Goal: Task Accomplishment & Management: Use online tool/utility

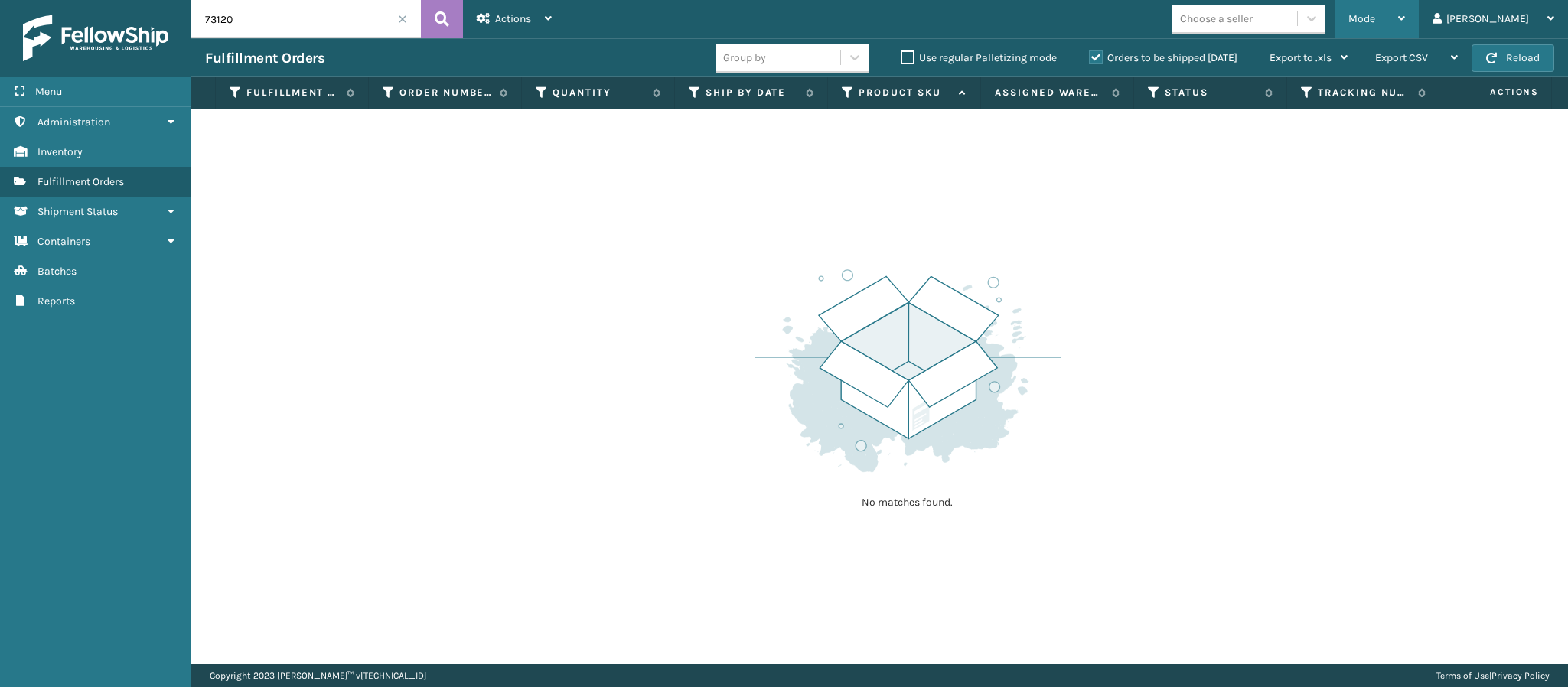
click at [1405, 27] on div "Mode" at bounding box center [1377, 19] width 56 height 38
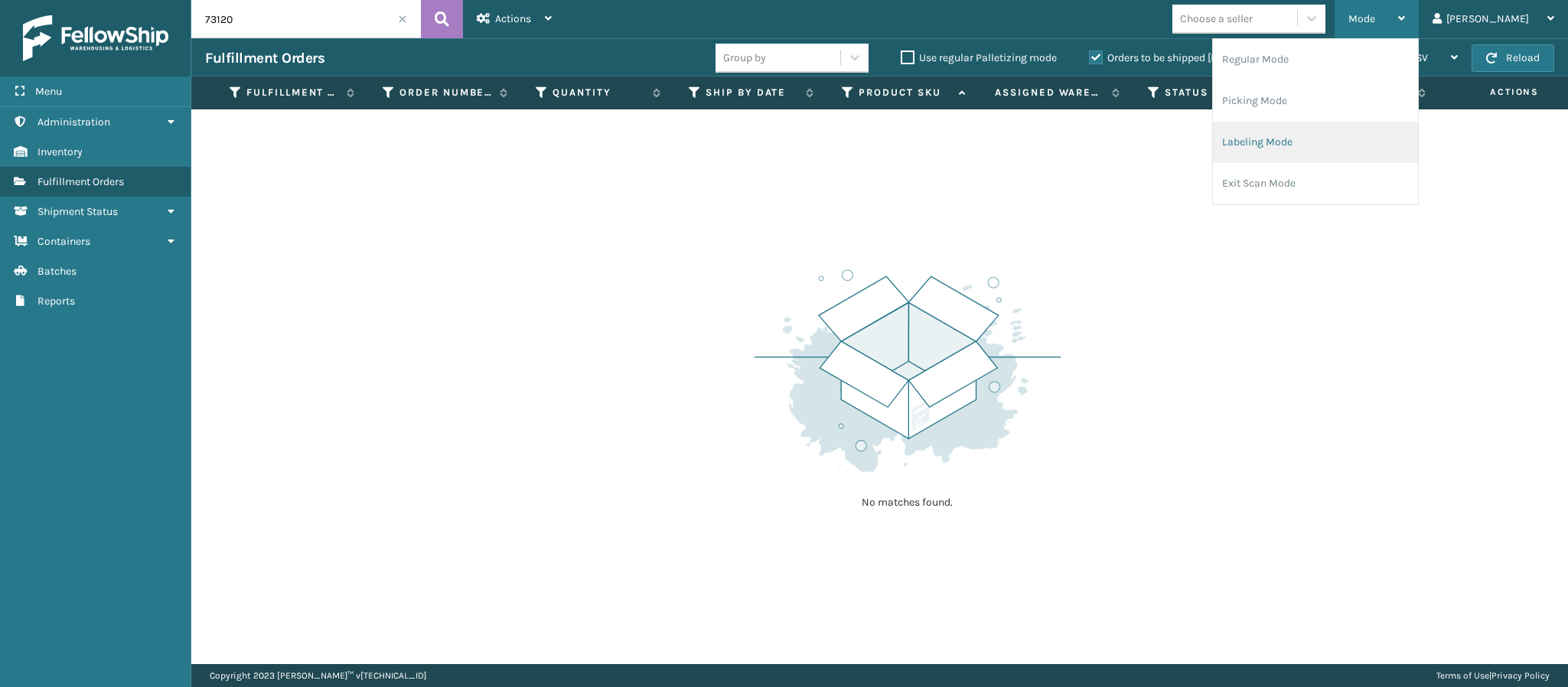
click at [1337, 131] on li "Labeling Mode" at bounding box center [1315, 143] width 205 height 41
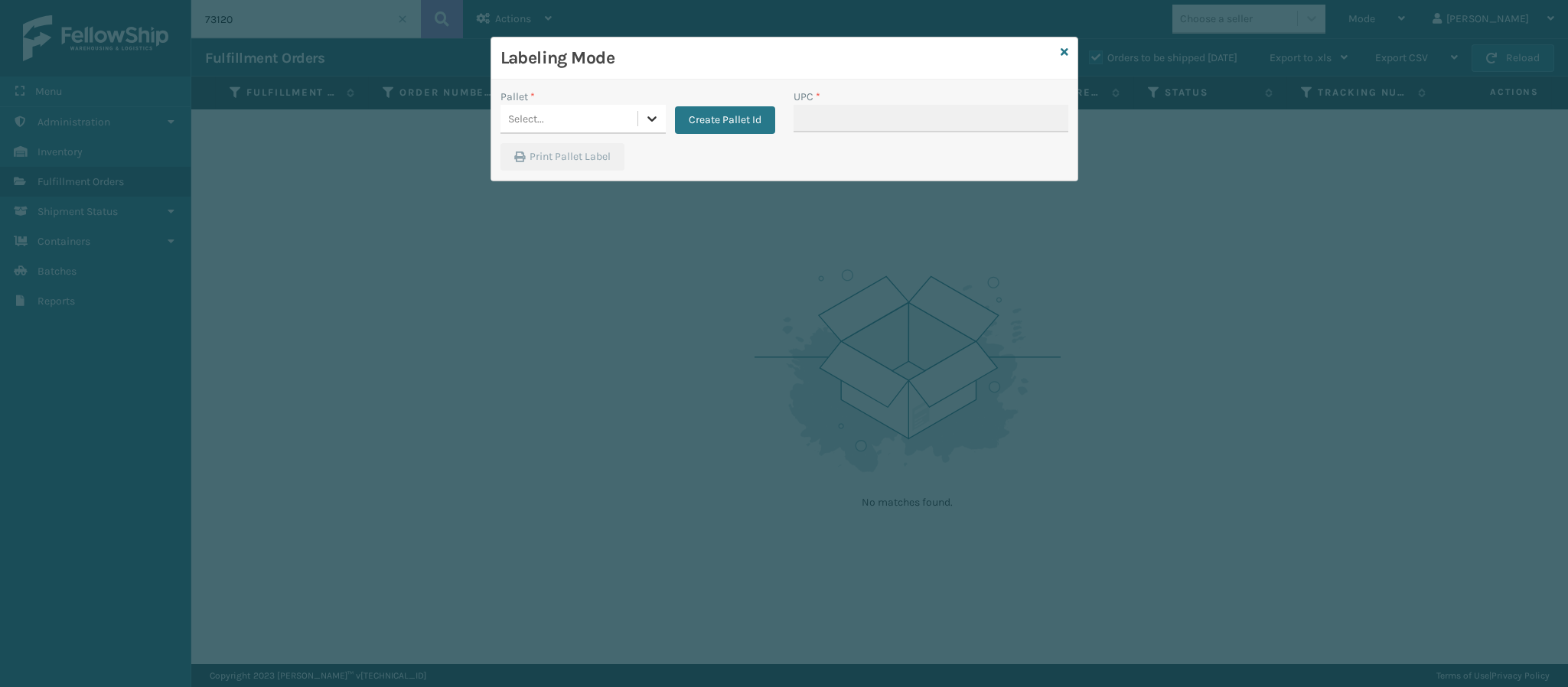
click at [641, 110] on div at bounding box center [652, 118] width 27 height 27
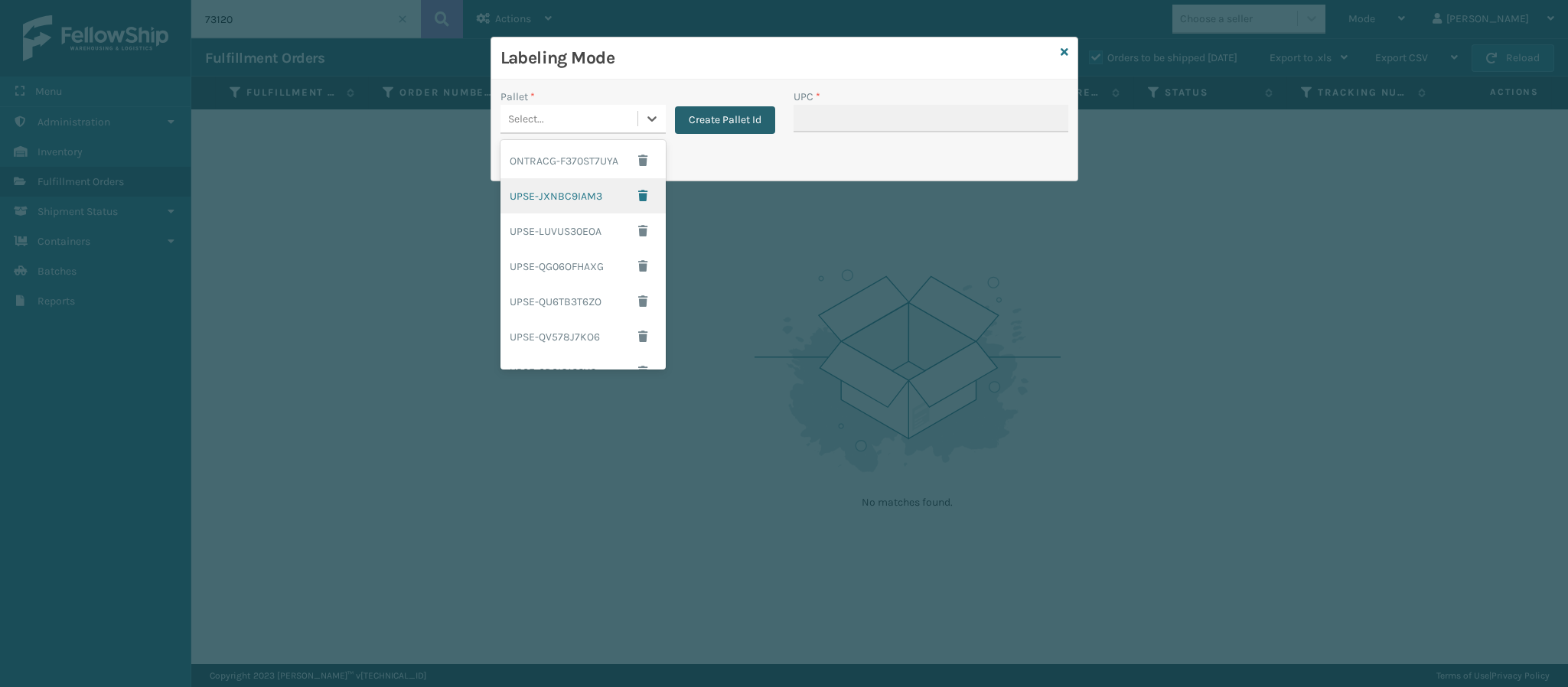
click at [719, 114] on button "Create Pallet Id" at bounding box center [725, 119] width 100 height 27
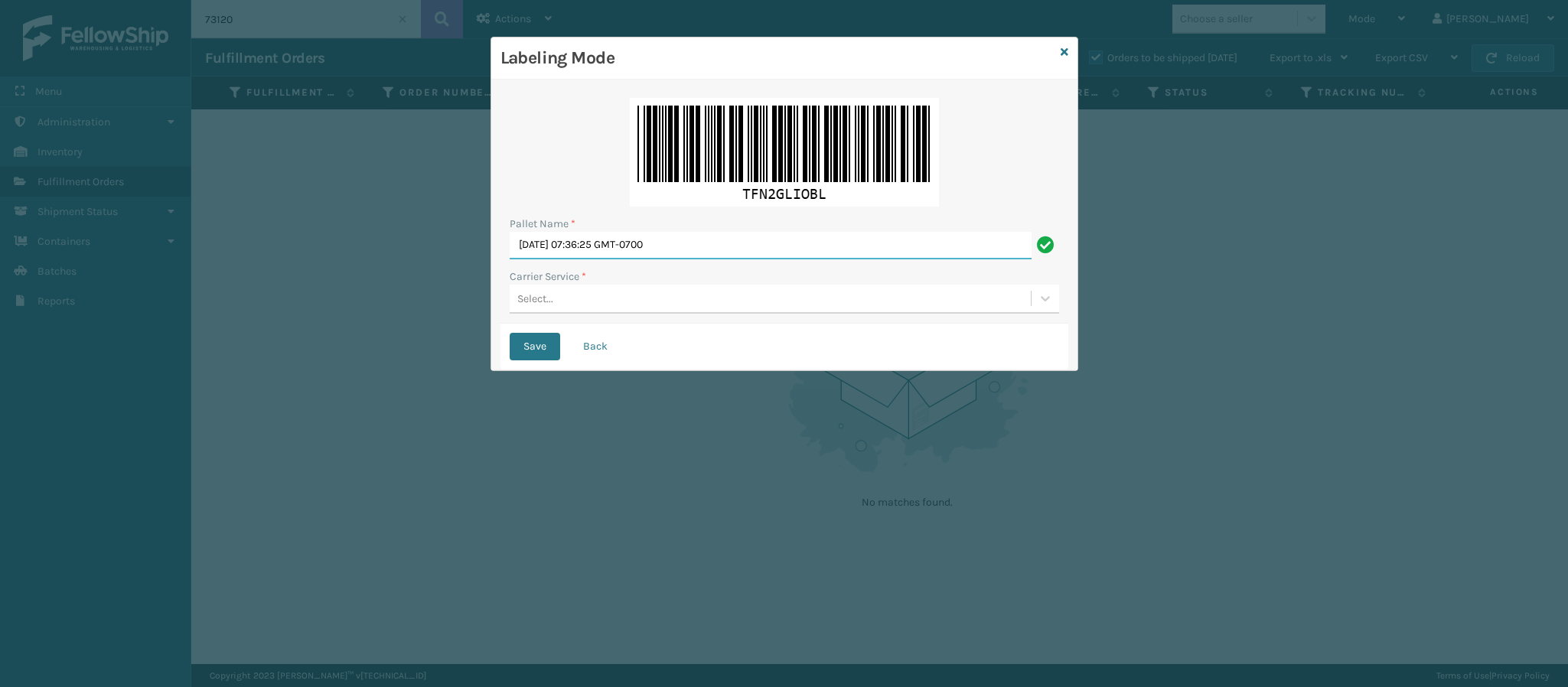
click at [676, 248] on input "[DATE] 07:36:25 GMT-0700" at bounding box center [771, 245] width 522 height 27
type input "Fedex Ground T903456"
click at [614, 301] on div "Select..." at bounding box center [770, 298] width 522 height 25
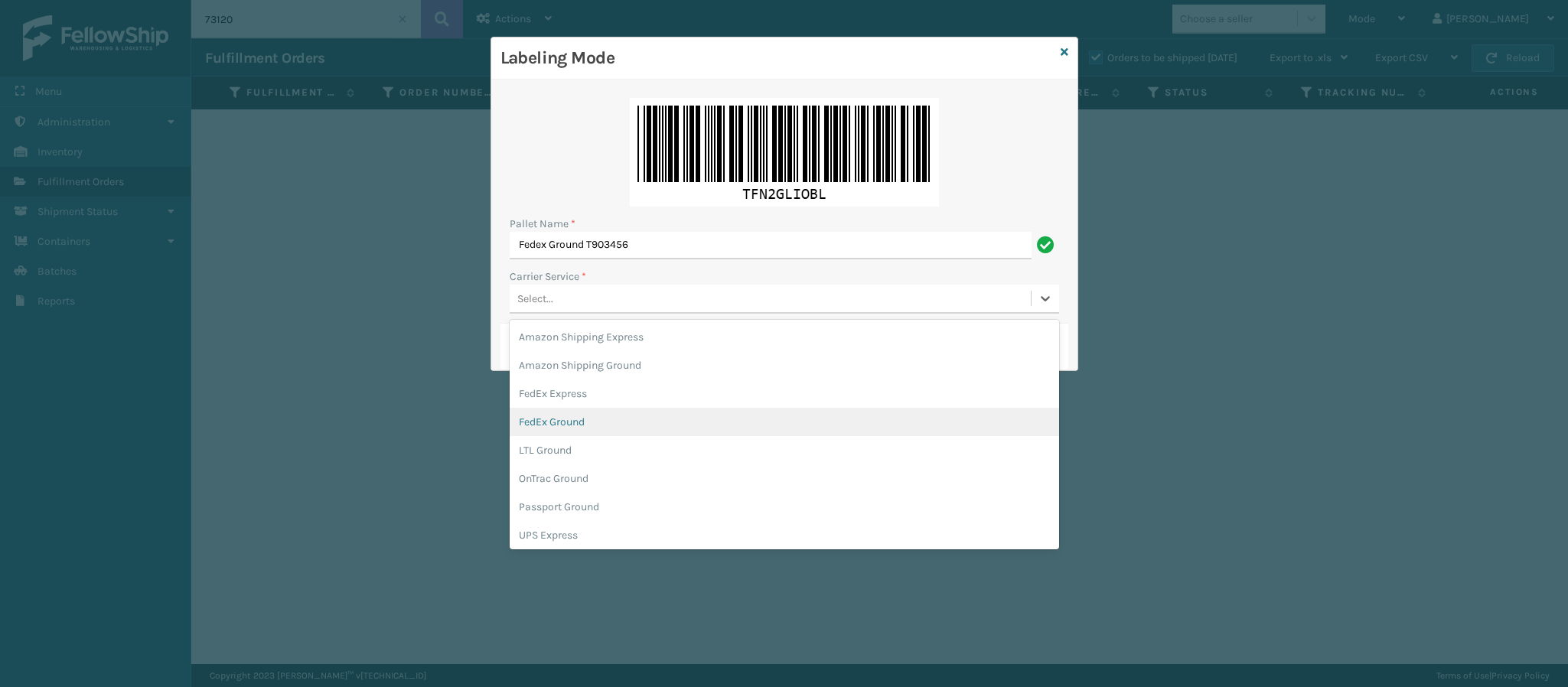
click at [614, 433] on div "FedEx Ground" at bounding box center [784, 422] width 550 height 28
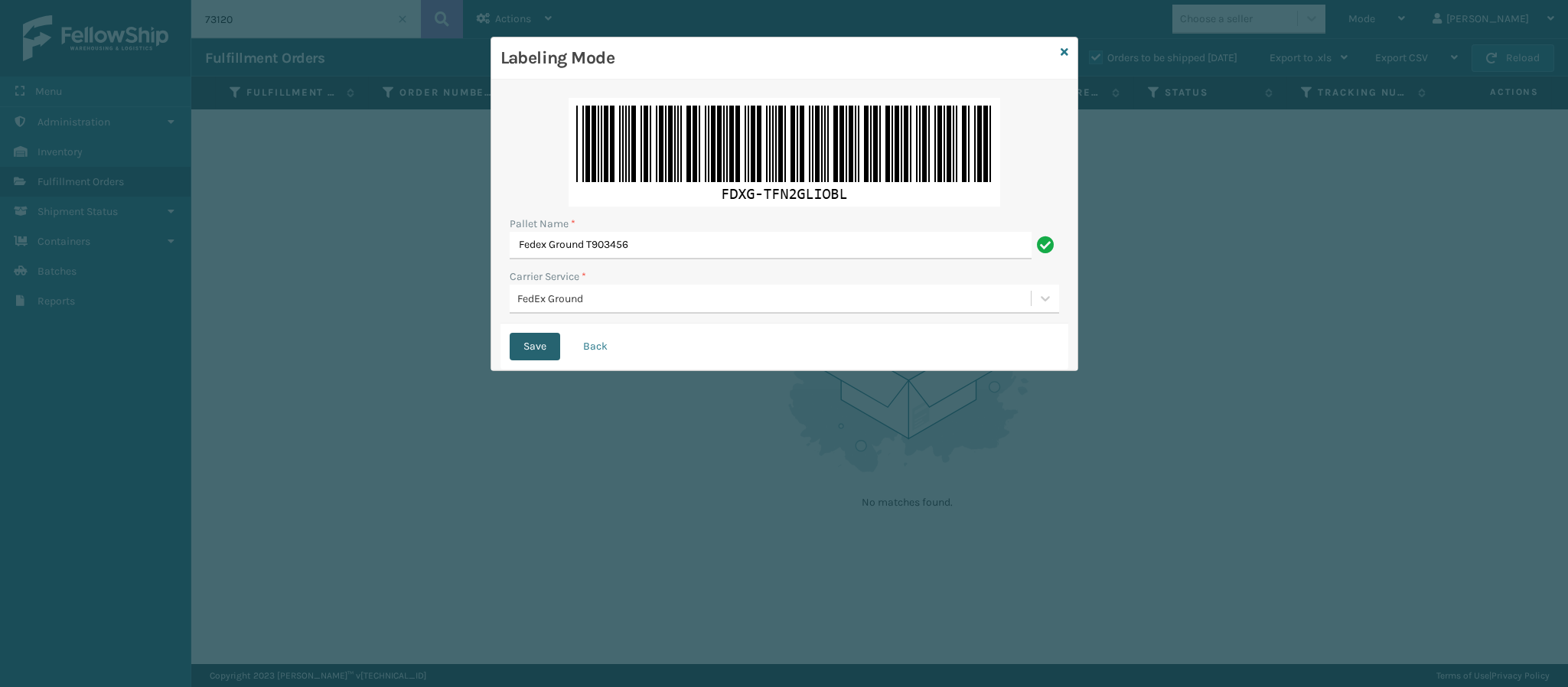
click at [537, 344] on button "Save" at bounding box center [535, 346] width 51 height 27
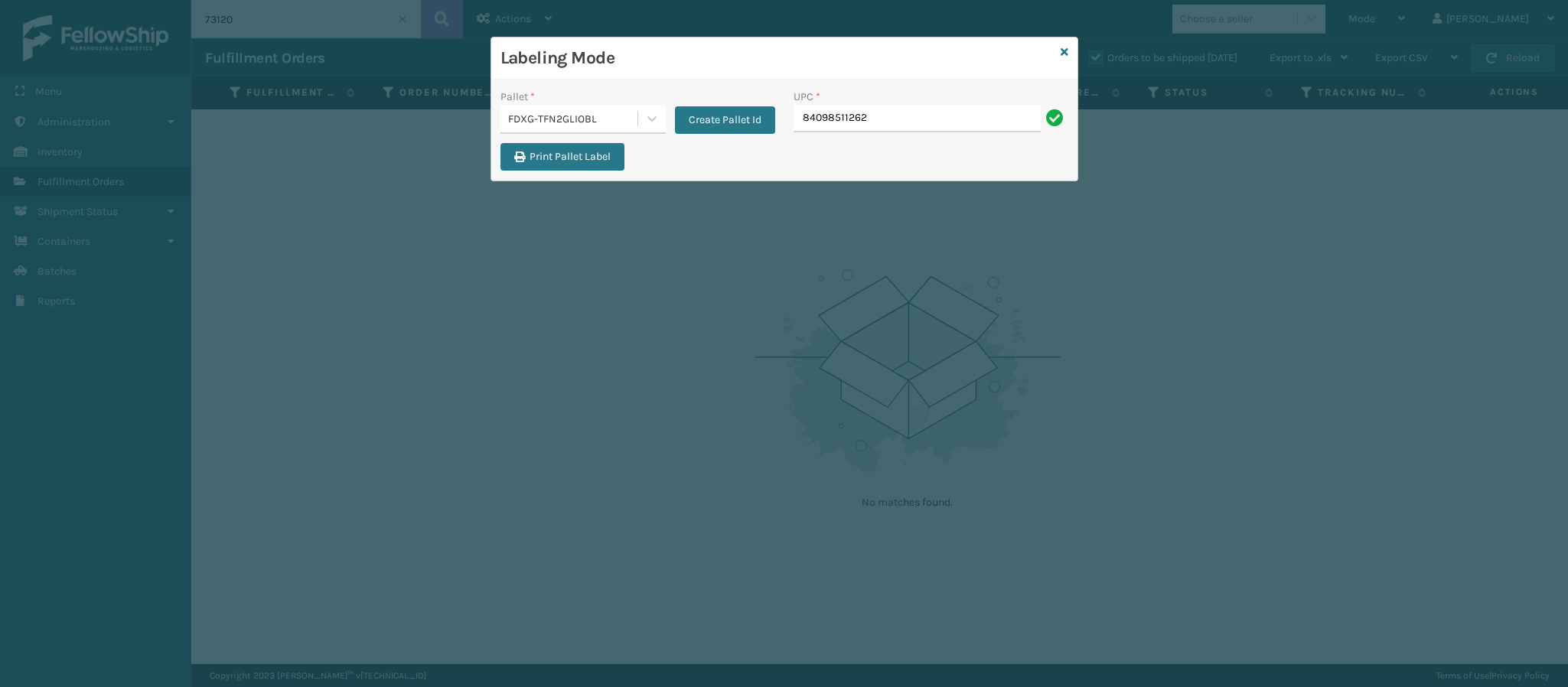
type input "840985112622"
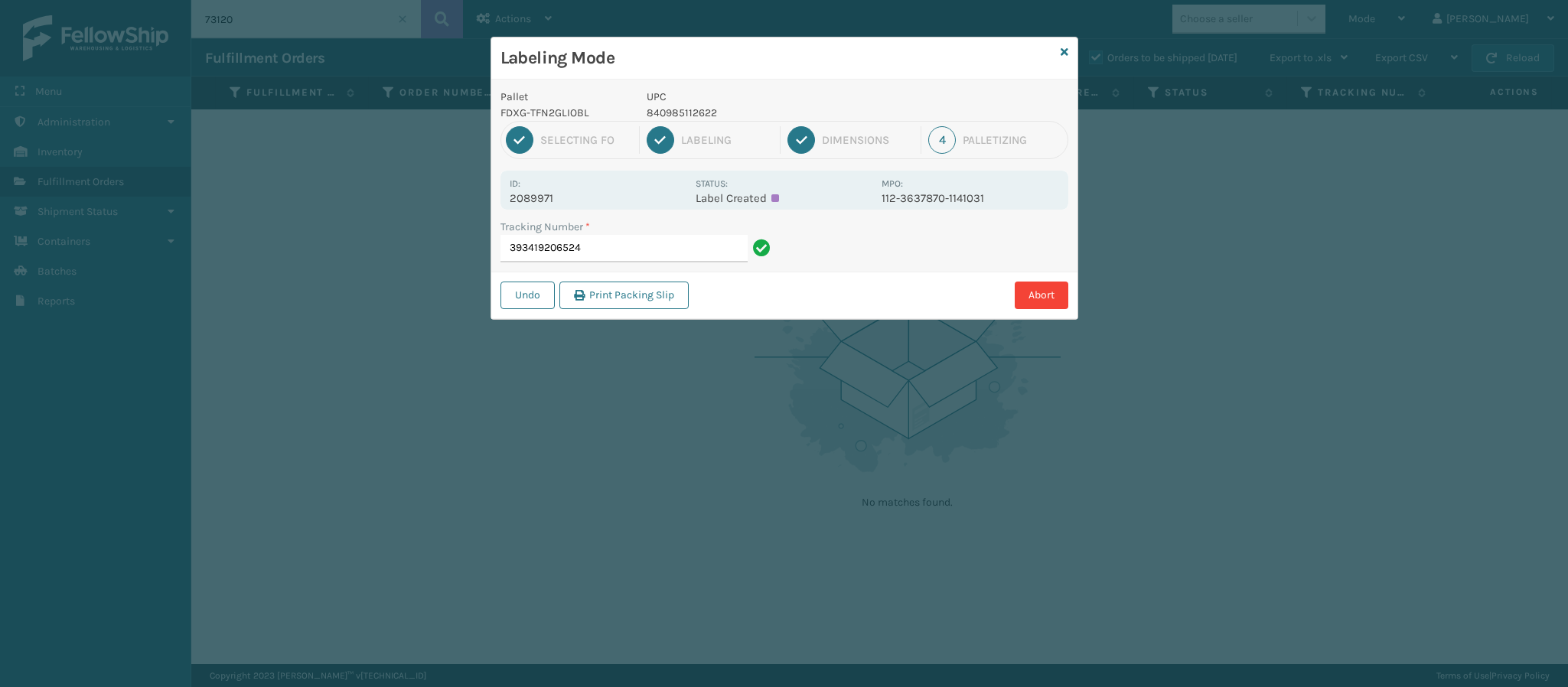
click at [556, 203] on p "2089971" at bounding box center [598, 198] width 177 height 14
copy p "2089971"
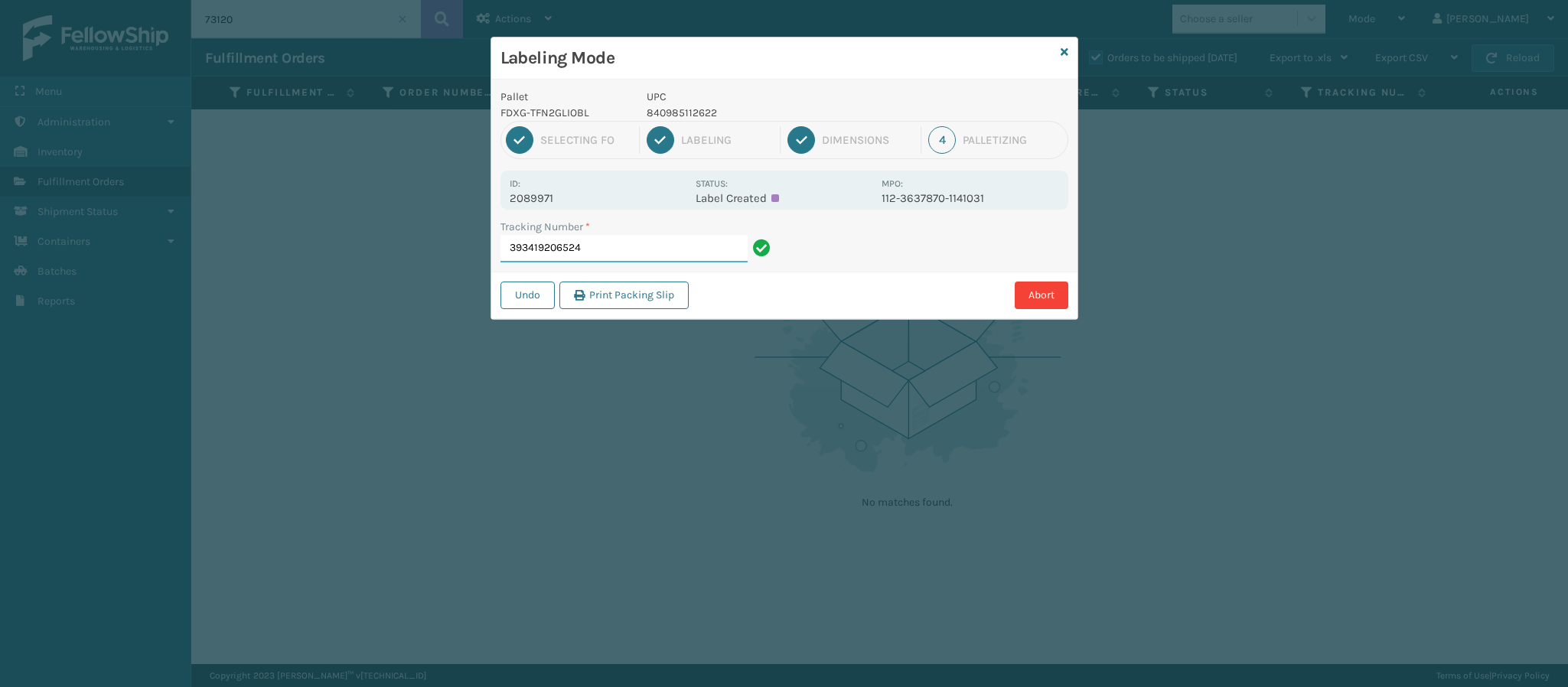
click at [618, 244] on input "393419206524" at bounding box center [624, 248] width 247 height 27
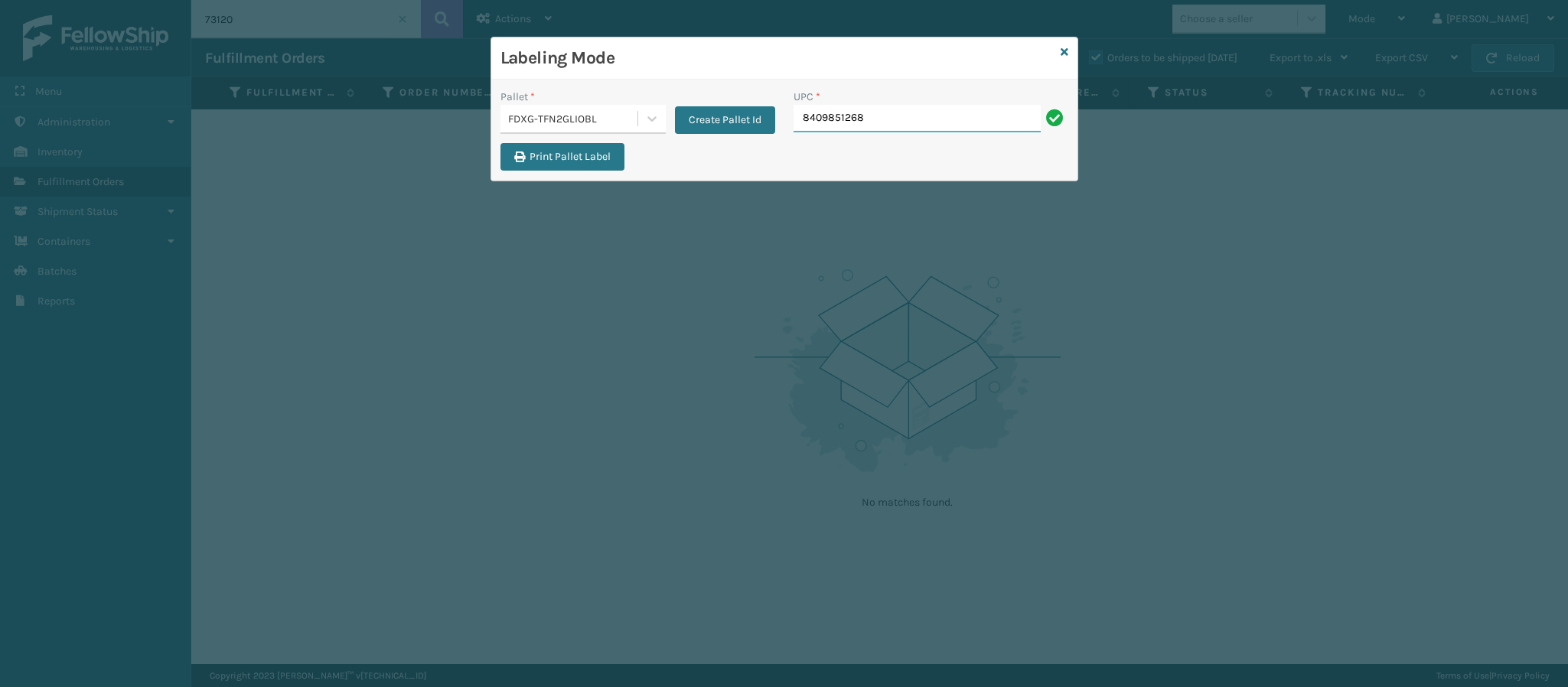
type input "84098512688"
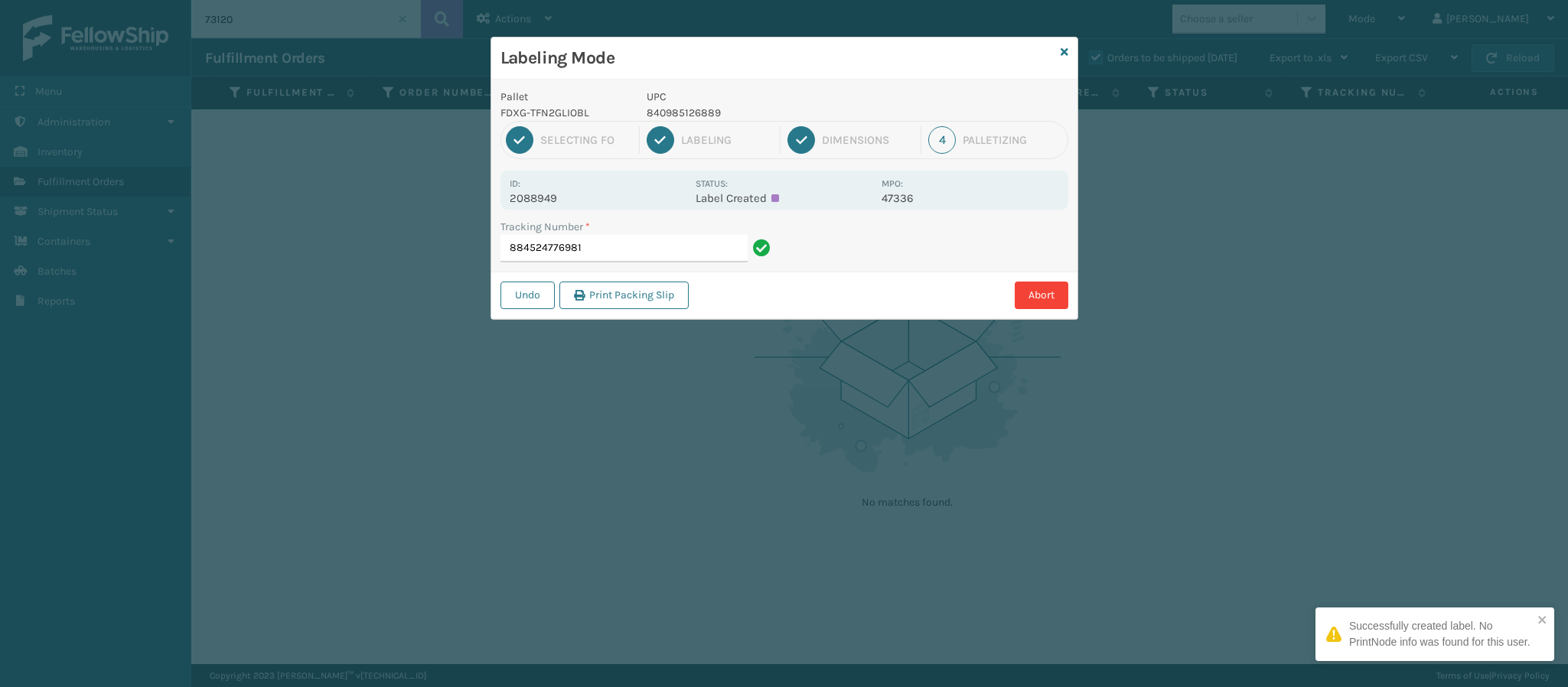
click at [556, 203] on p "2088949" at bounding box center [598, 198] width 177 height 14
copy p "2088949"
drag, startPoint x: 618, startPoint y: 236, endPoint x: 618, endPoint y: 245, distance: 9.0
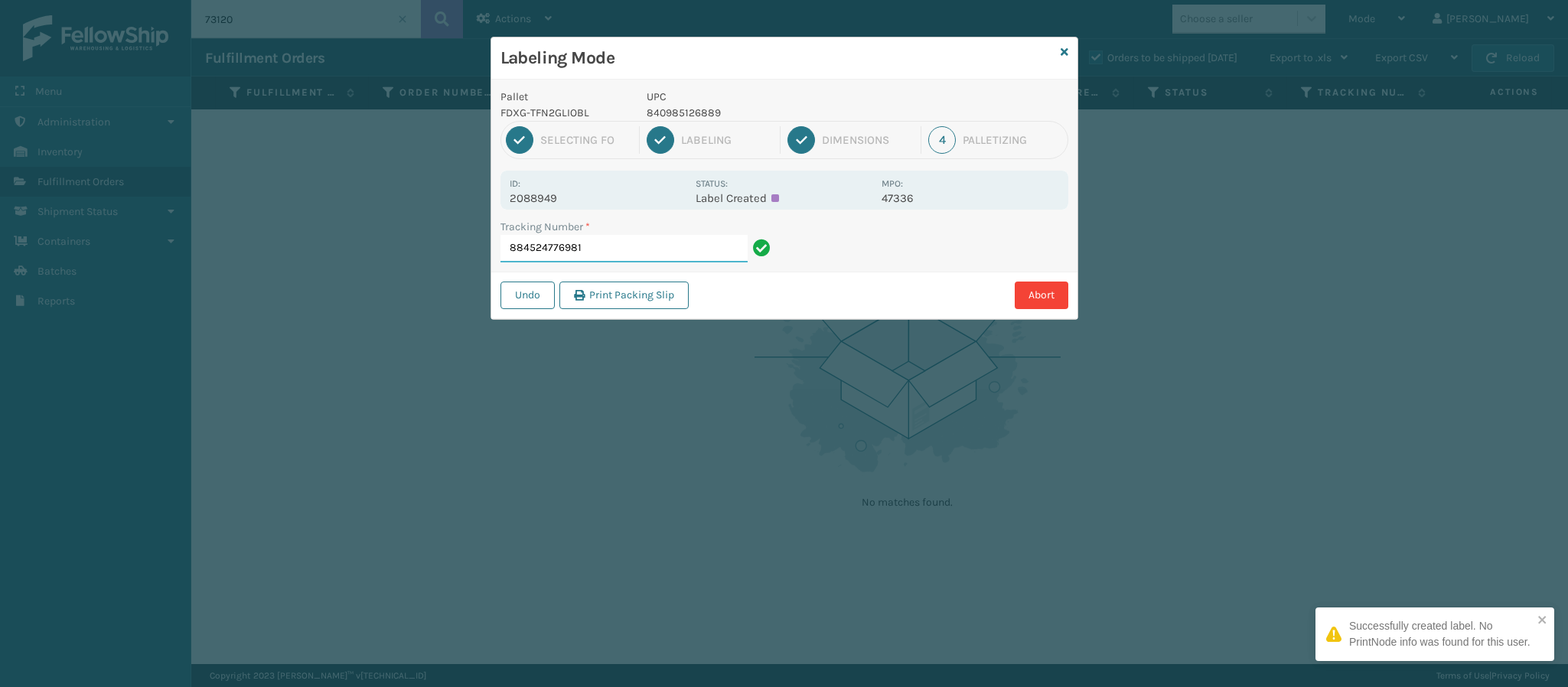
click at [618, 245] on input "884524776981" at bounding box center [624, 248] width 247 height 27
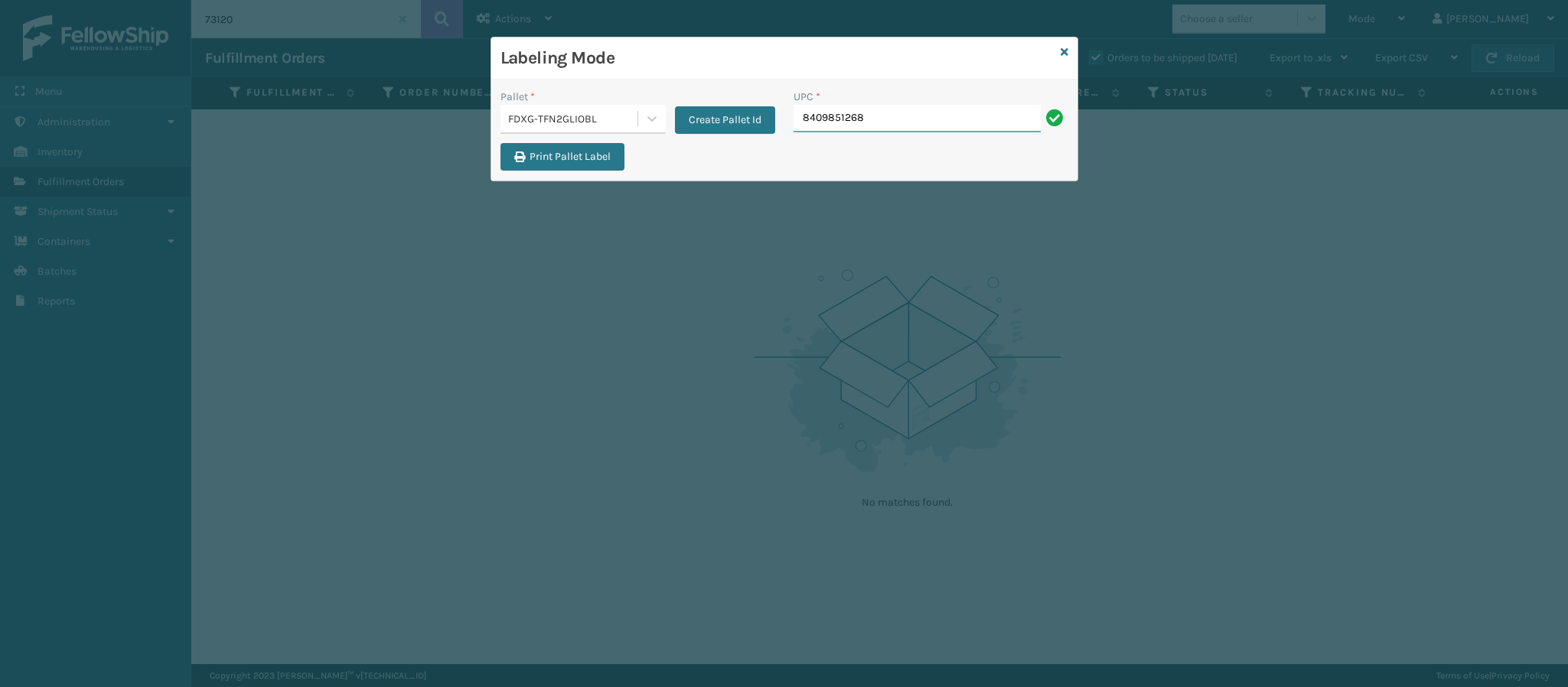
type input "84098512688"
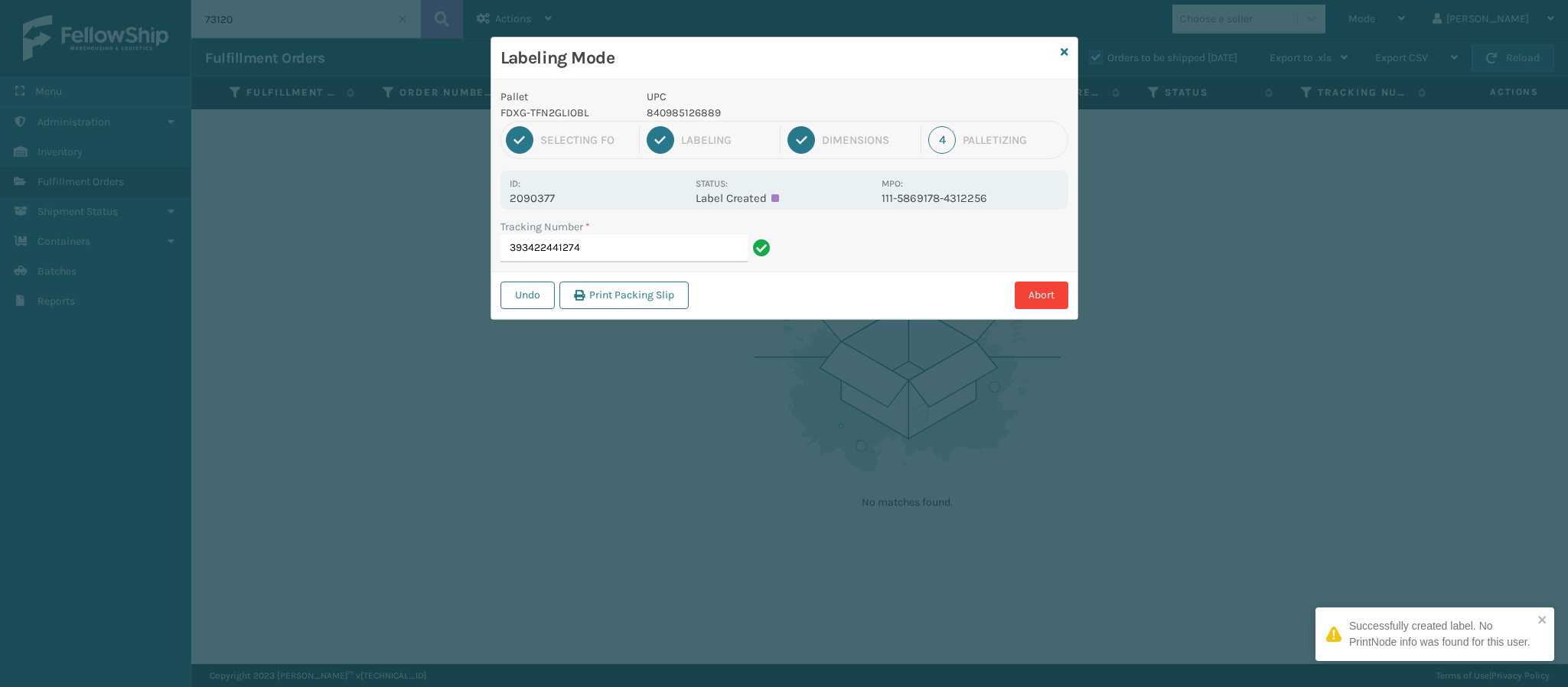
click at [553, 197] on p "2090377" at bounding box center [598, 198] width 177 height 14
copy p "2090377"
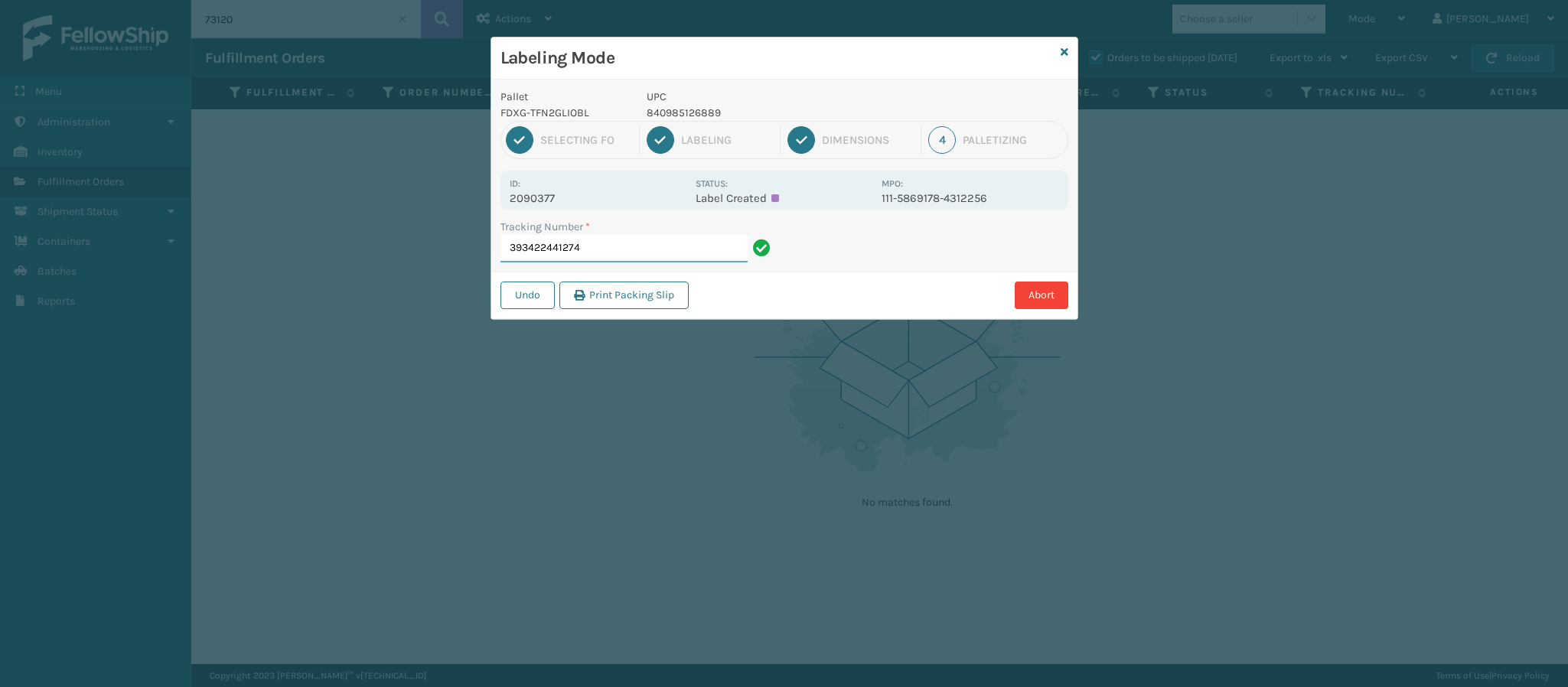
click at [639, 244] on input "393422441274" at bounding box center [624, 248] width 247 height 27
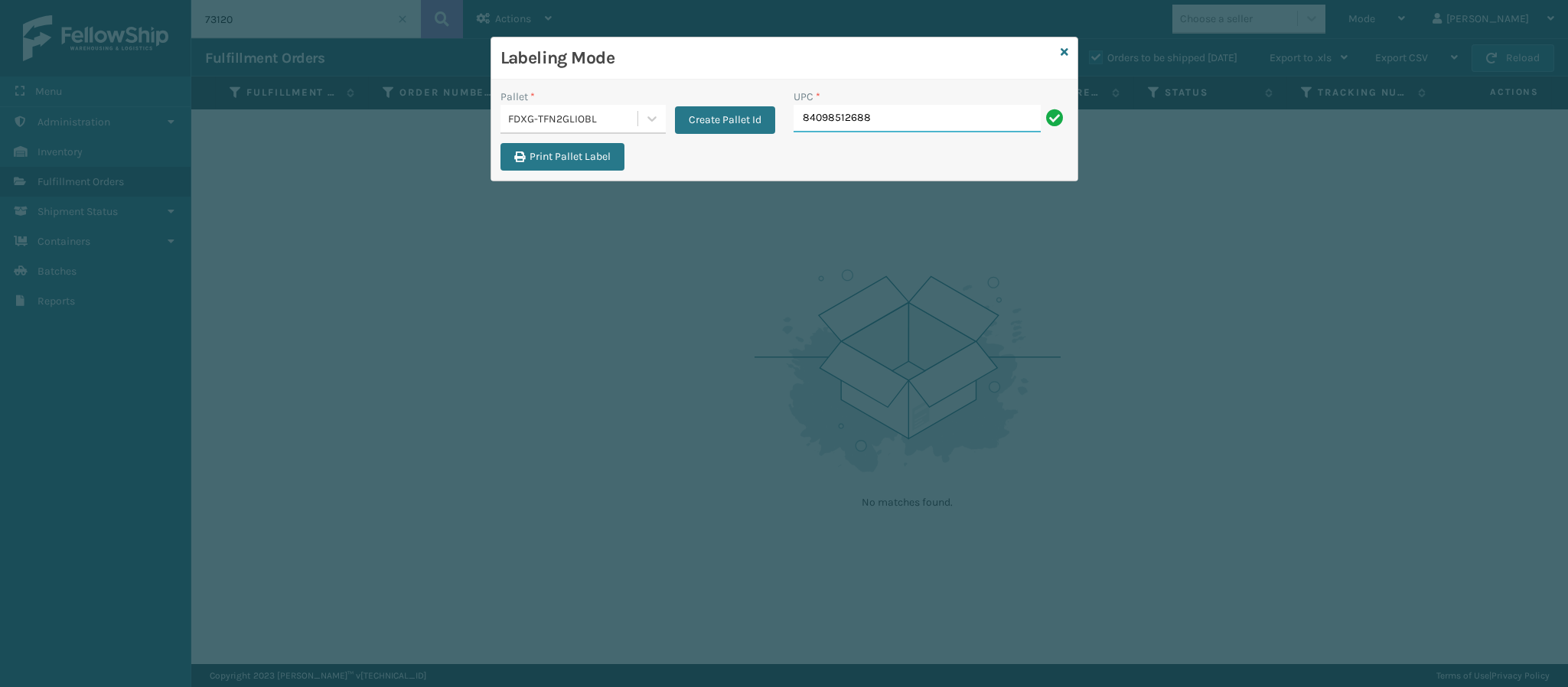
type input "840985126889"
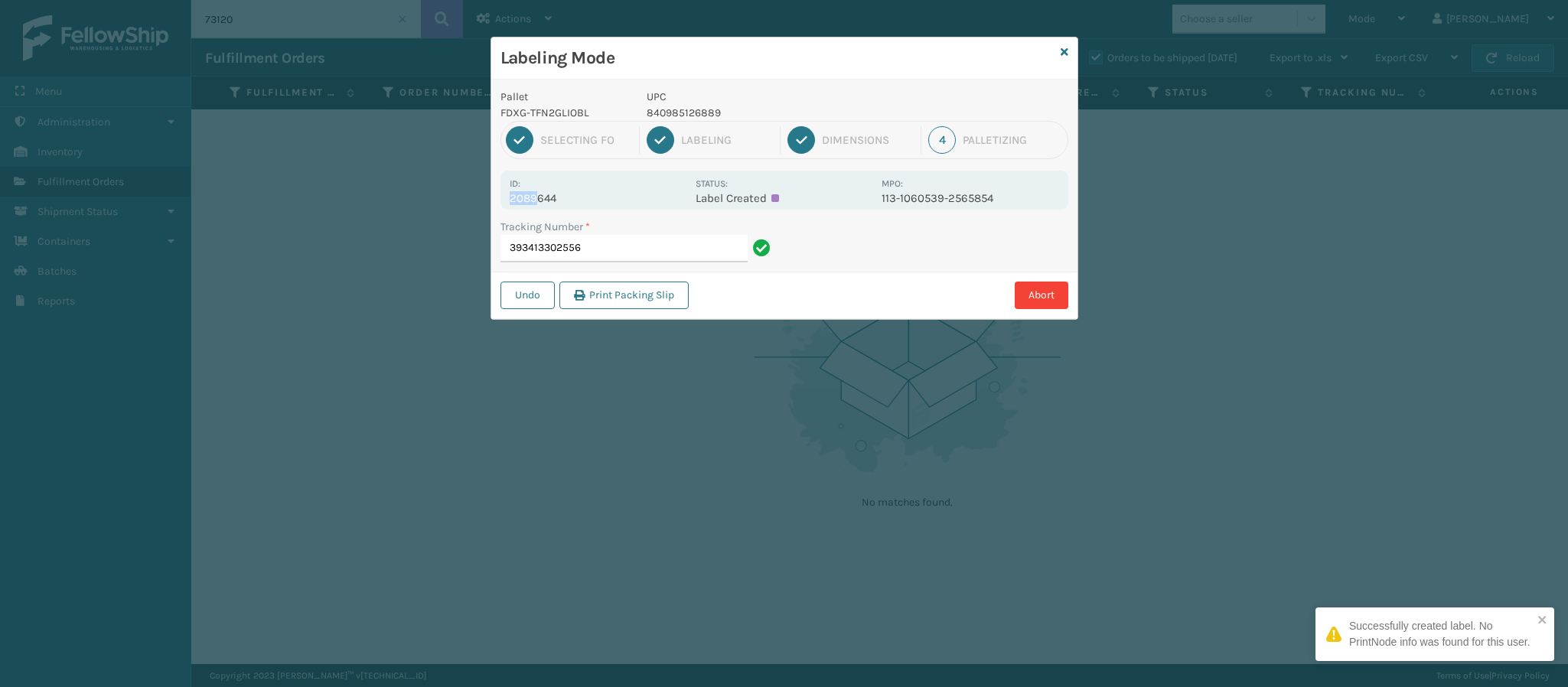
click at [540, 194] on div "Id: 2089644" at bounding box center [598, 190] width 177 height 30
click at [540, 194] on p "2089644" at bounding box center [598, 198] width 177 height 14
click at [669, 254] on input "393413302556" at bounding box center [624, 248] width 247 height 27
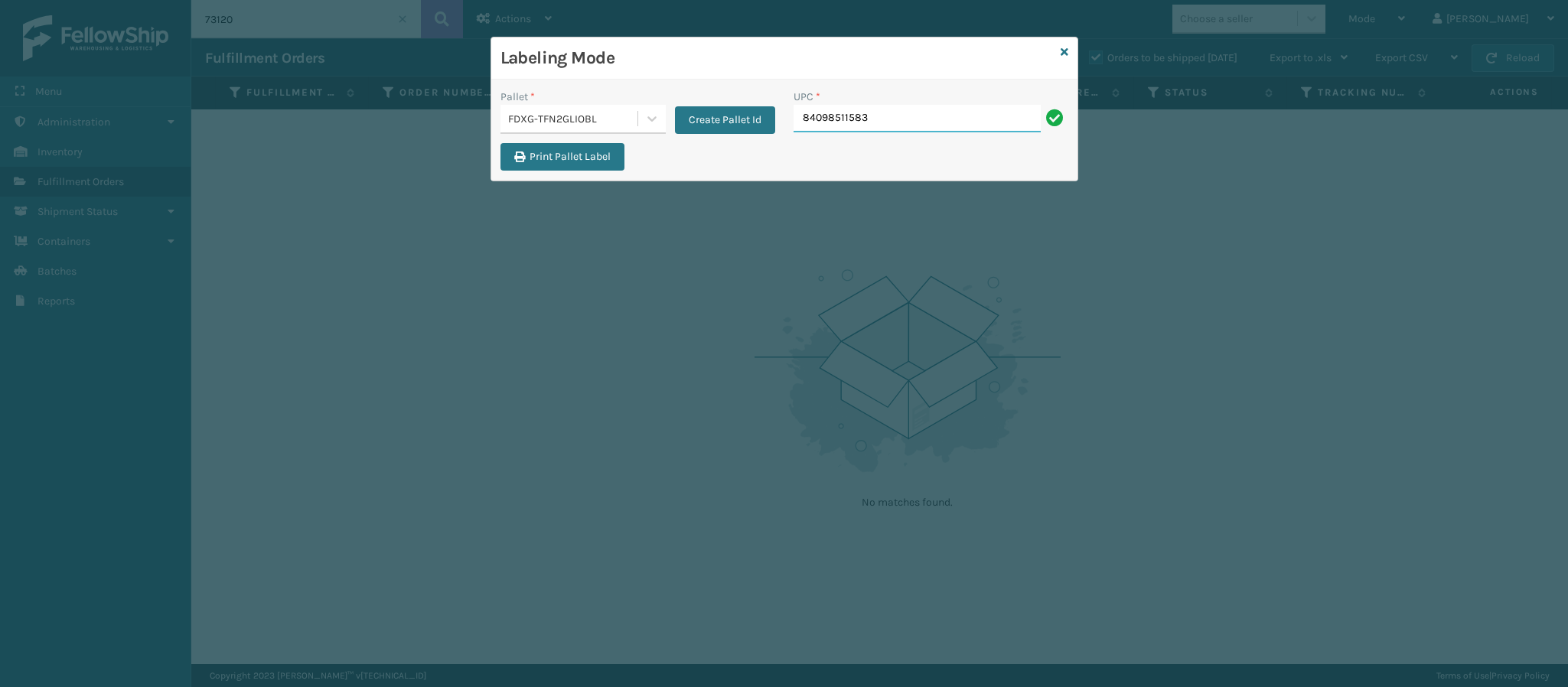
type input "840985115838"
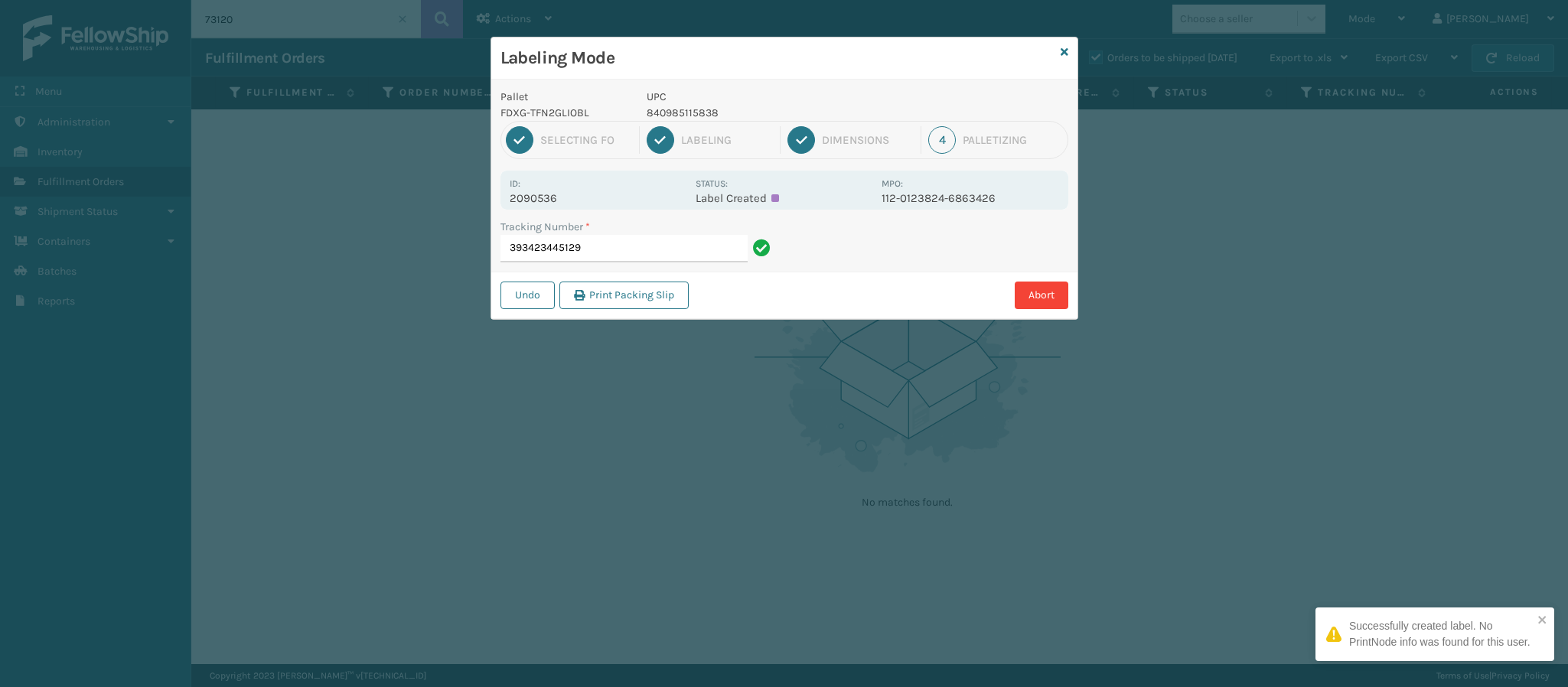
click at [562, 201] on p "2090536" at bounding box center [598, 198] width 177 height 14
copy p "2090536"
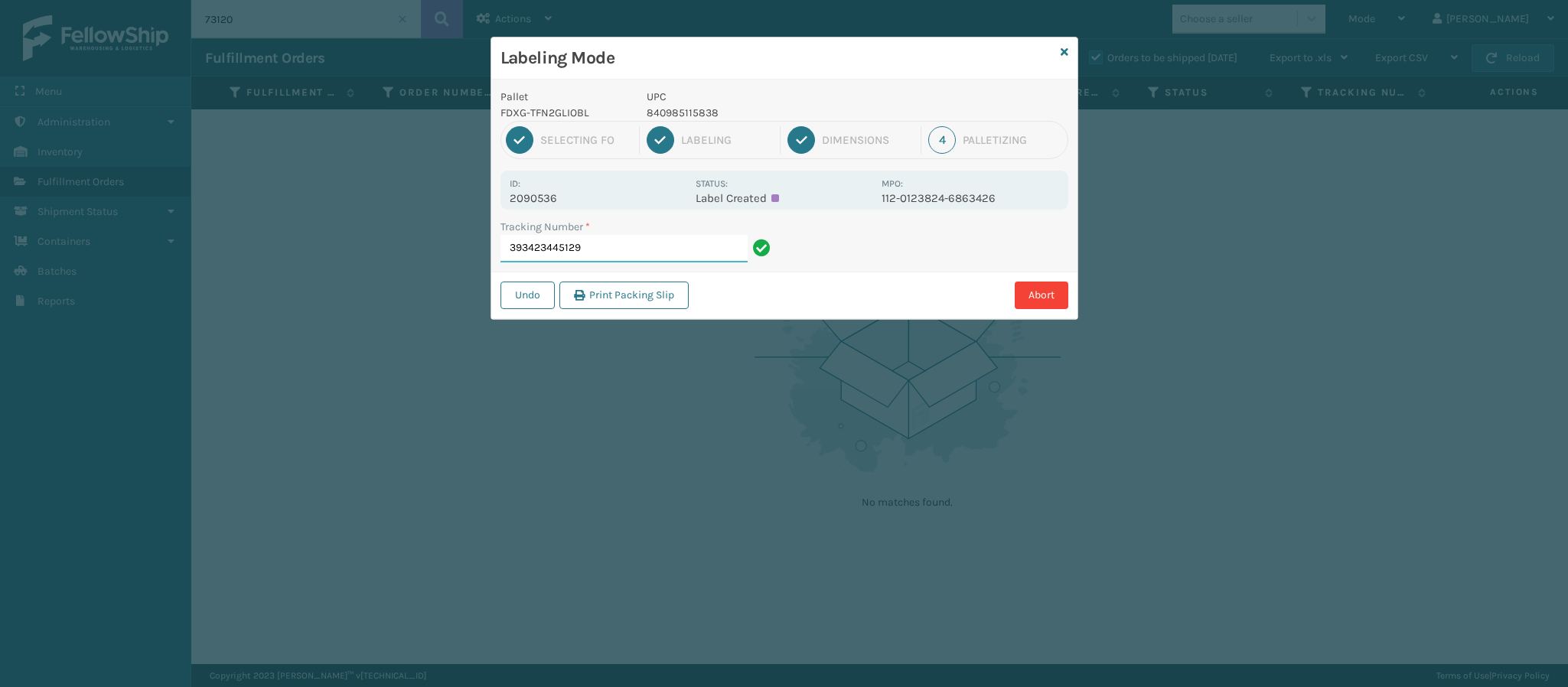
click at [611, 253] on input "393423445129" at bounding box center [624, 248] width 247 height 27
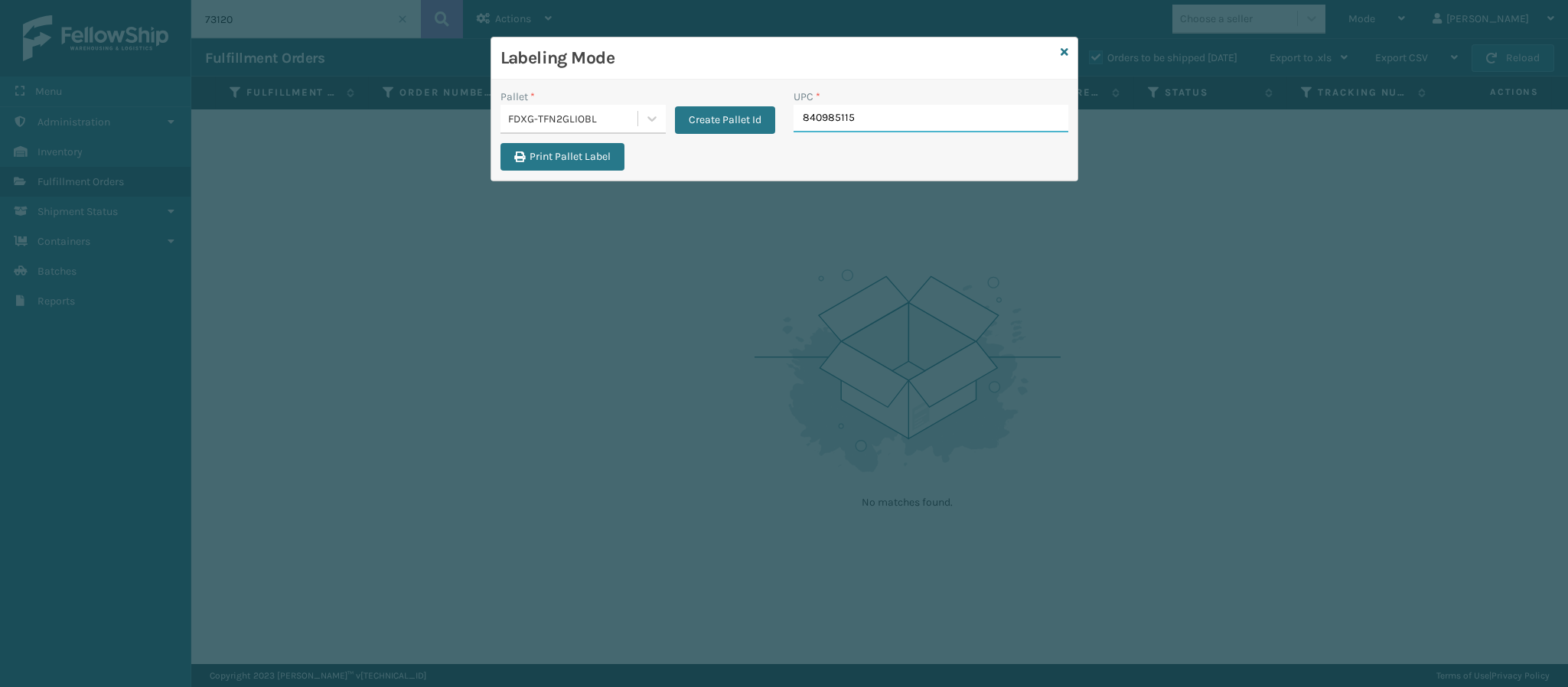
type input "8409851158"
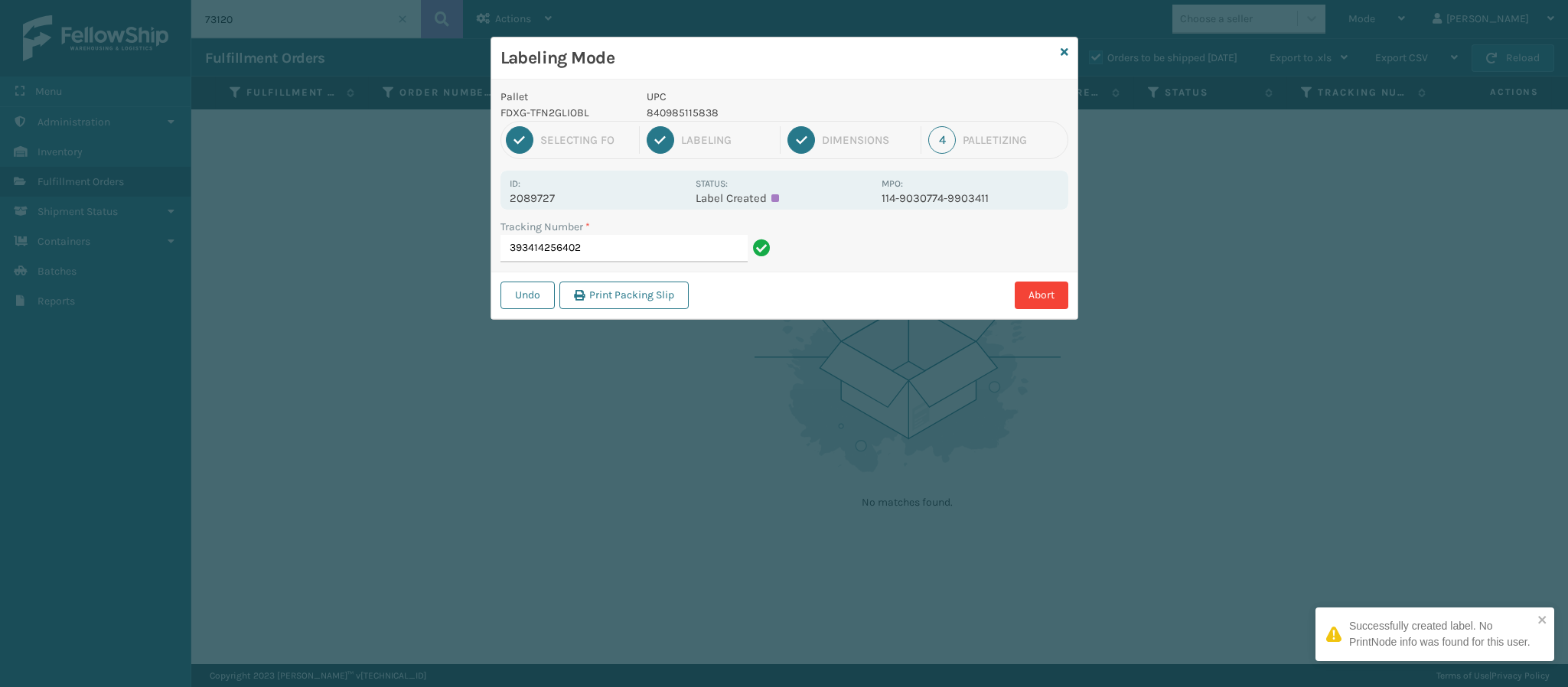
click at [549, 202] on p "2089727" at bounding box center [598, 198] width 177 height 14
copy p "2089727"
click at [619, 239] on input "393414256402" at bounding box center [624, 248] width 247 height 27
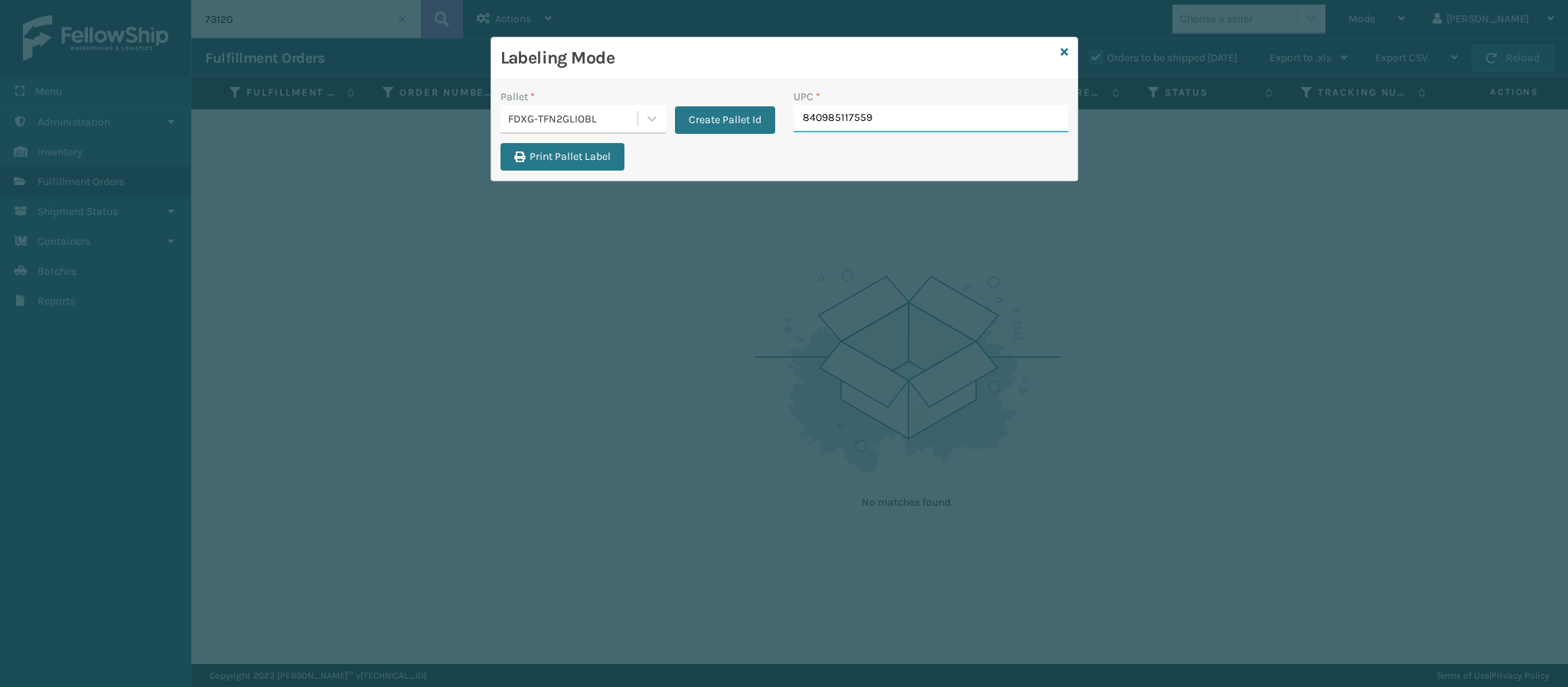
type input "840985117559"
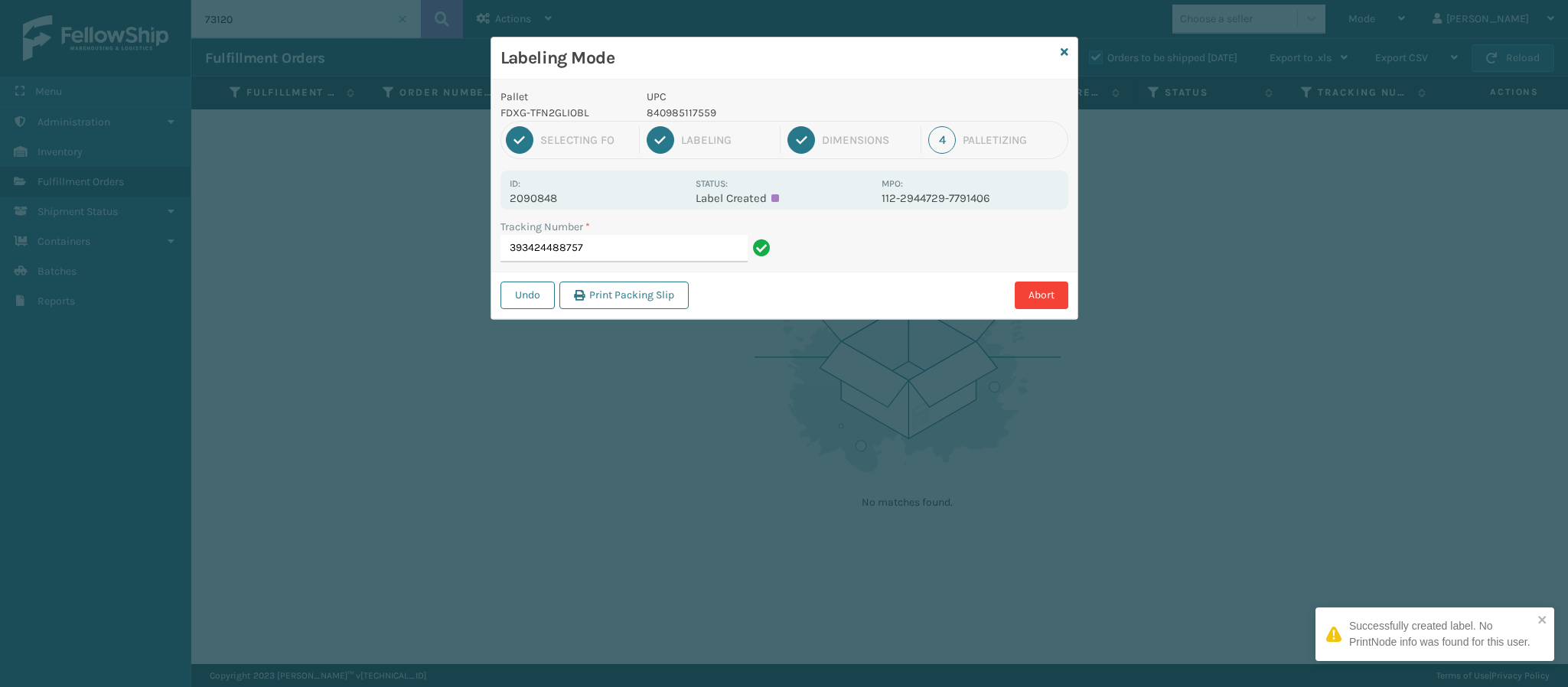
click at [561, 195] on p "2090848" at bounding box center [598, 198] width 177 height 14
copy p "2090848"
click at [650, 258] on input "393424488757" at bounding box center [624, 248] width 247 height 27
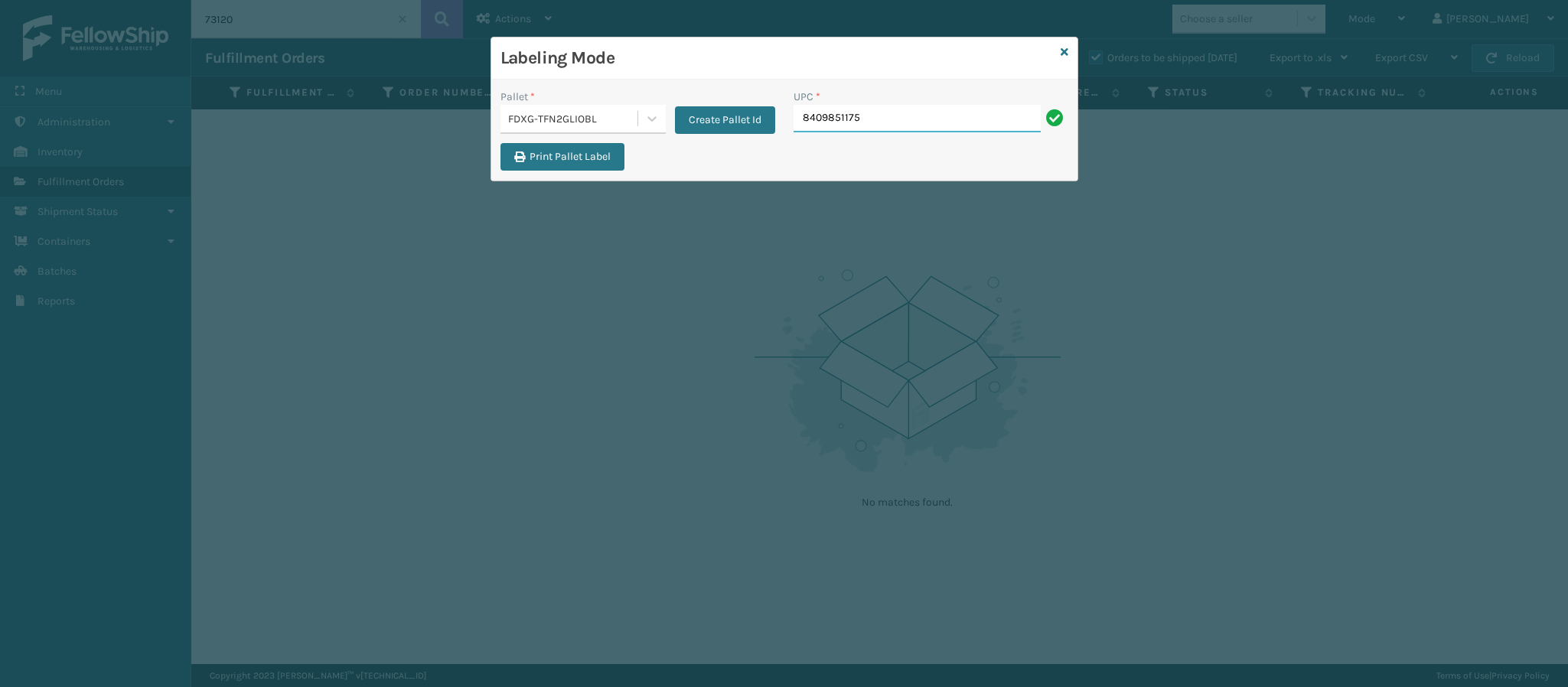
type input "84098511755"
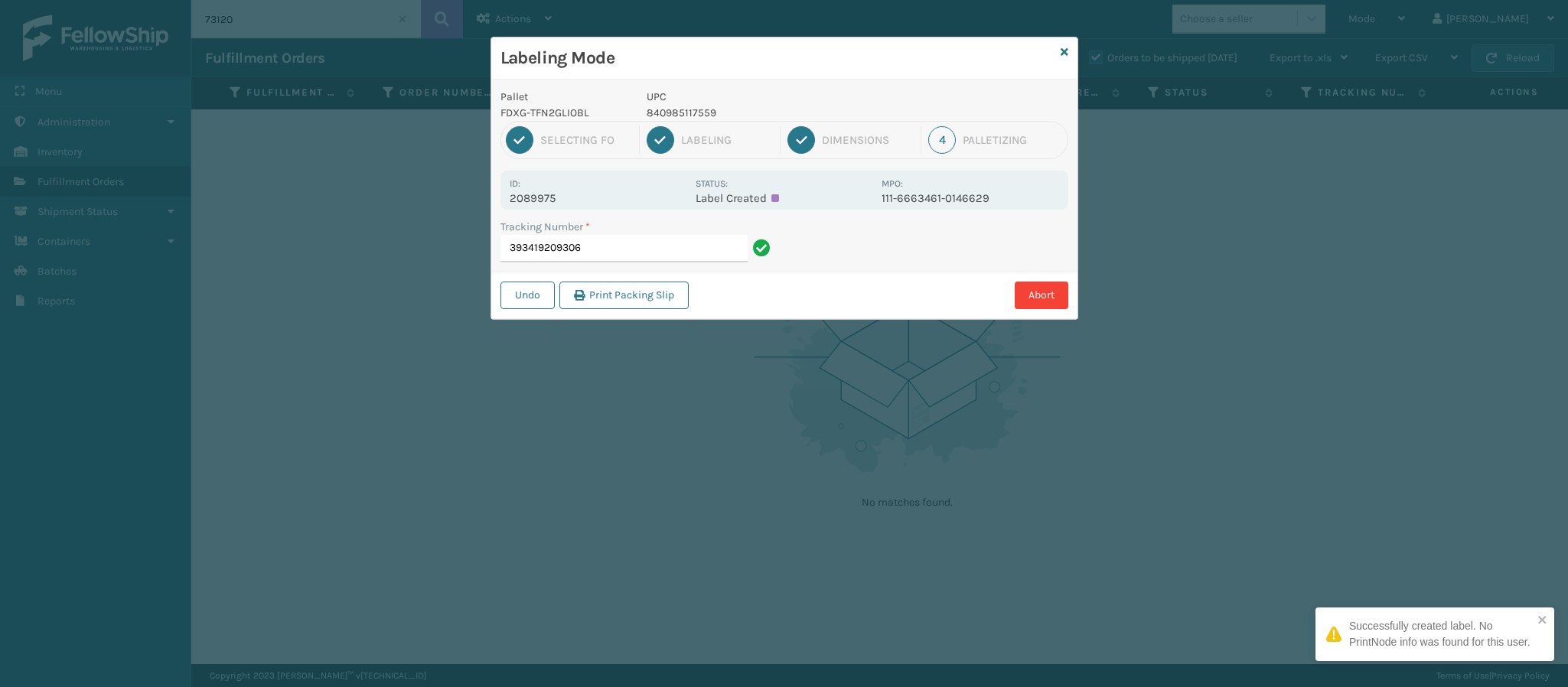
click at [542, 204] on p "2089975" at bounding box center [598, 198] width 177 height 14
copy p "2089975"
click at [622, 246] on input "393419209306" at bounding box center [624, 248] width 247 height 27
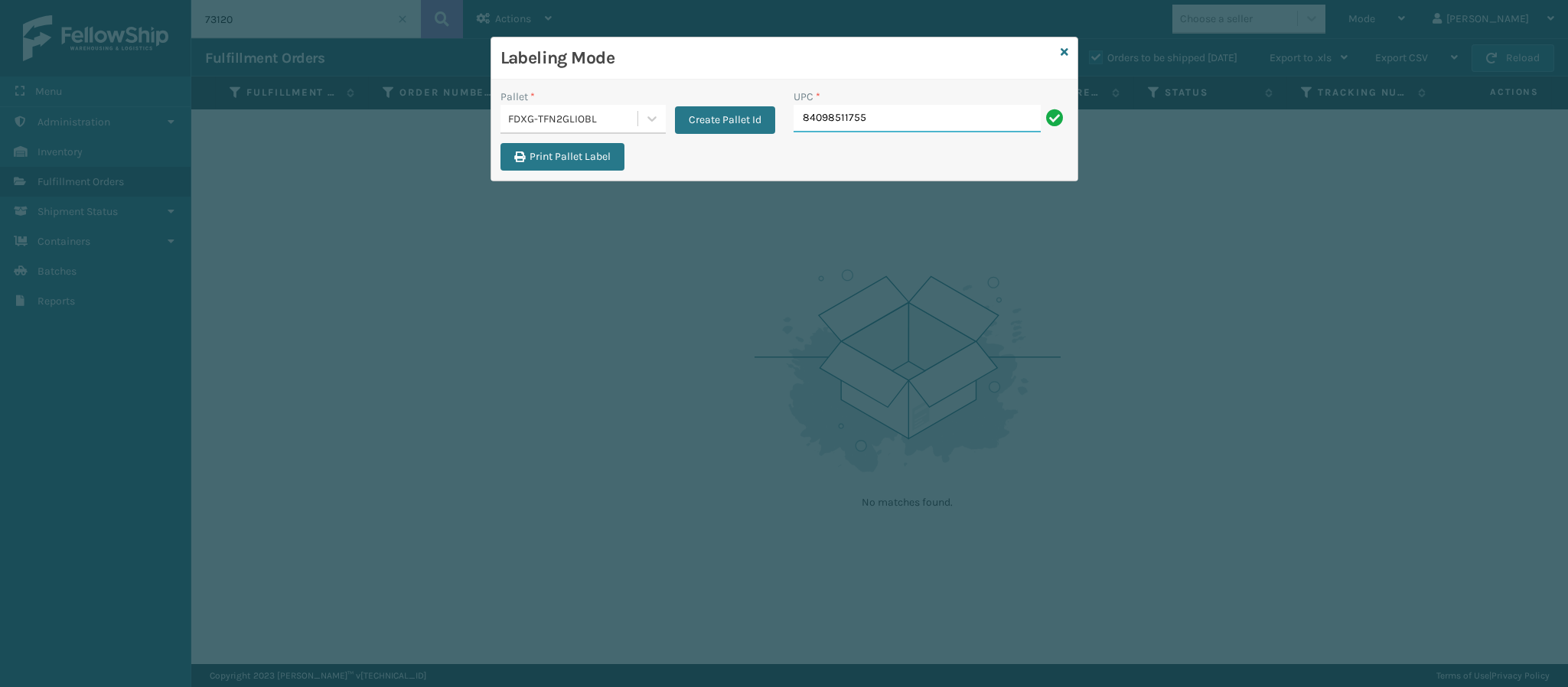
type input "840985117559"
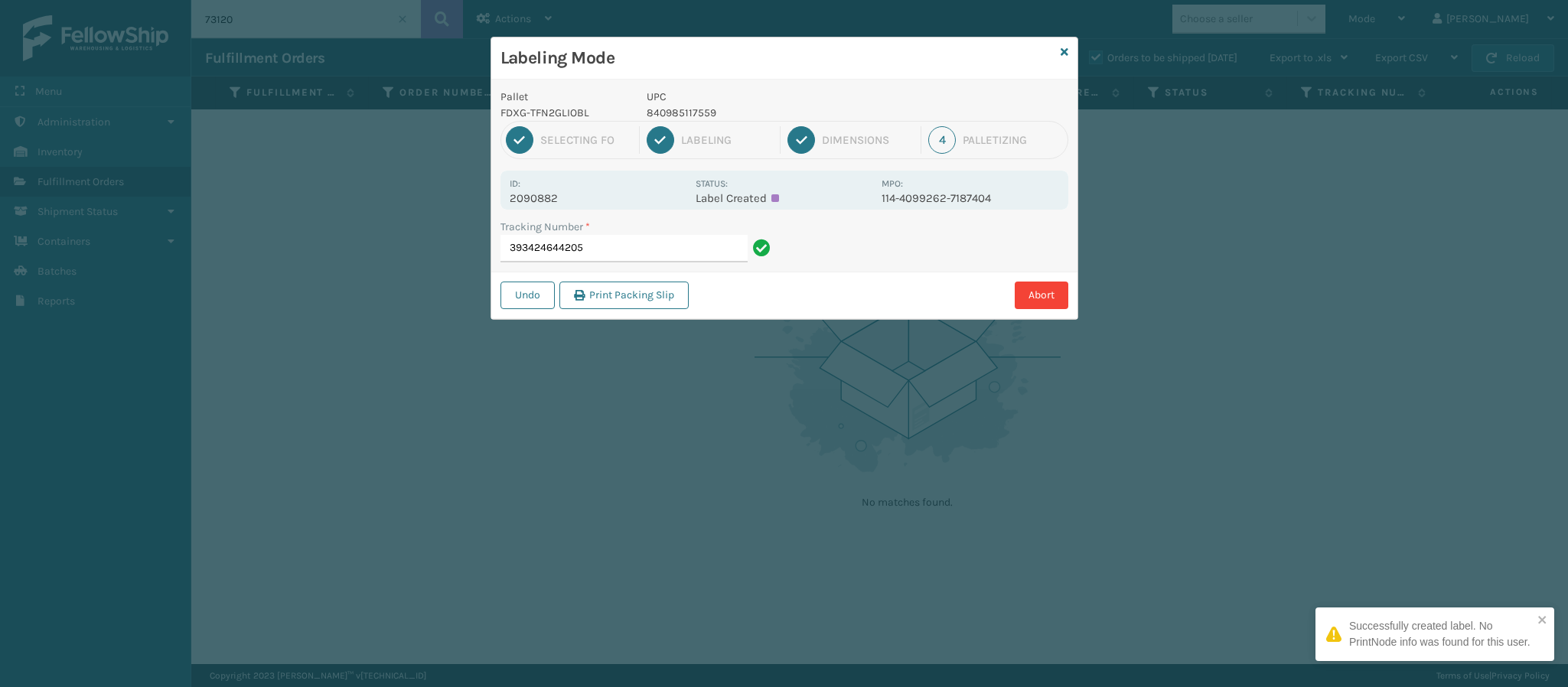
click at [542, 203] on p "2090882" at bounding box center [598, 198] width 177 height 14
copy p "2090882"
click at [657, 249] on input "393424644205" at bounding box center [624, 248] width 247 height 27
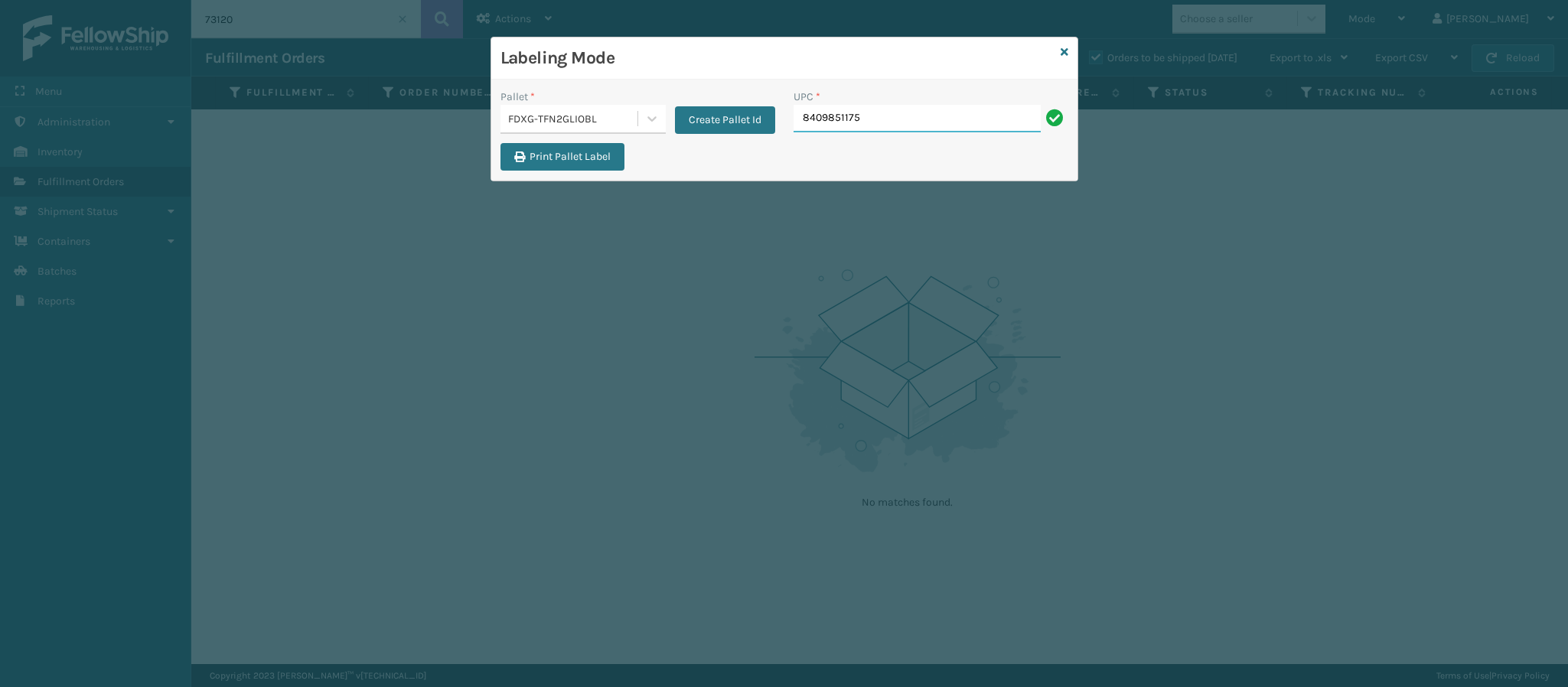
type input "84098511755"
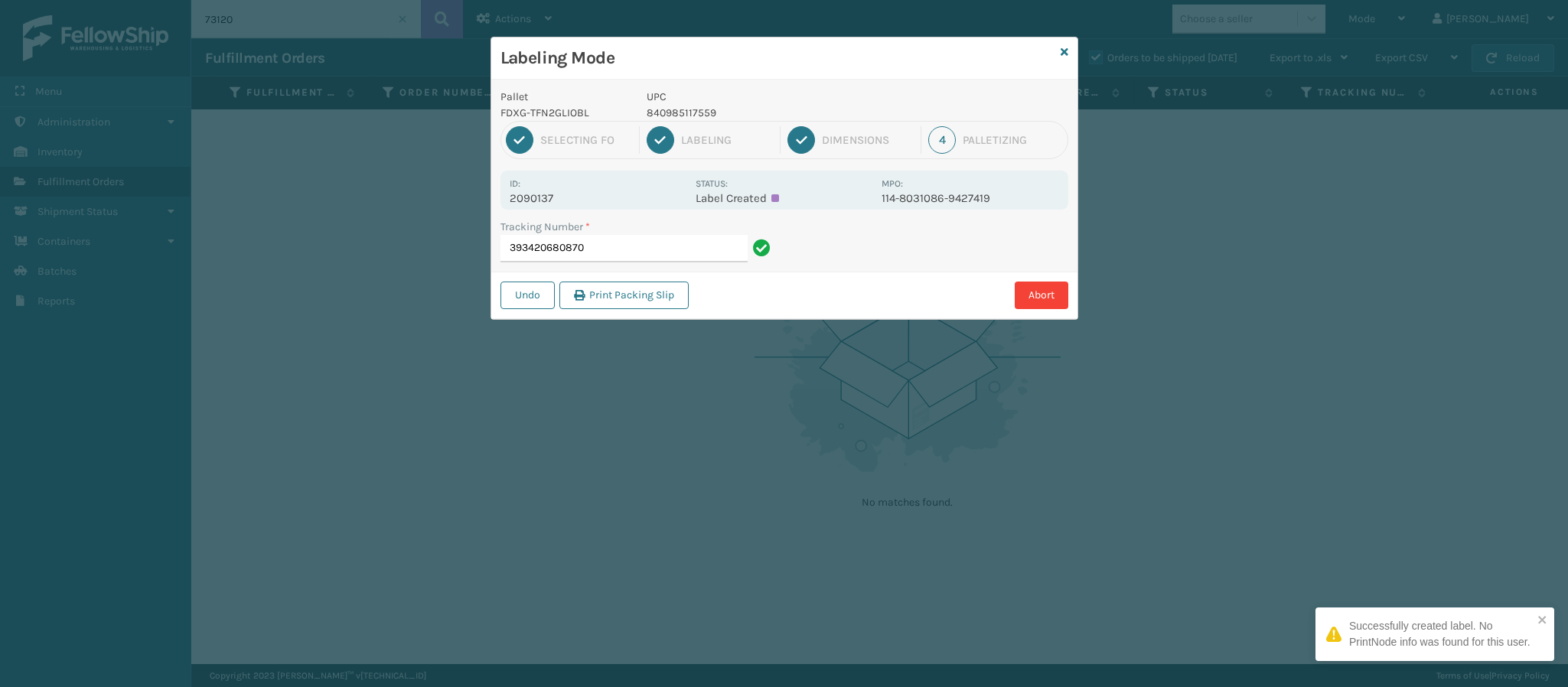
click at [563, 201] on p "2090137" at bounding box center [598, 198] width 177 height 14
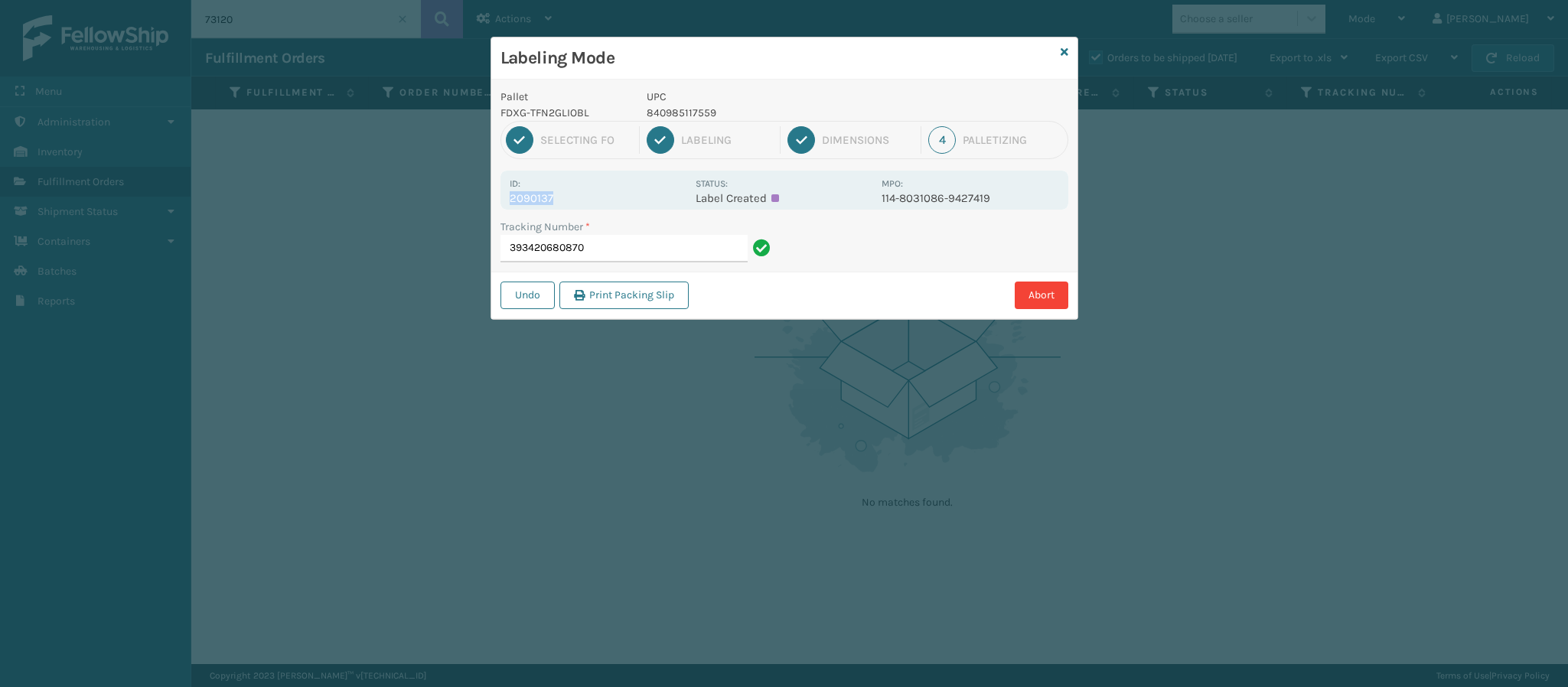
copy p "2090137"
click at [613, 254] on input "393420680870" at bounding box center [624, 248] width 247 height 27
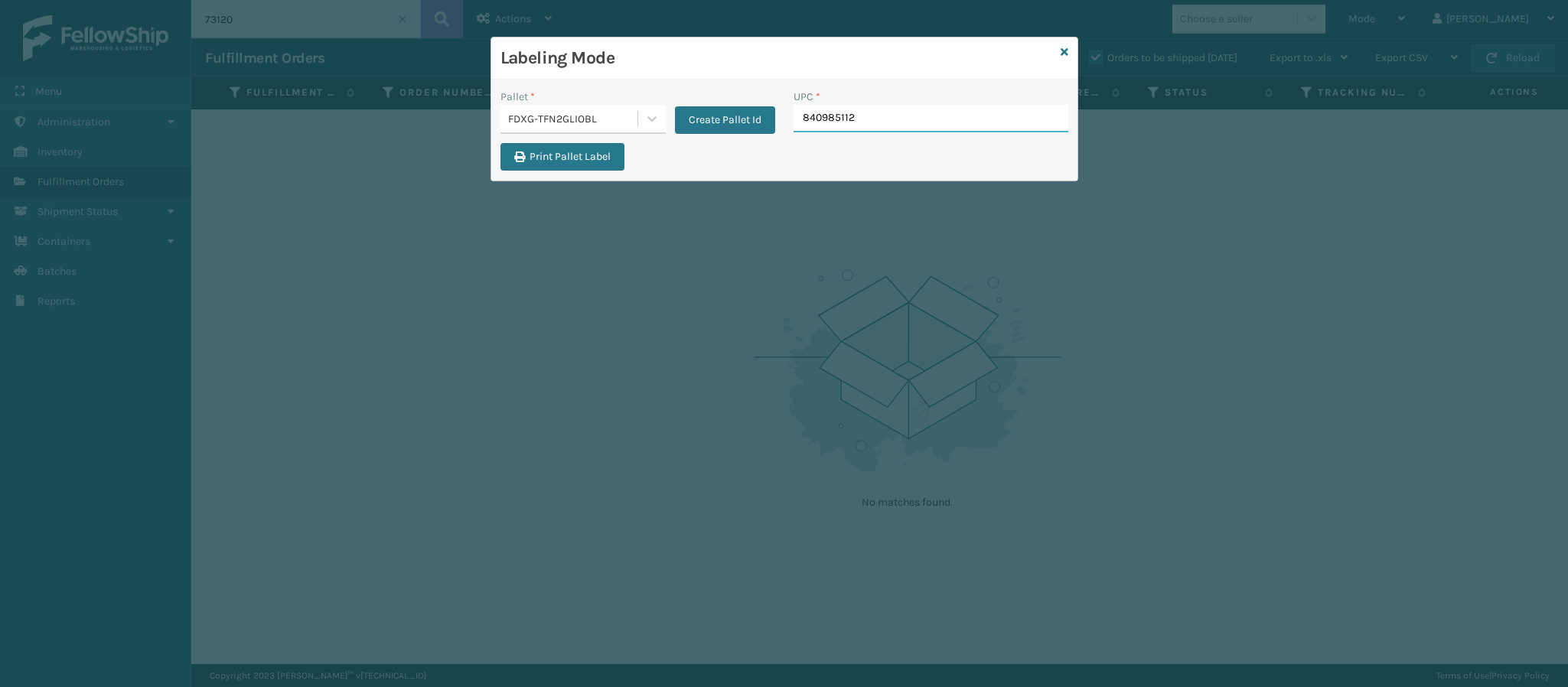
type input "8409851126"
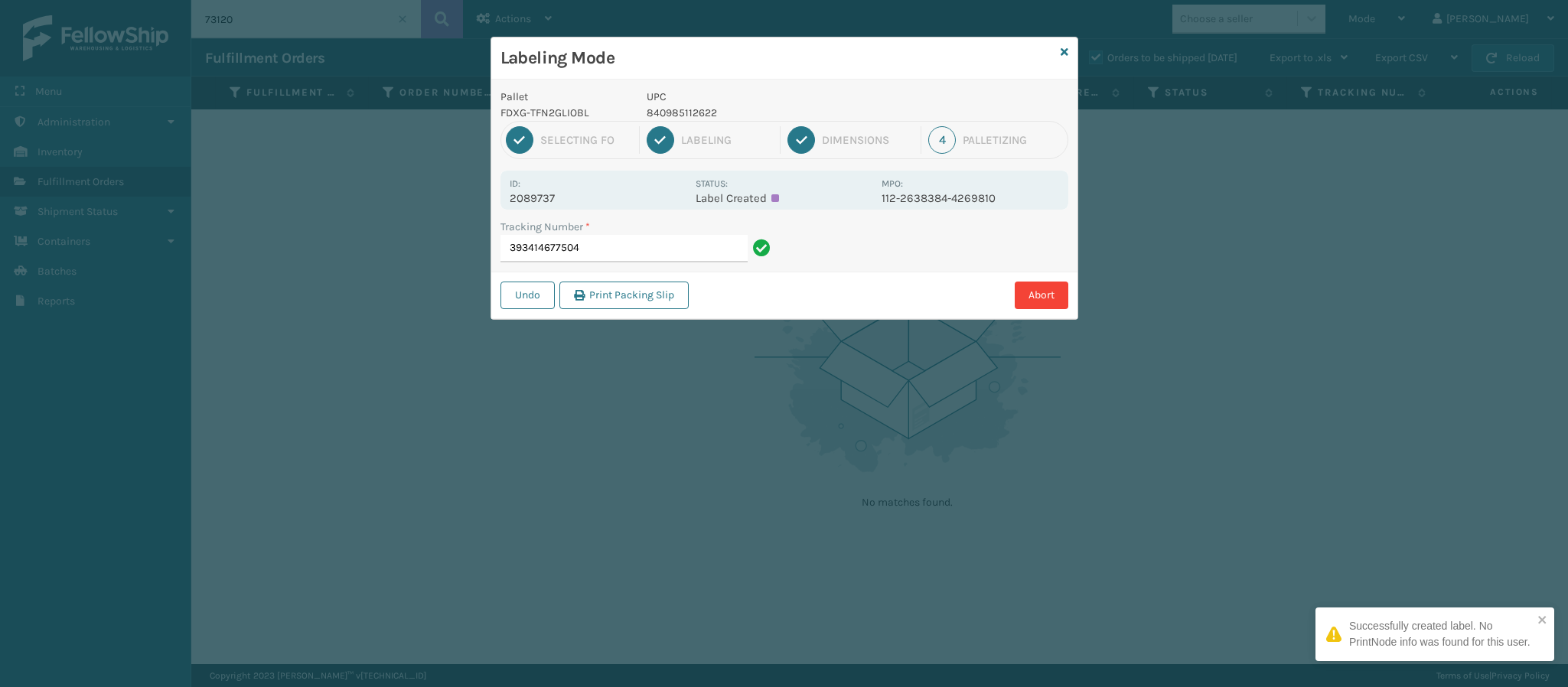
click at [556, 198] on p "2089737" at bounding box center [598, 198] width 177 height 14
copy p "2089737"
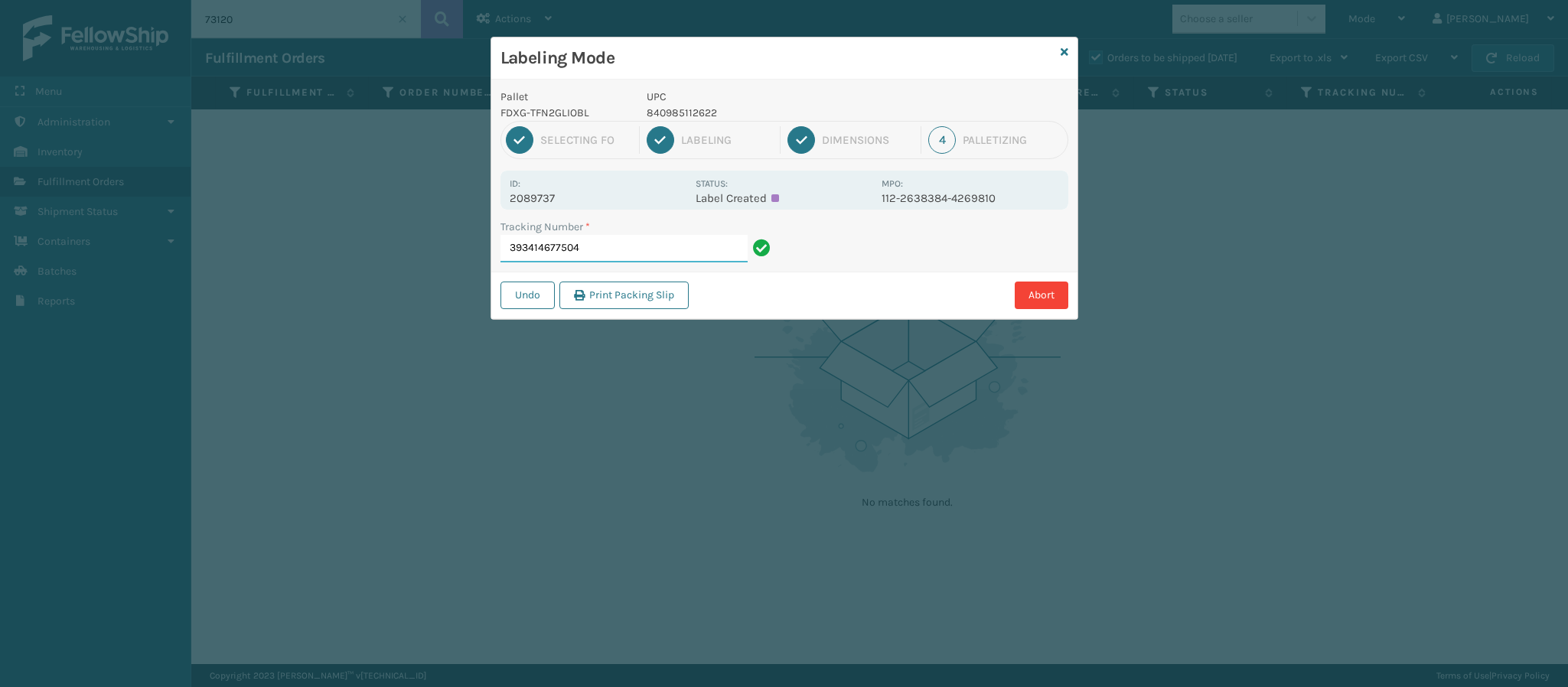
click at [643, 248] on input "393414677504" at bounding box center [624, 248] width 247 height 27
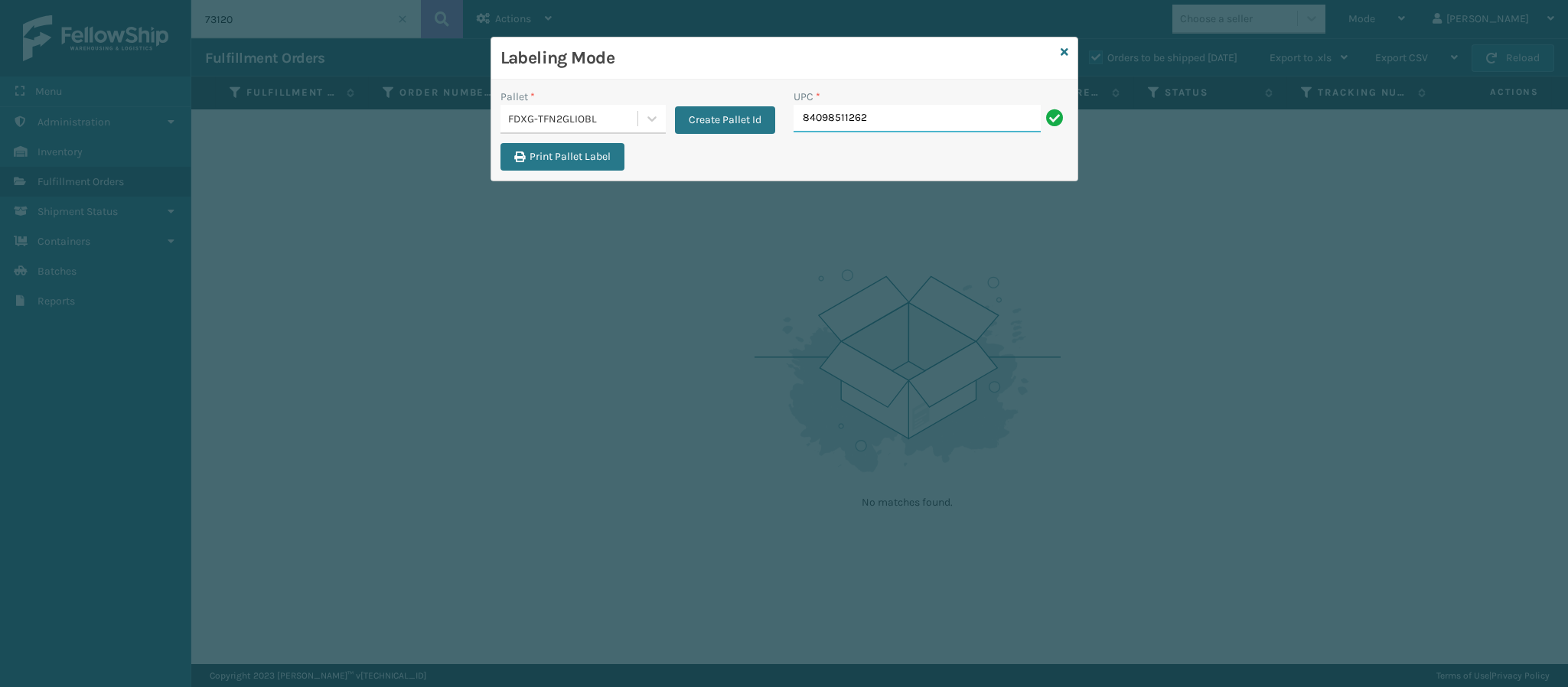
type input "840985112622"
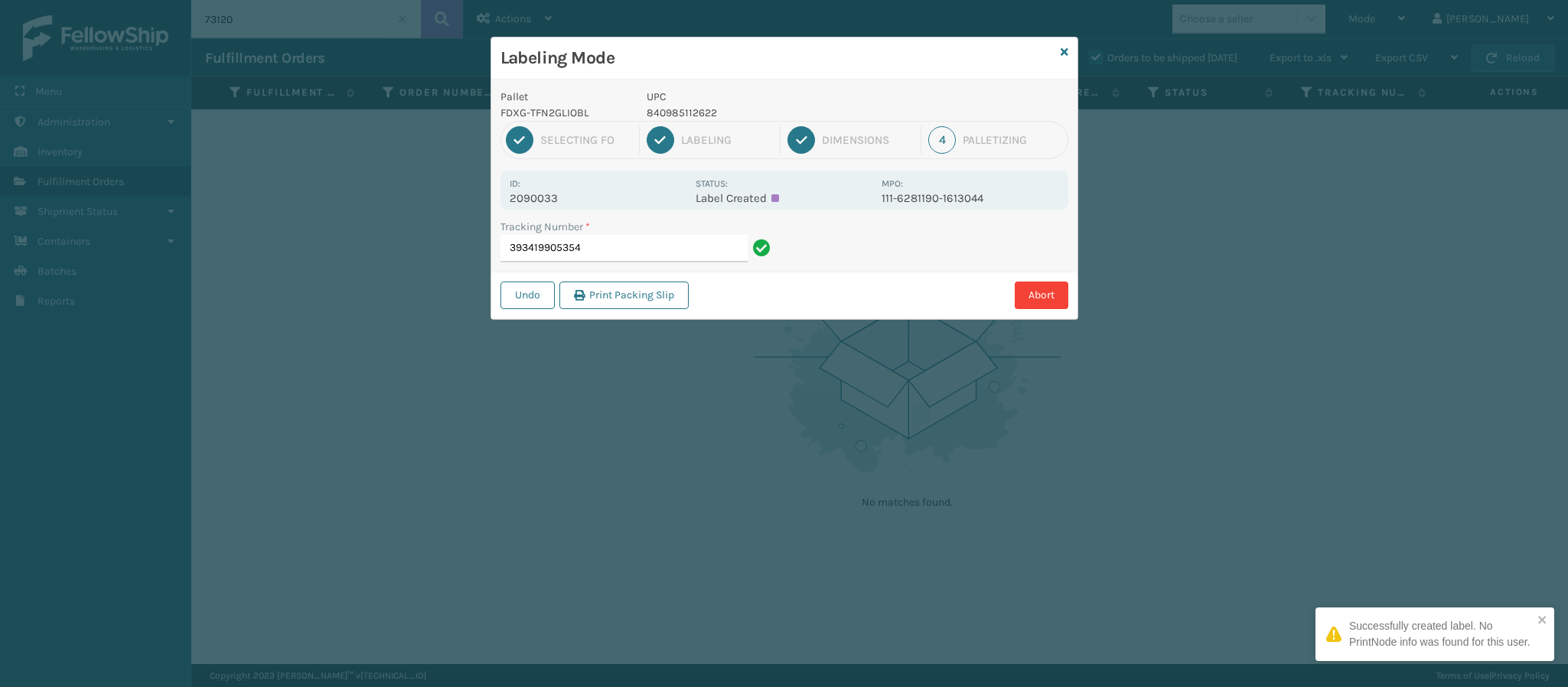
click at [562, 200] on p "2090033" at bounding box center [598, 198] width 177 height 14
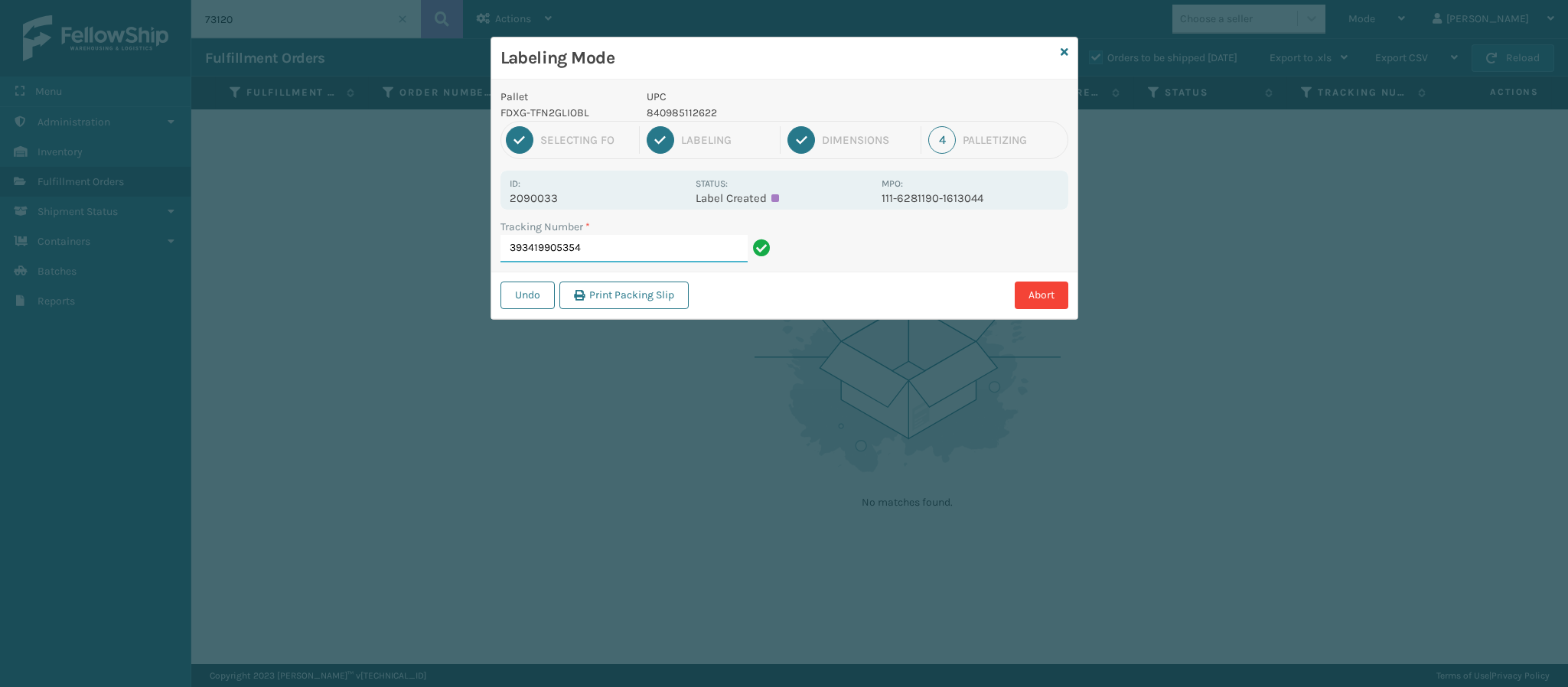
click at [632, 245] on input "393419905354" at bounding box center [624, 248] width 247 height 27
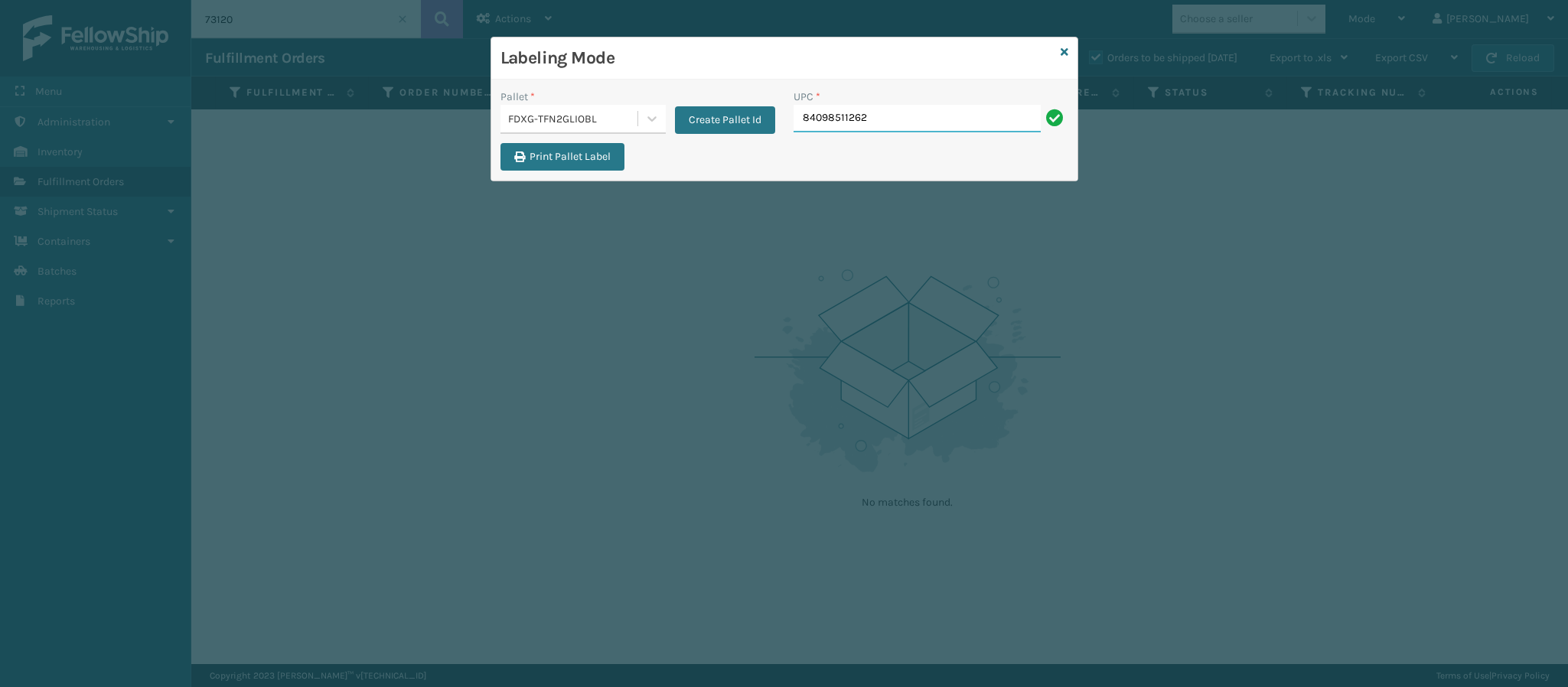
type input "840985112622"
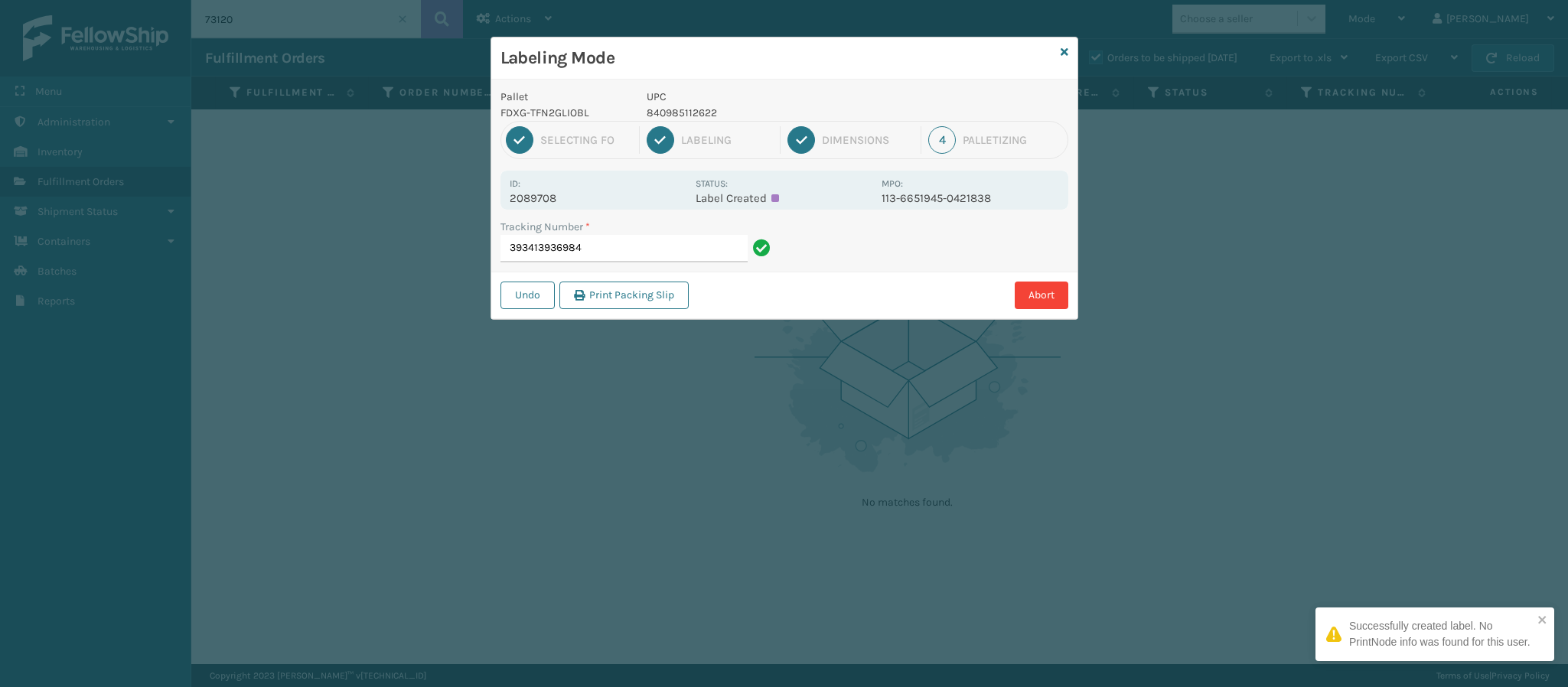
click at [542, 194] on p "2089708" at bounding box center [598, 198] width 177 height 14
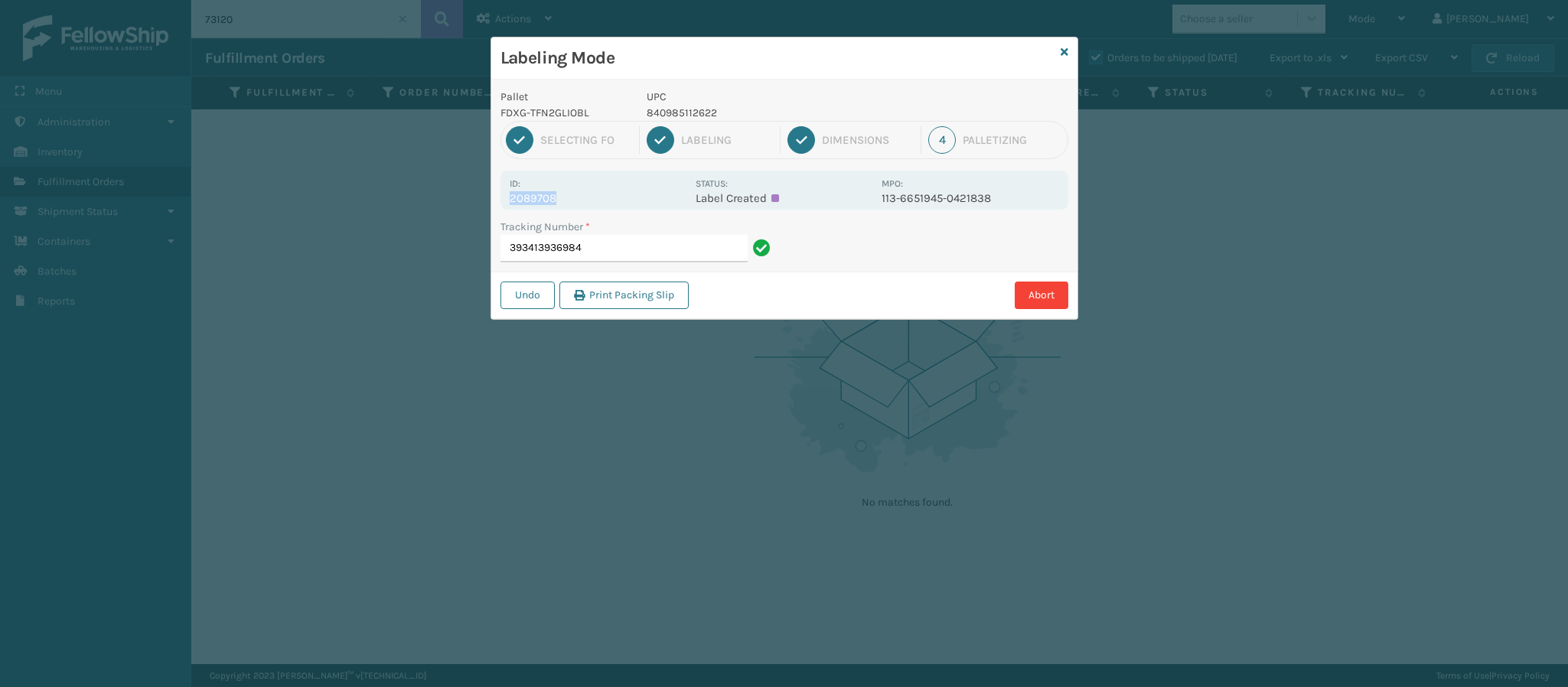
click at [556, 205] on p "2089708" at bounding box center [598, 198] width 177 height 14
click at [624, 254] on input "393413936984" at bounding box center [624, 248] width 247 height 27
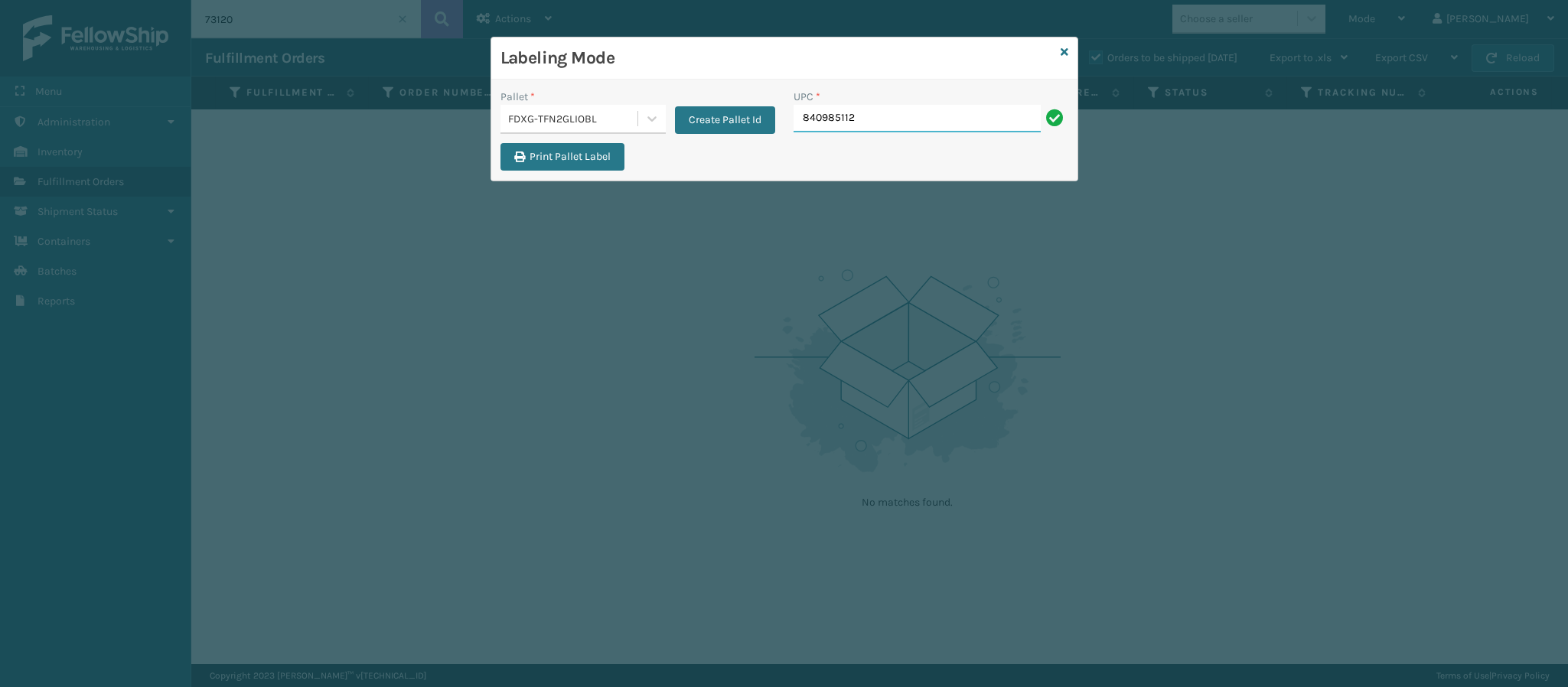
type input "8409851126"
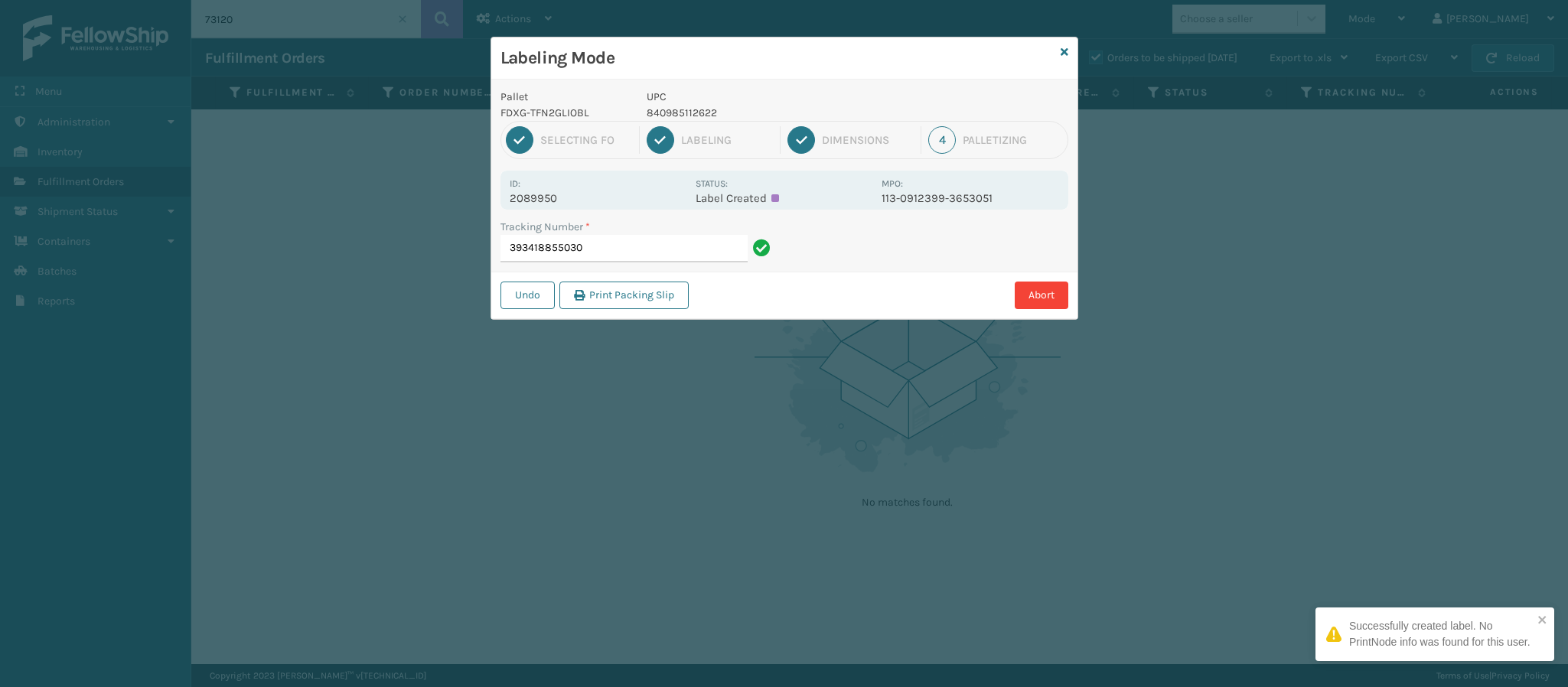
click at [546, 200] on p "2089950" at bounding box center [598, 198] width 177 height 14
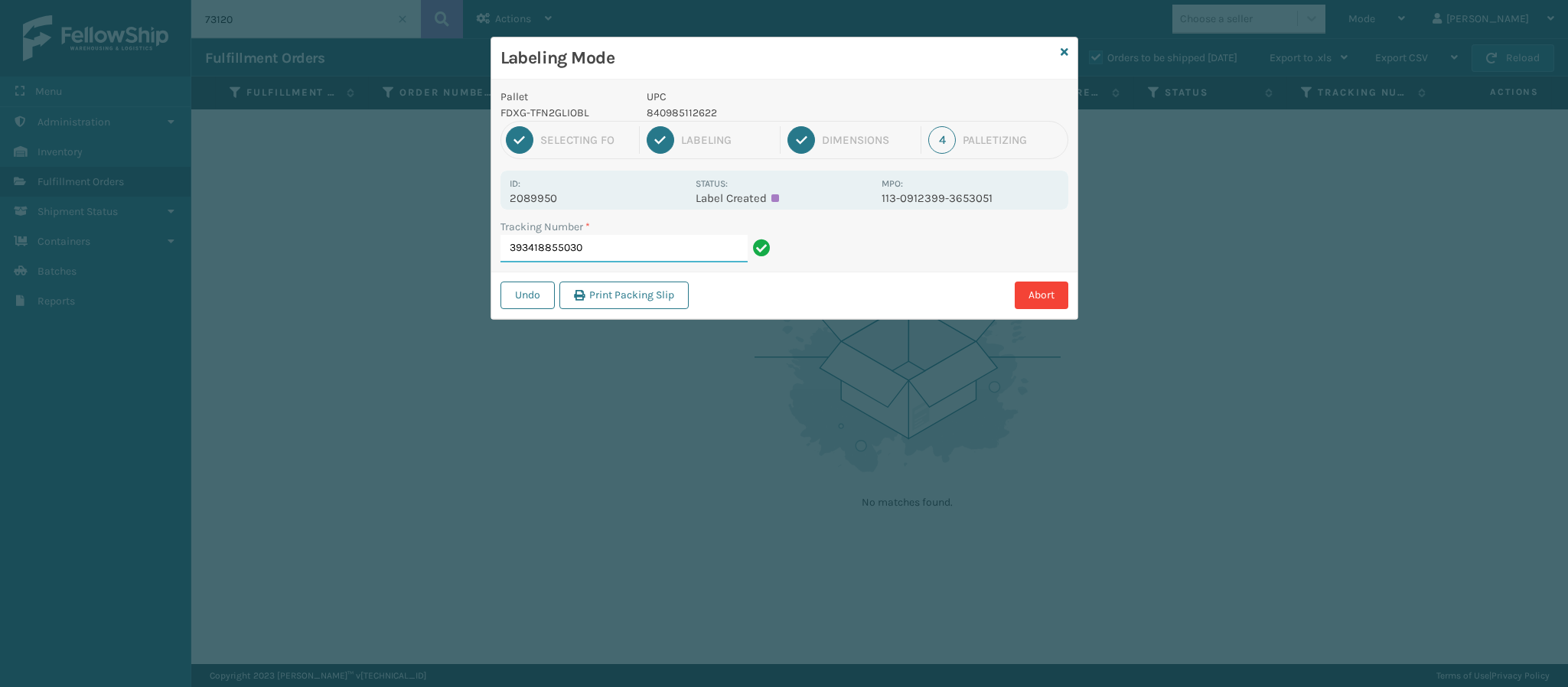
click at [685, 257] on input "393418855030" at bounding box center [624, 248] width 247 height 27
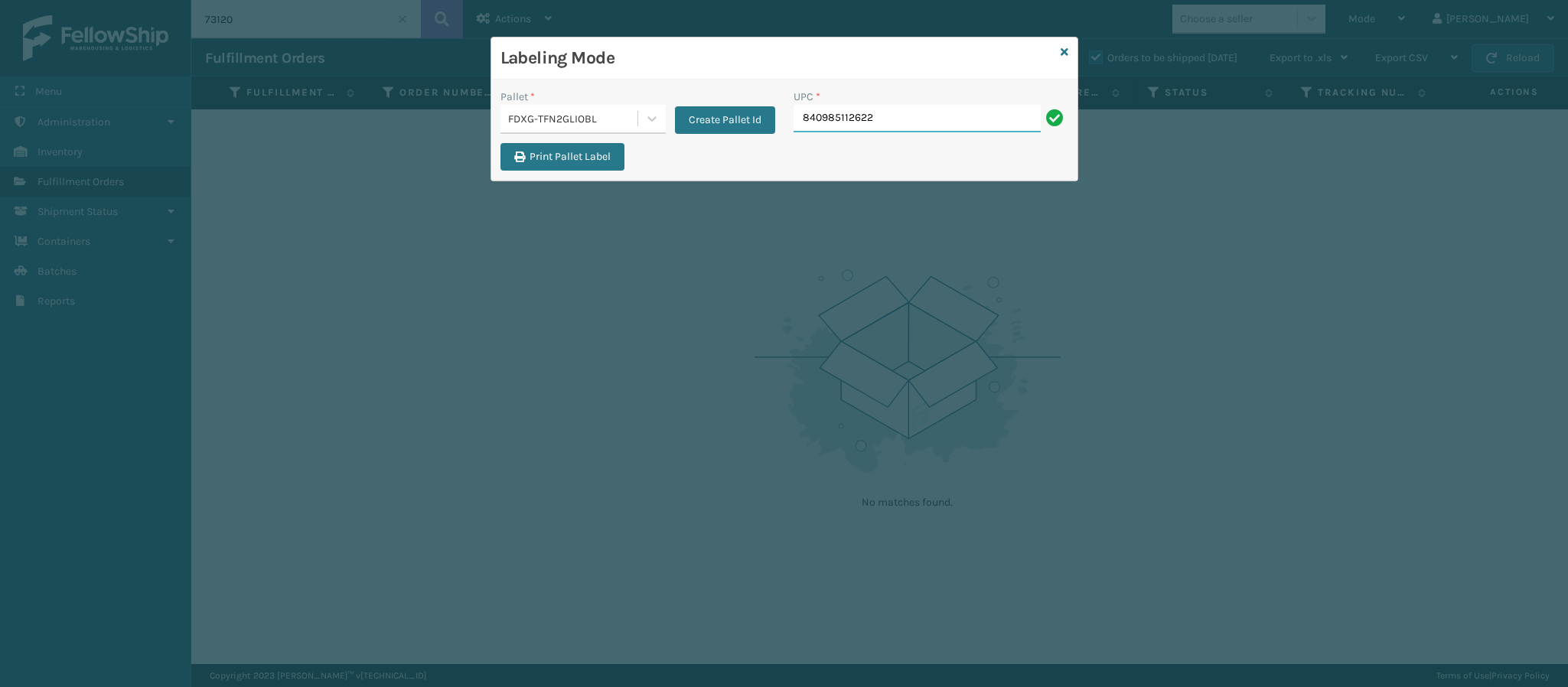
type input "840985112622"
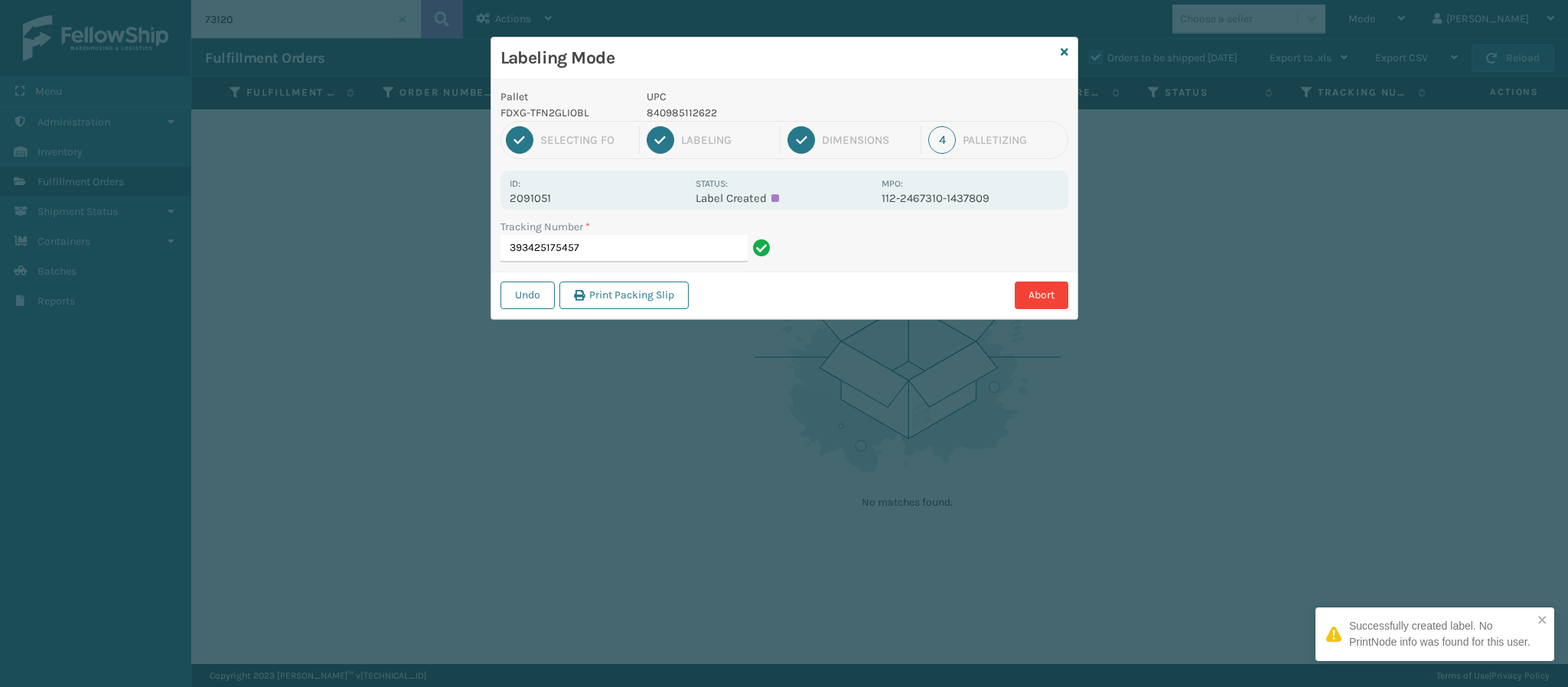
click at [551, 198] on p "2091051" at bounding box center [598, 198] width 177 height 14
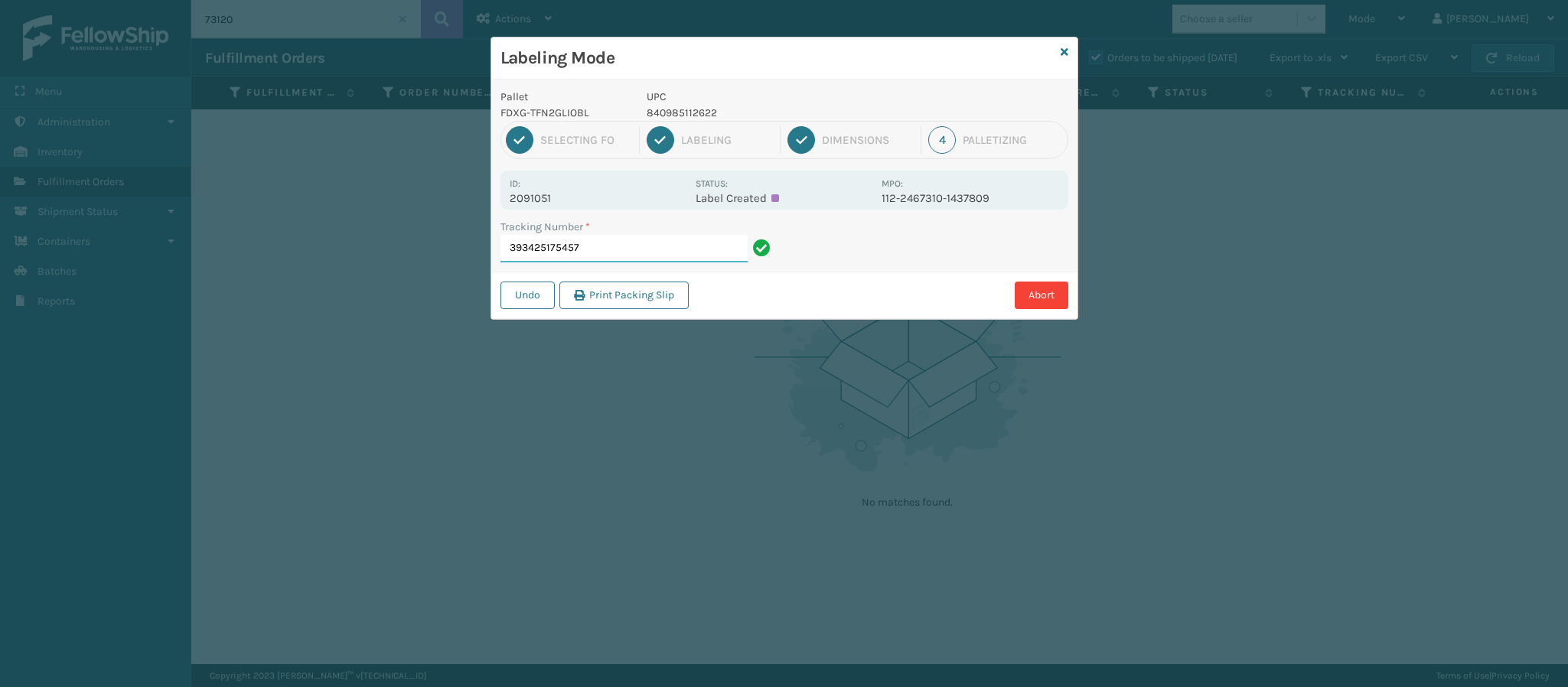
click at [624, 255] on input "393425175457" at bounding box center [624, 248] width 247 height 27
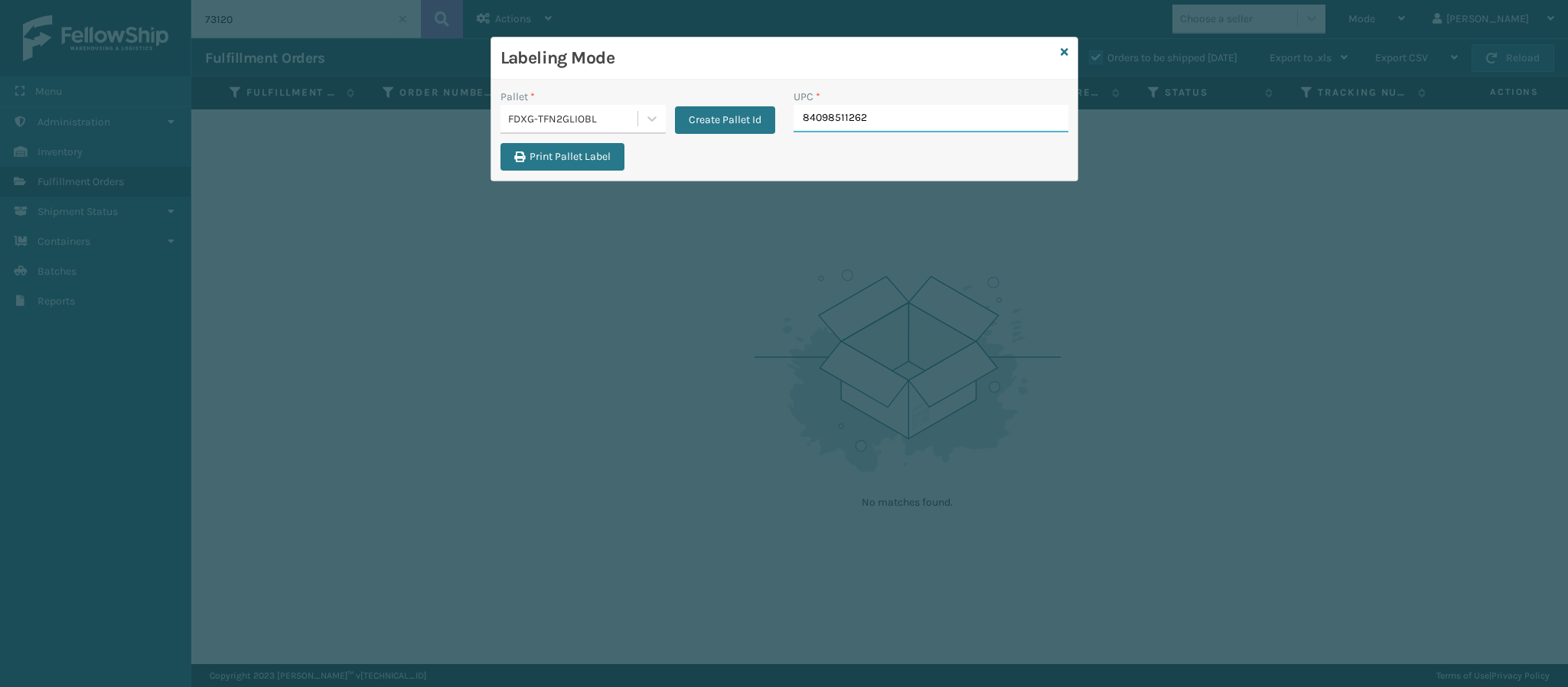
type input "840985112622"
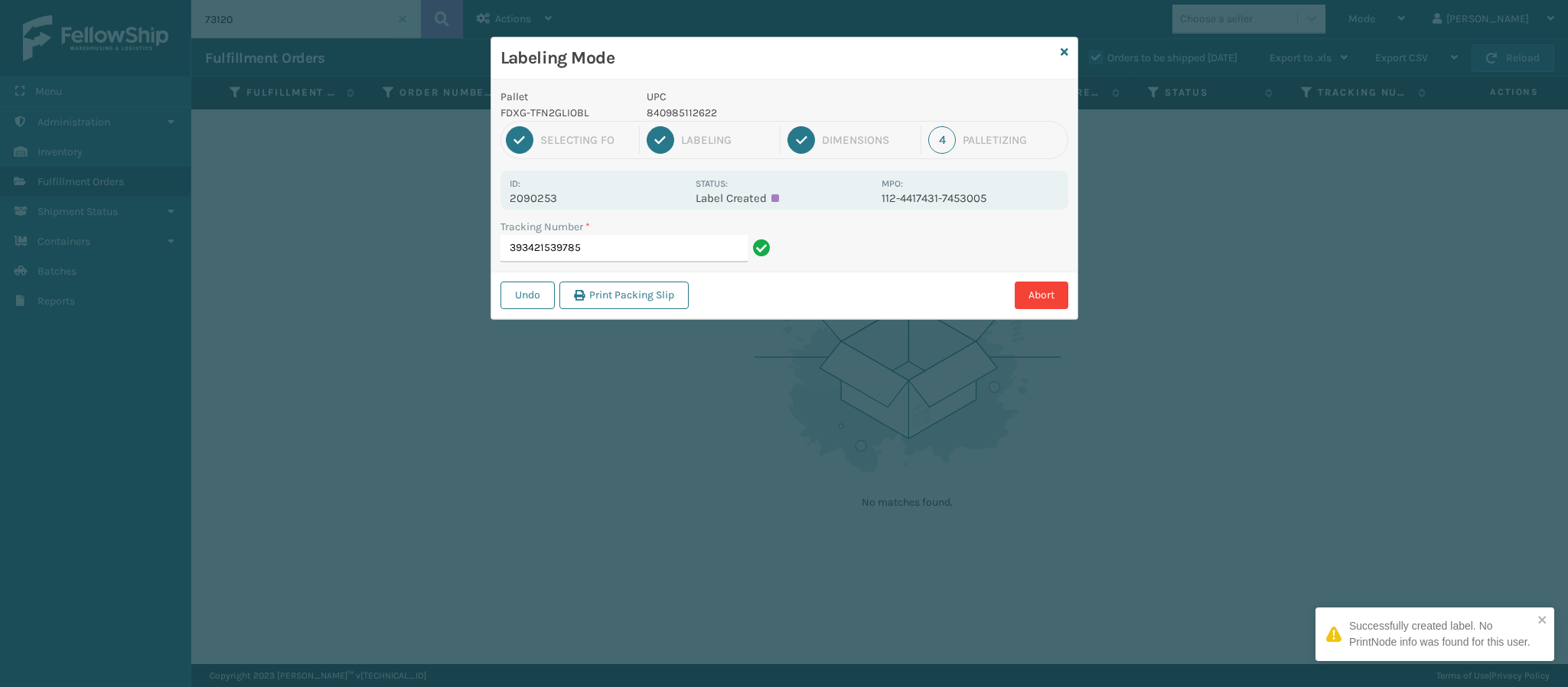
click at [558, 186] on div "Id: 2090253" at bounding box center [598, 190] width 177 height 30
click at [565, 196] on div "Id: 2090253 Status: Label Created MPO: 112-4417431-7453005" at bounding box center [784, 190] width 568 height 39
click at [565, 196] on p "2090253" at bounding box center [598, 198] width 177 height 14
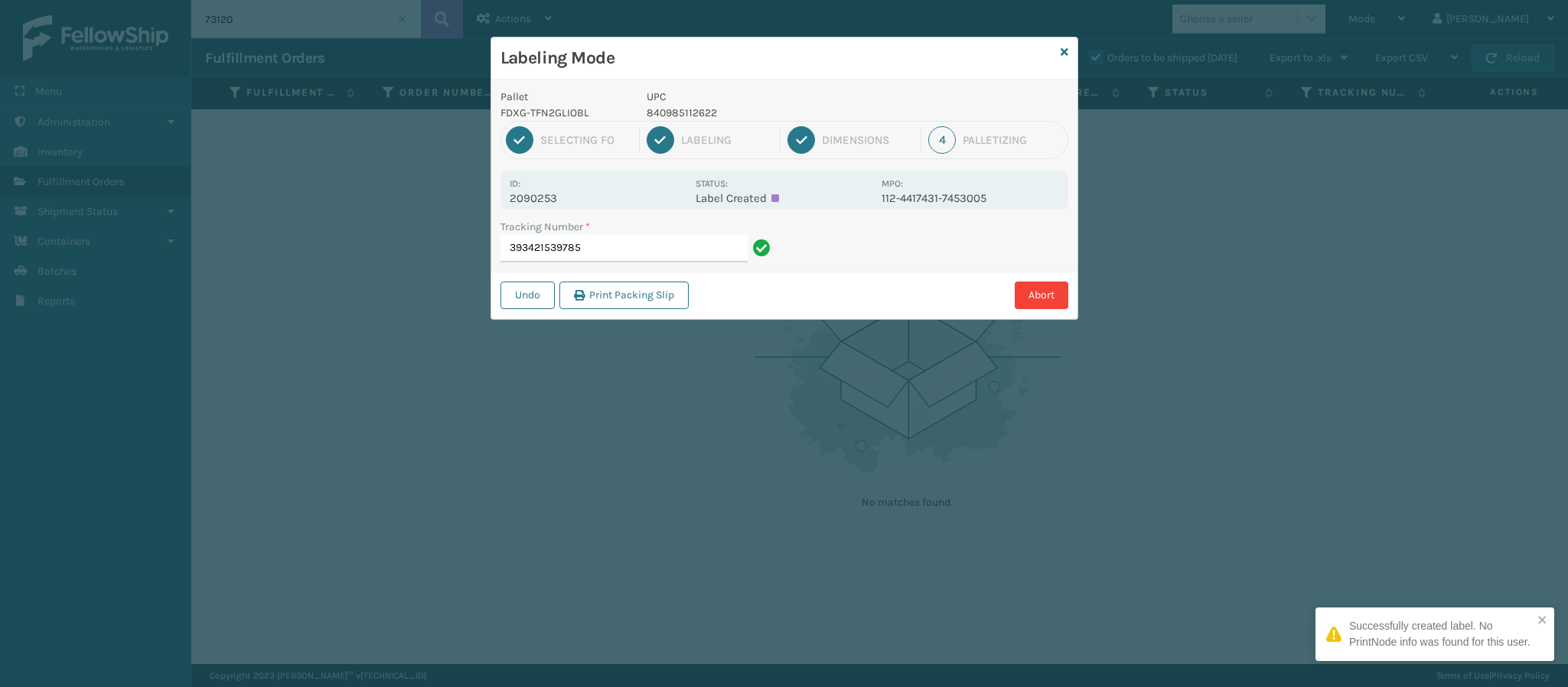
click at [565, 196] on p "2090253" at bounding box center [598, 198] width 177 height 14
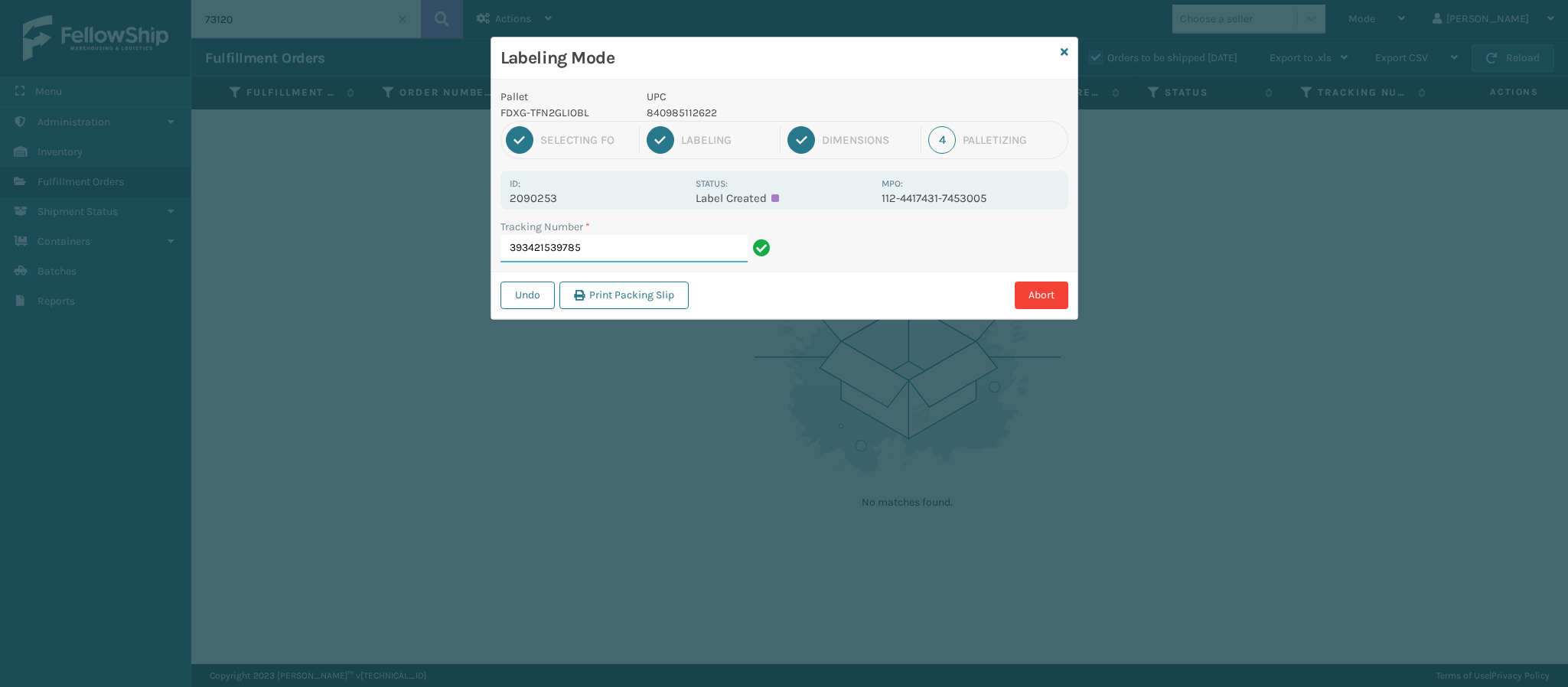
click at [648, 246] on input "393421539785" at bounding box center [624, 248] width 247 height 27
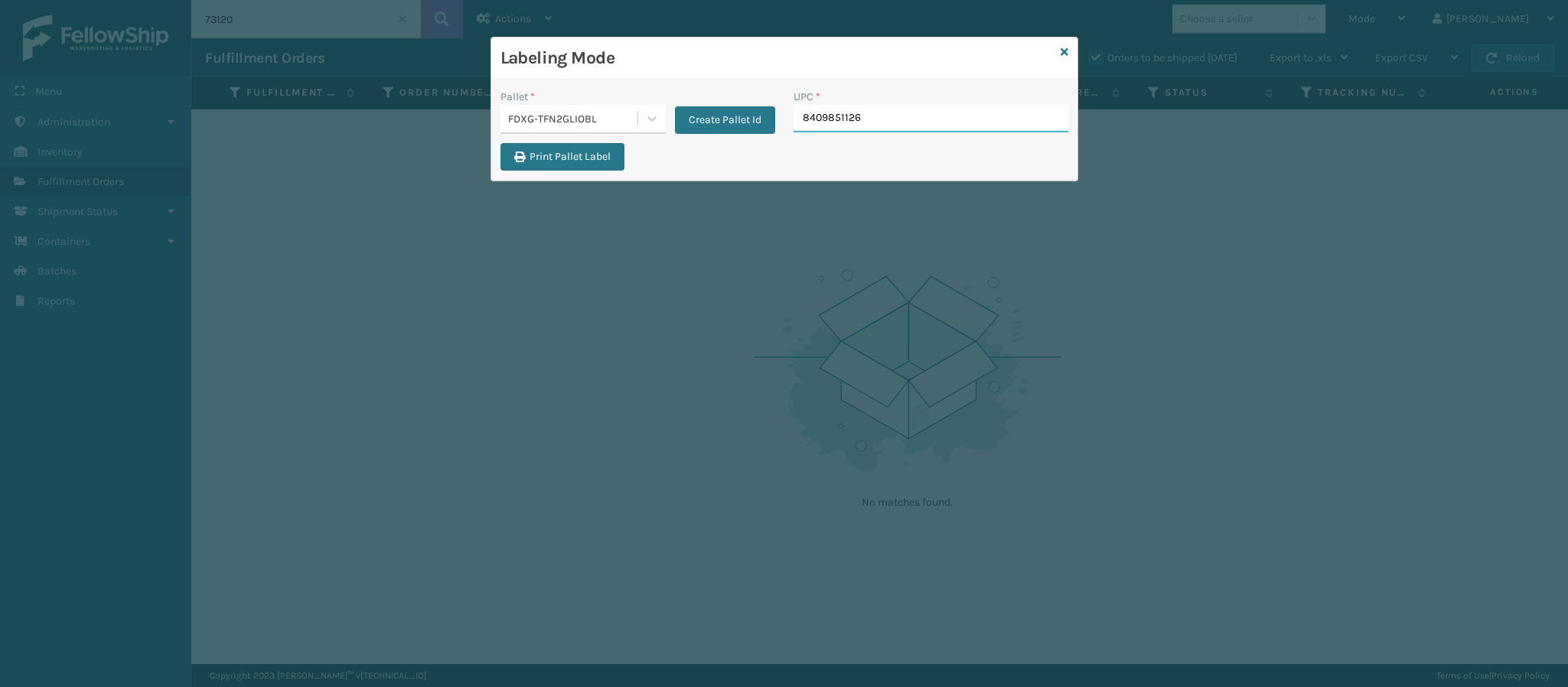
type input "84098511262"
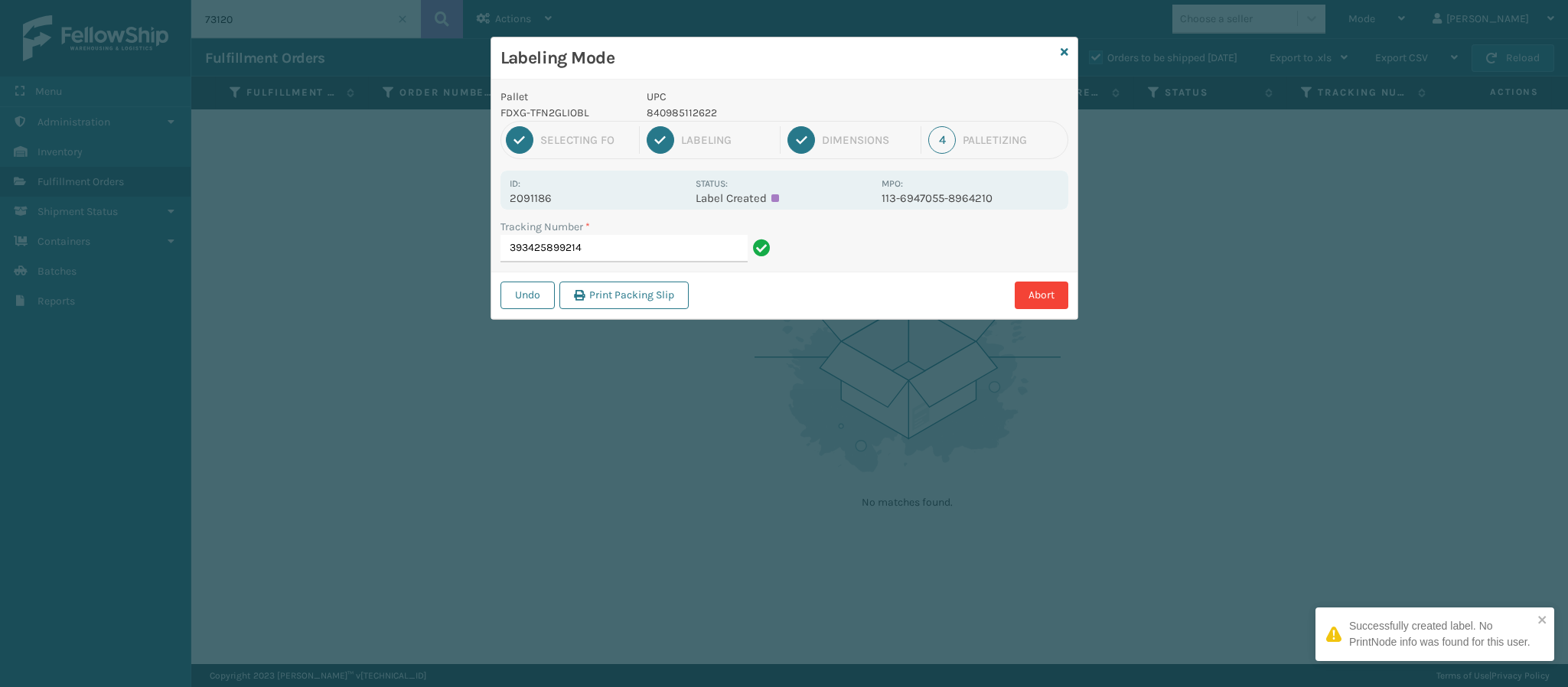
click at [550, 197] on p "2091186" at bounding box center [598, 198] width 177 height 14
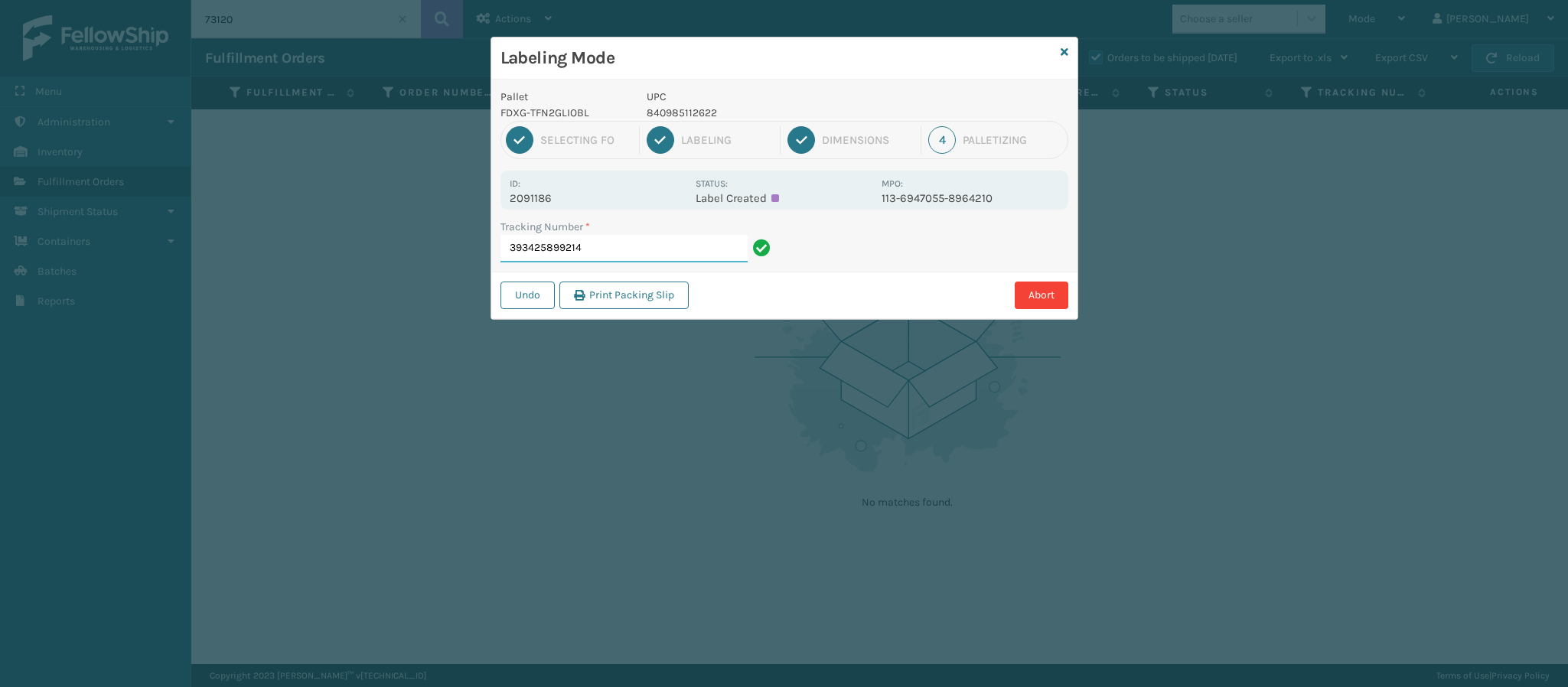
click at [606, 253] on input "393425899214" at bounding box center [624, 248] width 247 height 27
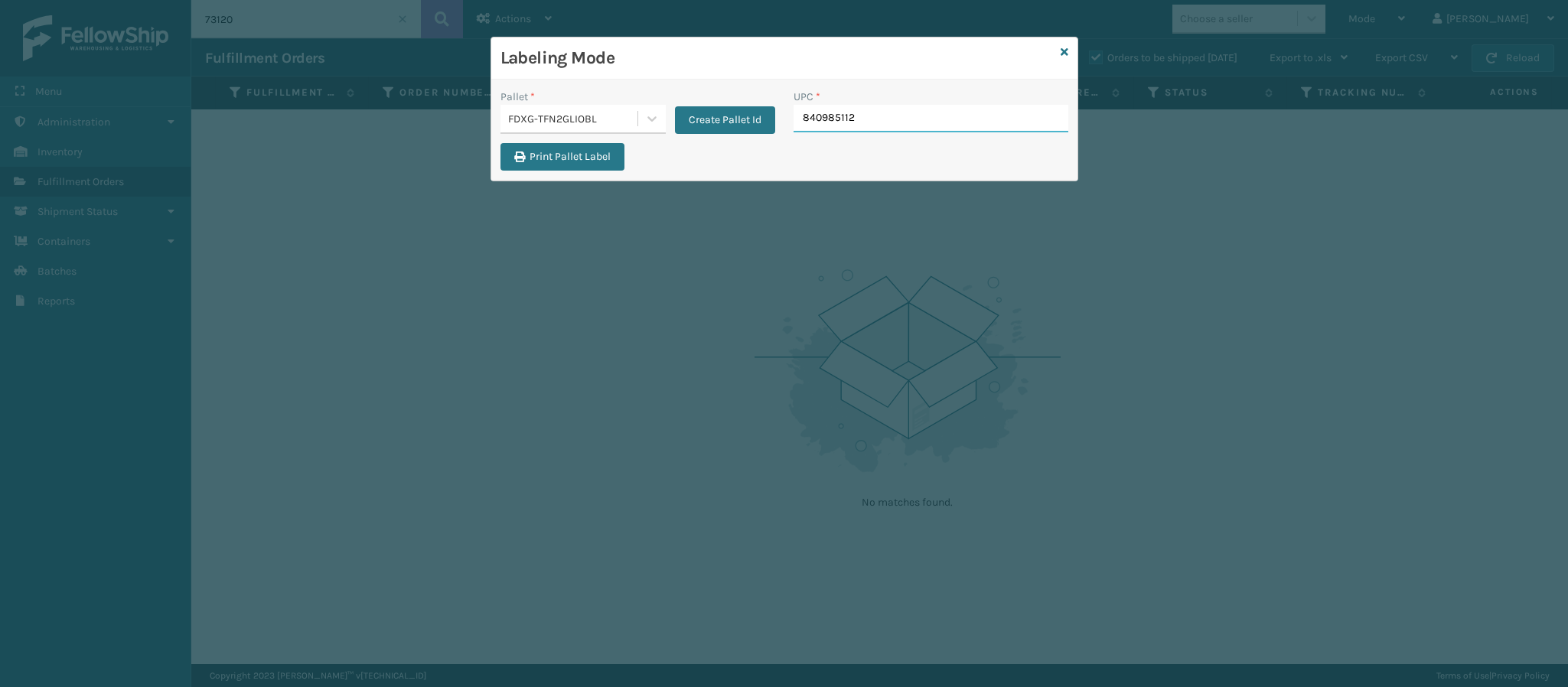
type input "8409851126"
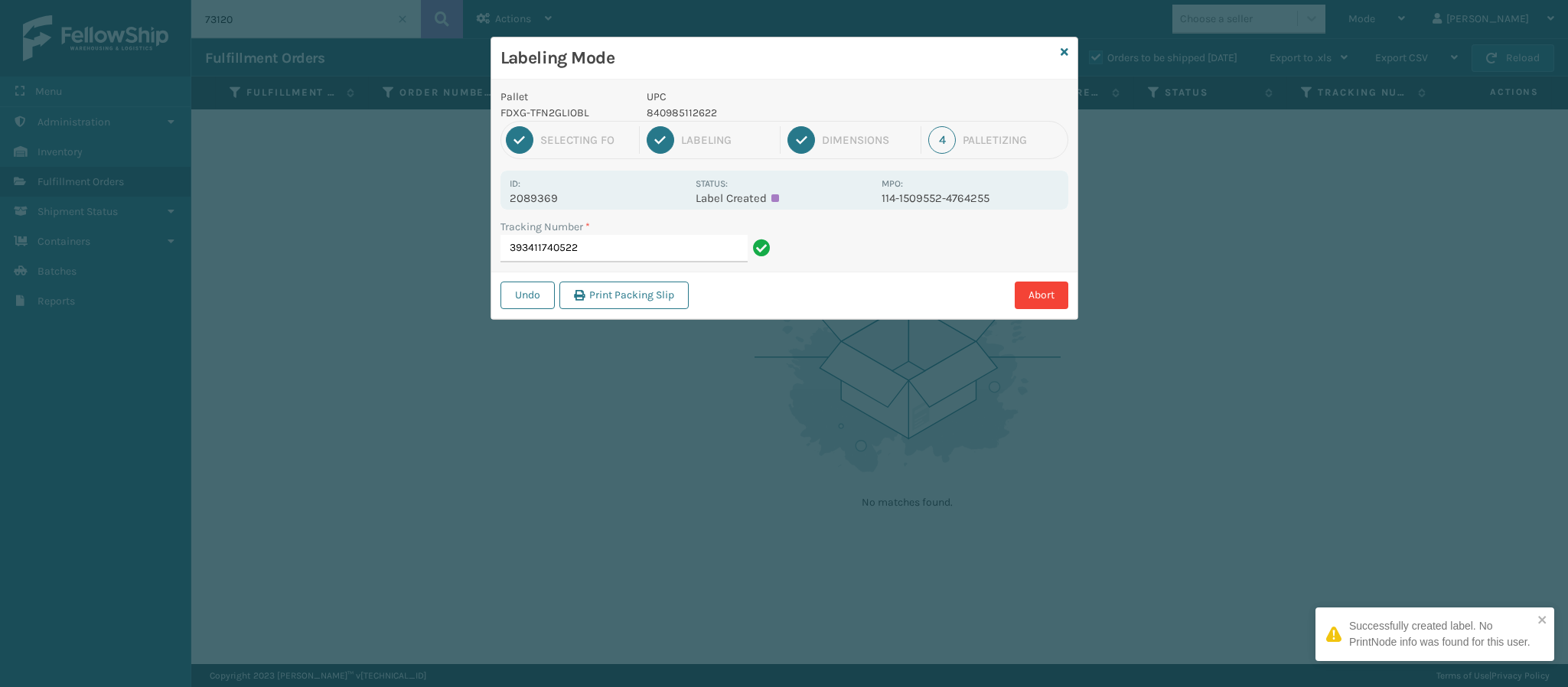
click at [556, 202] on p "2089369" at bounding box center [598, 198] width 177 height 14
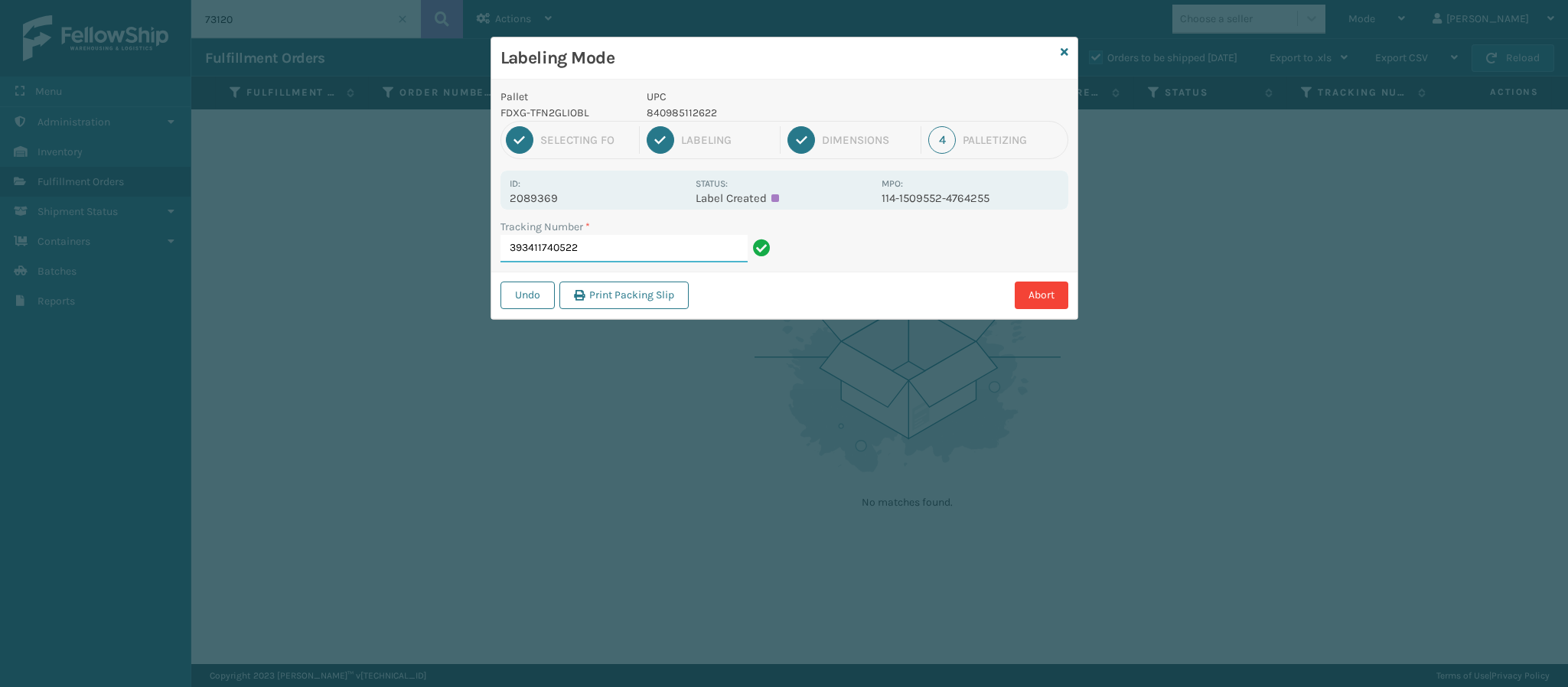
click at [638, 253] on input "393411740522" at bounding box center [624, 248] width 247 height 27
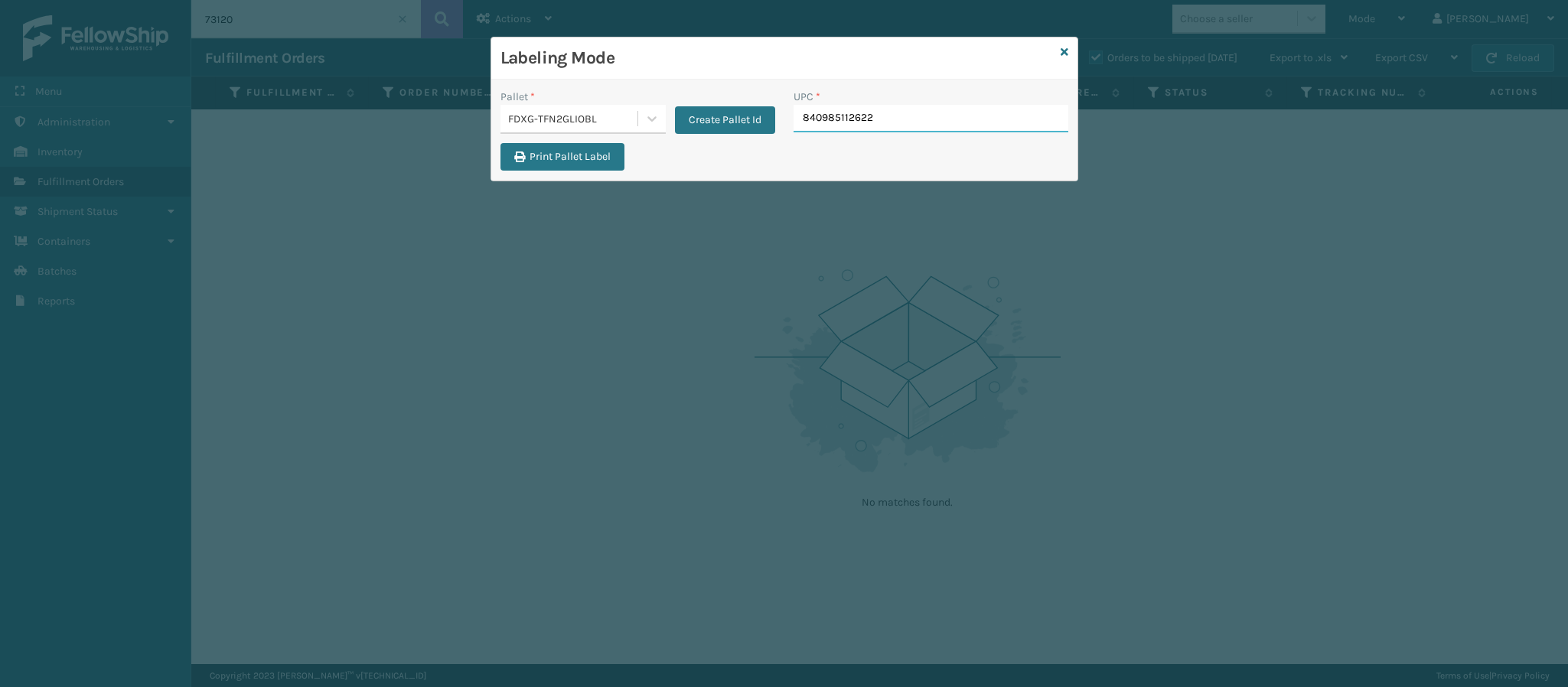
type input "840985112622"
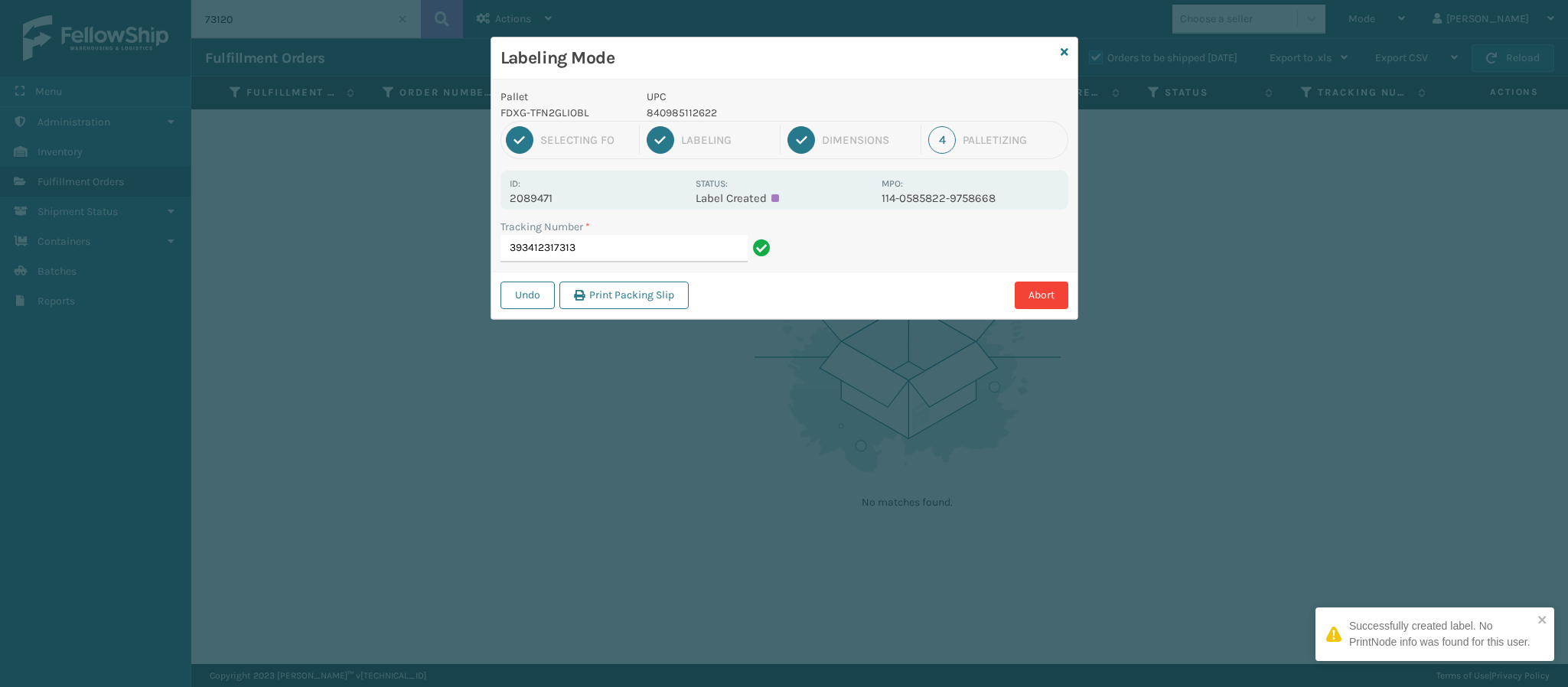
click at [559, 204] on div "Id: 2089471 Status: Label Created MPO: 114-0585822-9758668" at bounding box center [784, 190] width 568 height 39
click at [559, 201] on p "2089471" at bounding box center [598, 198] width 177 height 14
click at [663, 245] on input "393412317313" at bounding box center [624, 248] width 247 height 27
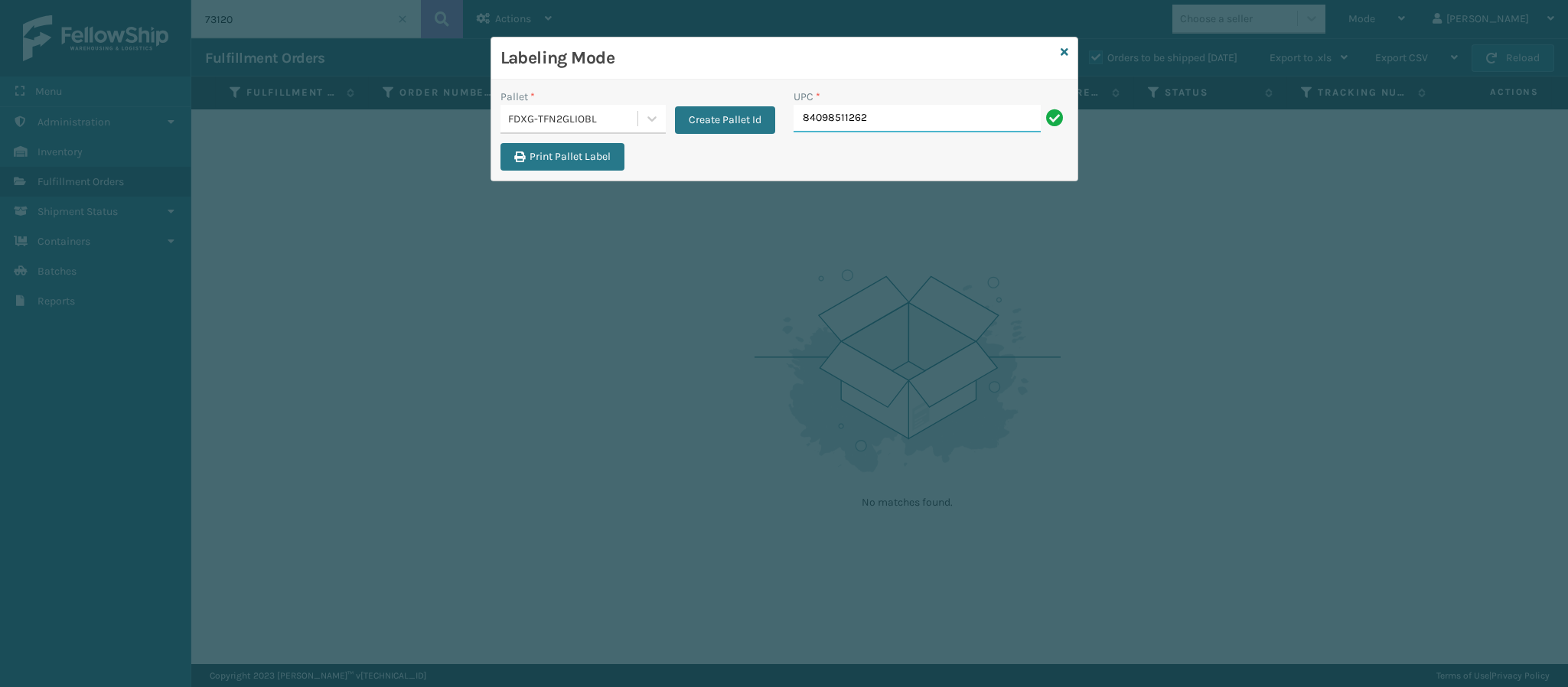
type input "840985112622"
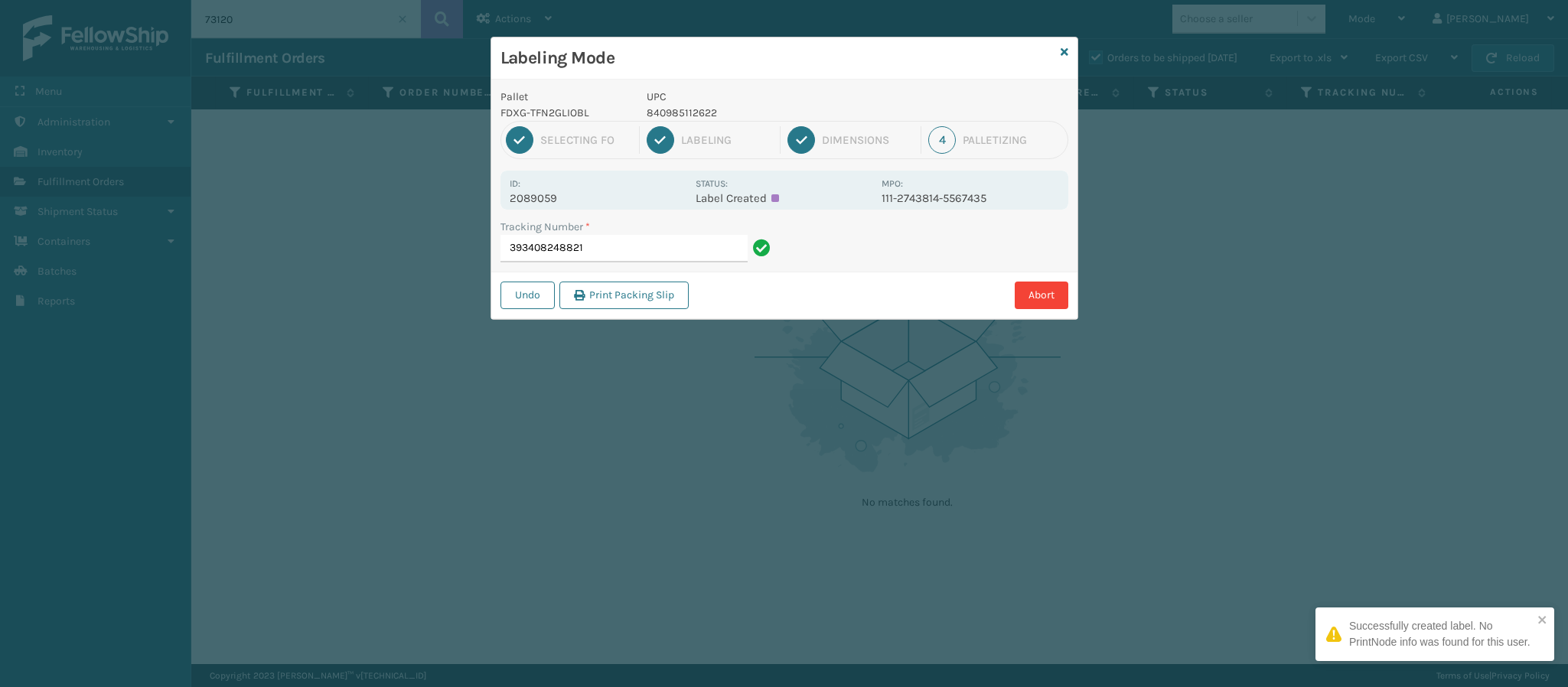
click at [549, 194] on p "2089059" at bounding box center [598, 198] width 177 height 14
click at [654, 245] on input "393408248821" at bounding box center [624, 248] width 247 height 27
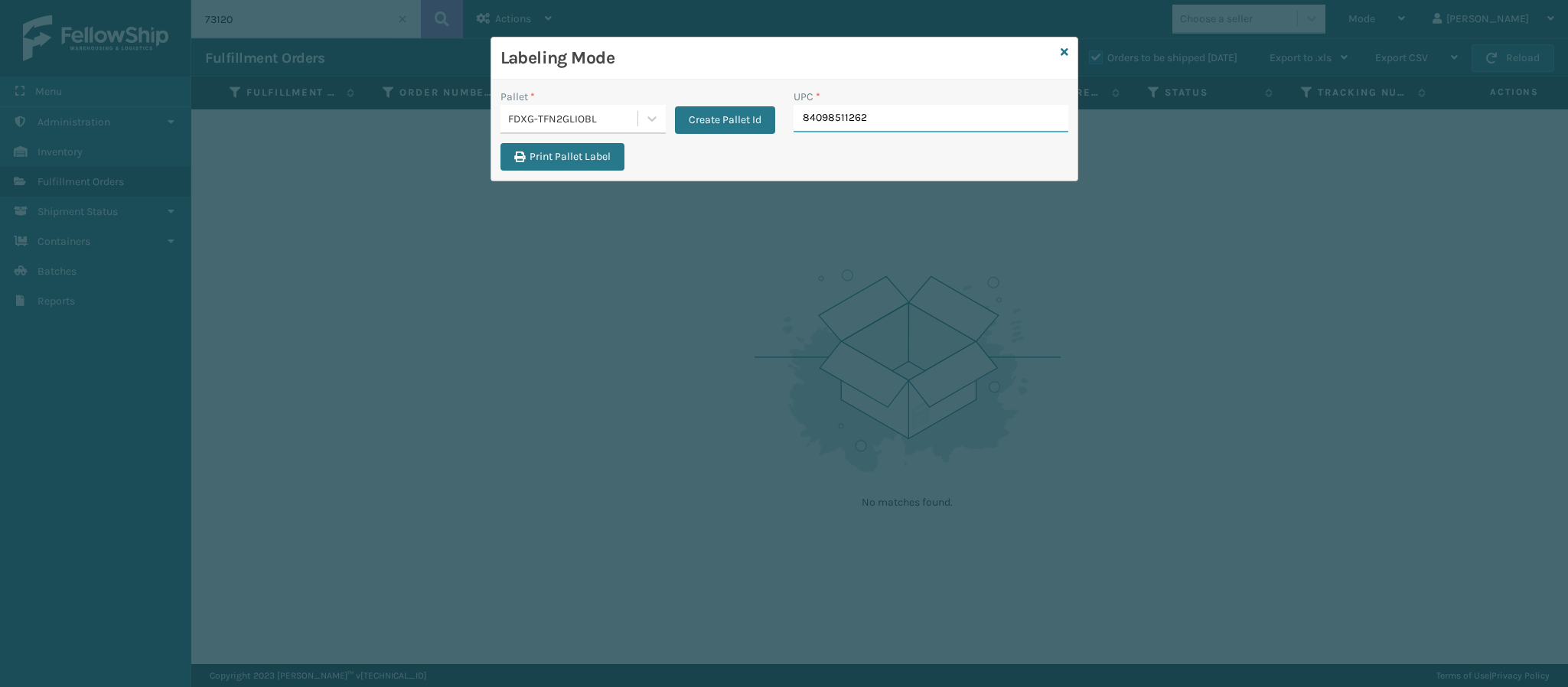
type input "840985112622"
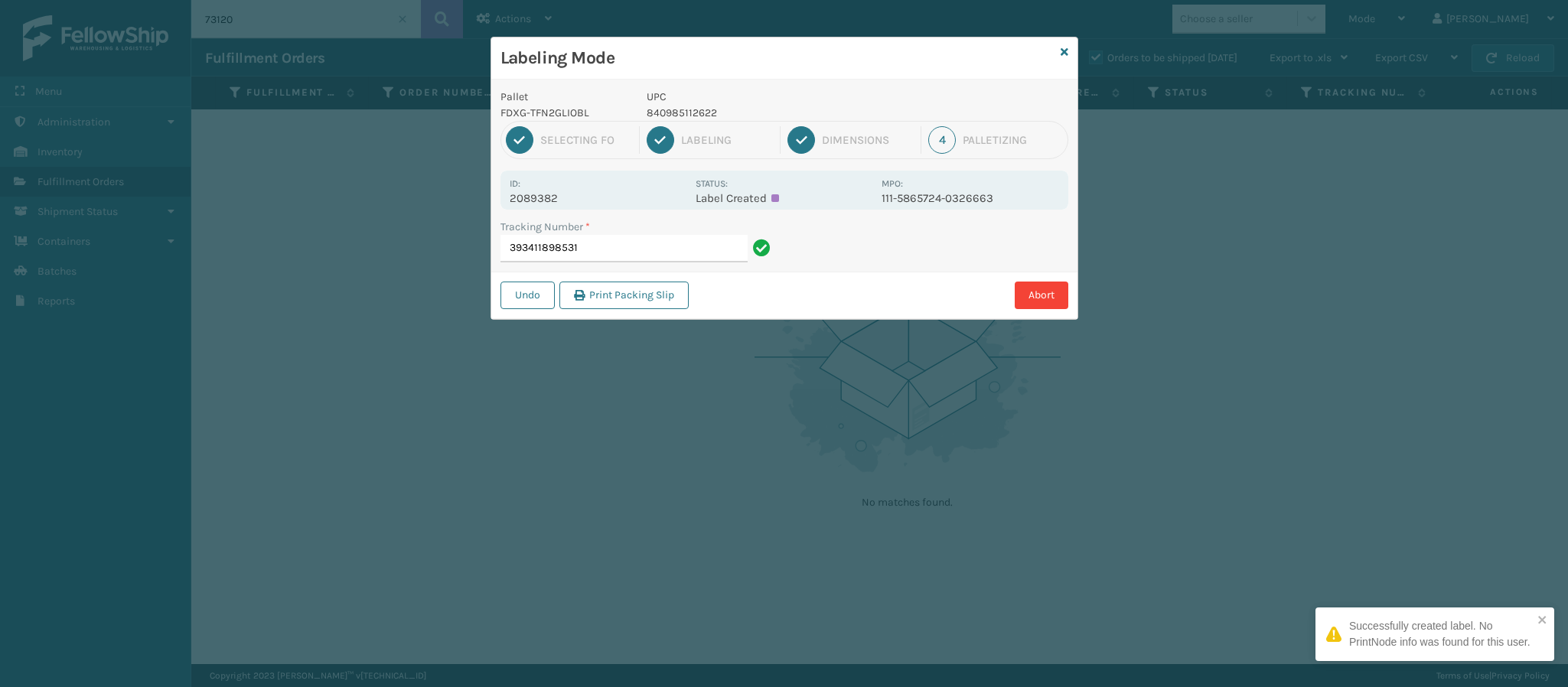
click at [546, 200] on p "2089382" at bounding box center [598, 198] width 177 height 14
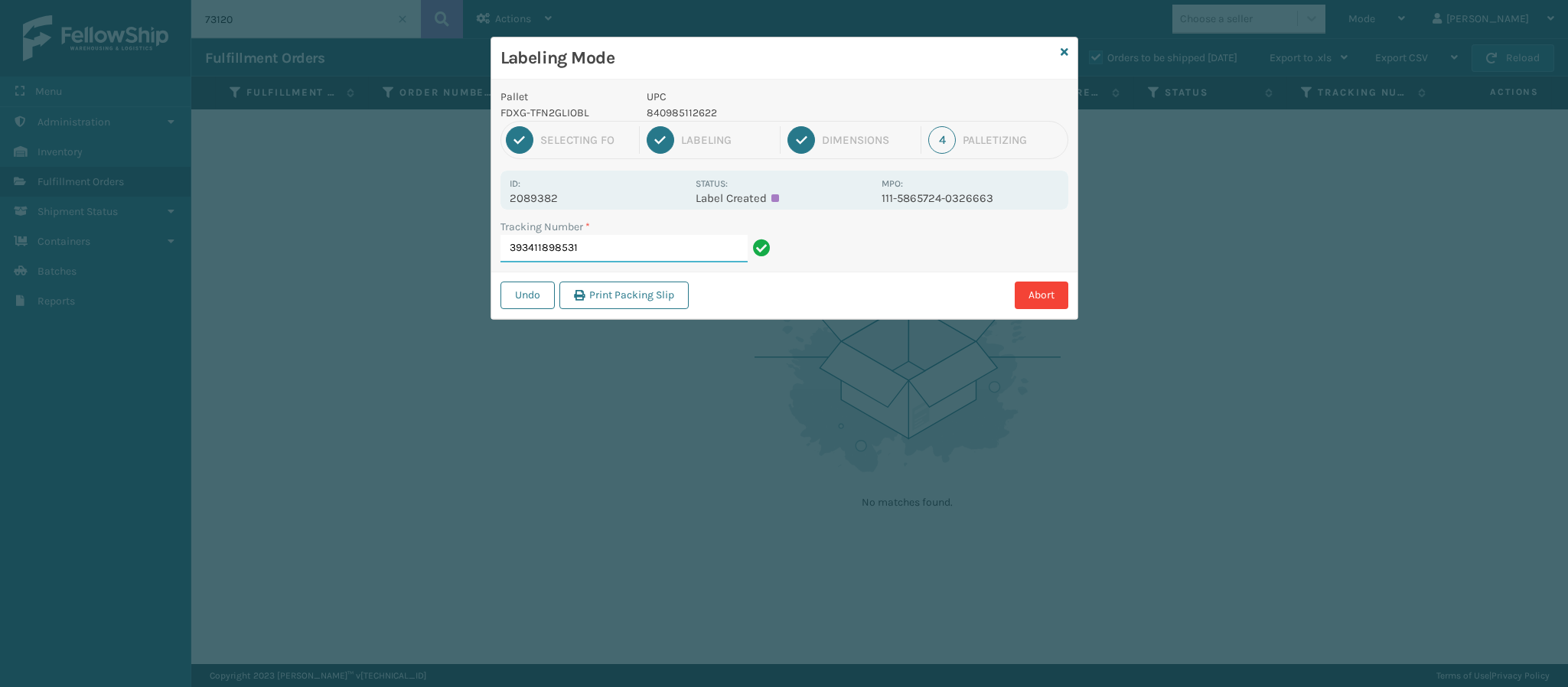
click at [654, 250] on input "393411898531" at bounding box center [624, 248] width 247 height 27
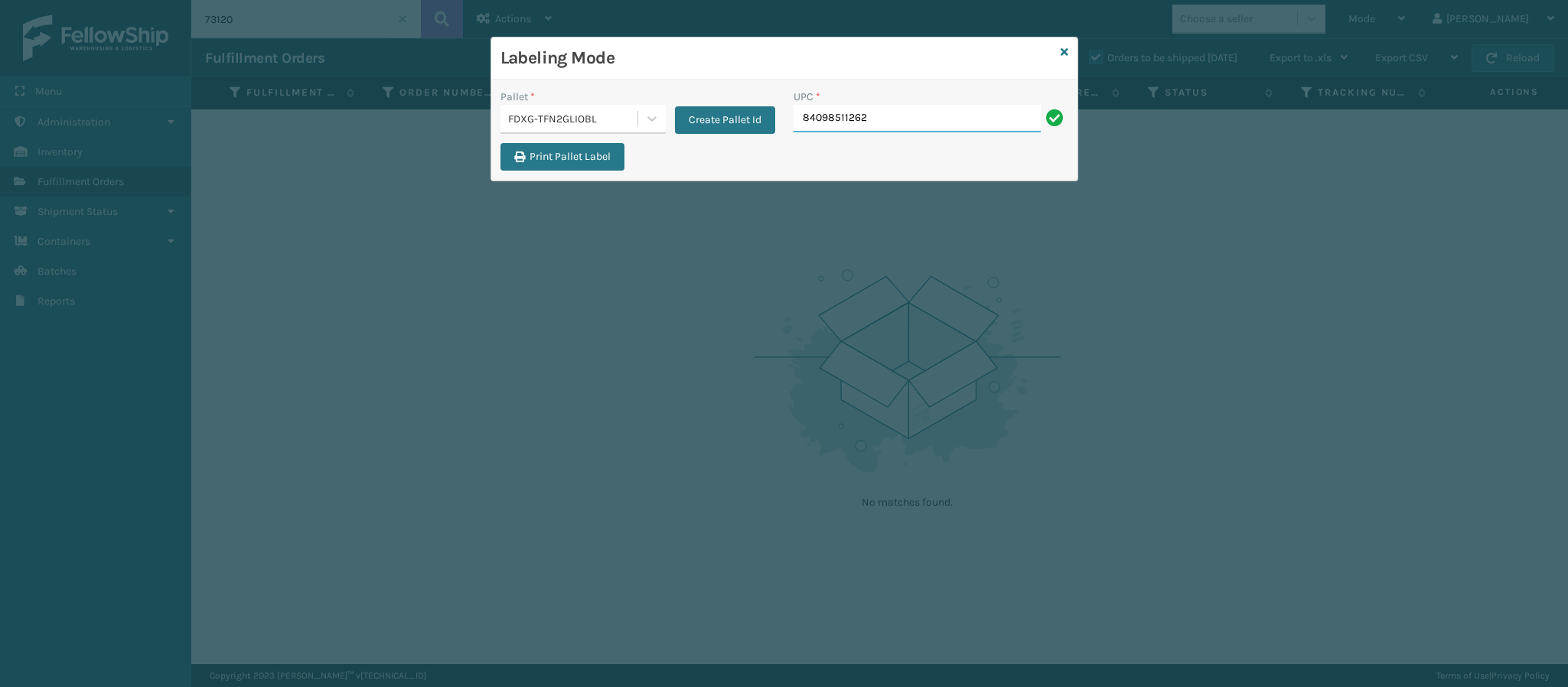
type input "840985112622"
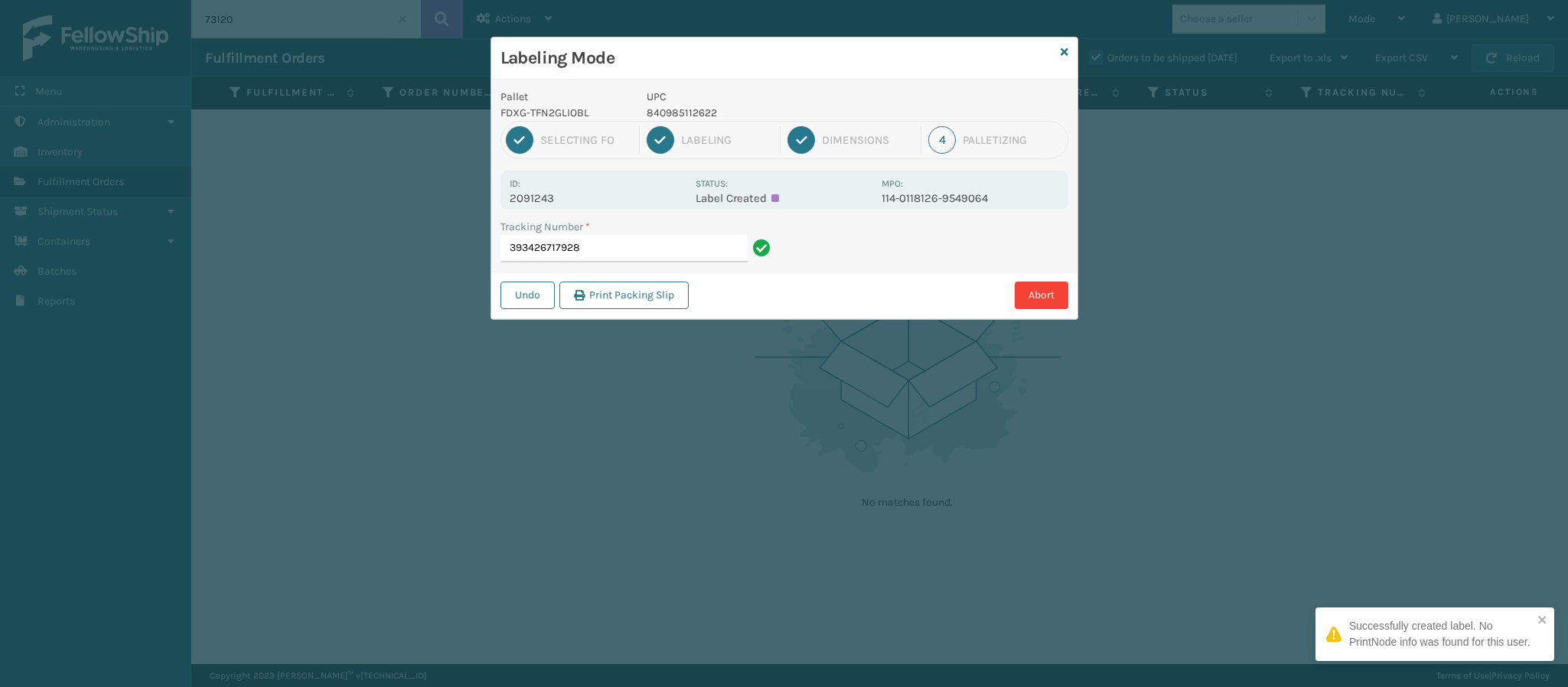
click at [542, 195] on p "2091243" at bounding box center [598, 198] width 177 height 14
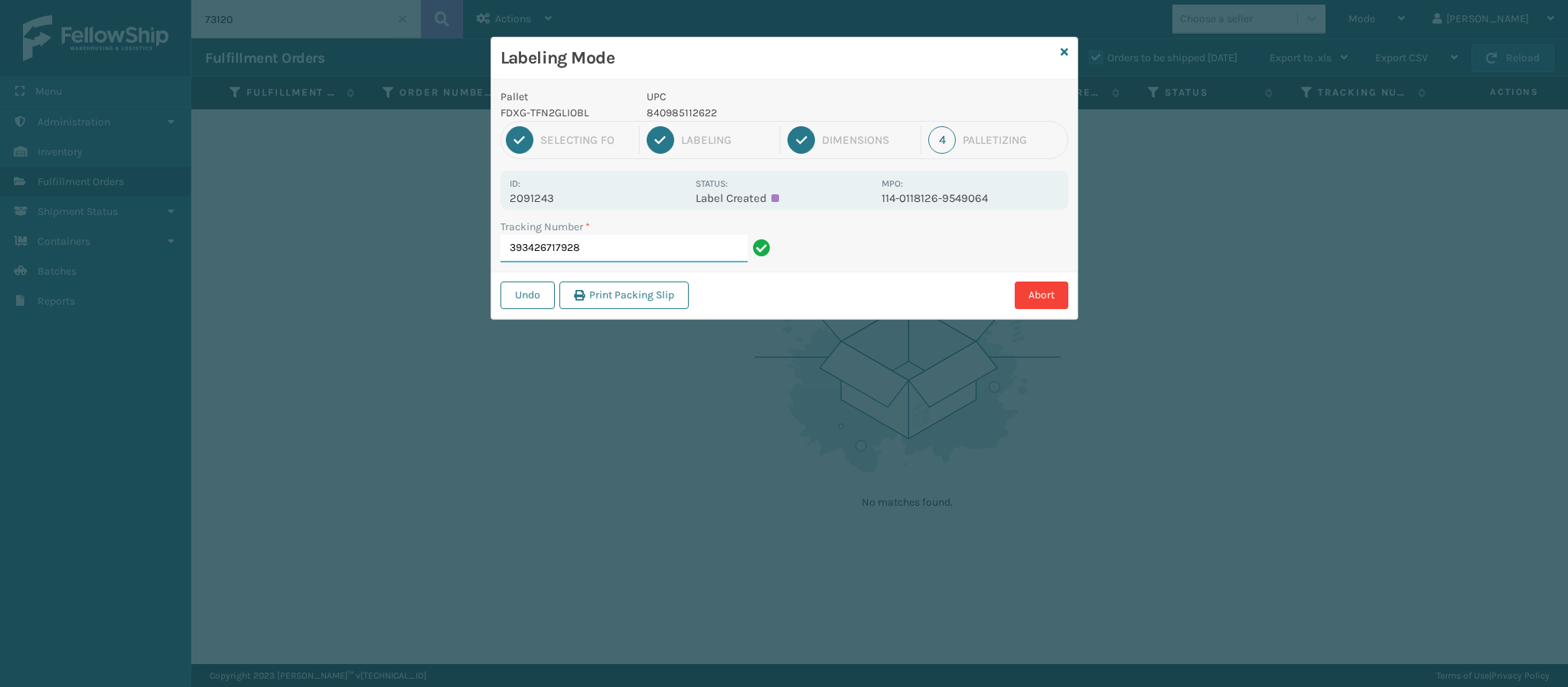
click at [624, 250] on input "393426717928" at bounding box center [624, 248] width 247 height 27
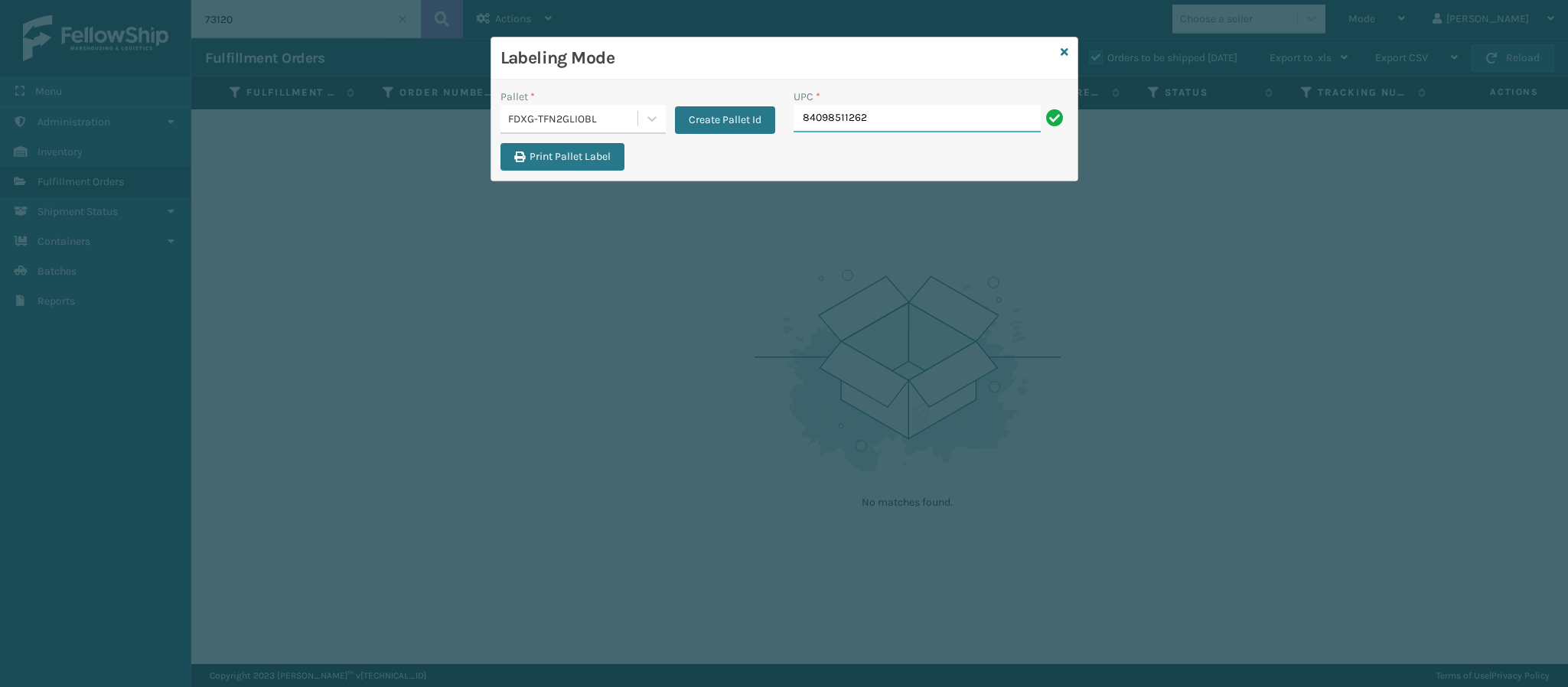
type input "840985112622"
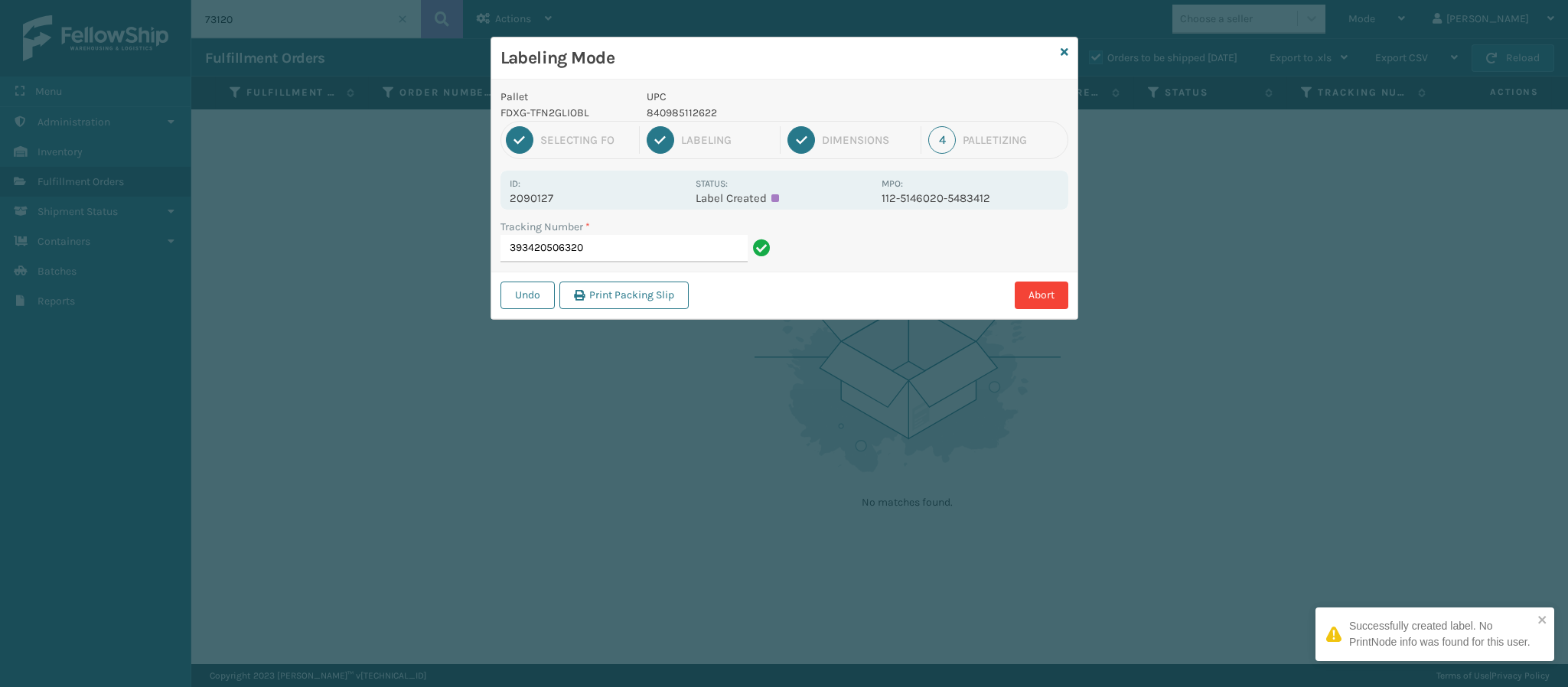
click at [556, 200] on p "2090127" at bounding box center [598, 198] width 177 height 14
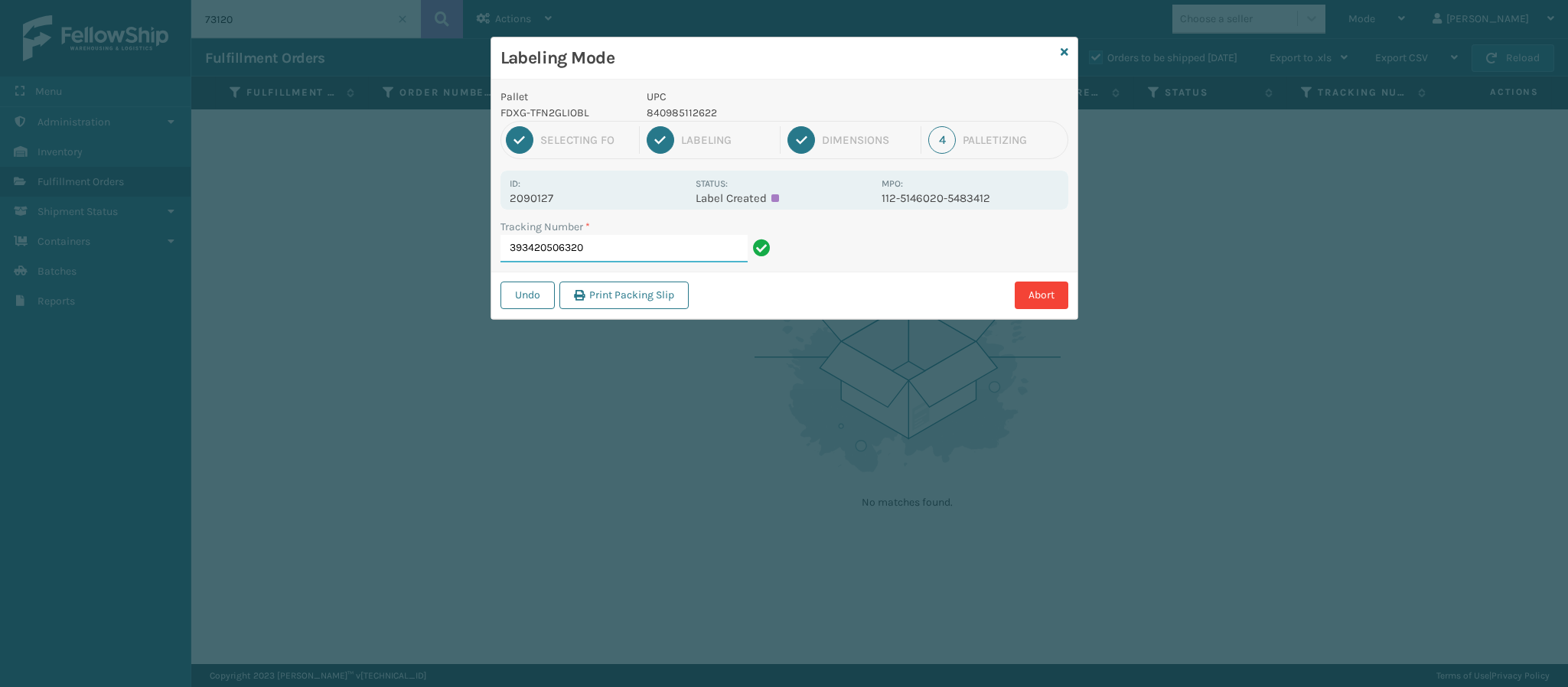
click at [664, 244] on input "393420506320" at bounding box center [624, 248] width 247 height 27
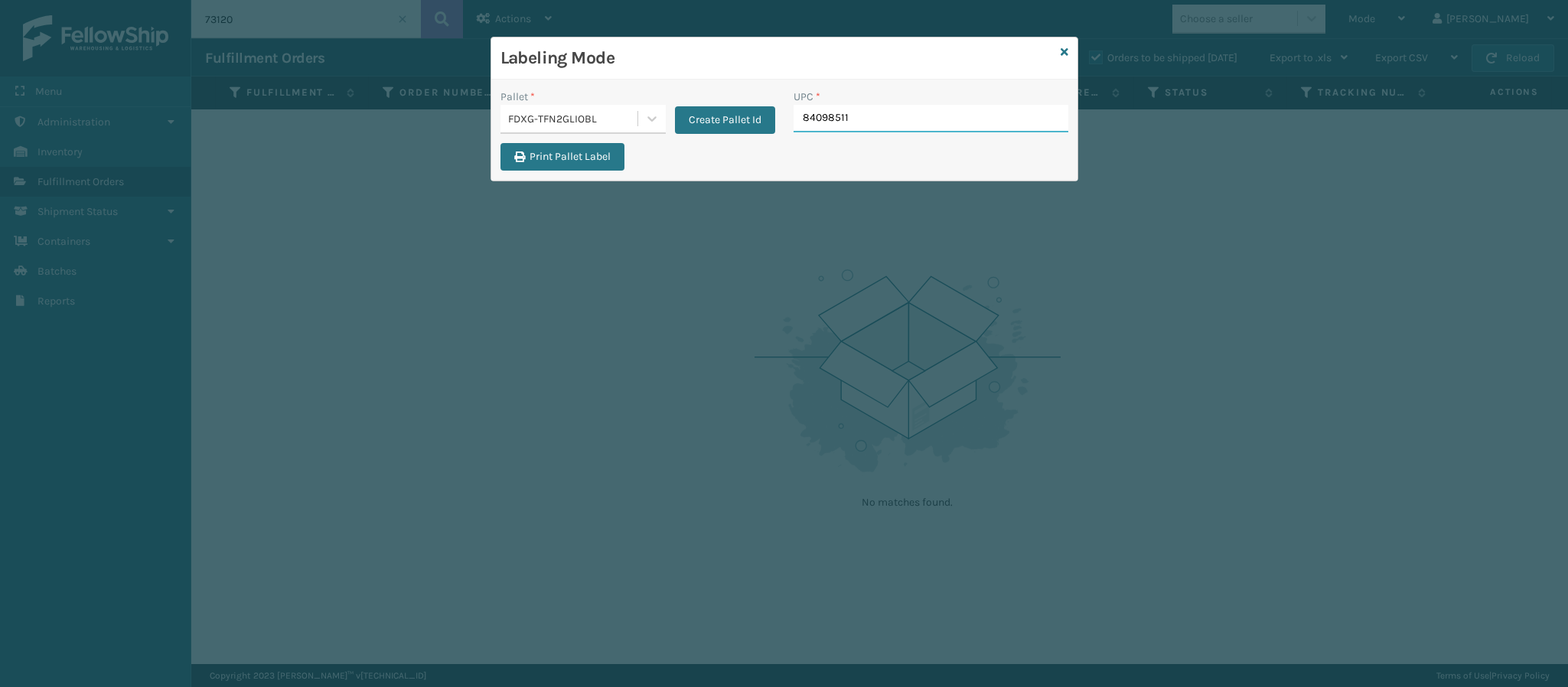
type input "840985112"
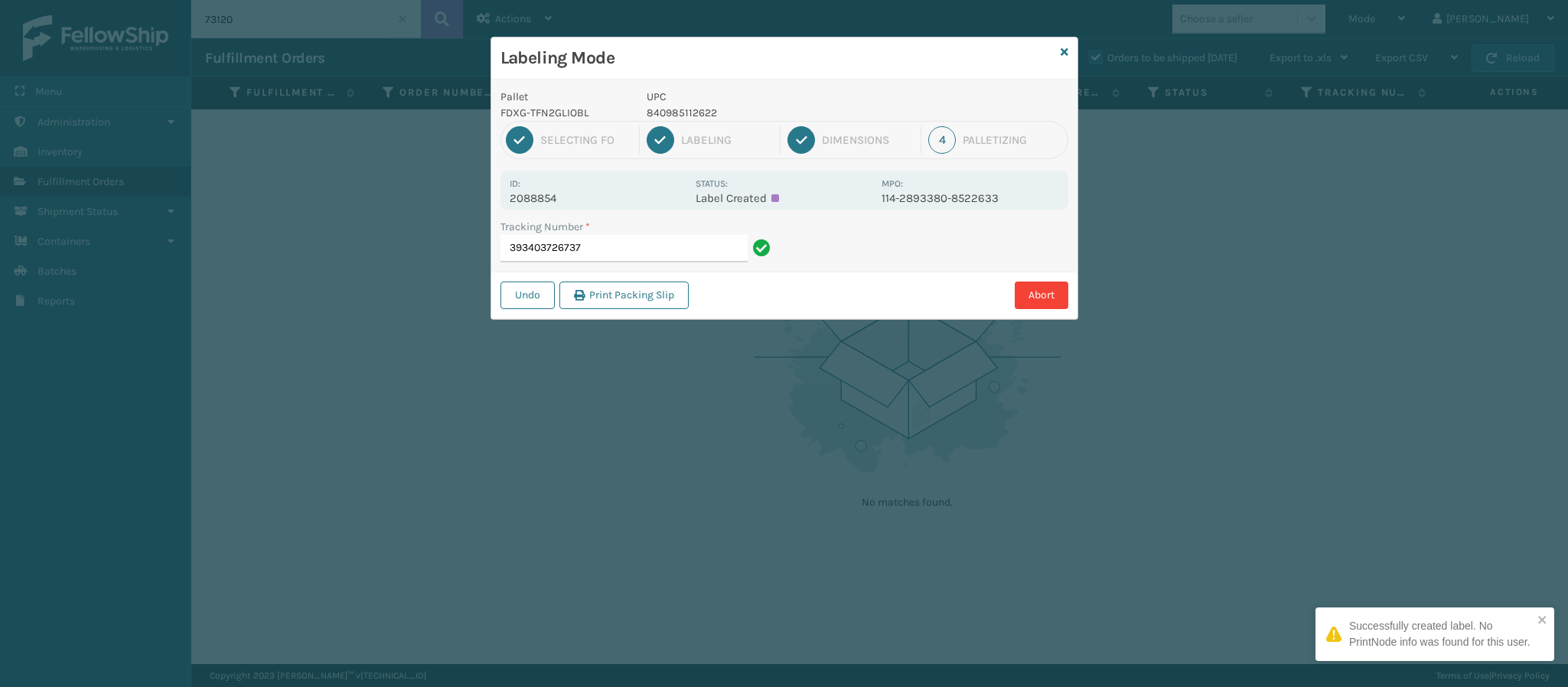
click at [542, 188] on div "Id: 2088854" at bounding box center [598, 190] width 177 height 30
click at [542, 189] on div "Id: 2088854" at bounding box center [598, 190] width 177 height 30
click at [551, 197] on p "2088854" at bounding box center [598, 198] width 177 height 14
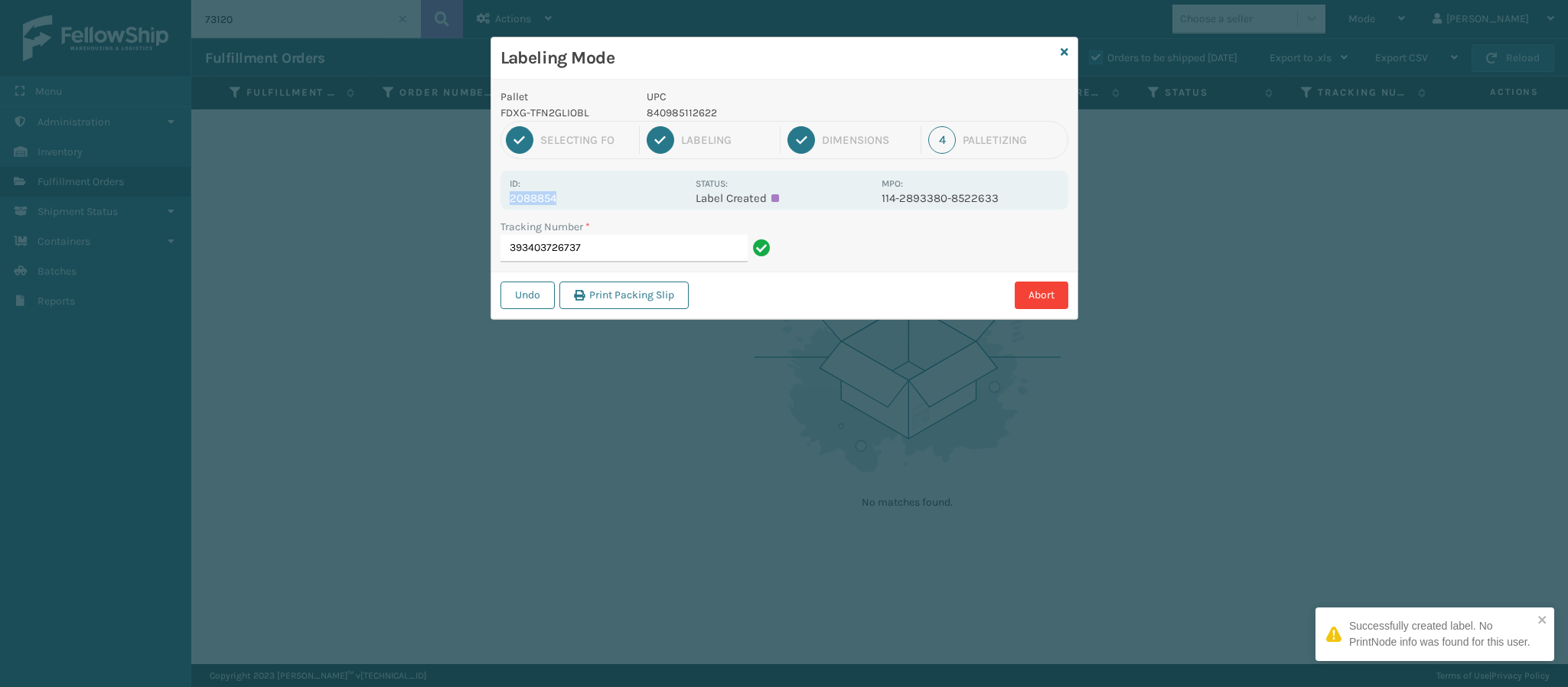
click at [551, 197] on p "2088854" at bounding box center [598, 198] width 177 height 14
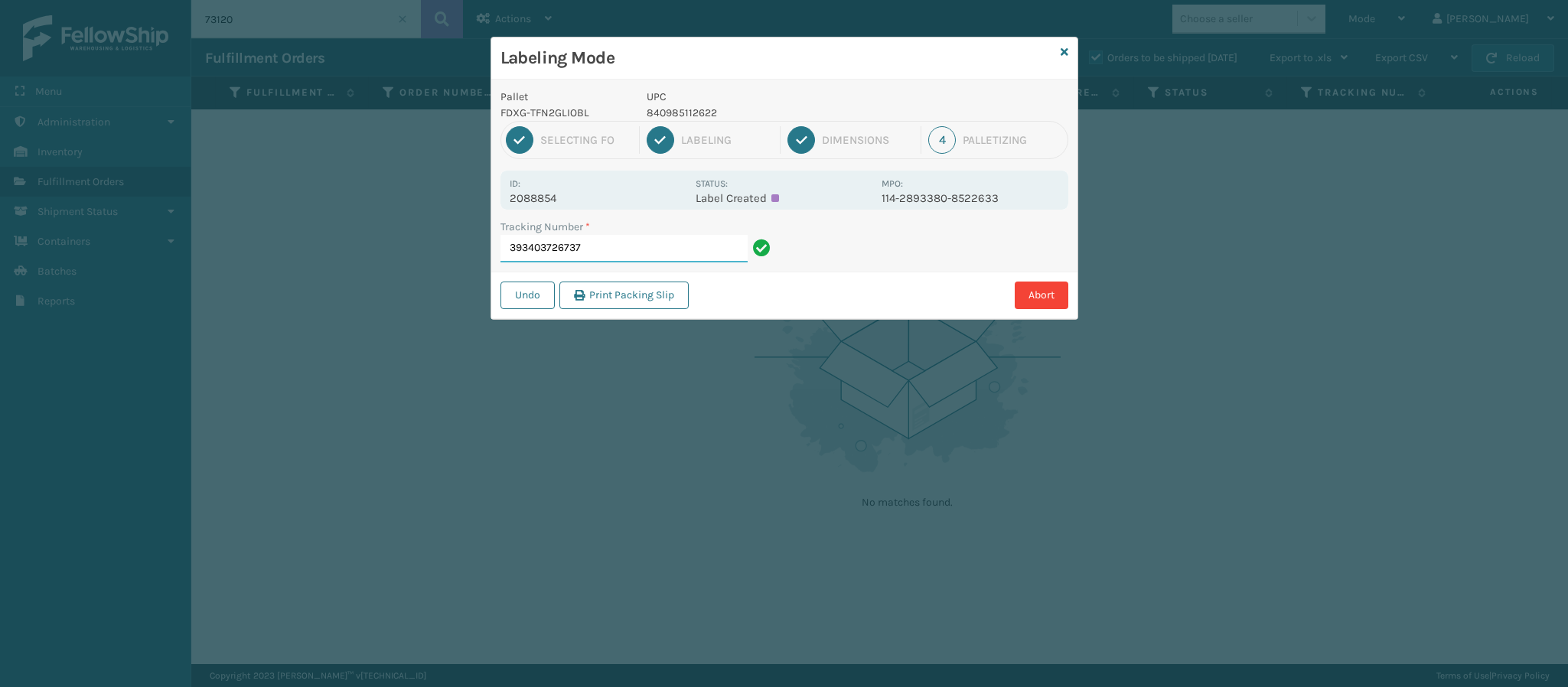
click at [669, 242] on input "393403726737" at bounding box center [624, 248] width 247 height 27
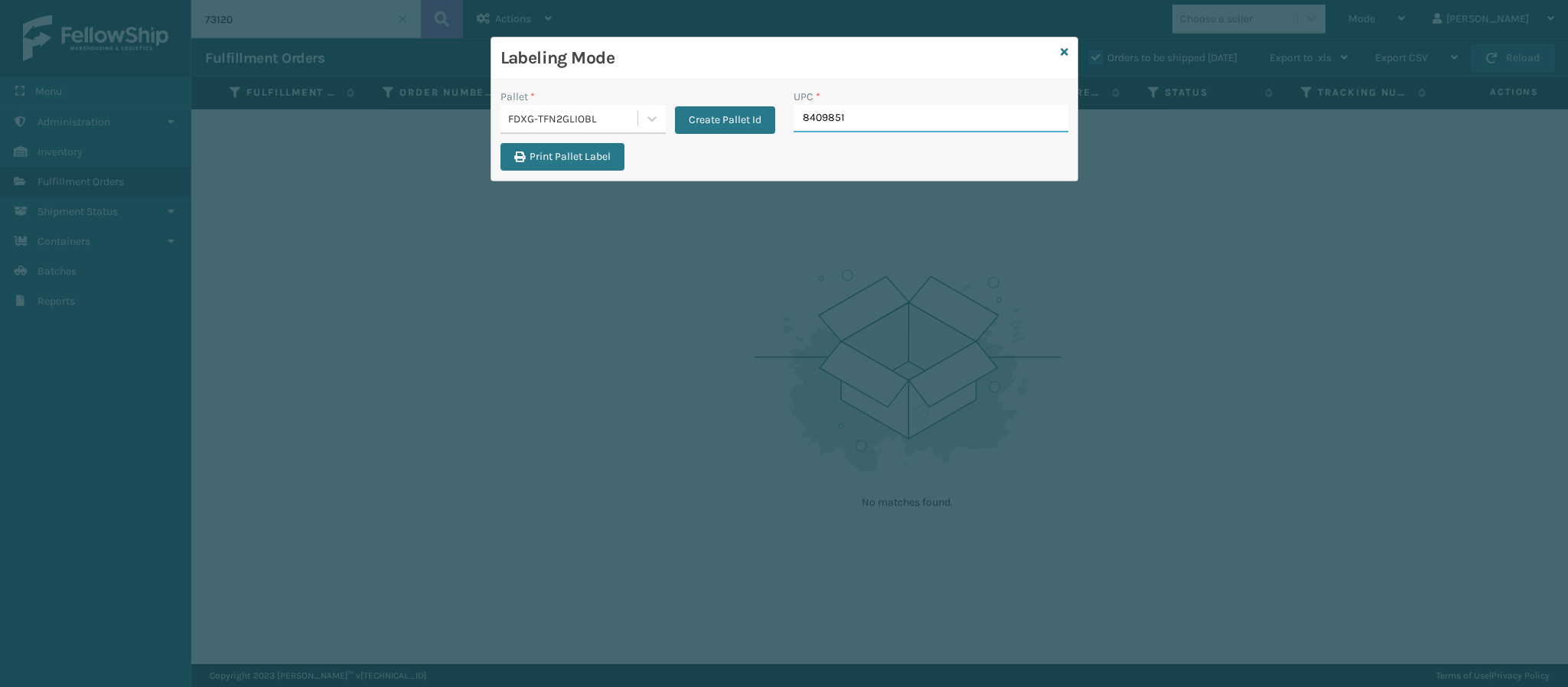
type input "84098511"
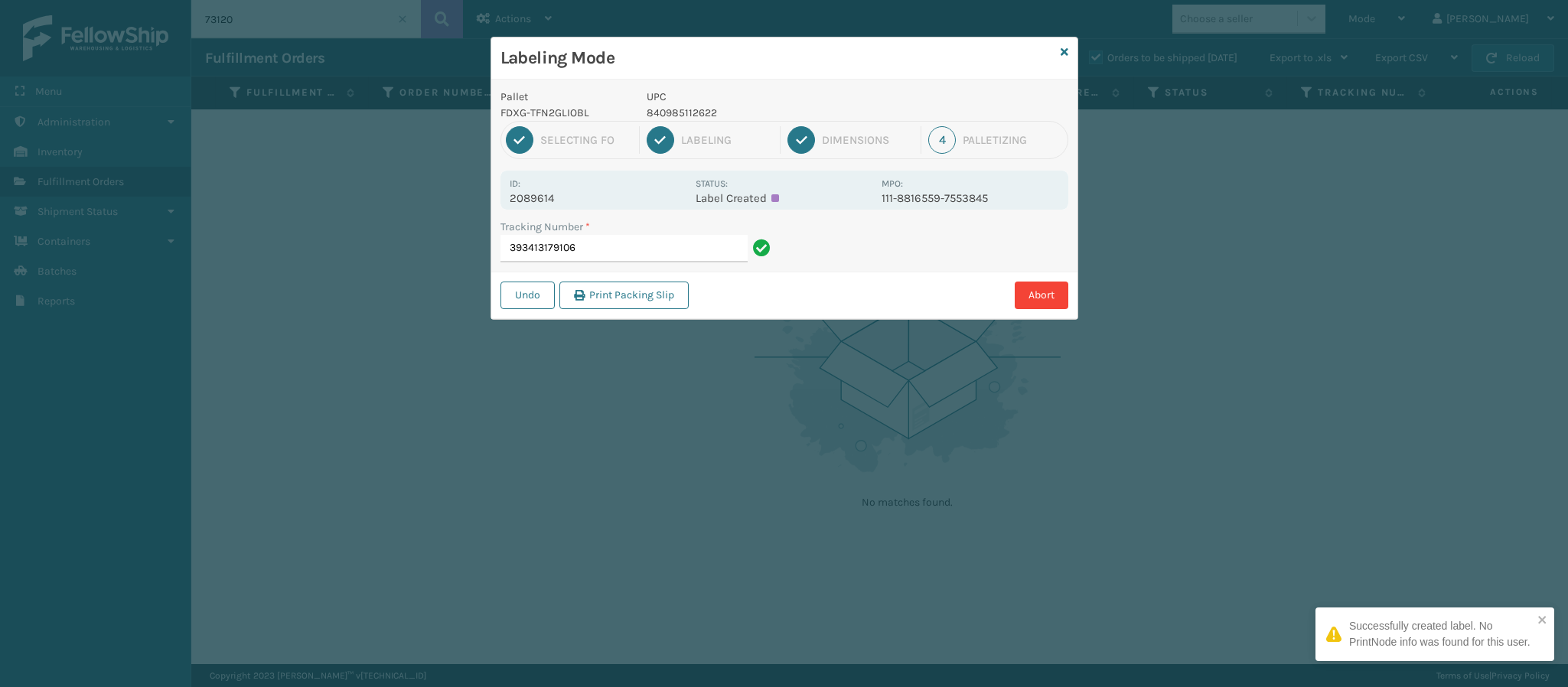
click at [542, 196] on p "2089614" at bounding box center [598, 198] width 177 height 14
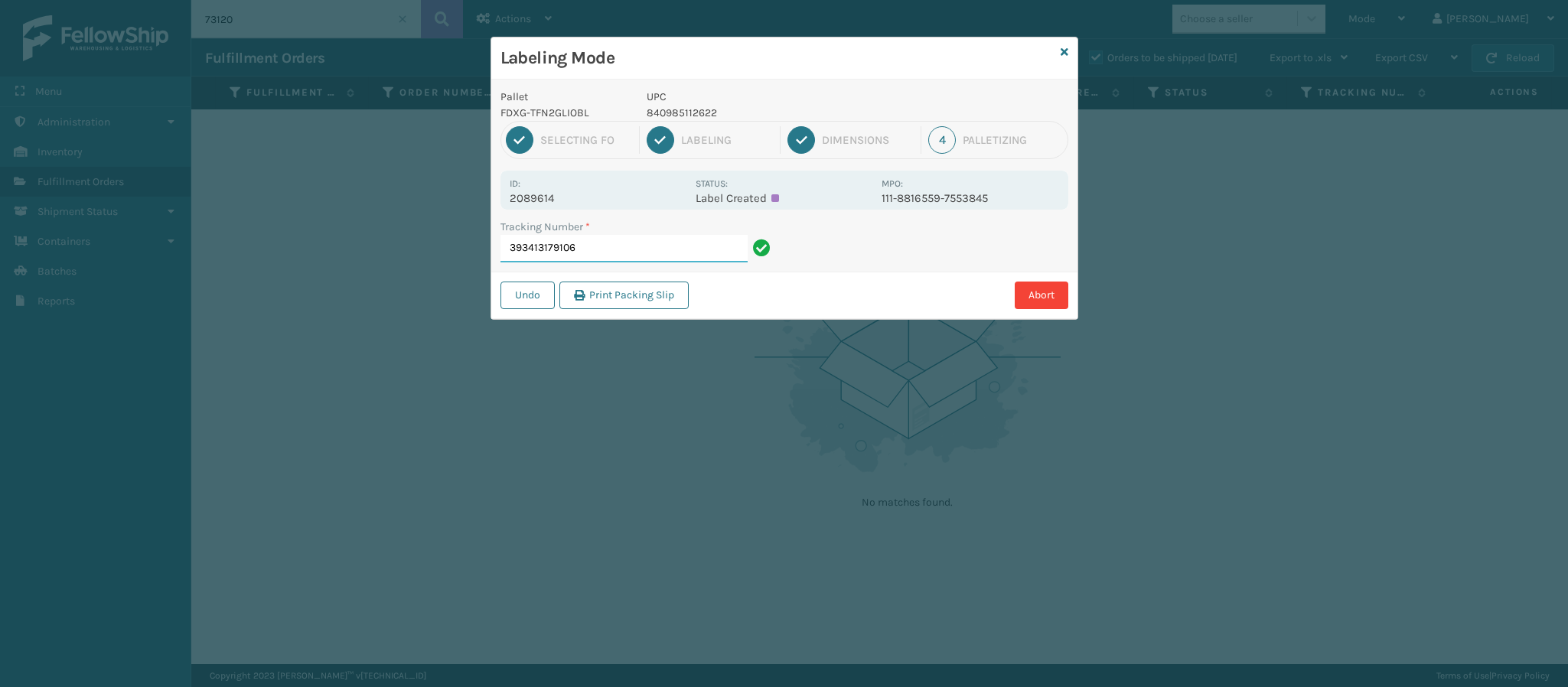
click at [655, 249] on input "393413179106" at bounding box center [624, 248] width 247 height 27
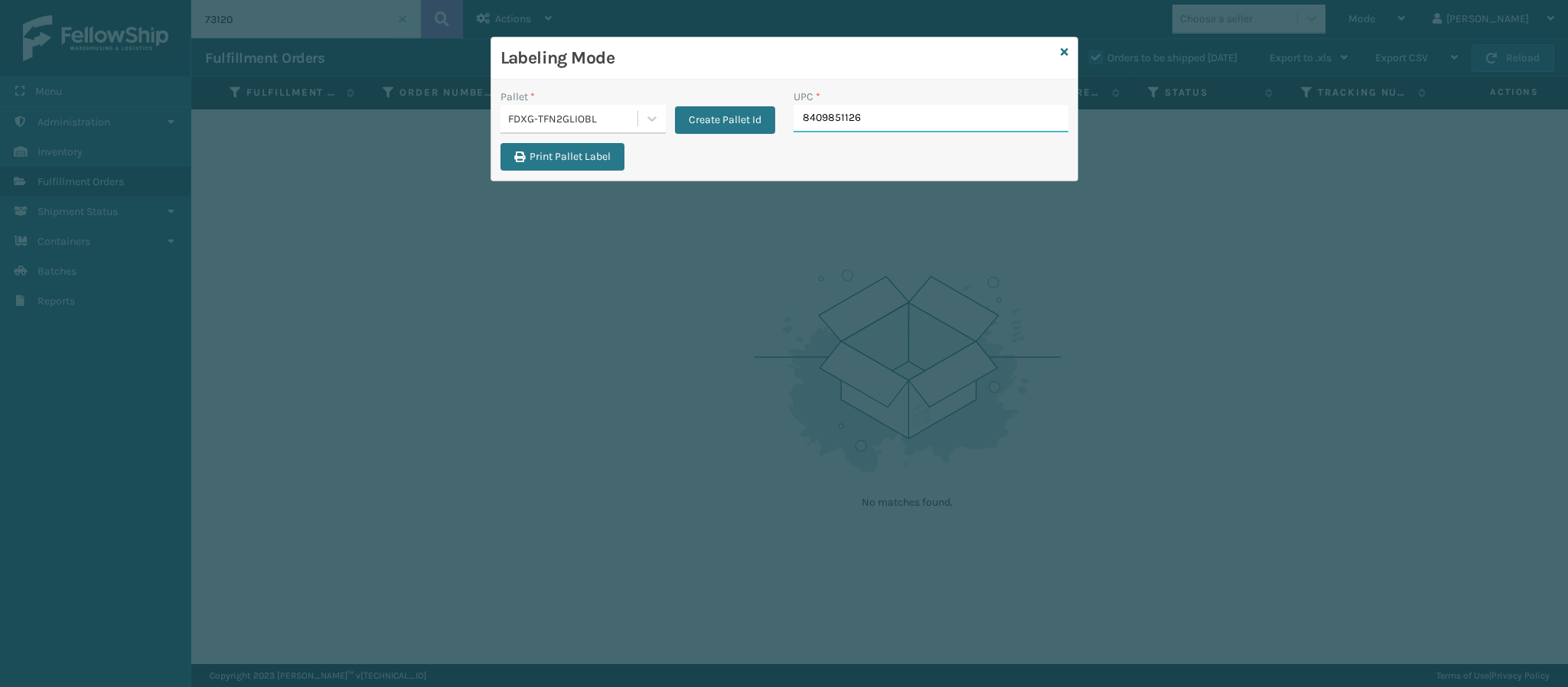
type input "84098511262"
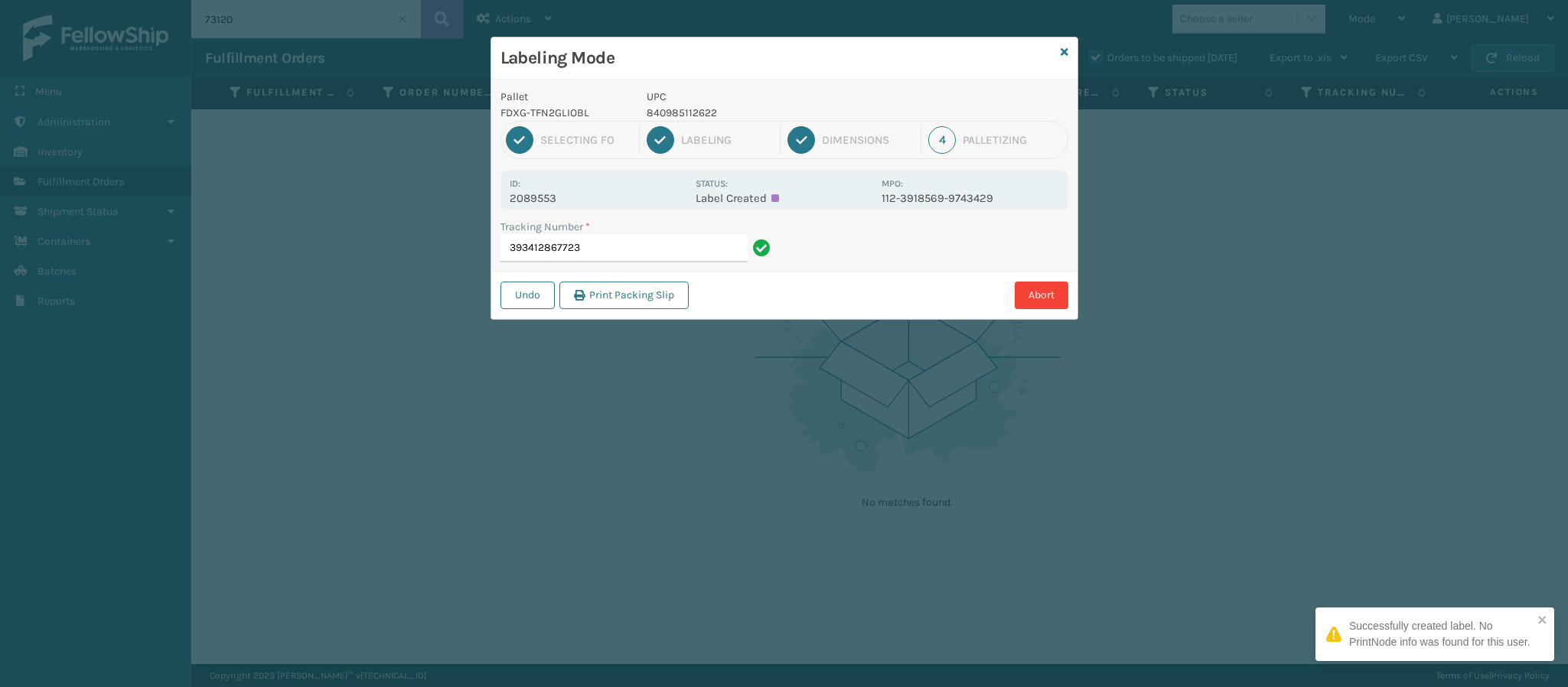
drag, startPoint x: 553, startPoint y: 191, endPoint x: 559, endPoint y: 202, distance: 12.5
click at [556, 198] on div "Id: 2089553" at bounding box center [598, 190] width 177 height 30
click at [559, 202] on p "2089553" at bounding box center [598, 198] width 177 height 14
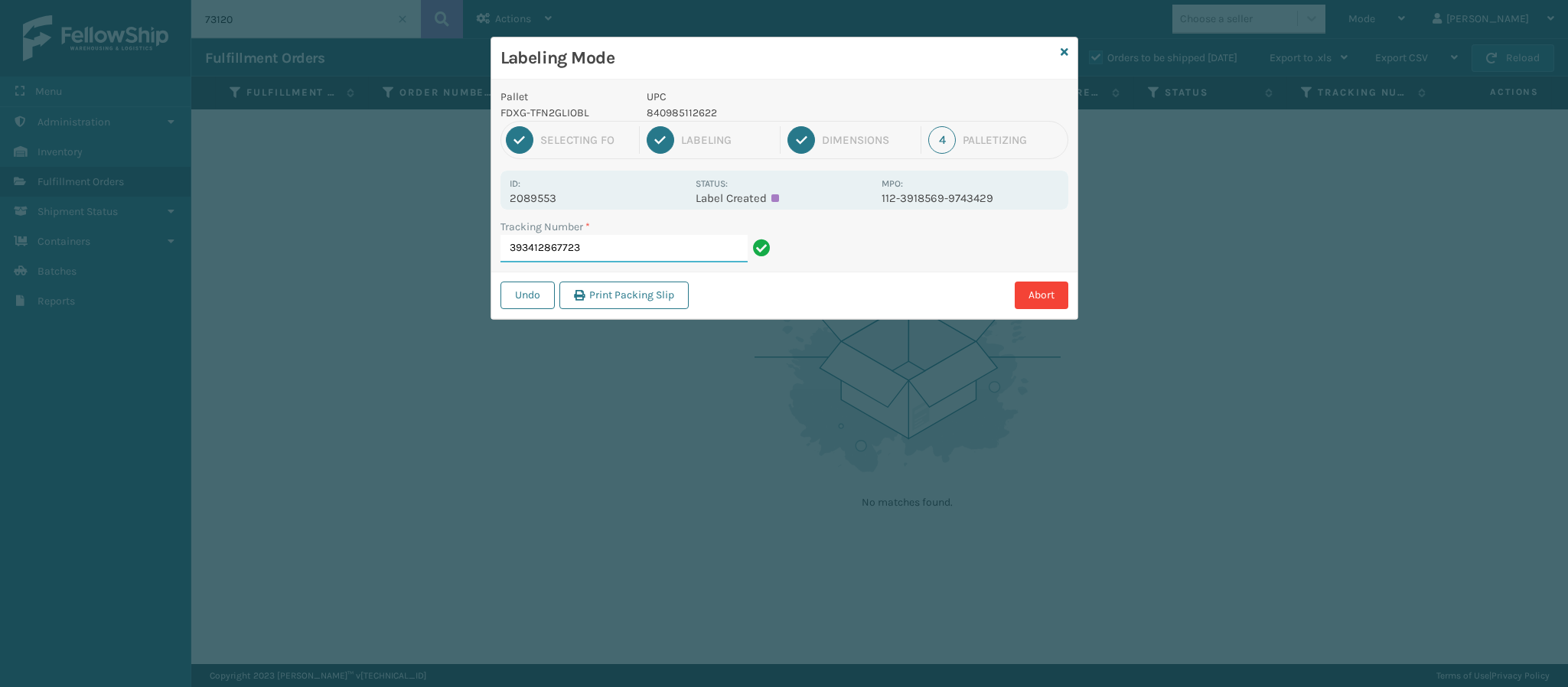
click at [659, 250] on input "393412867723" at bounding box center [624, 248] width 247 height 27
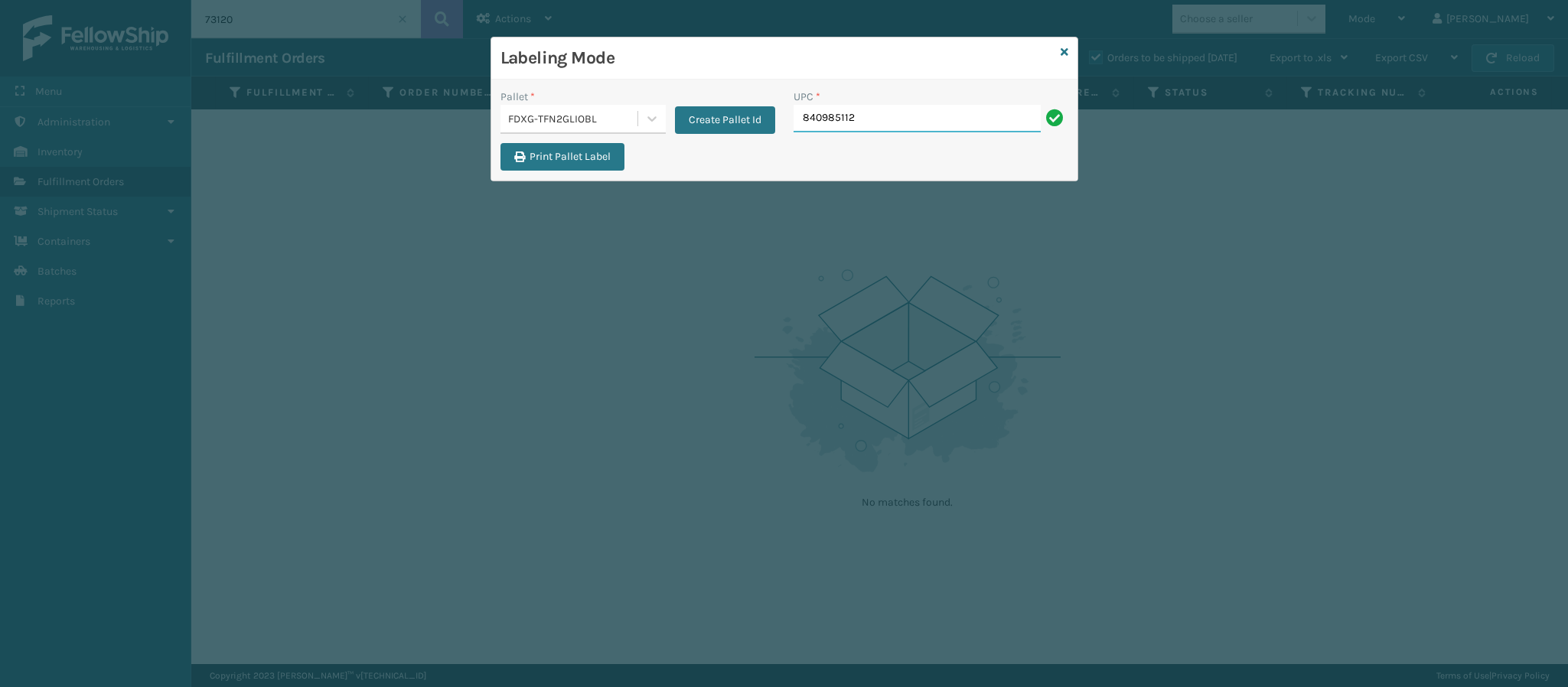
type input "8409851126"
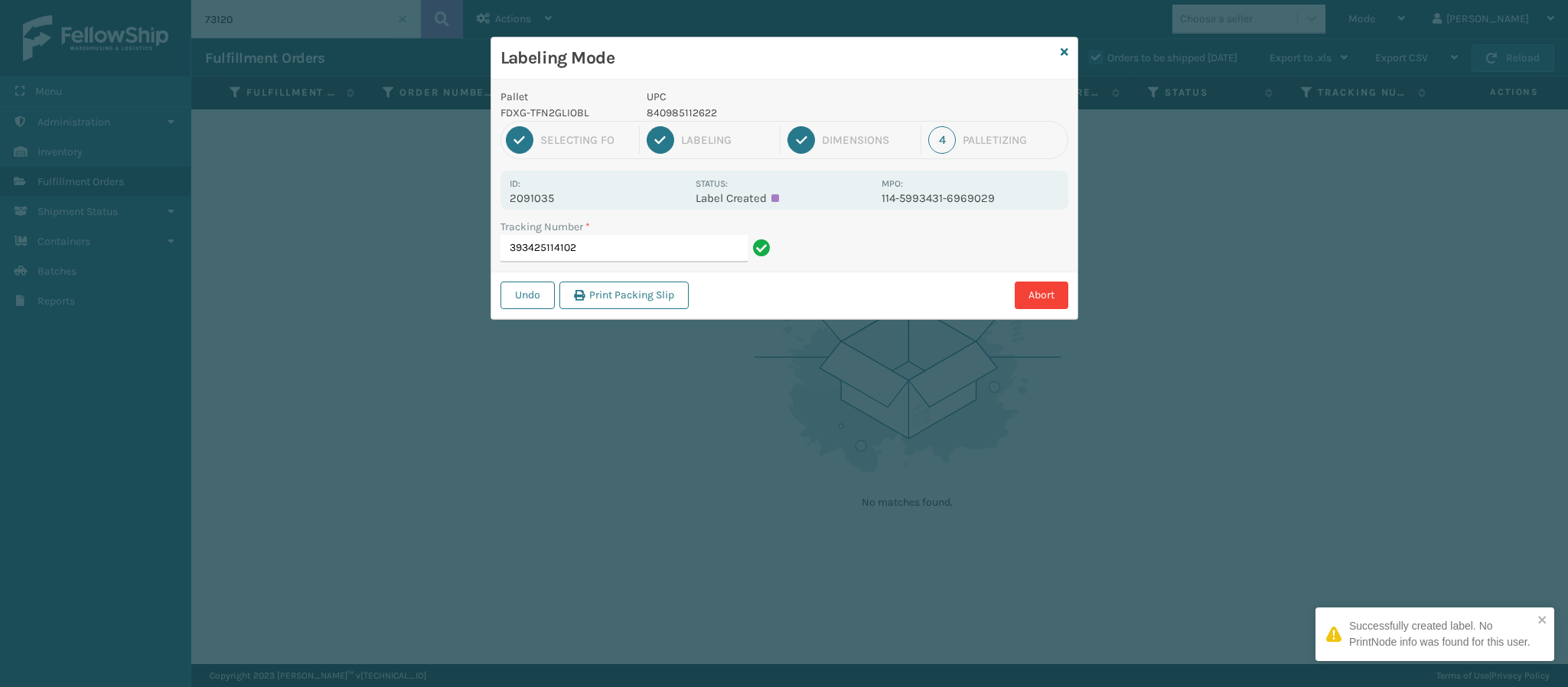
click at [553, 198] on p "2091035" at bounding box center [598, 198] width 177 height 14
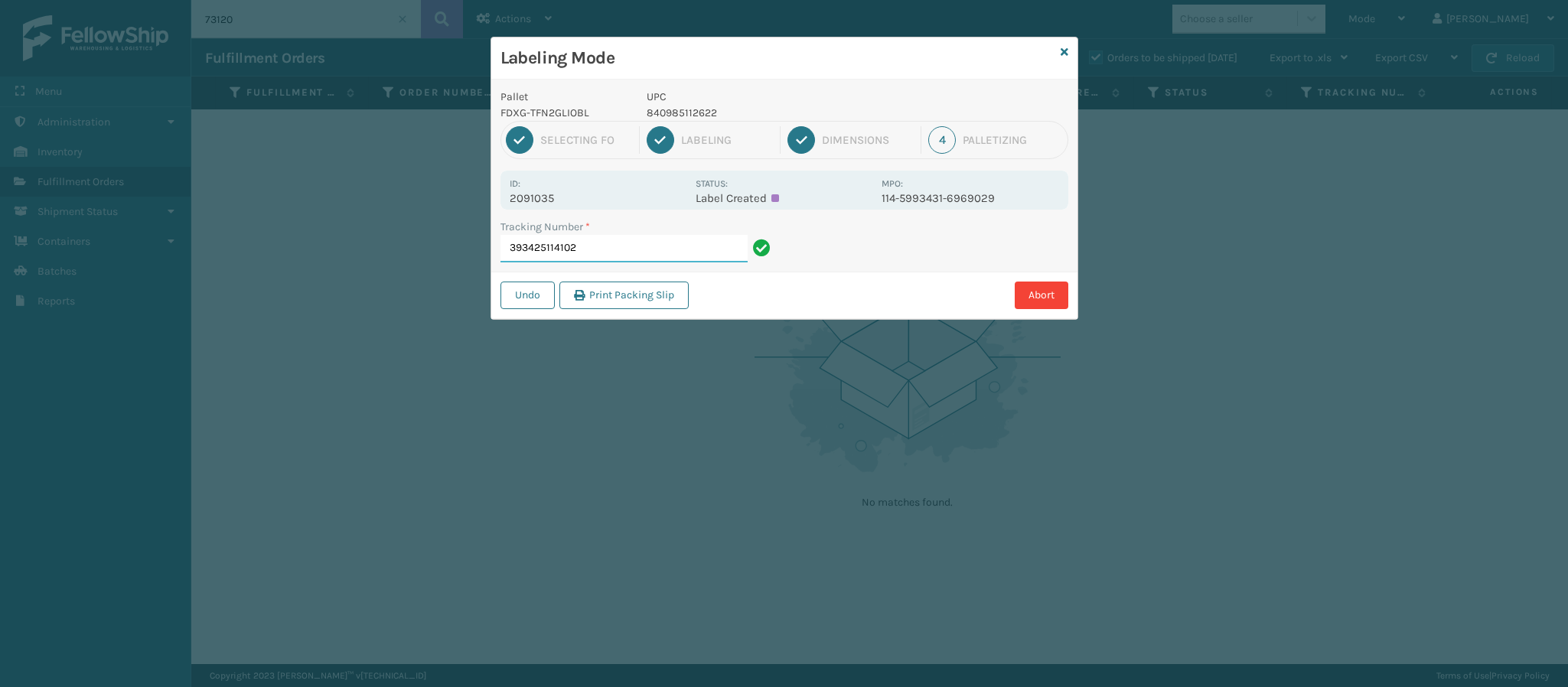
click at [687, 250] on input "393425114102" at bounding box center [624, 248] width 247 height 27
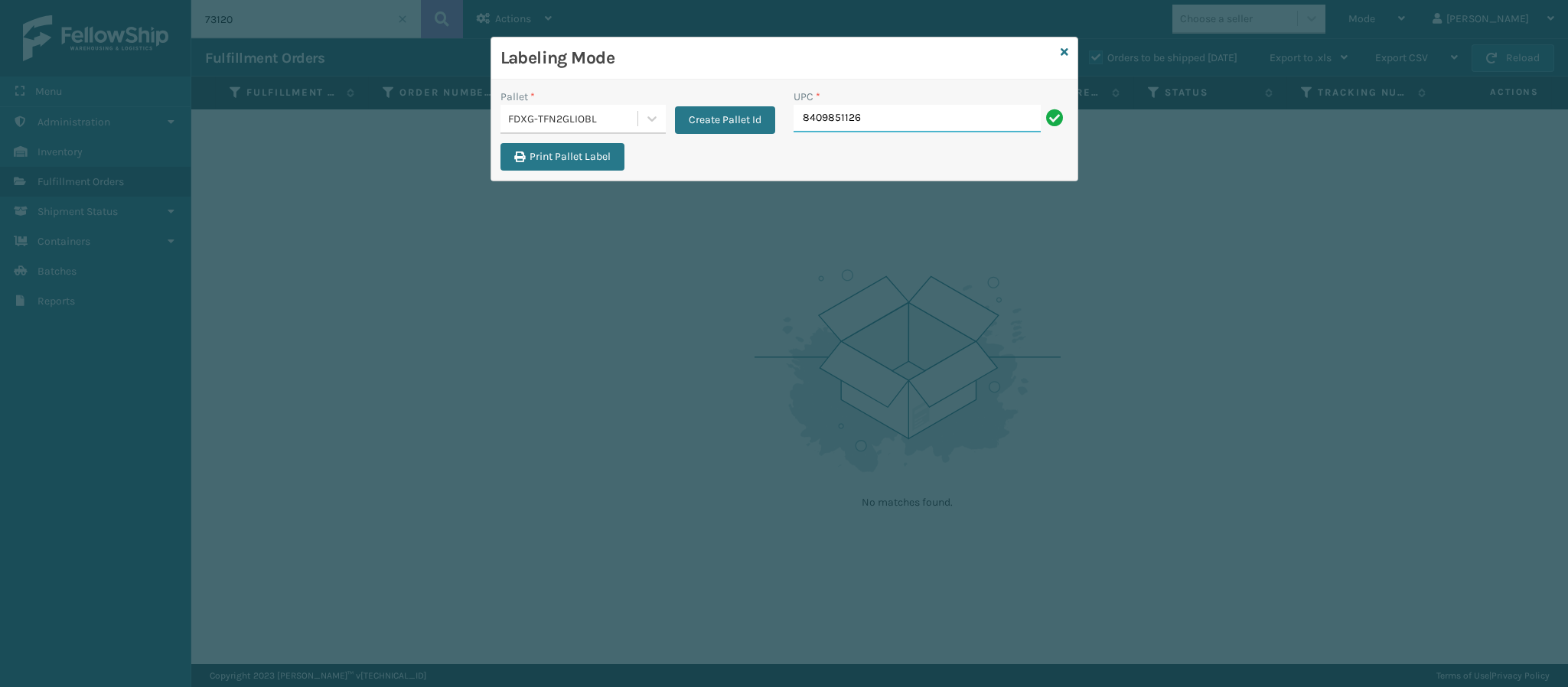
type input "84098511262"
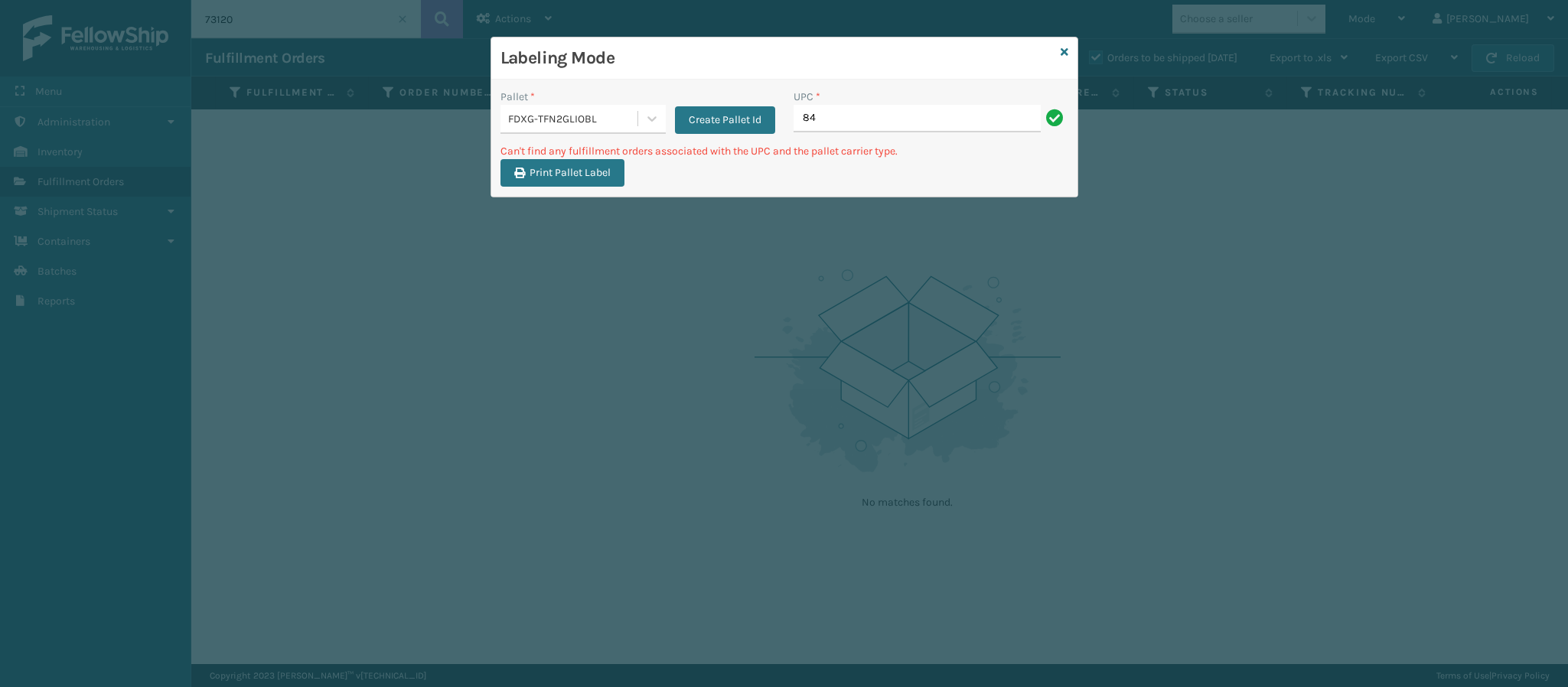
type input "8"
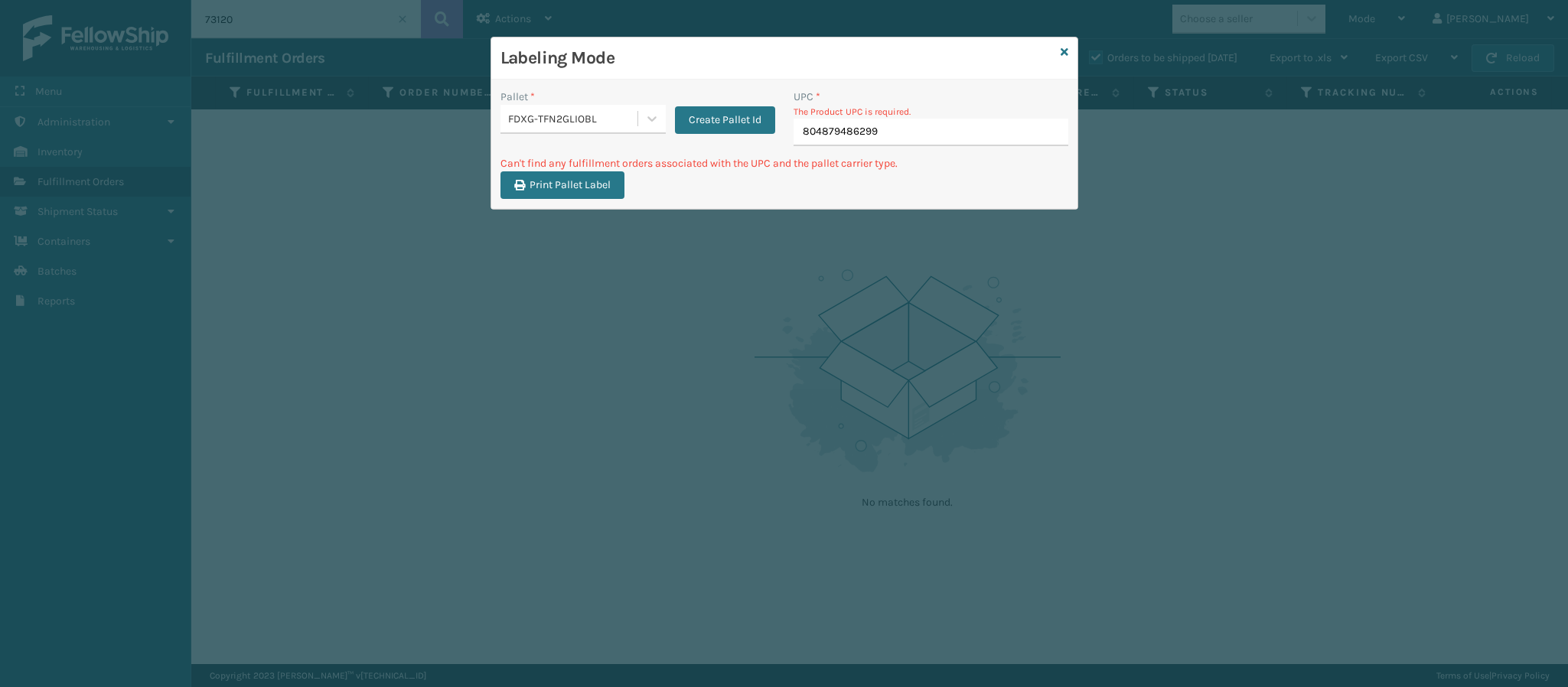
type input "804879486299"
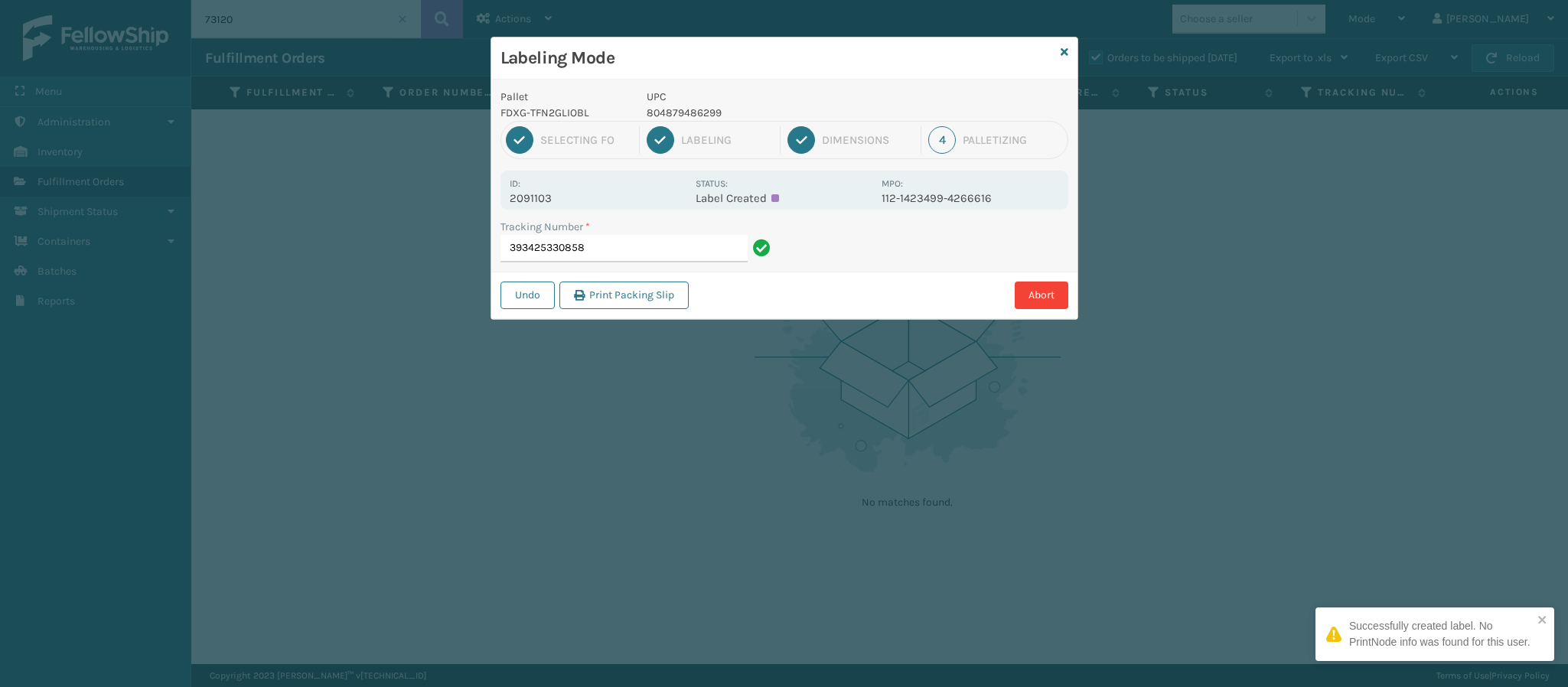
click at [546, 201] on p "2091103" at bounding box center [598, 198] width 177 height 14
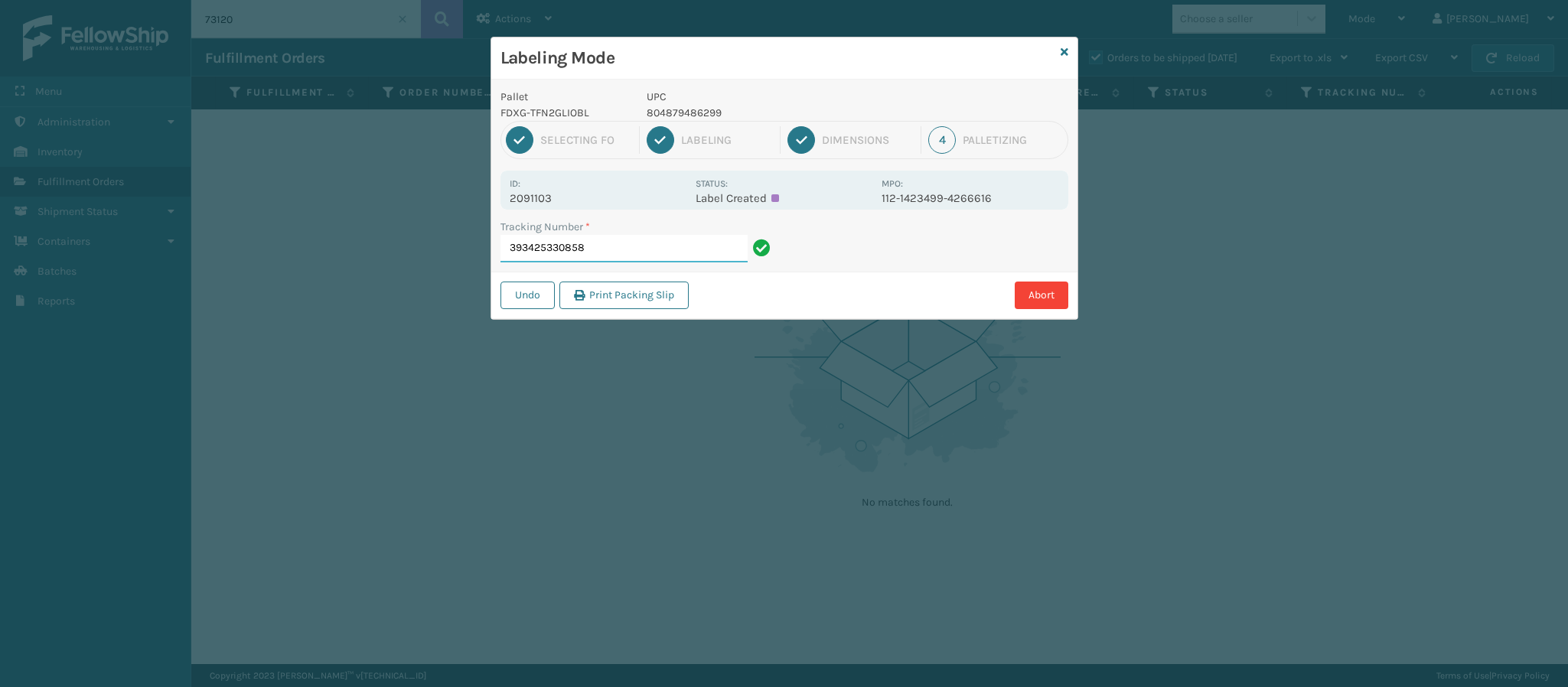
click at [625, 253] on input "393425330858" at bounding box center [624, 248] width 247 height 27
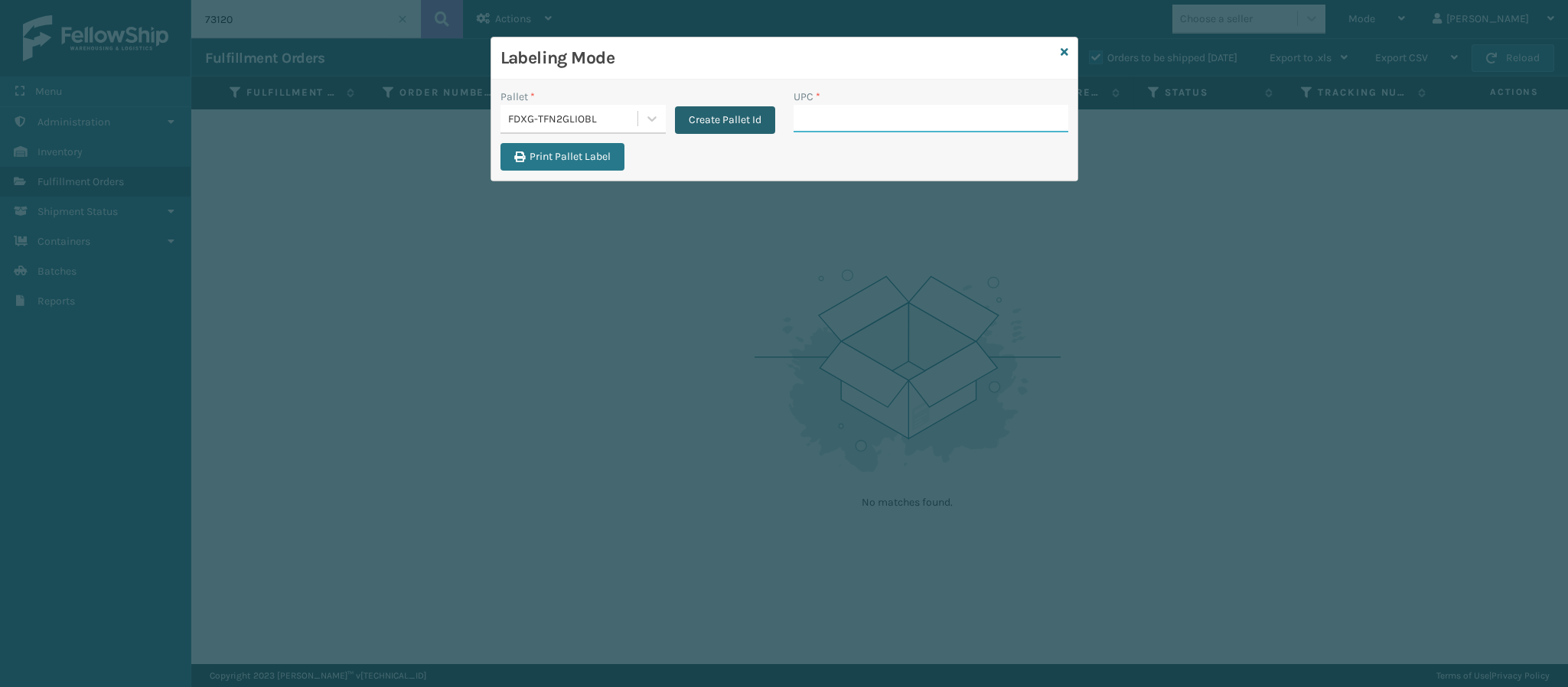
drag, startPoint x: 453, startPoint y: 109, endPoint x: 692, endPoint y: 117, distance: 239.1
click at [692, 117] on div "Labeling Mode Pallet * FDXG-TFN2GLIOBL Create Pallet Id UPC * Print Pallet Label" at bounding box center [784, 343] width 1568 height 687
type input "8048794862"
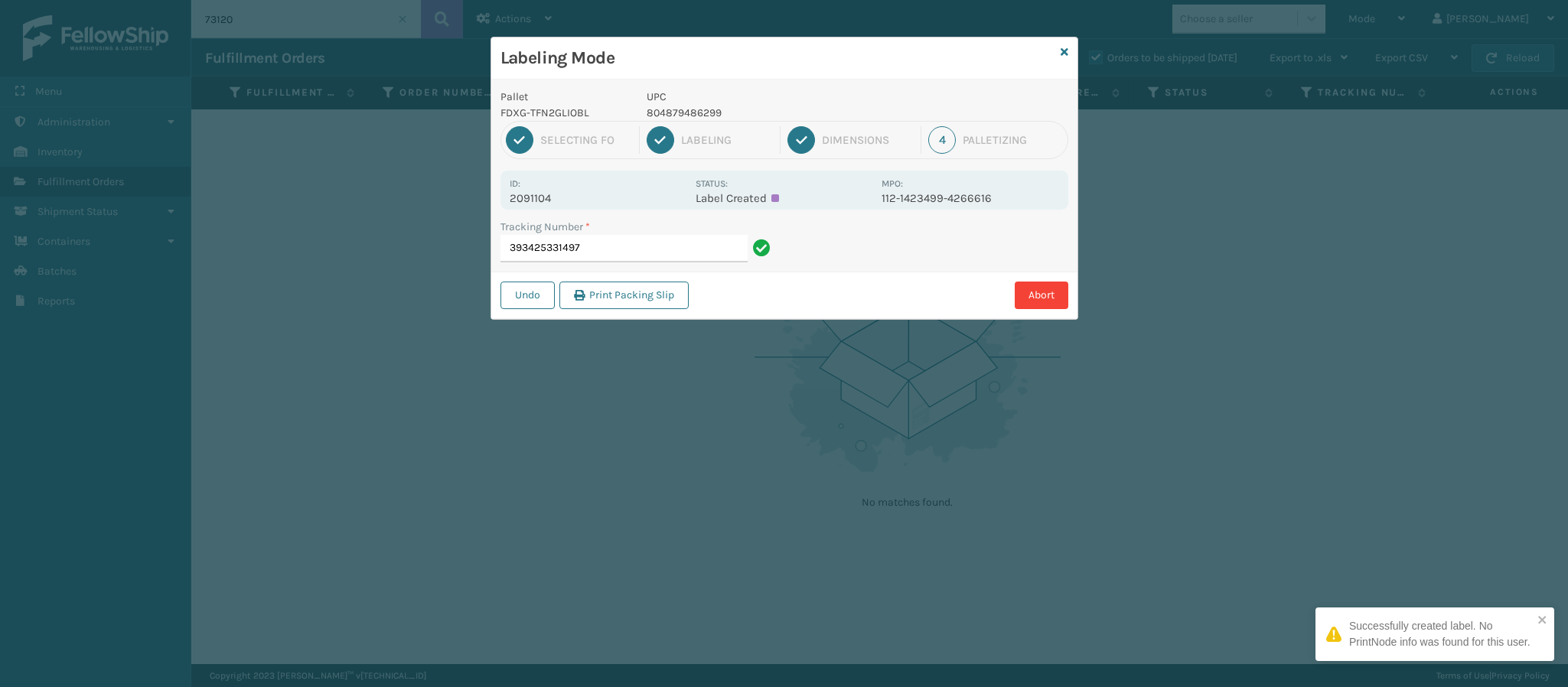
click at [545, 196] on p "2091104" at bounding box center [598, 198] width 177 height 14
click at [637, 249] on input "393425331497" at bounding box center [624, 248] width 247 height 27
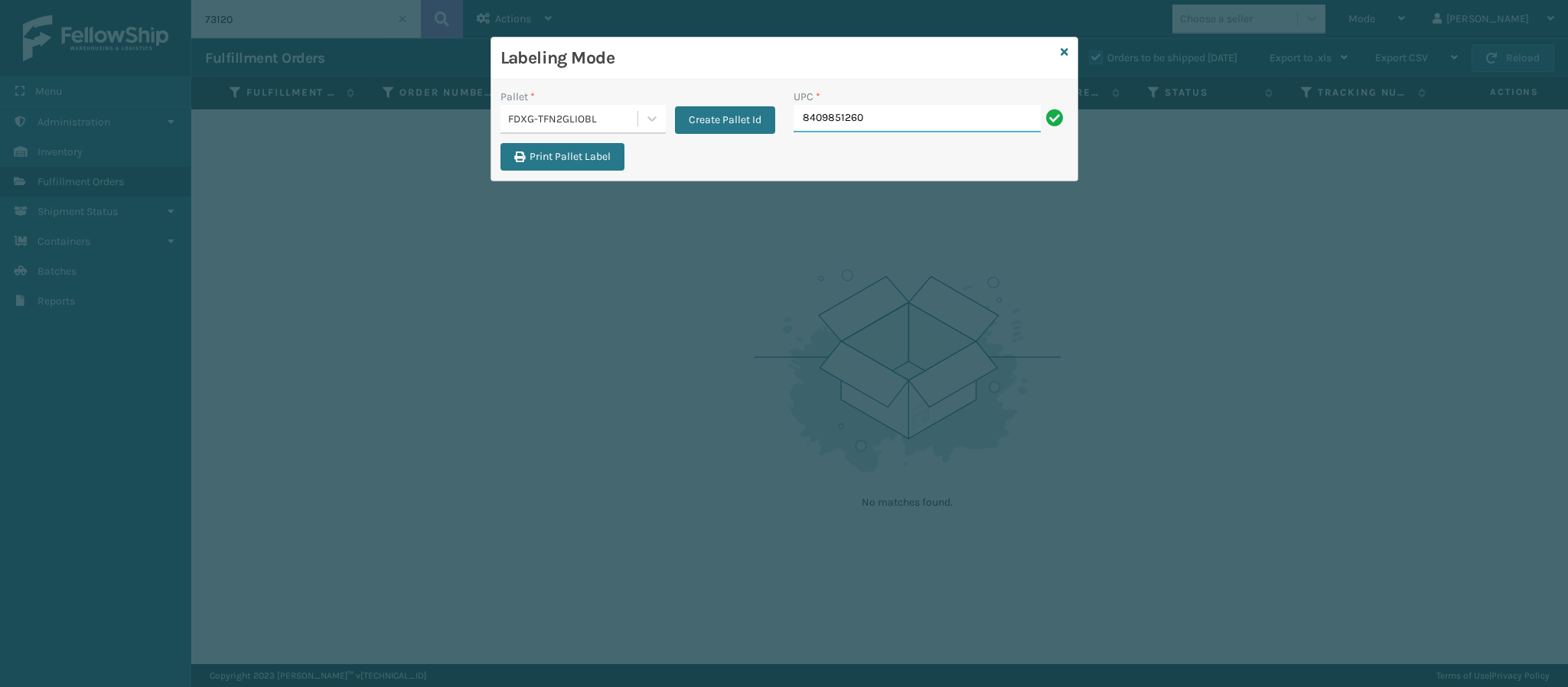
type input "84098512604"
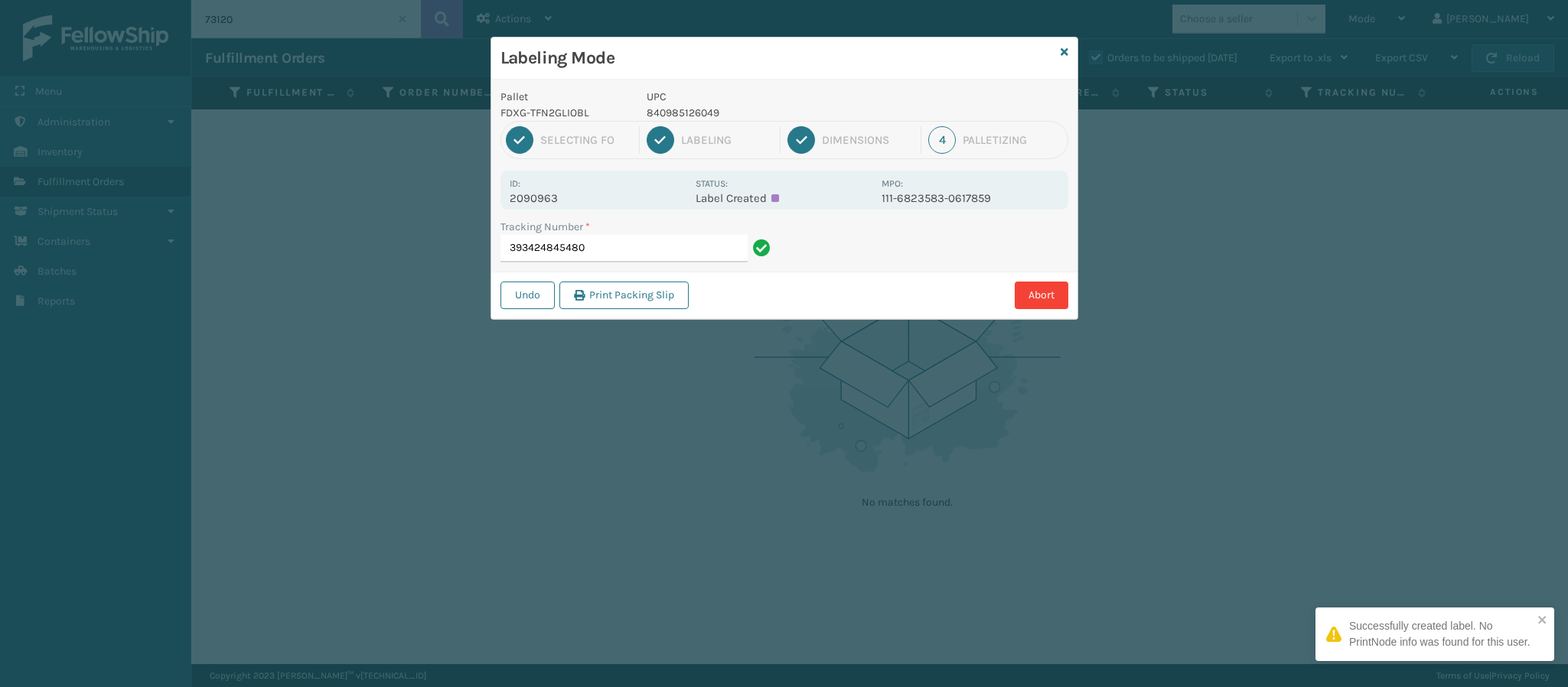
click at [559, 194] on p "2090963" at bounding box center [598, 198] width 177 height 14
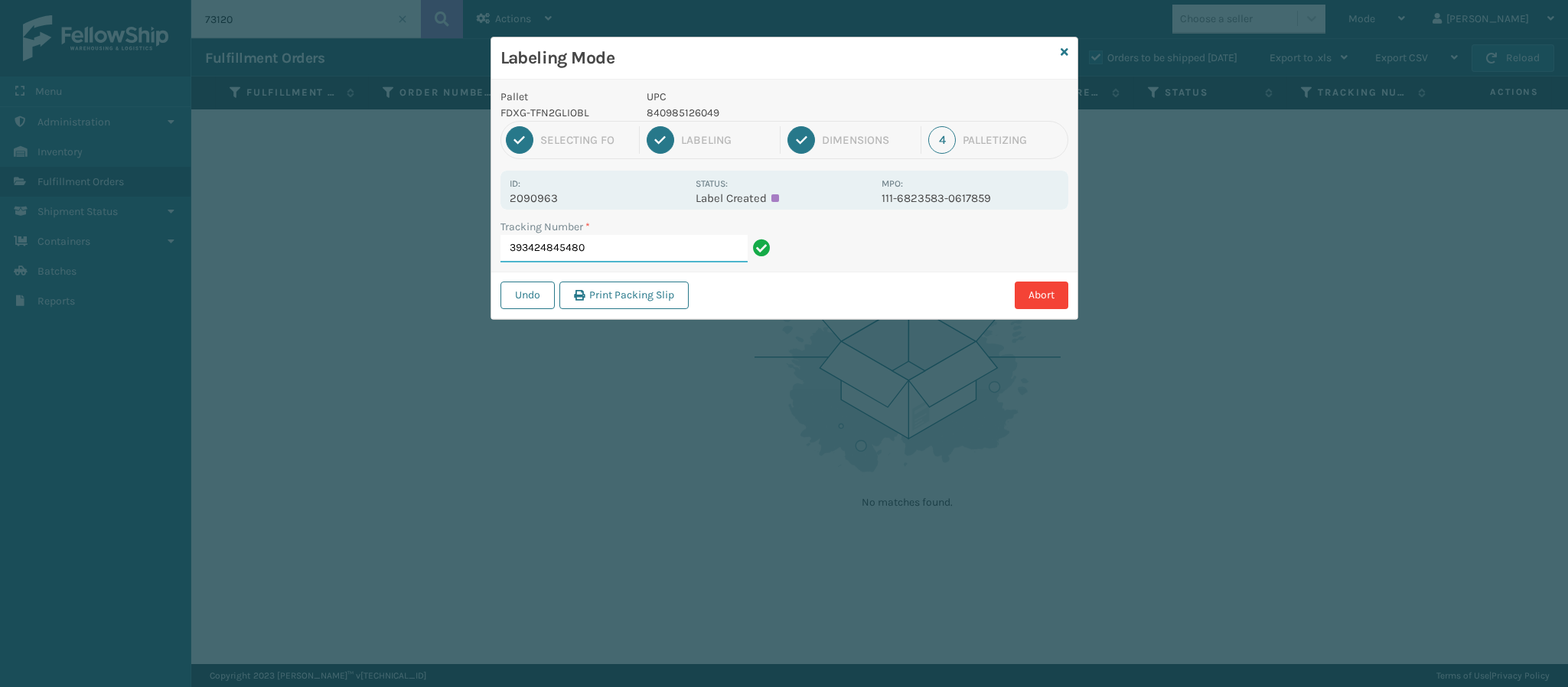
click at [607, 251] on input "393424845480" at bounding box center [624, 248] width 247 height 27
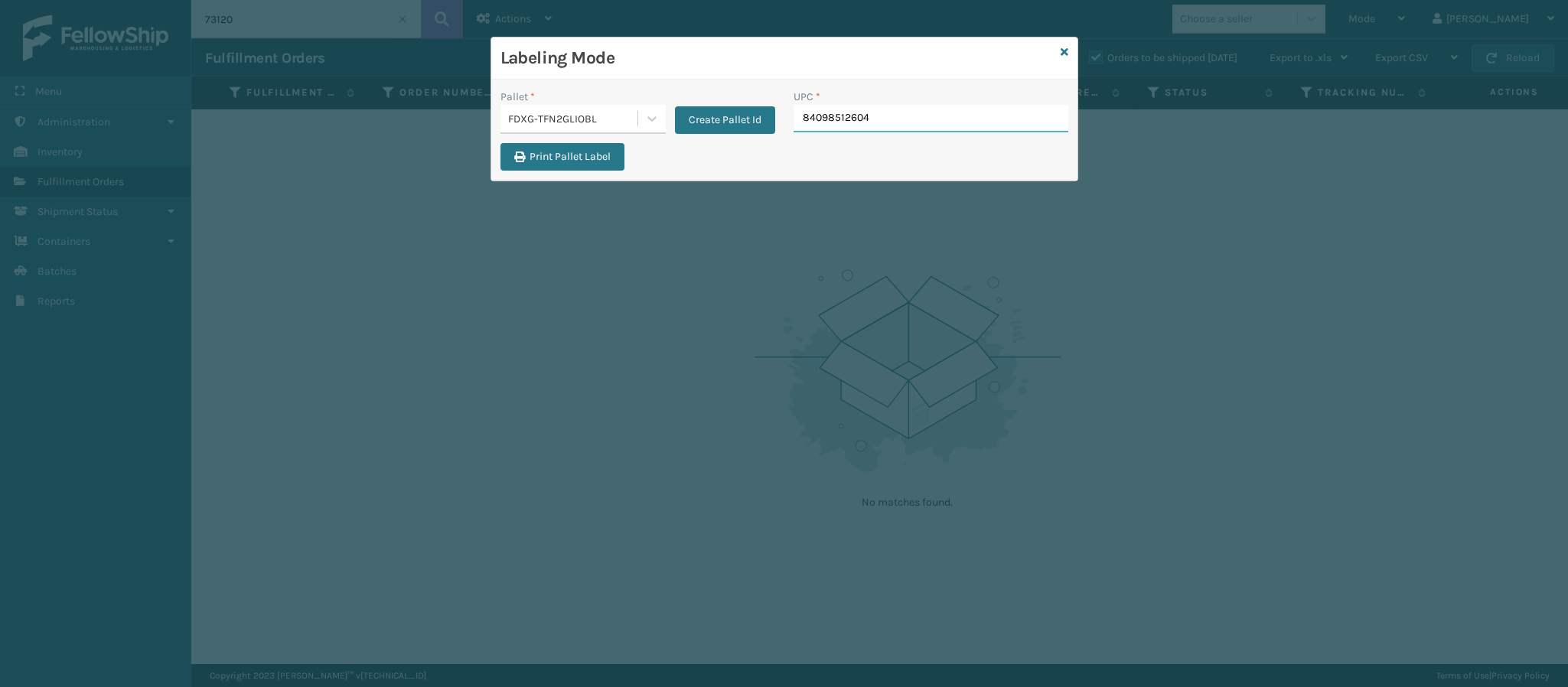
type input "840985126049"
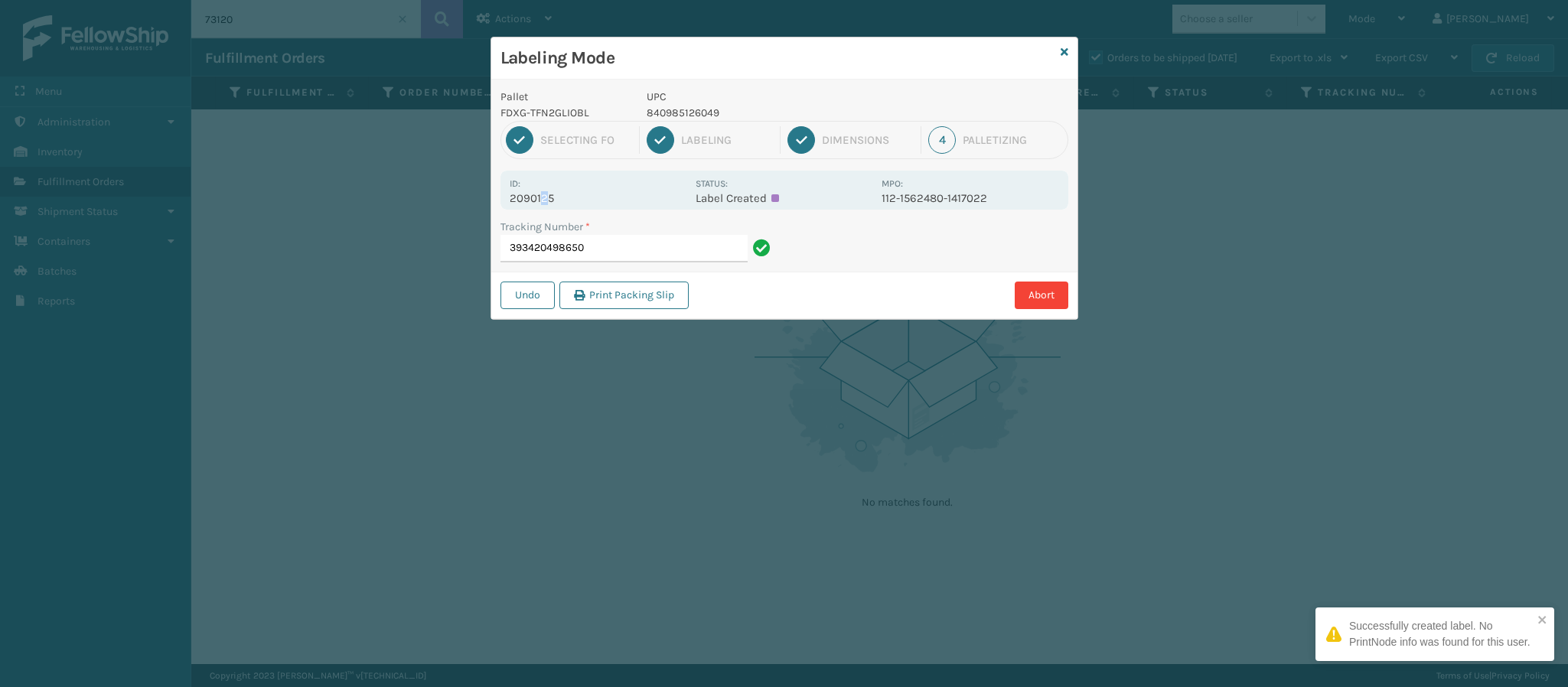
click at [544, 194] on p "2090125" at bounding box center [598, 198] width 177 height 14
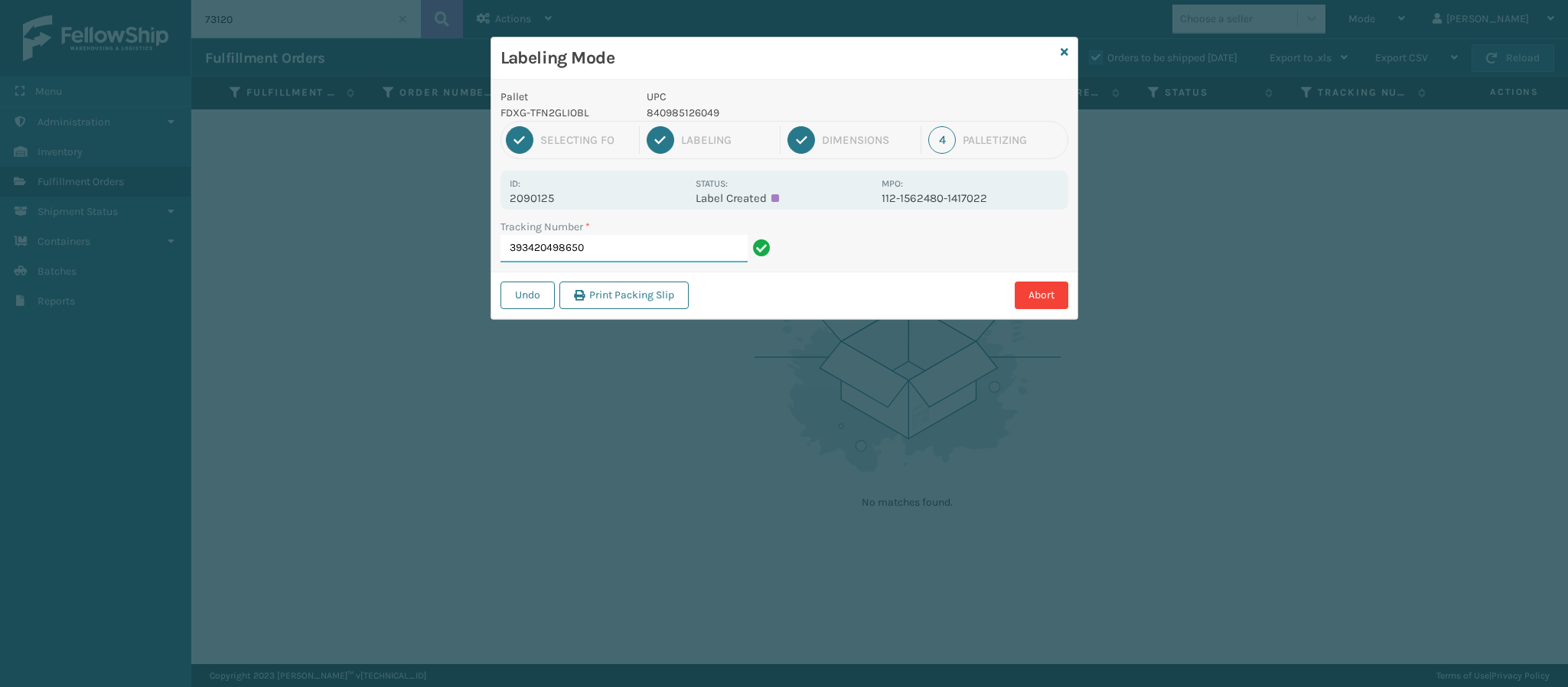
click at [662, 248] on input "393420498650" at bounding box center [624, 248] width 247 height 27
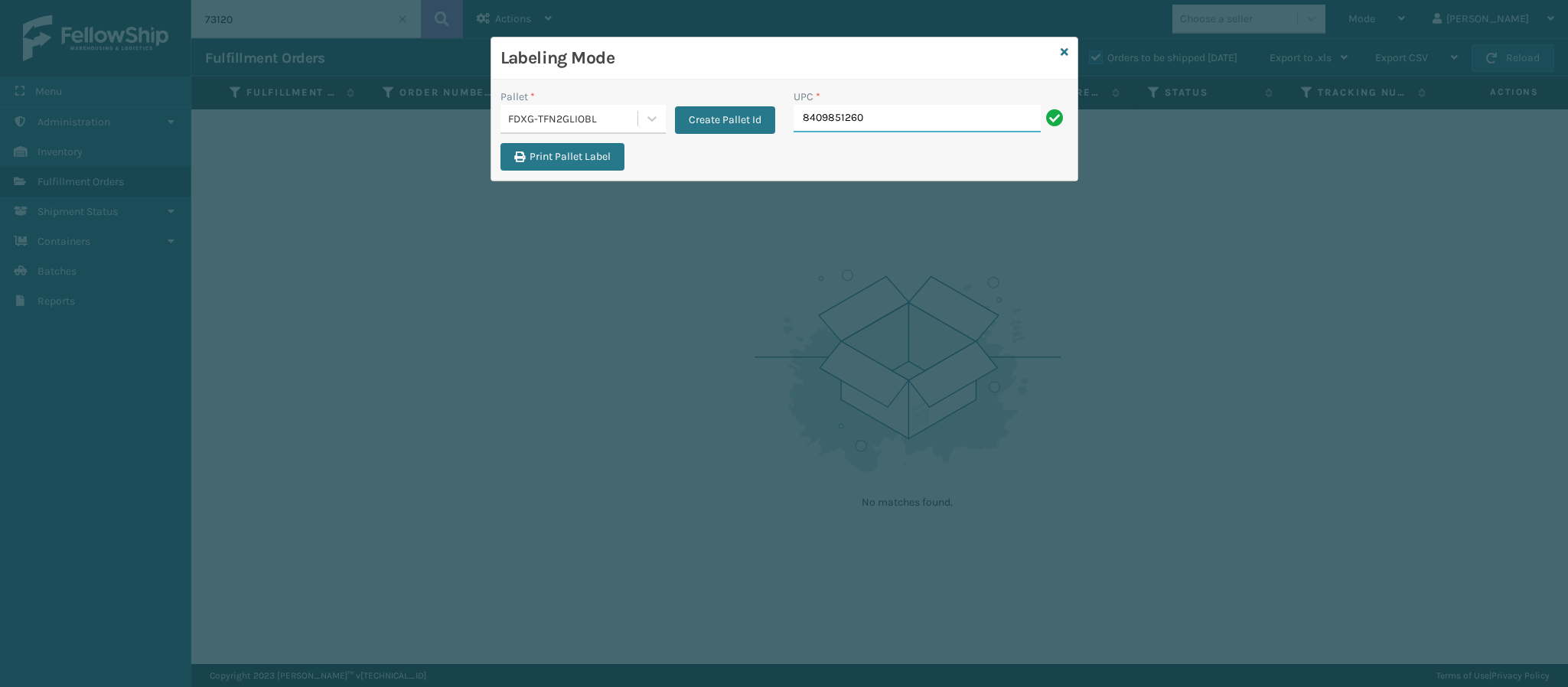
type input "84098512604"
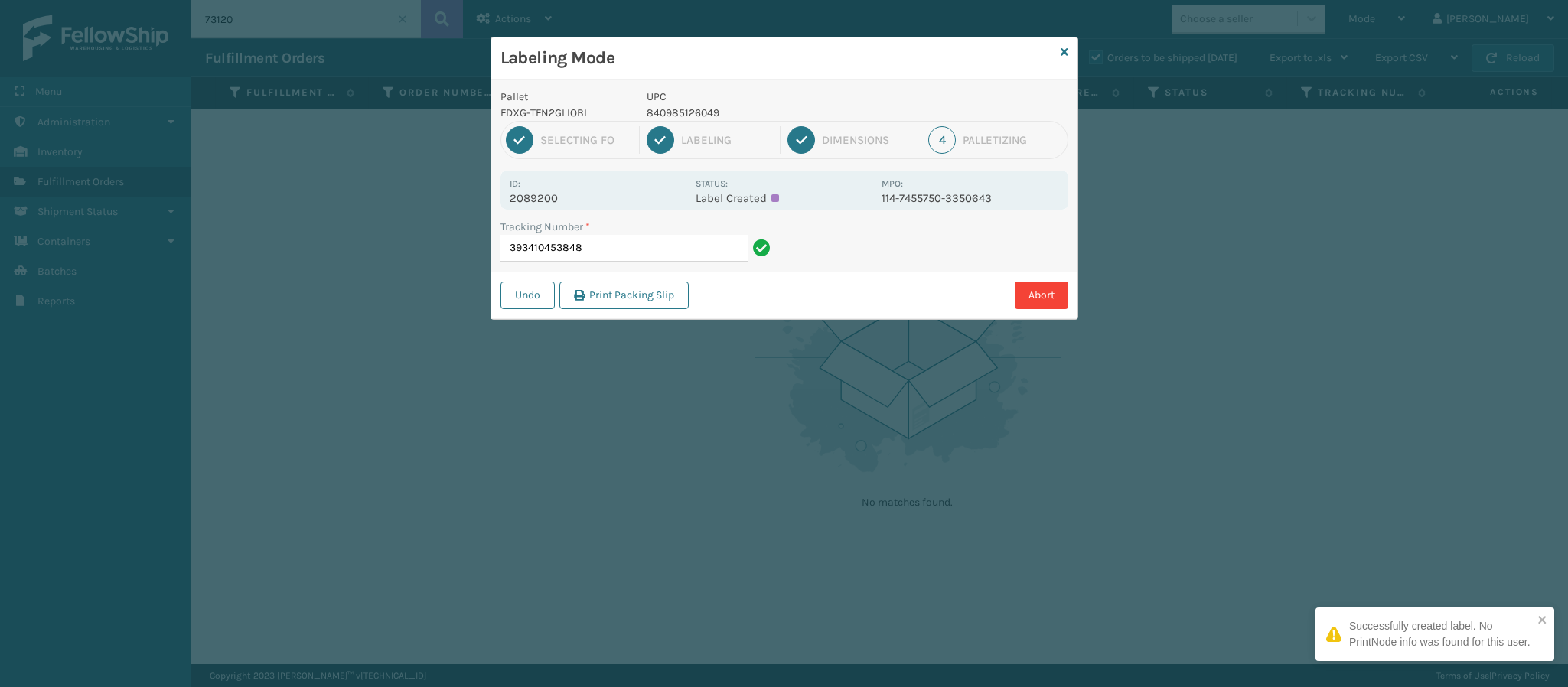
click at [556, 200] on p "2089200" at bounding box center [598, 198] width 177 height 14
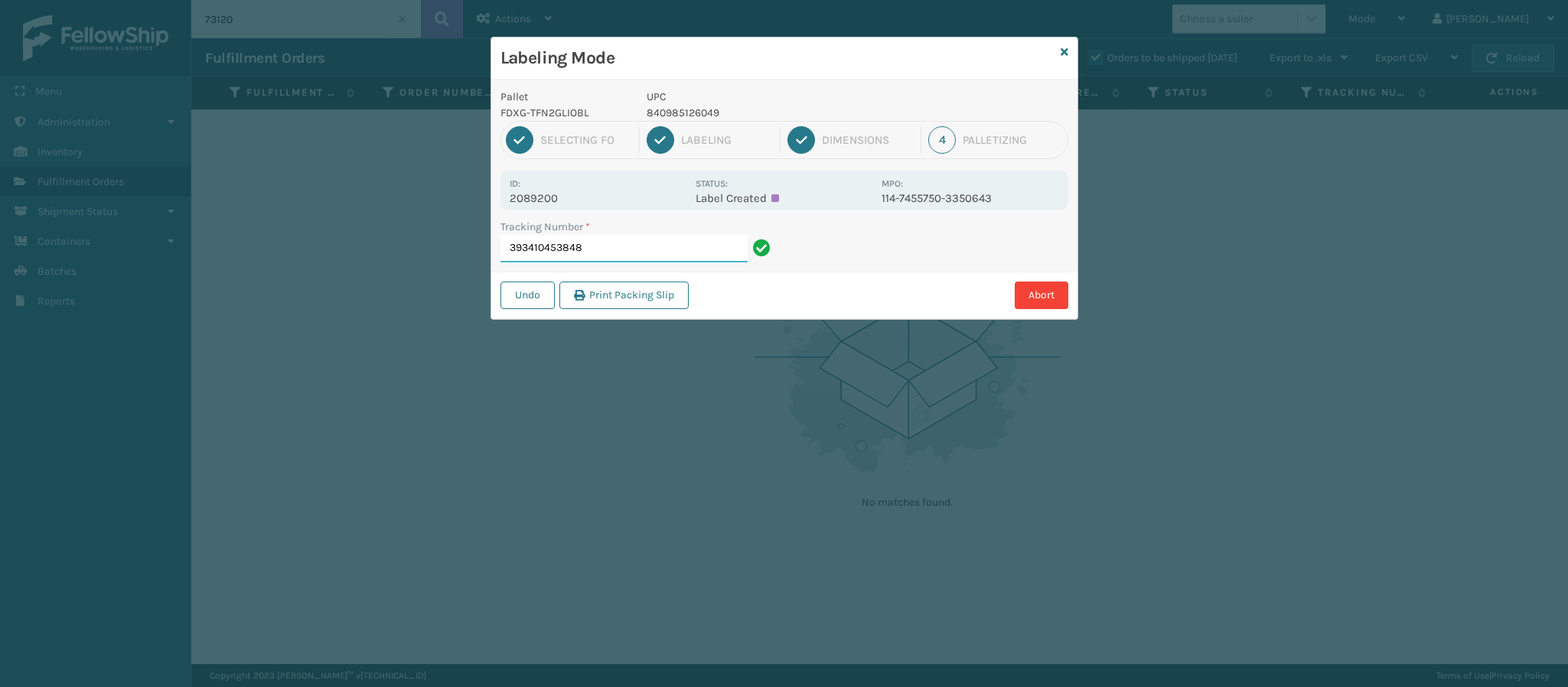
click at [667, 253] on input "393410453848" at bounding box center [624, 248] width 247 height 27
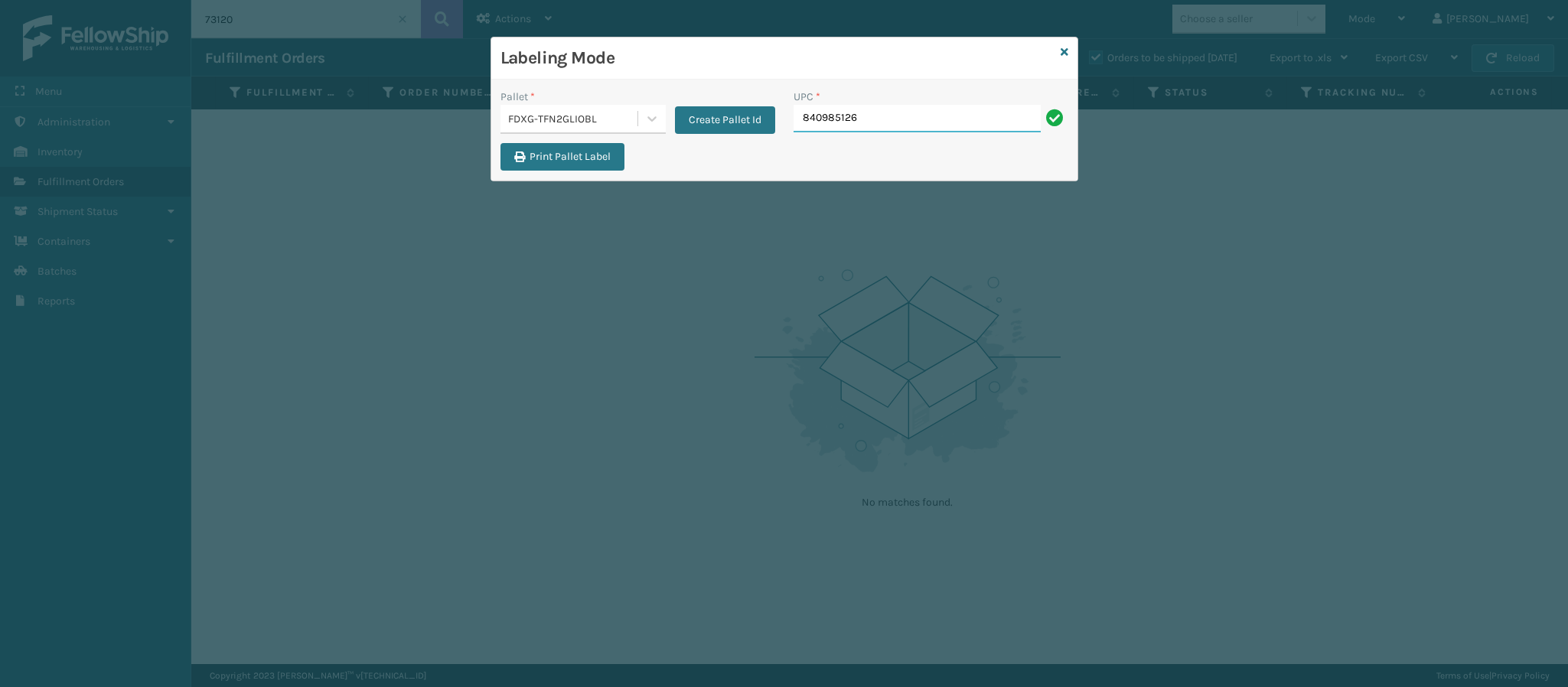
type input "8409851260"
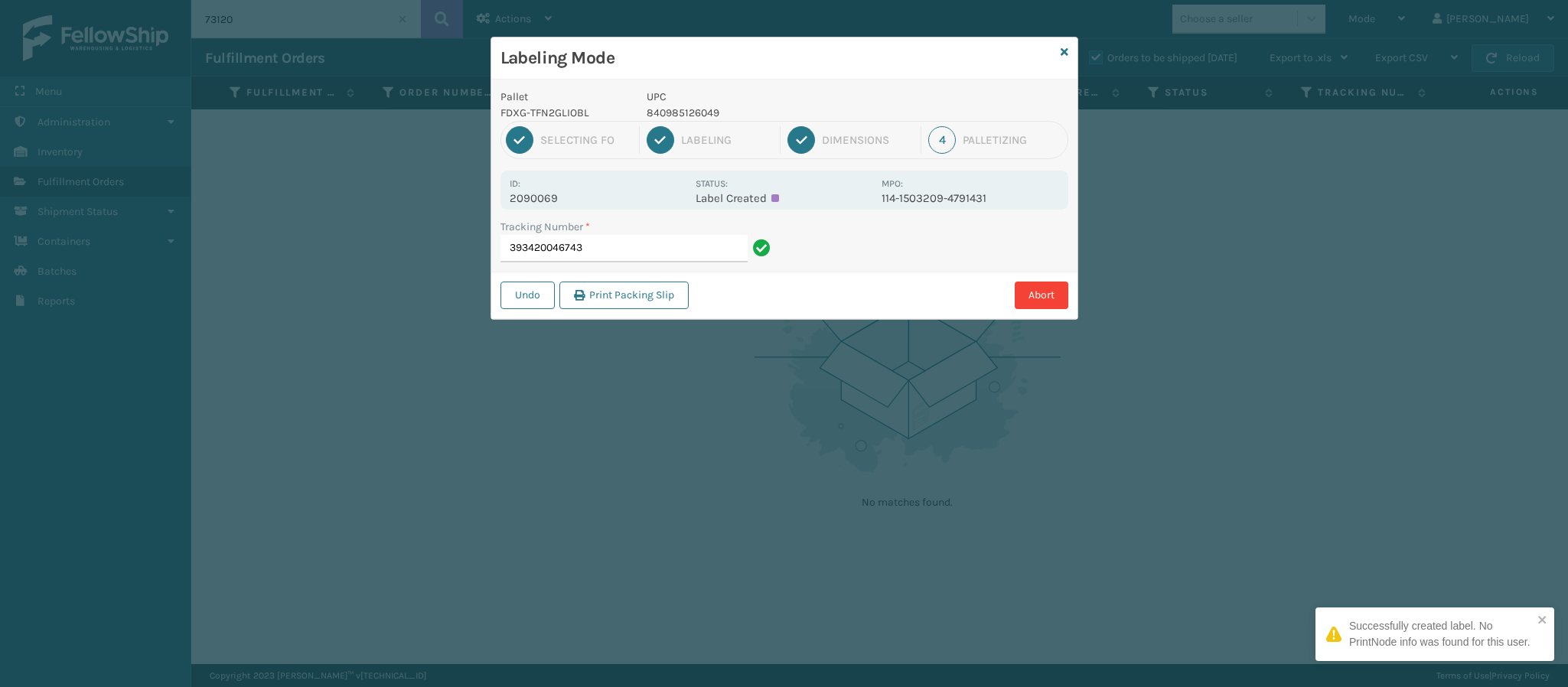
click at [553, 198] on p "2090069" at bounding box center [598, 198] width 177 height 14
click at [653, 246] on input "393420046743" at bounding box center [624, 248] width 247 height 27
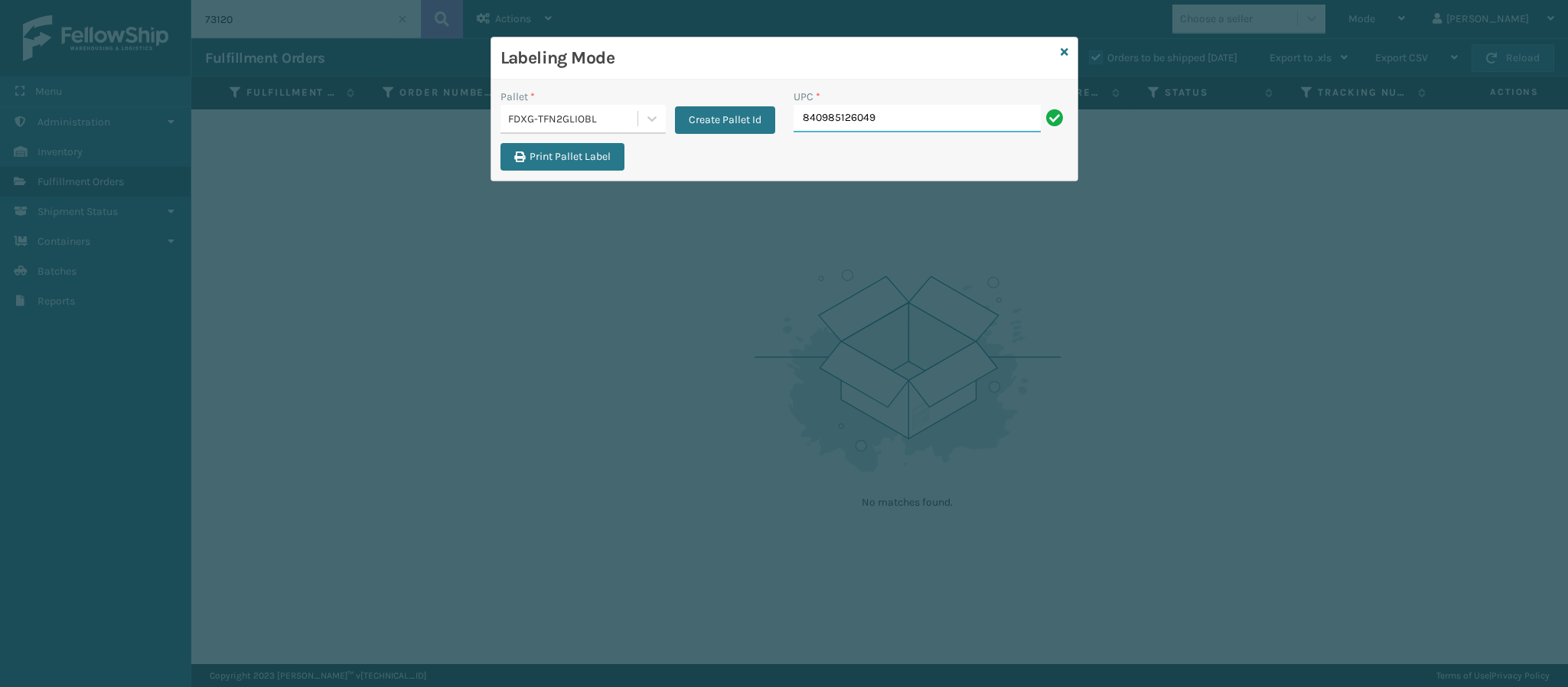
type input "840985126049"
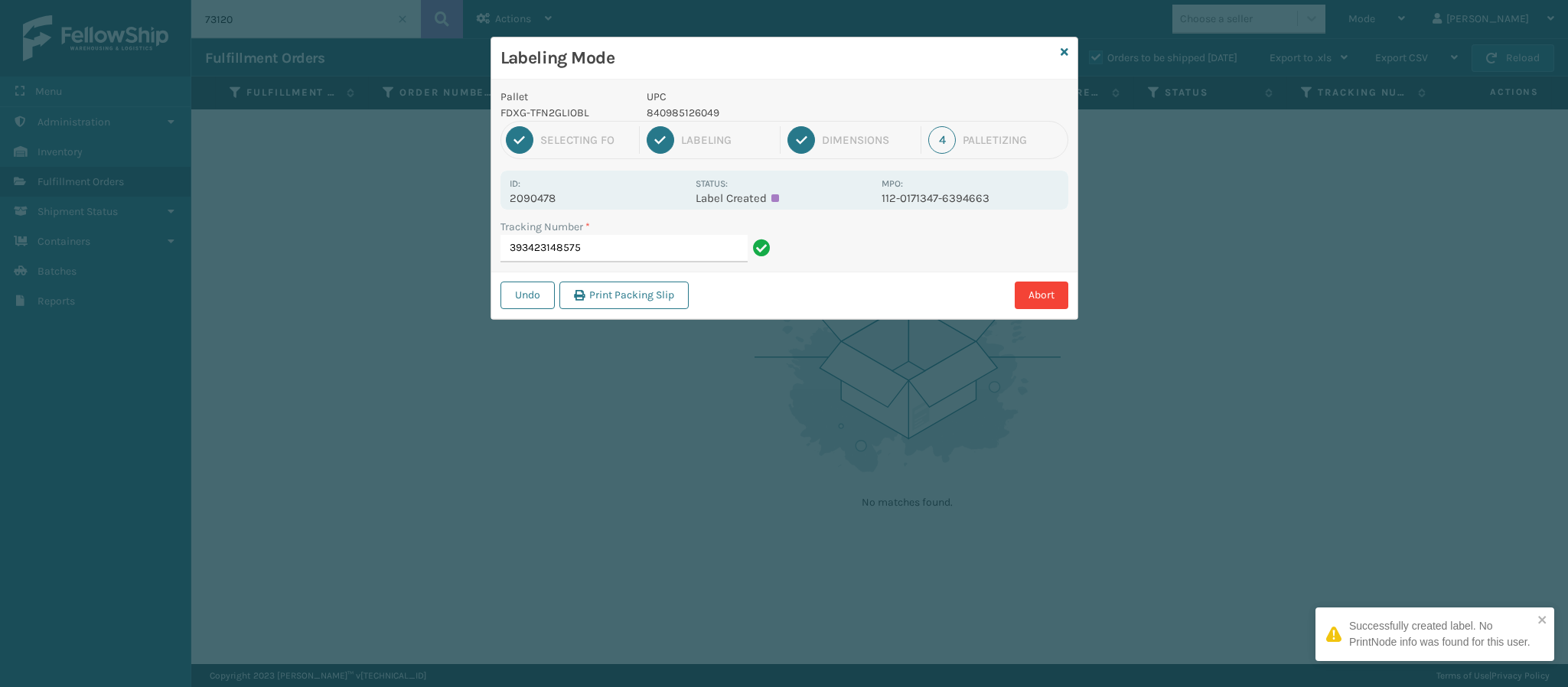
click at [554, 201] on p "2090478" at bounding box center [598, 198] width 177 height 14
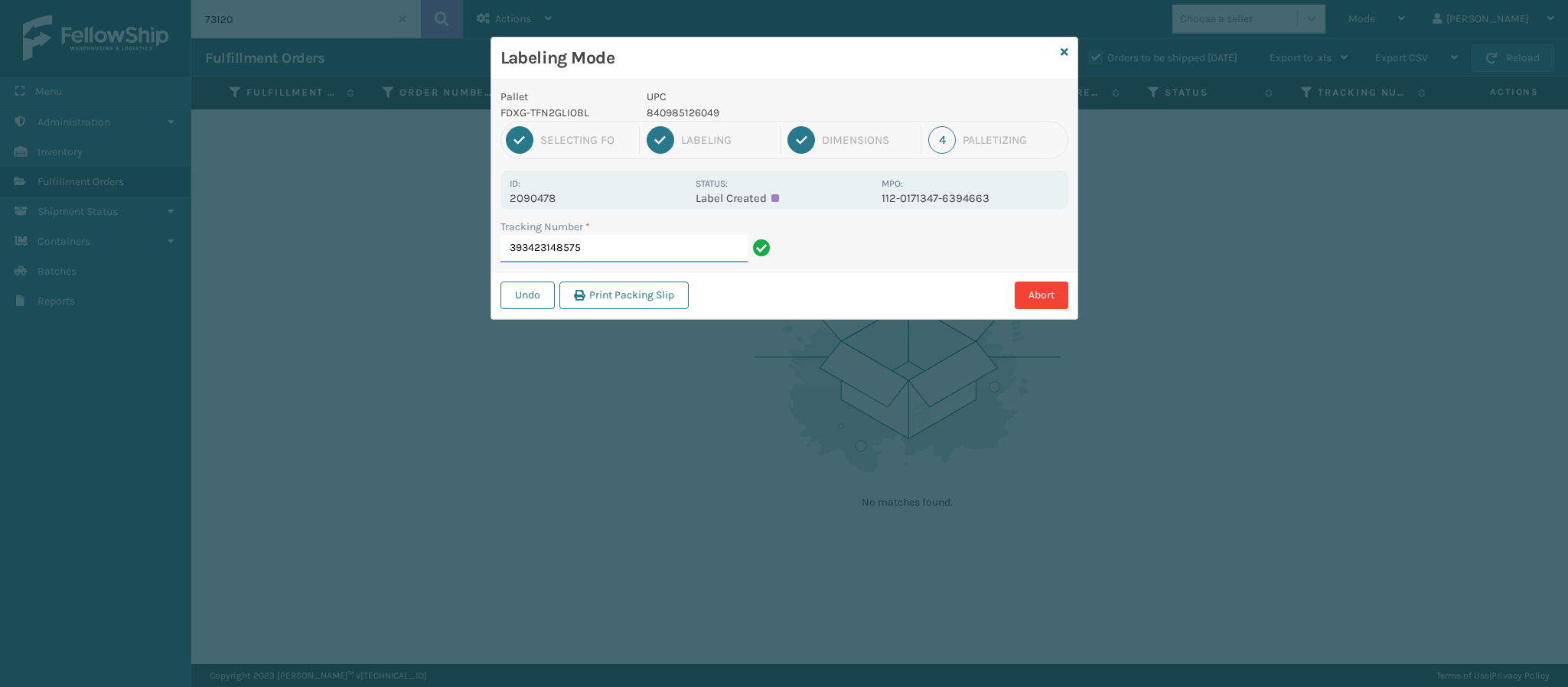
click at [616, 245] on input "393423148575" at bounding box center [624, 248] width 247 height 27
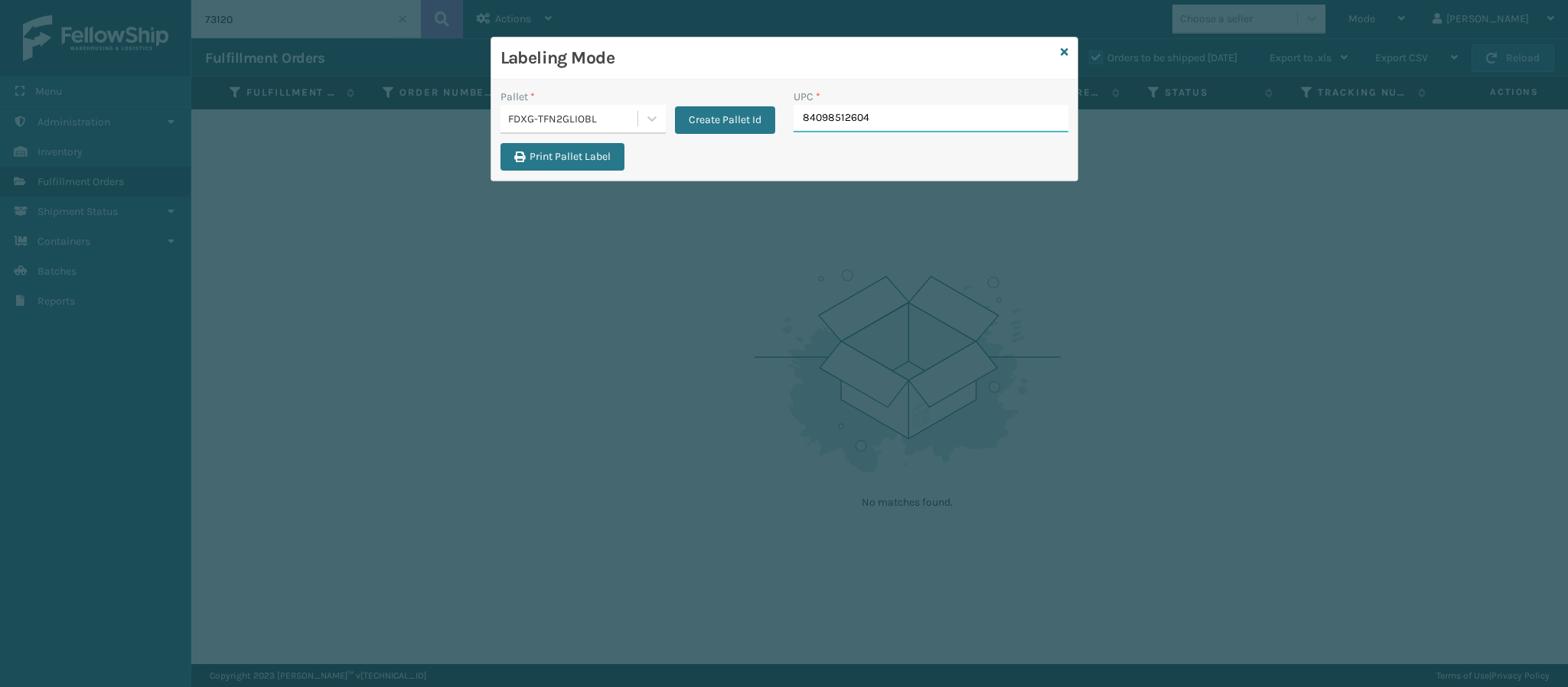
type input "840985126049"
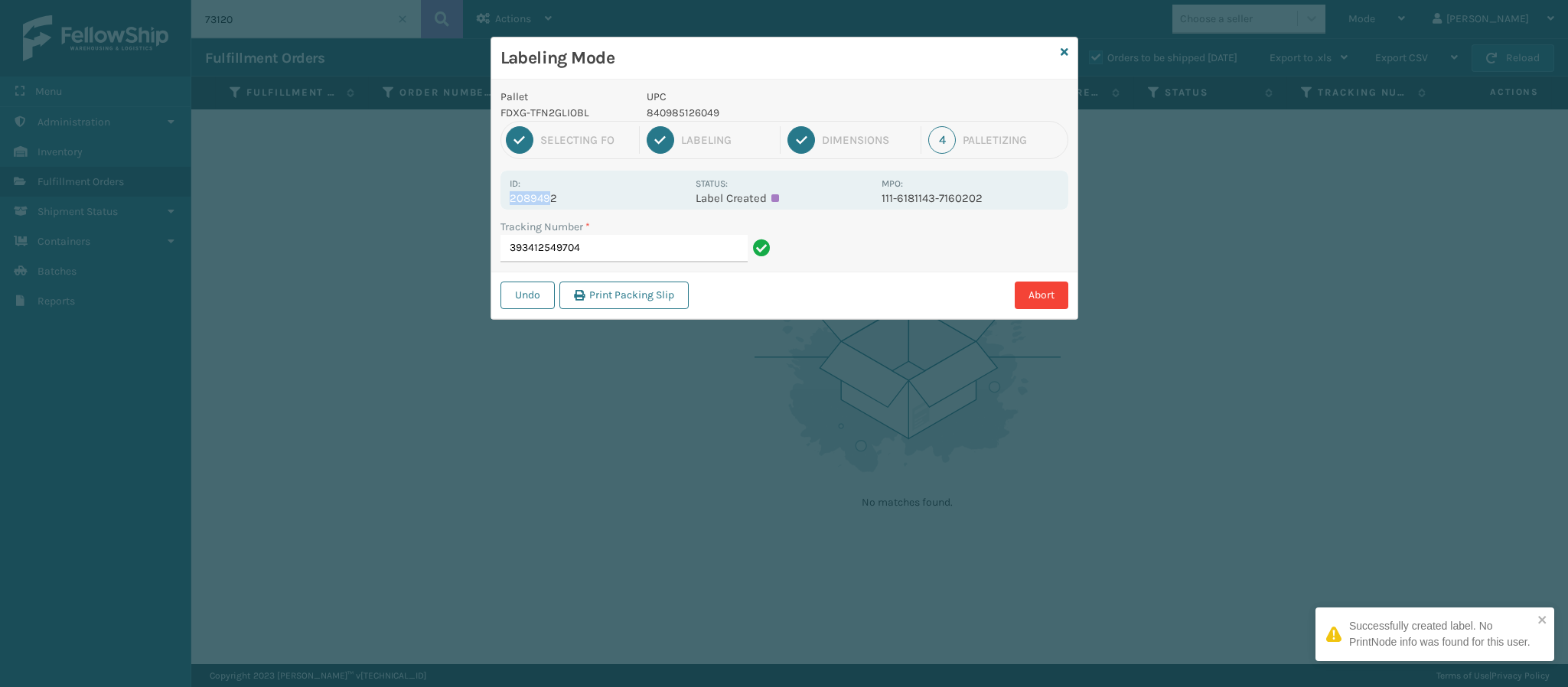
click at [549, 193] on div "Id: 2089492" at bounding box center [598, 190] width 177 height 30
click at [549, 193] on p "2089492" at bounding box center [598, 198] width 177 height 14
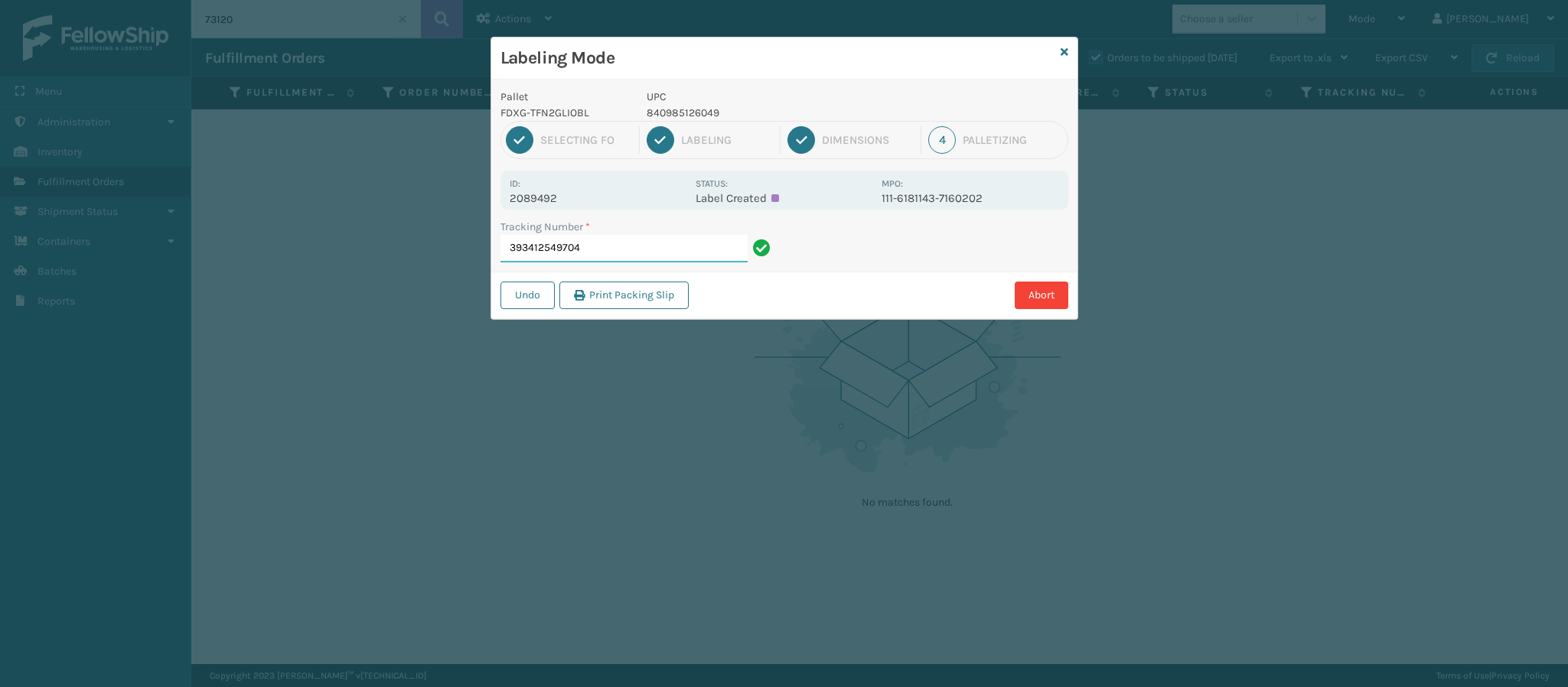
click at [642, 254] on input "393412549704" at bounding box center [624, 248] width 247 height 27
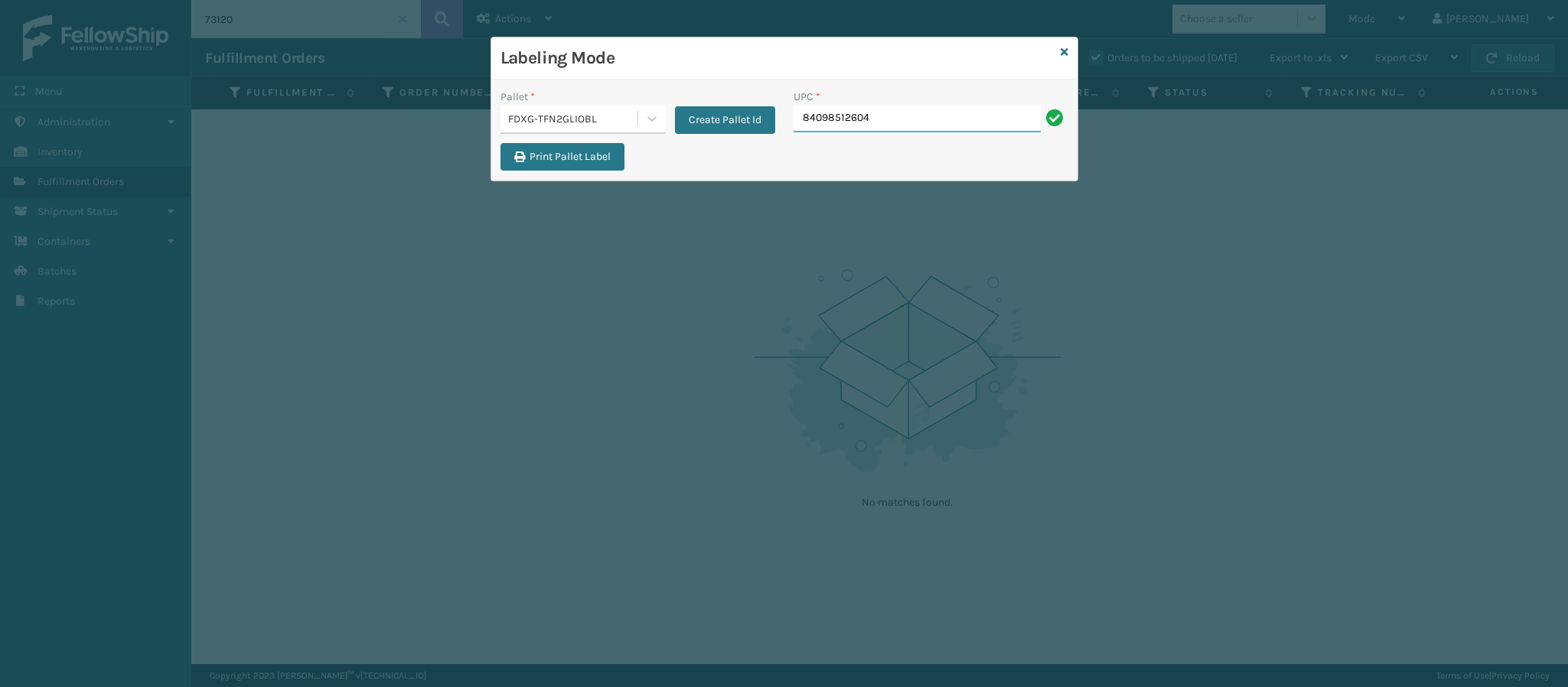
type input "840985126049"
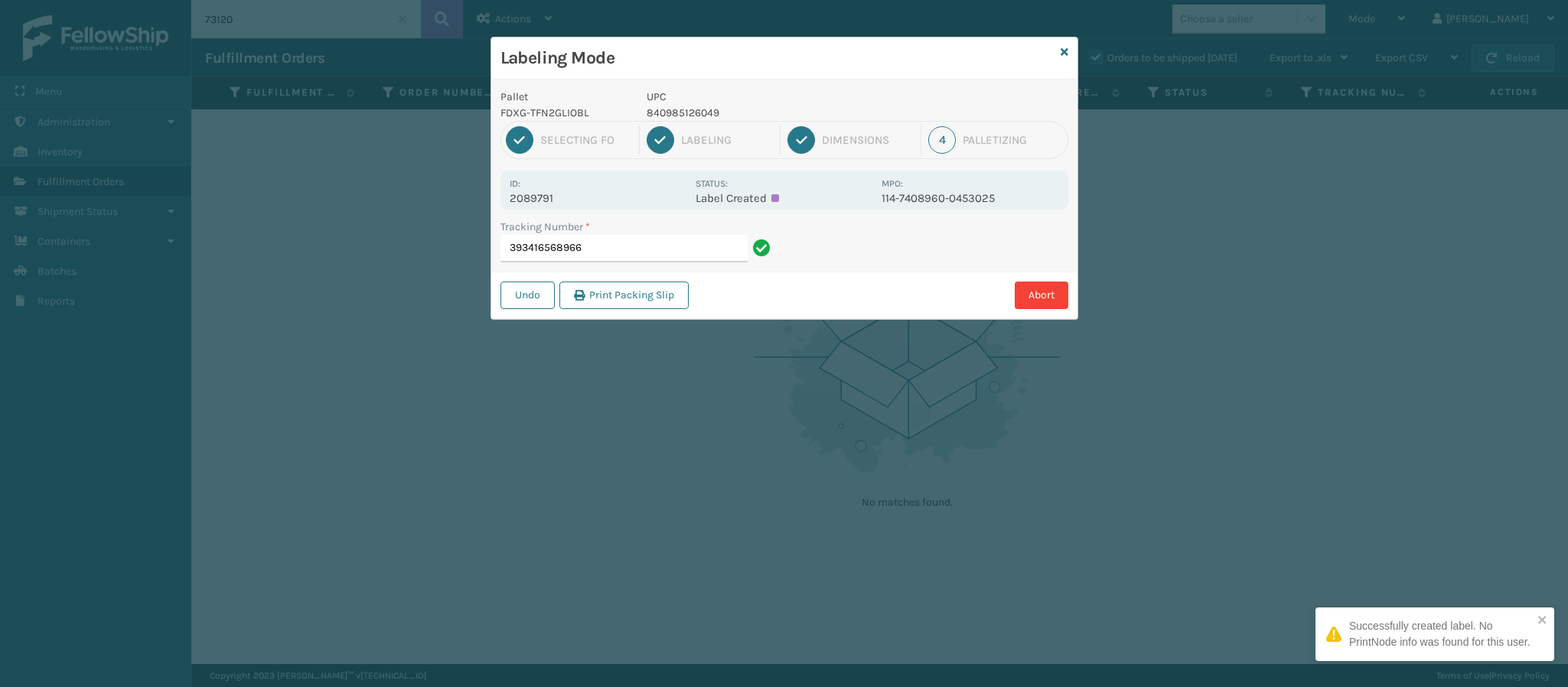
click at [549, 201] on p "2089791" at bounding box center [598, 198] width 177 height 14
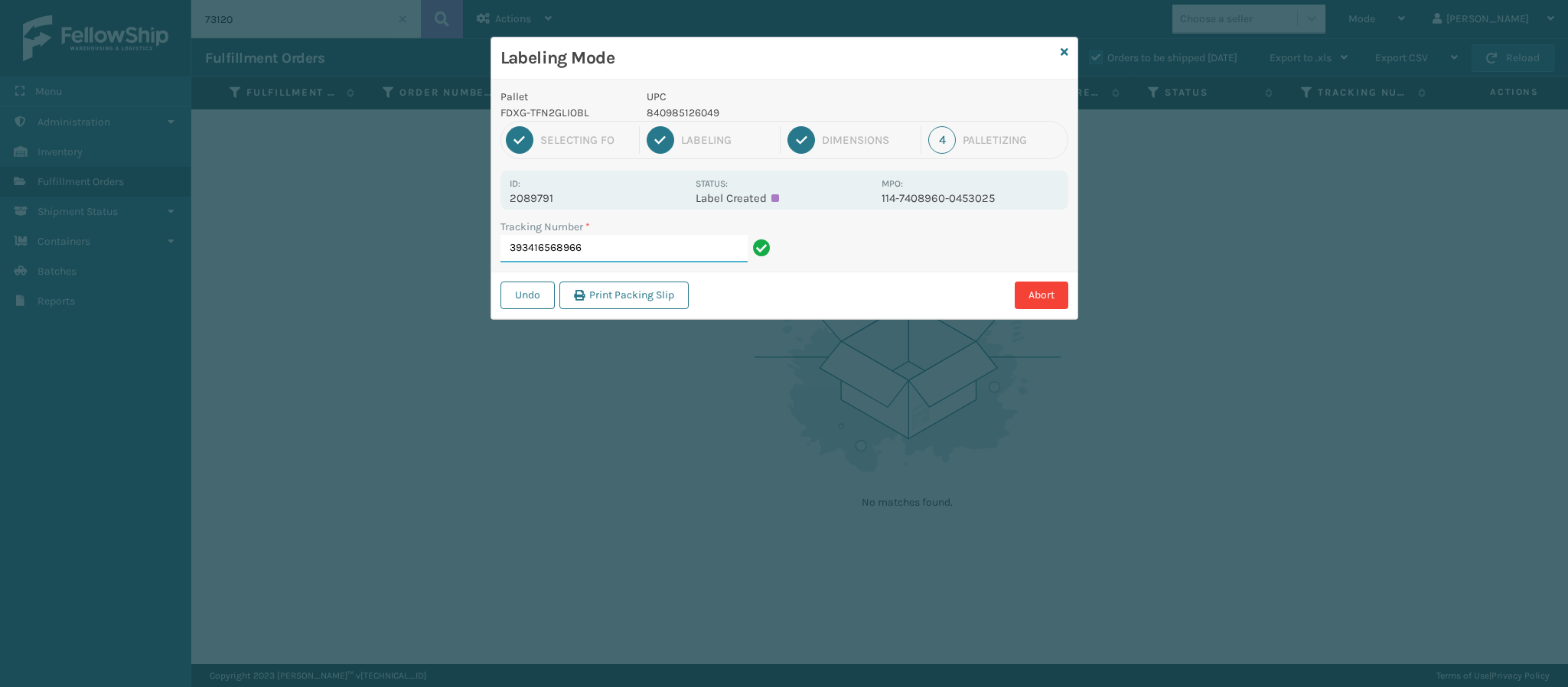
click at [711, 242] on input "393416568966" at bounding box center [624, 248] width 247 height 27
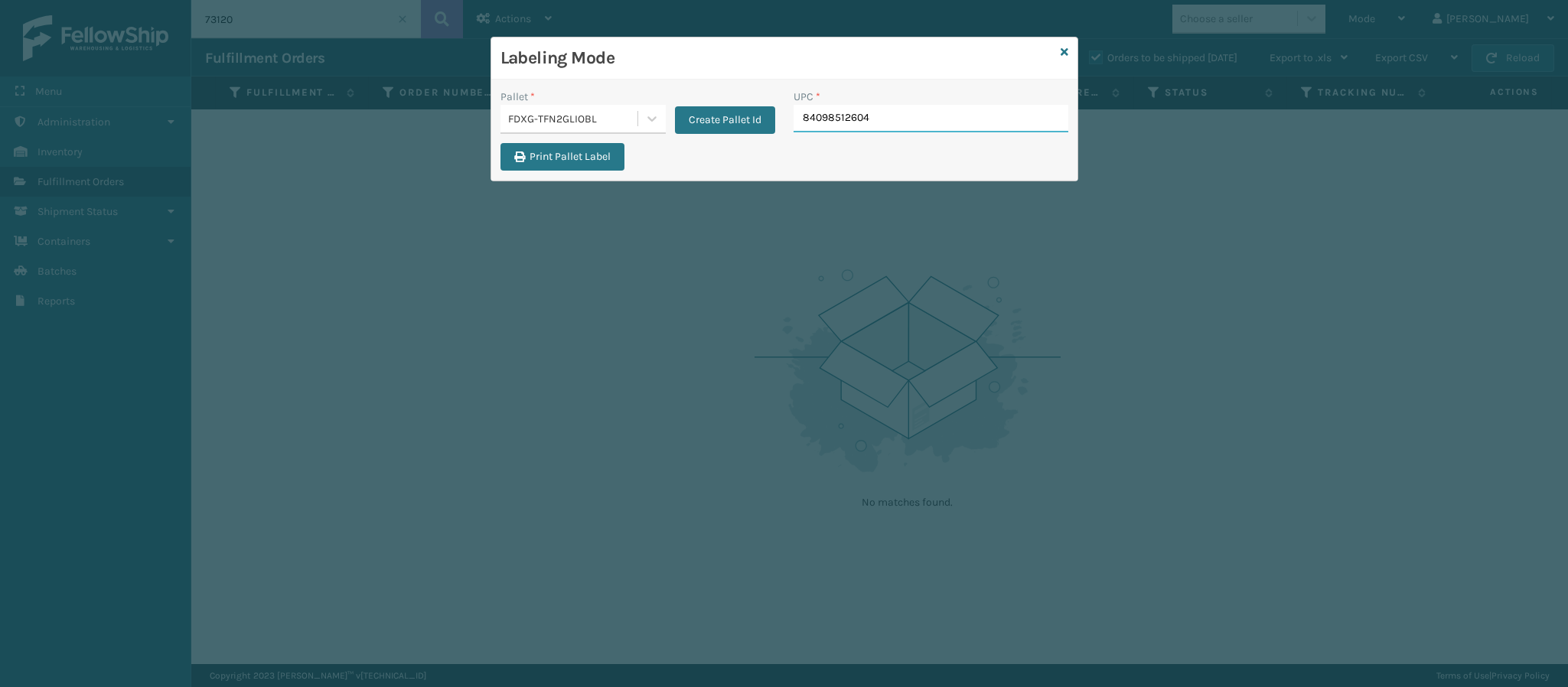
type input "840985126049"
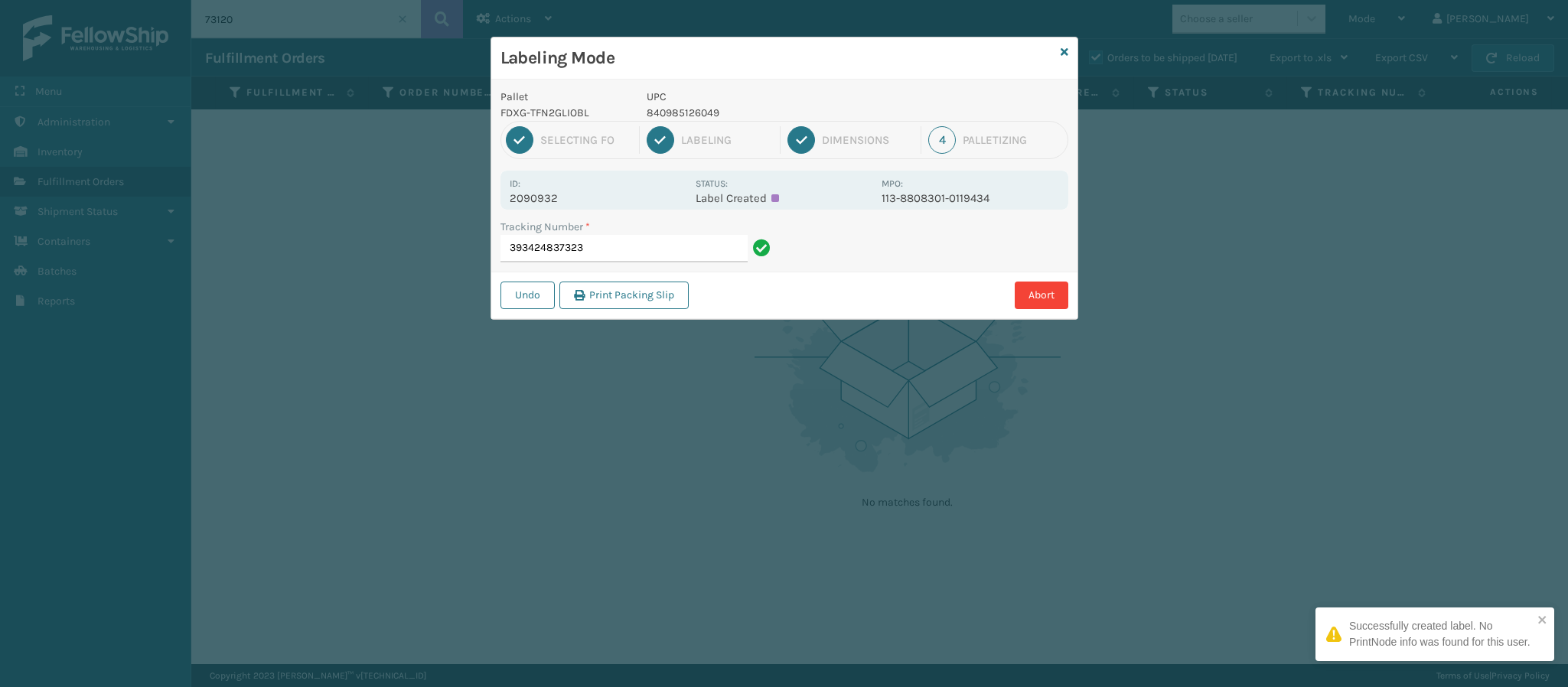
click at [558, 200] on p "2090932" at bounding box center [598, 198] width 177 height 14
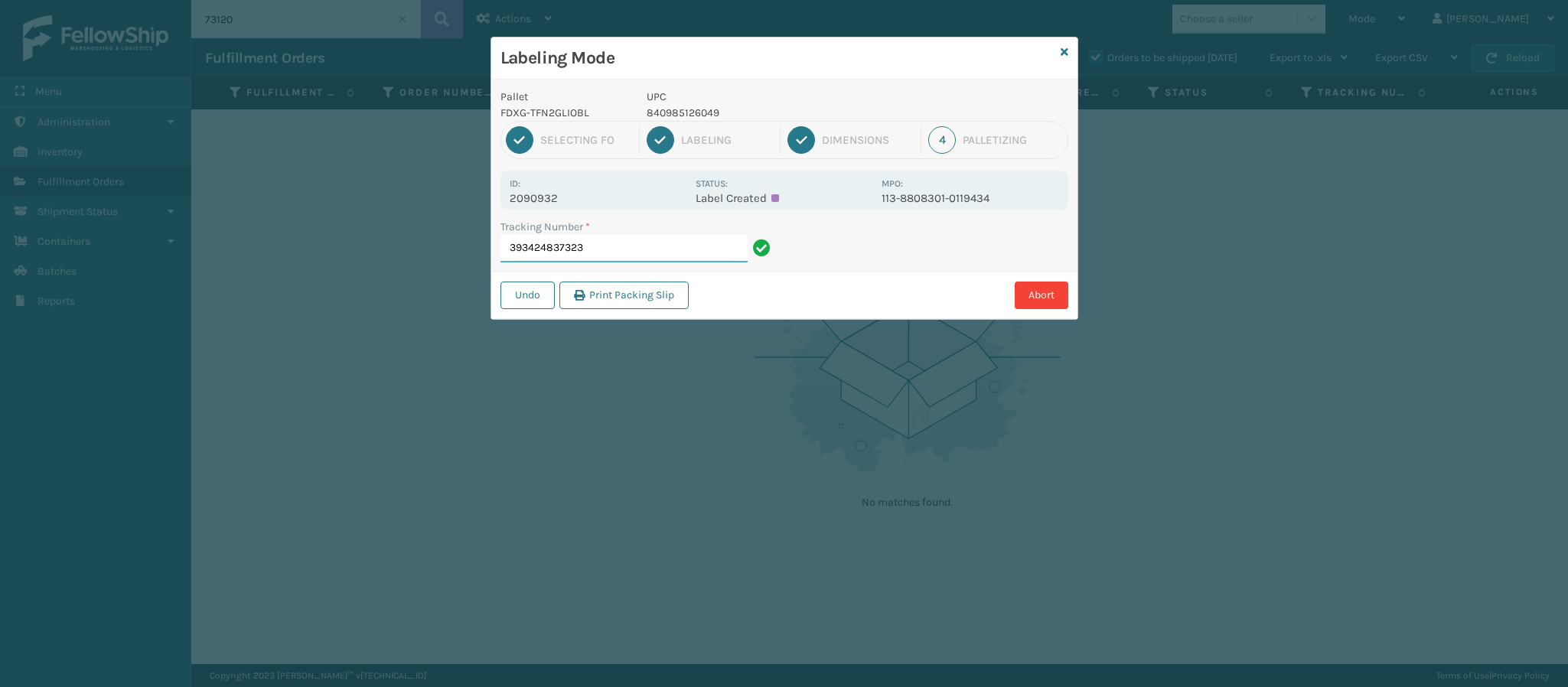
click at [668, 248] on input "393424837323" at bounding box center [624, 248] width 247 height 27
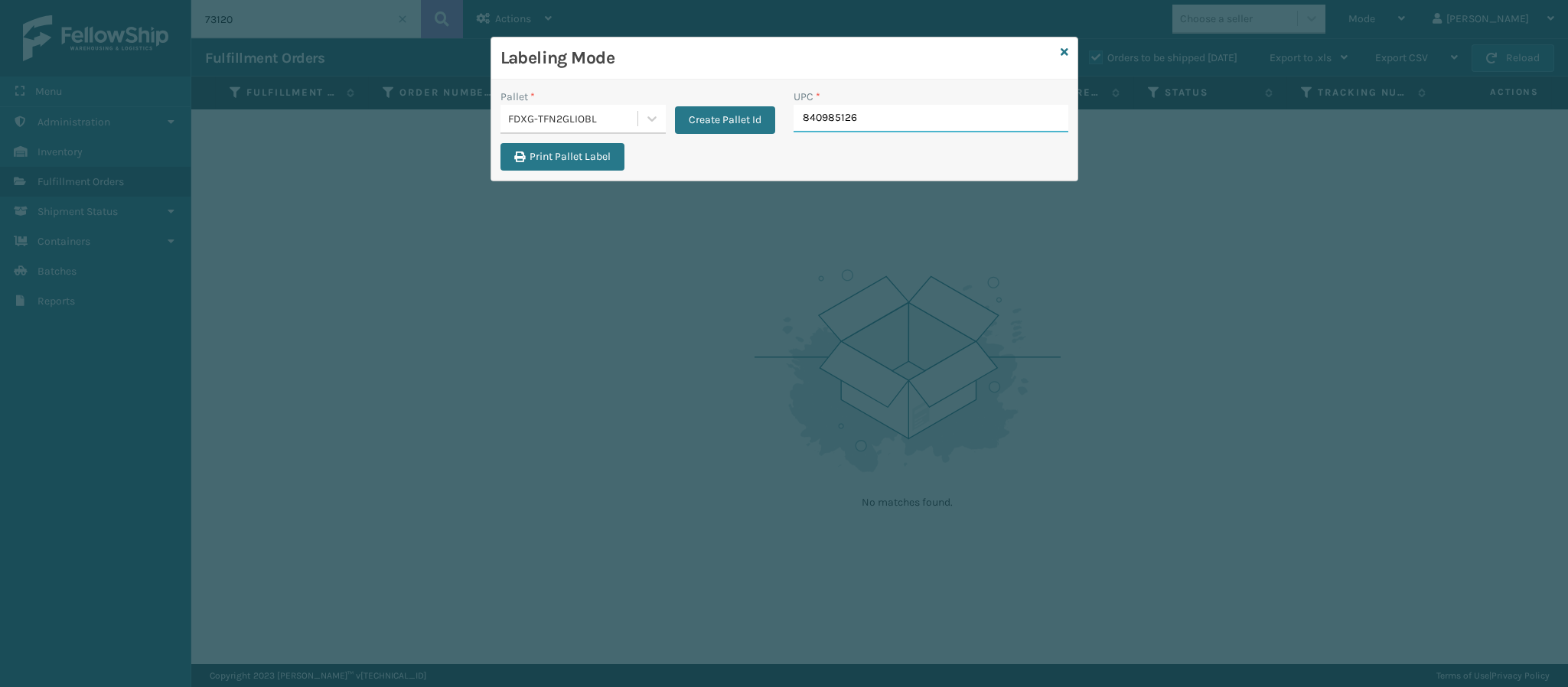
type input "8409851260"
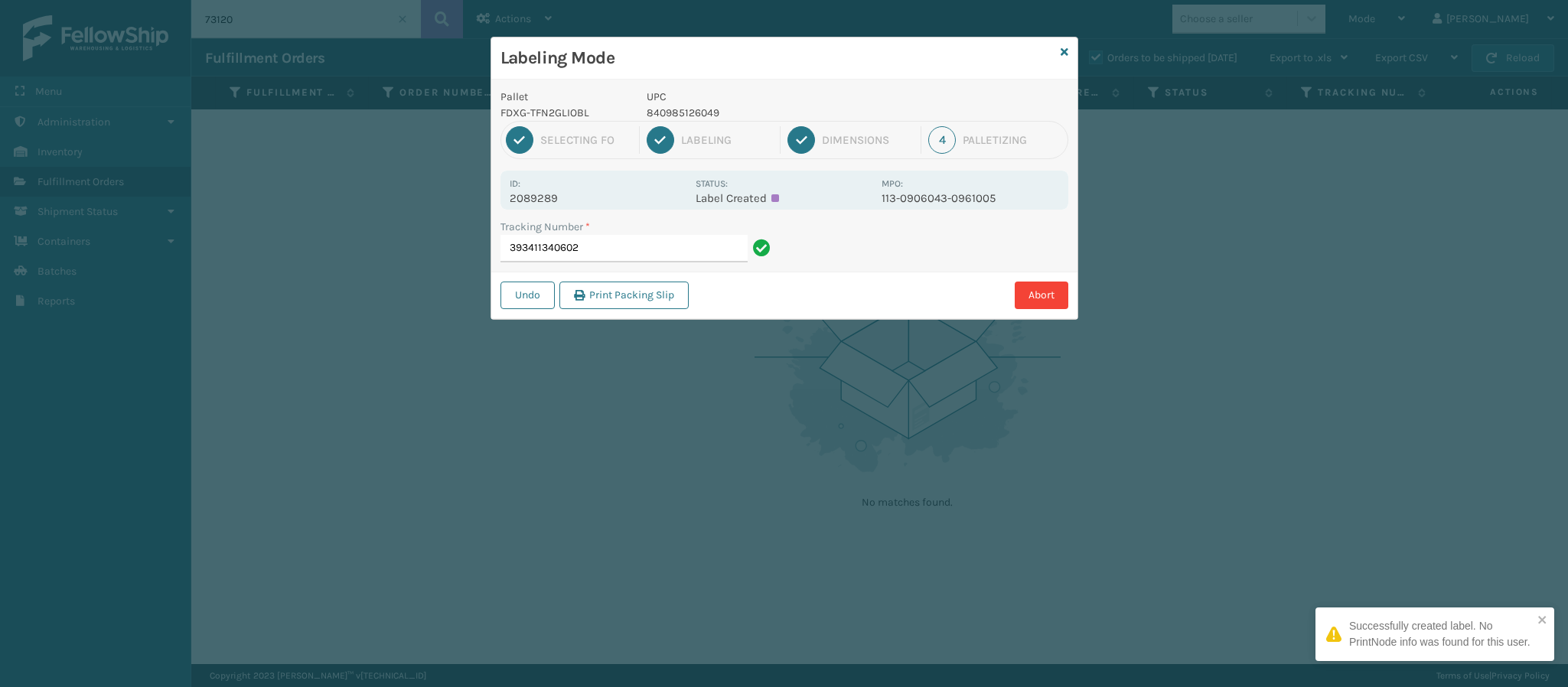
click at [551, 197] on p "2089289" at bounding box center [598, 198] width 177 height 14
click at [650, 254] on input "393411340602" at bounding box center [624, 248] width 247 height 27
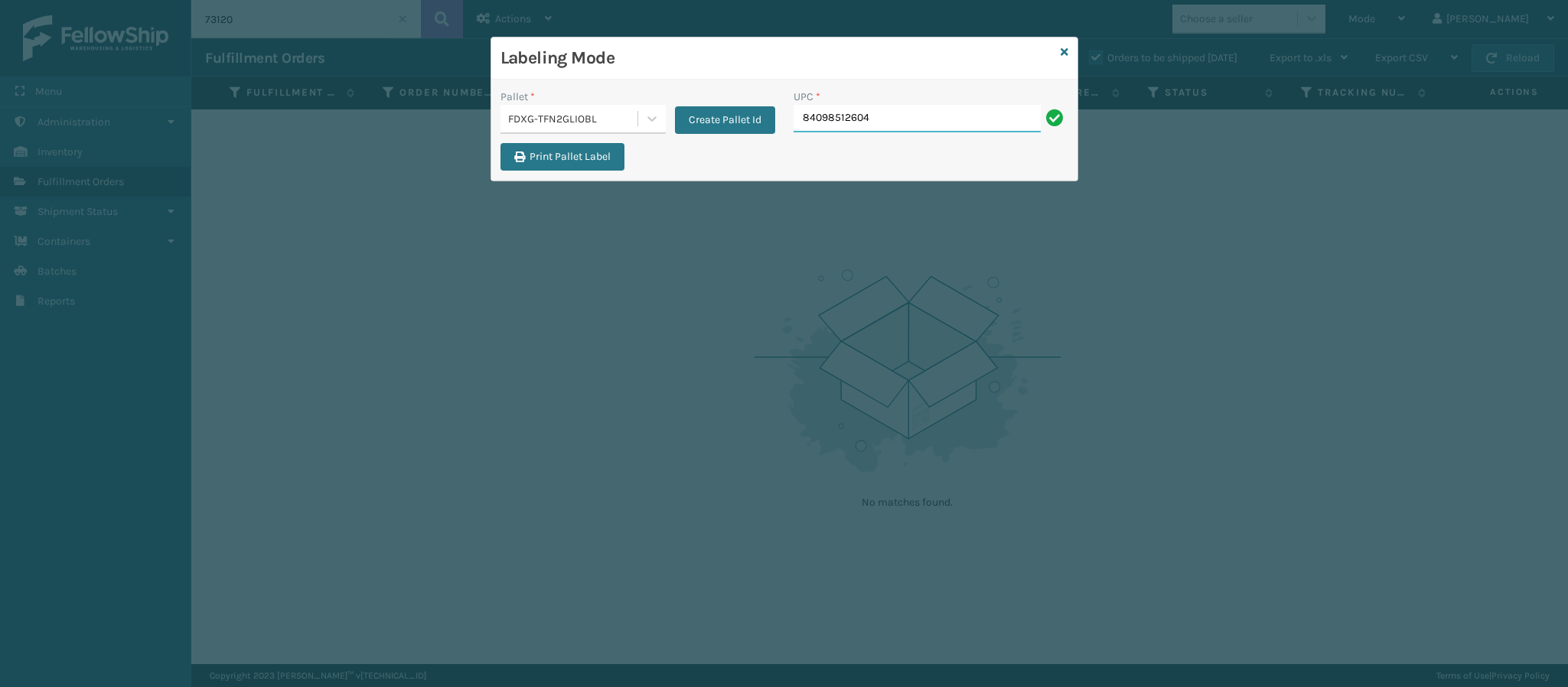
type input "840985126049"
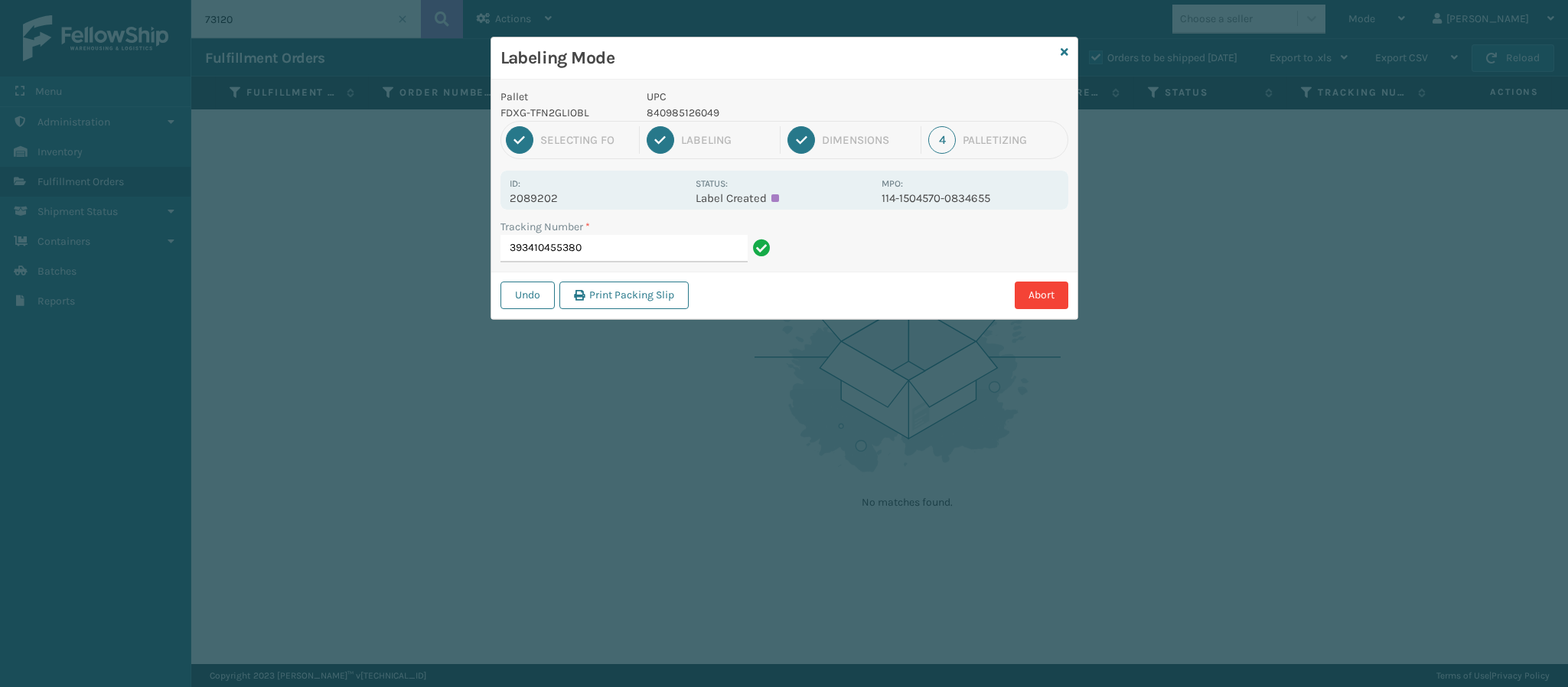
click at [563, 203] on div "Id: 2089202 Status: Label Created MPO: 114-1504570-0834655" at bounding box center [784, 190] width 568 height 39
click at [563, 203] on p "2089202" at bounding box center [598, 198] width 177 height 14
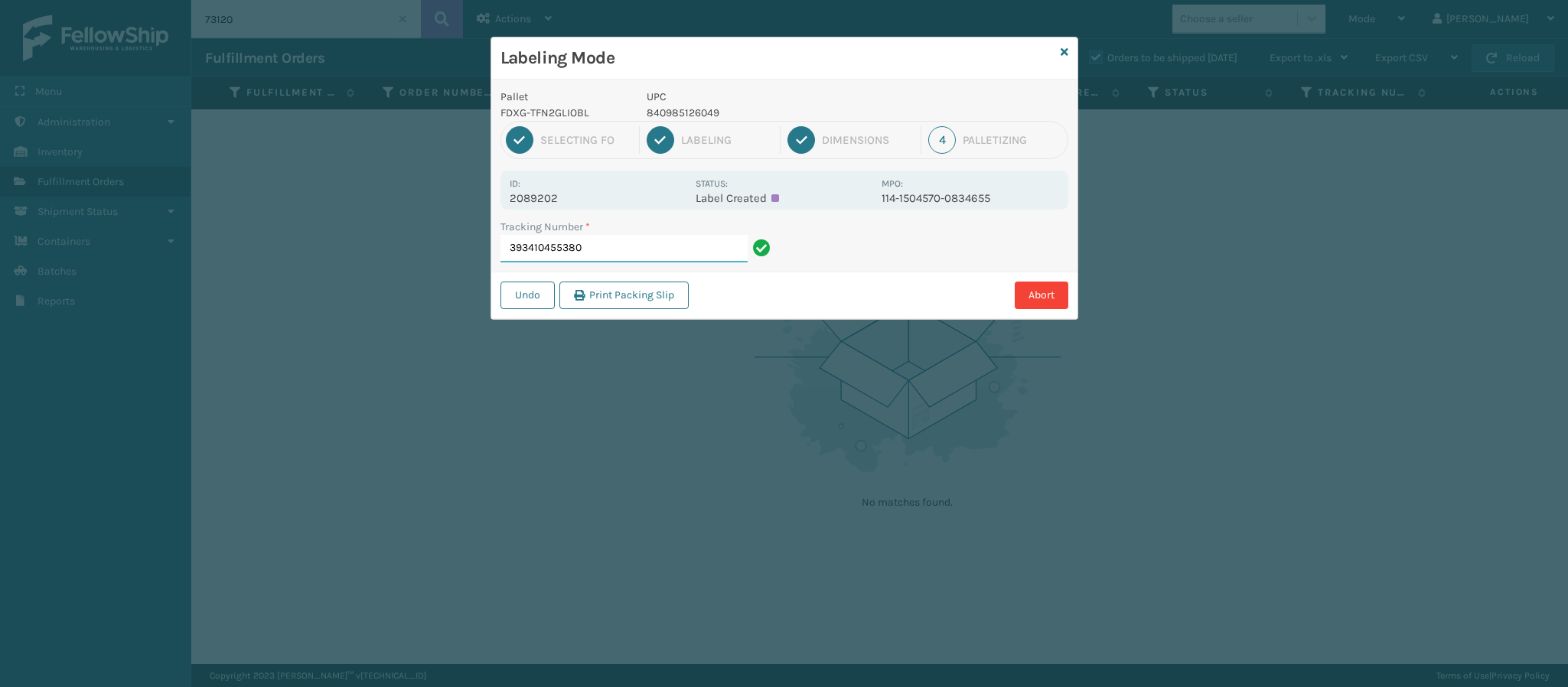
click at [629, 249] on input "393410455380" at bounding box center [624, 248] width 247 height 27
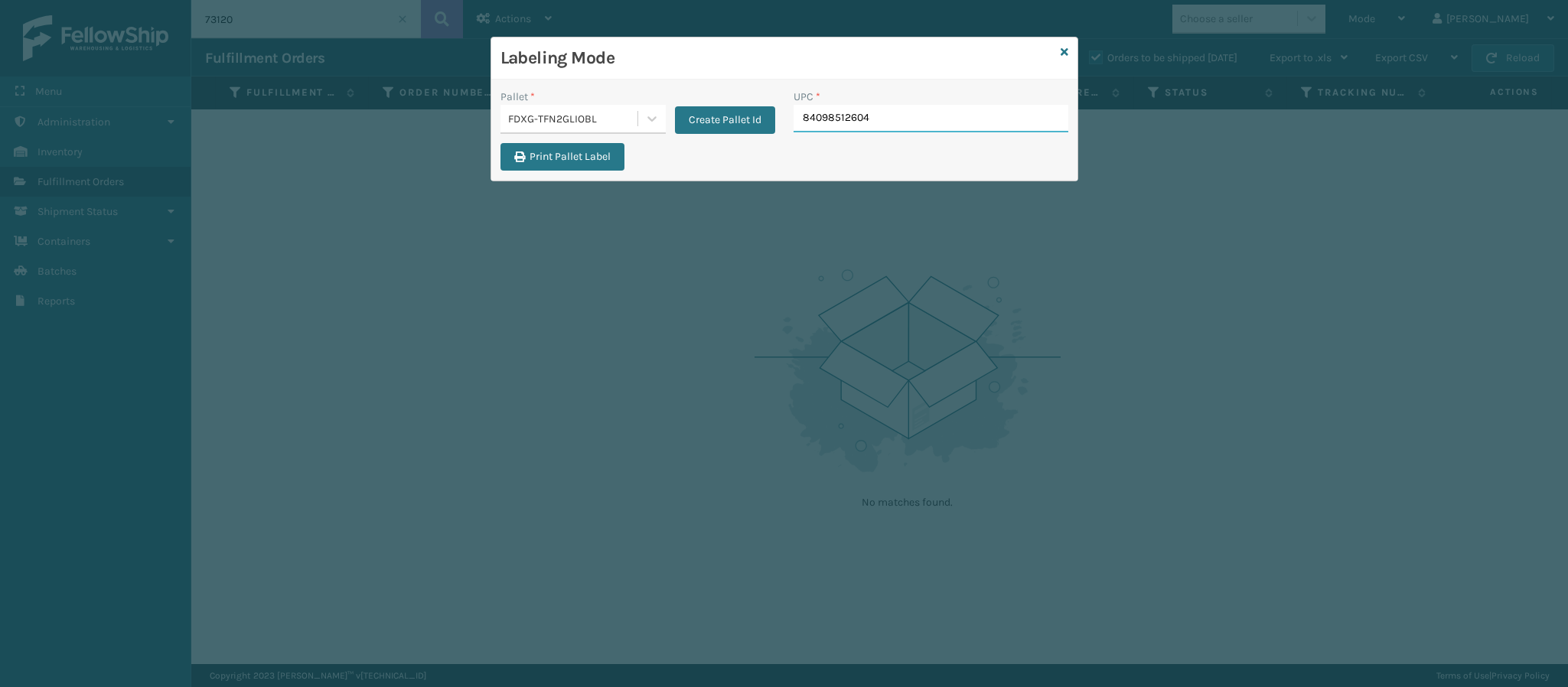
type input "840985126049"
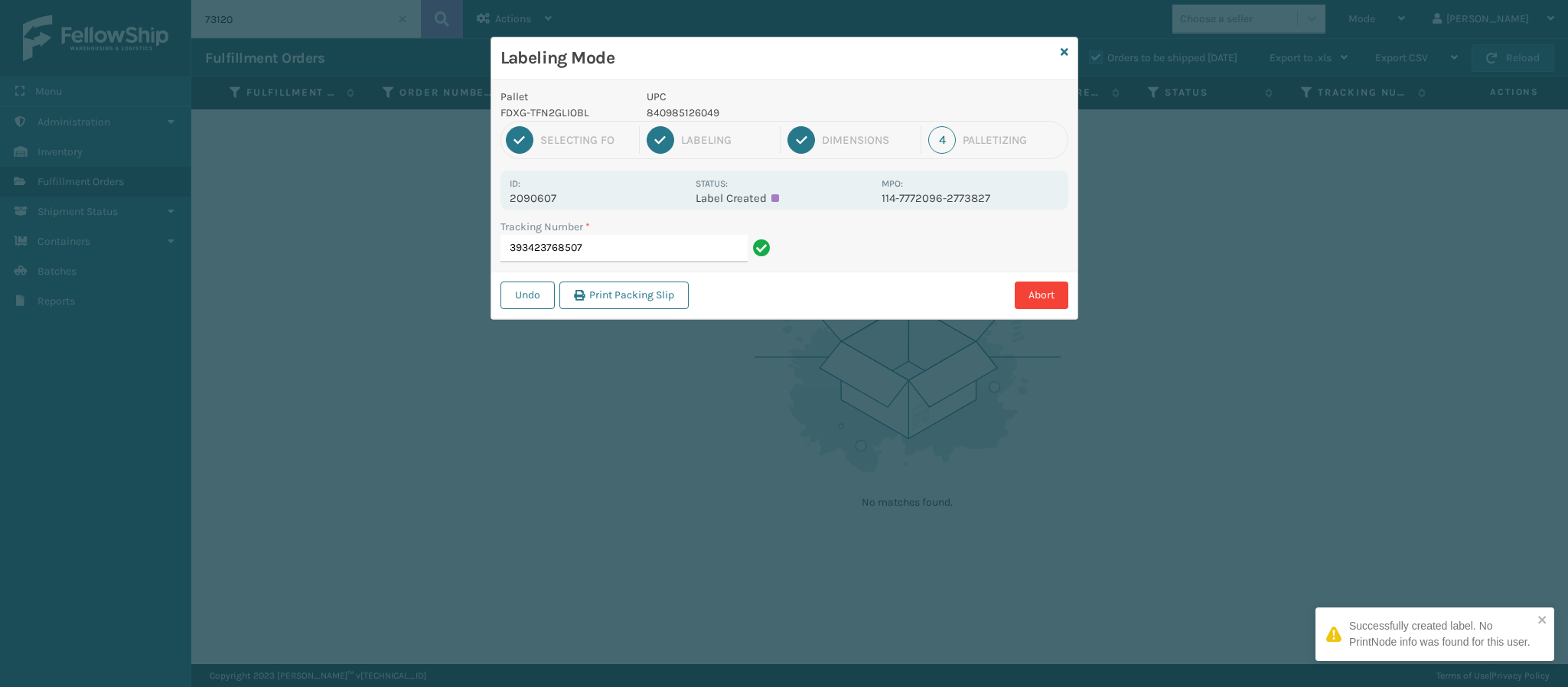
click at [541, 184] on div "Id: 2090607" at bounding box center [598, 190] width 177 height 30
click at [549, 195] on p "2090607" at bounding box center [598, 198] width 177 height 14
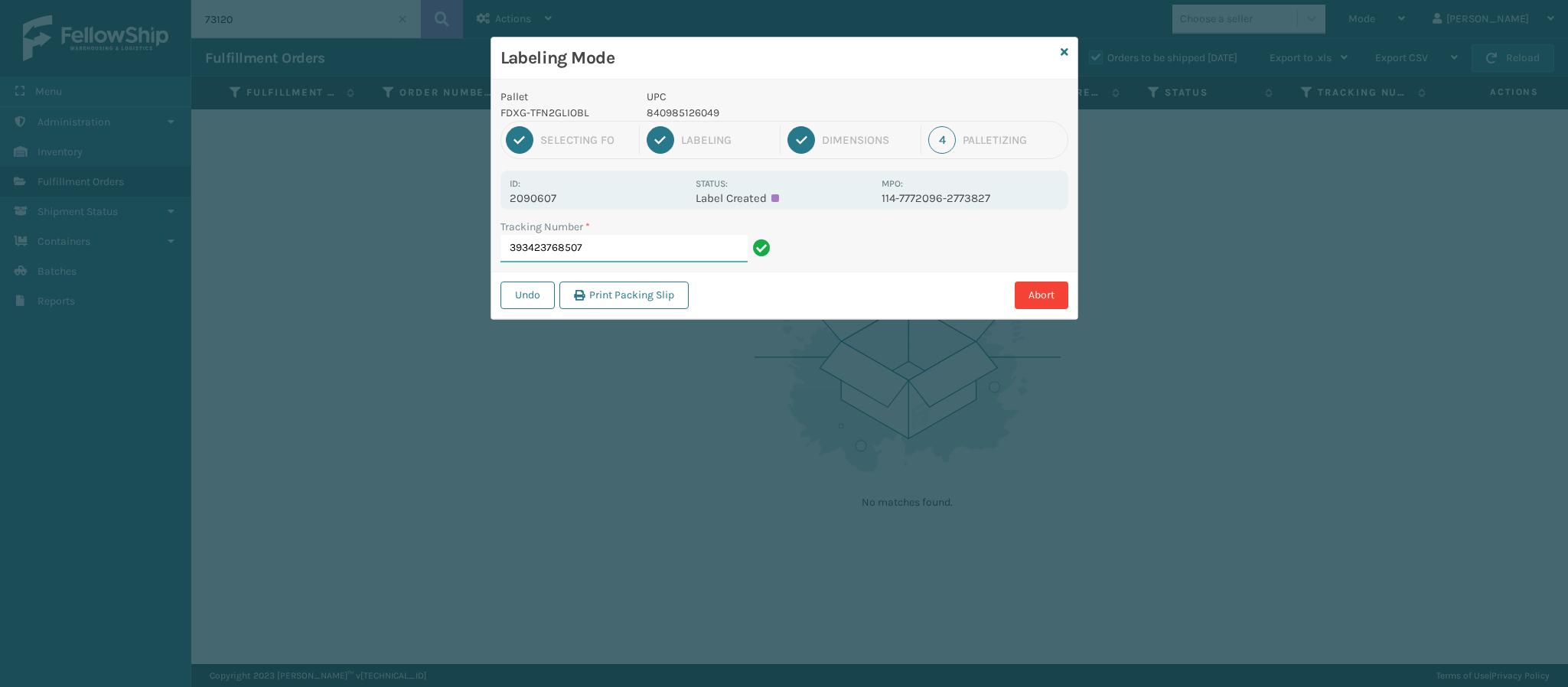
click at [669, 253] on input "393423768507" at bounding box center [624, 248] width 247 height 27
click at [669, 249] on input "393423768507" at bounding box center [624, 248] width 247 height 27
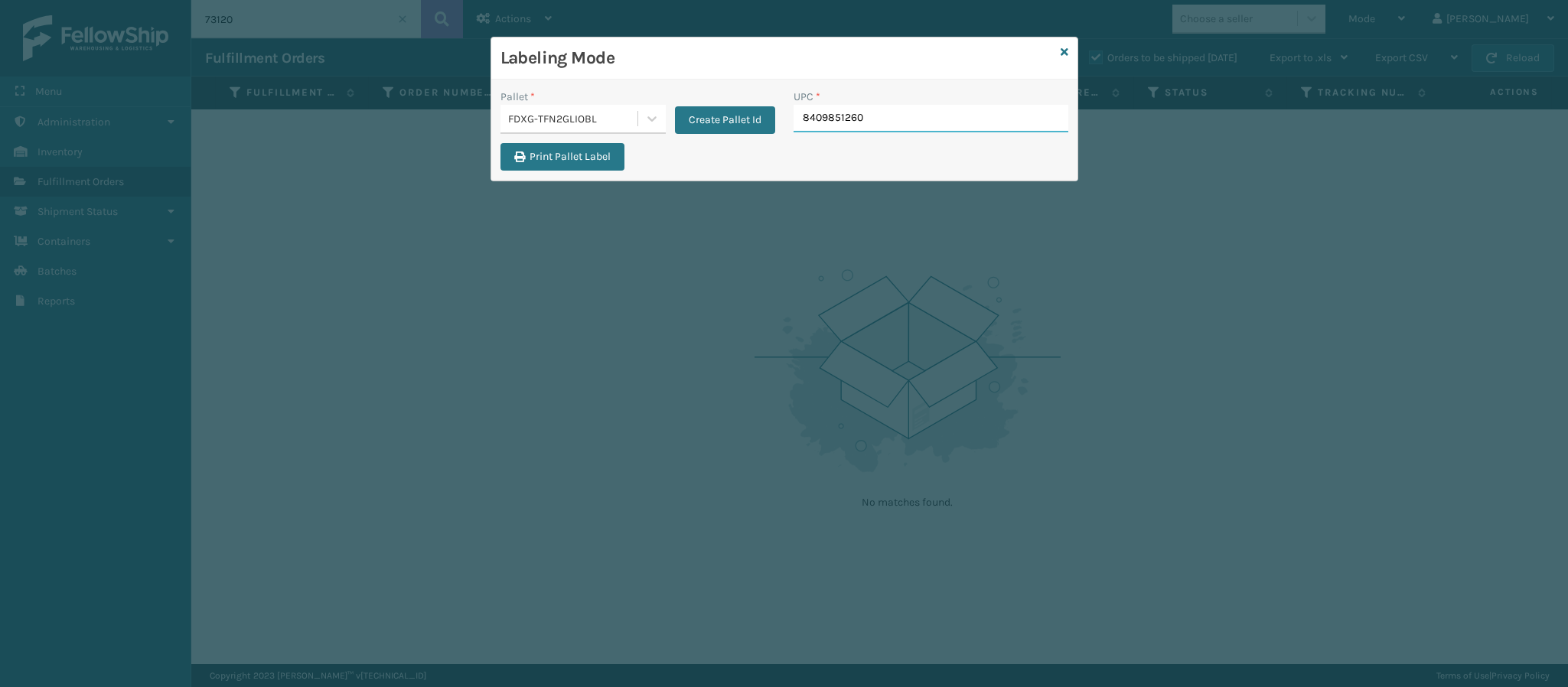
type input "84098512604"
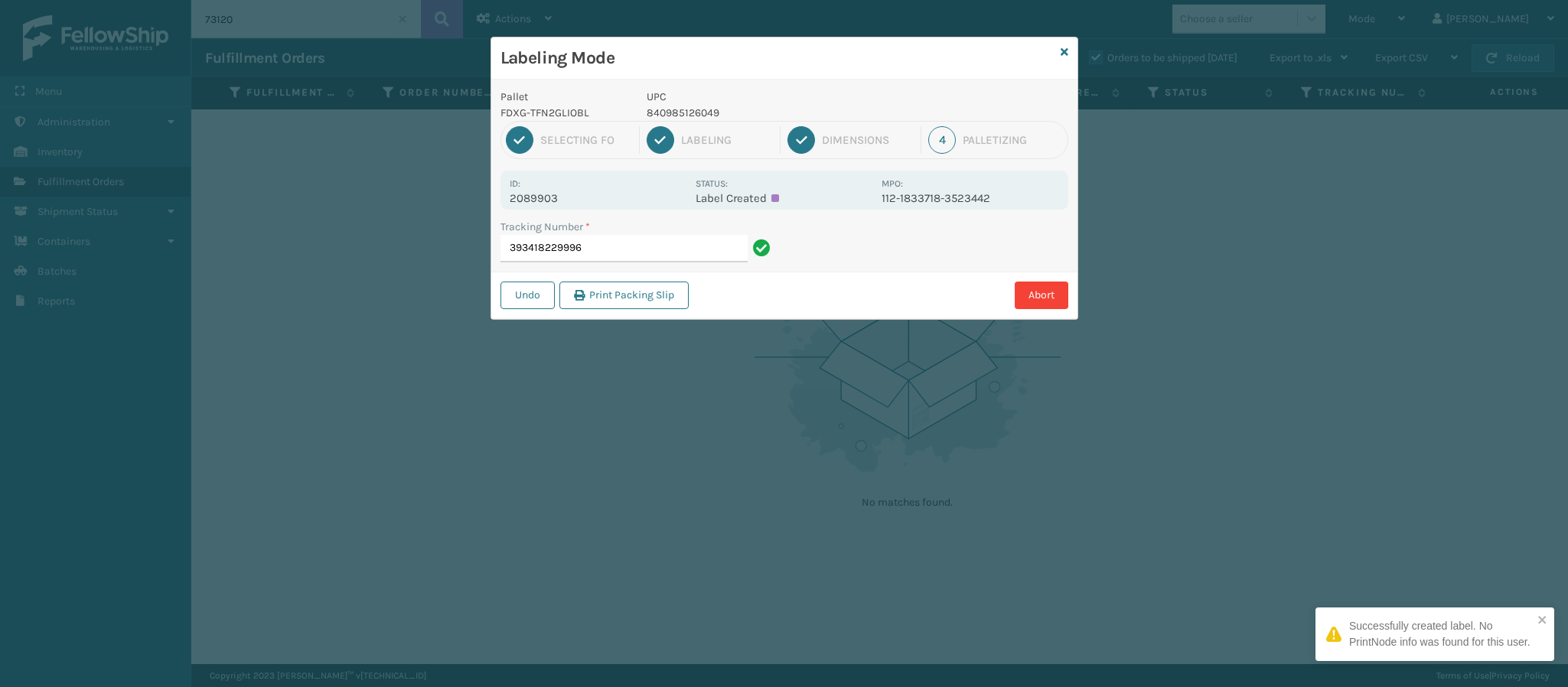
click at [550, 200] on p "2089903" at bounding box center [598, 198] width 177 height 14
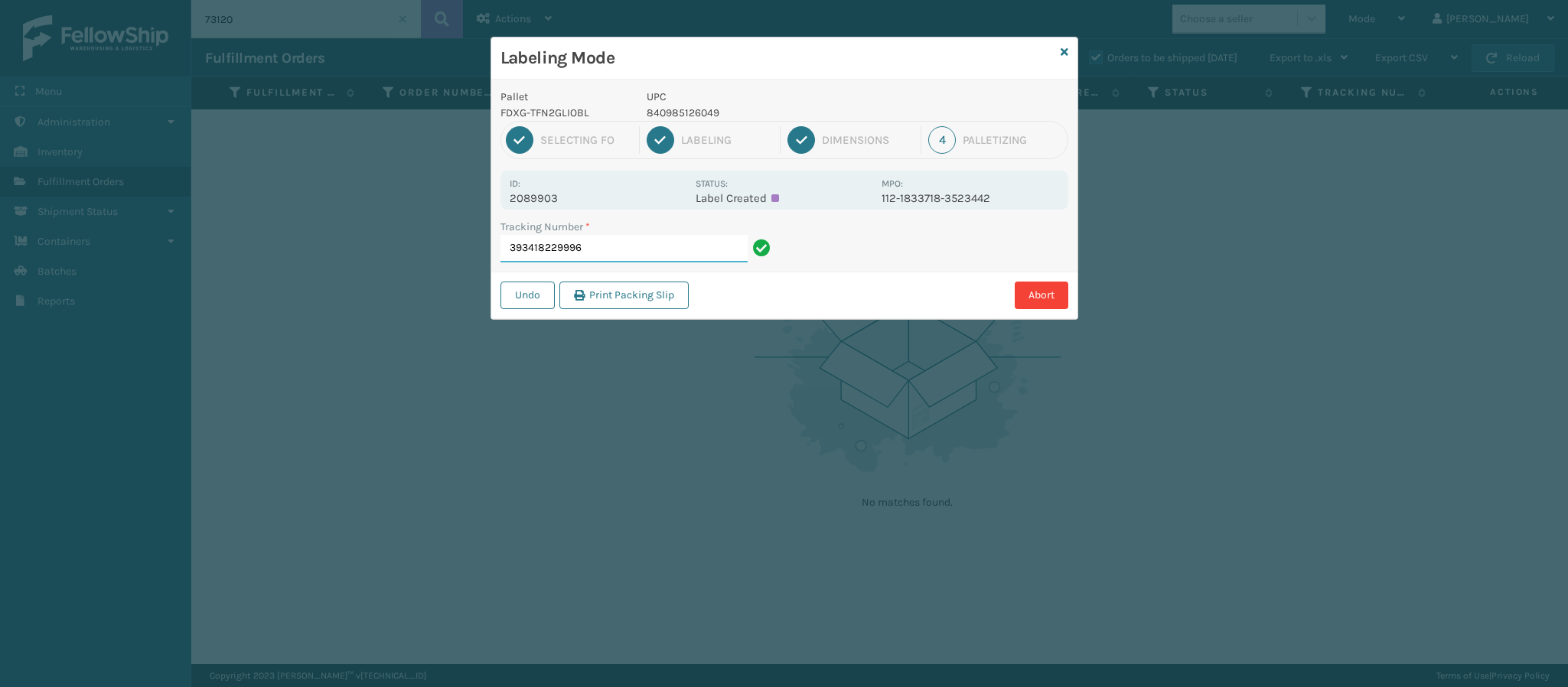
click at [620, 254] on input "393418229996" at bounding box center [624, 248] width 247 height 27
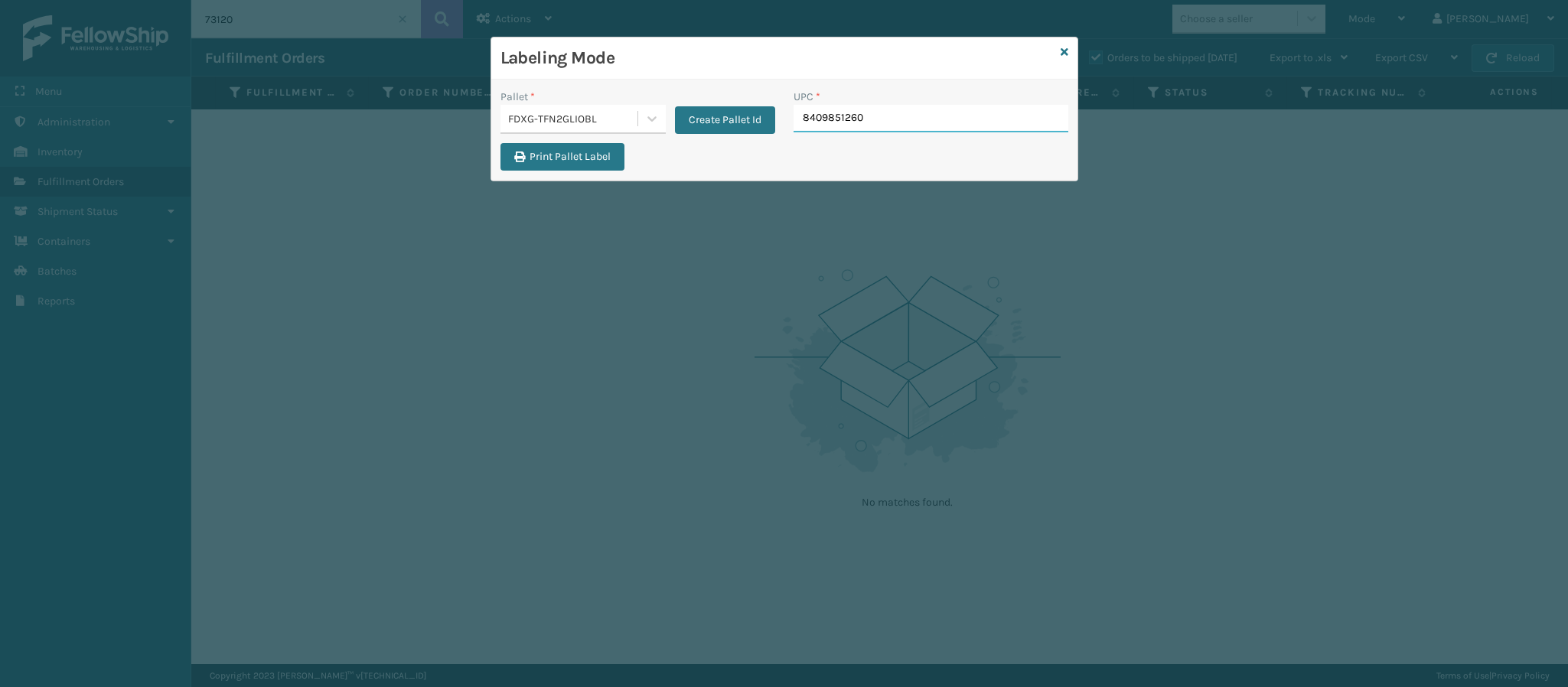
type input "84098512604"
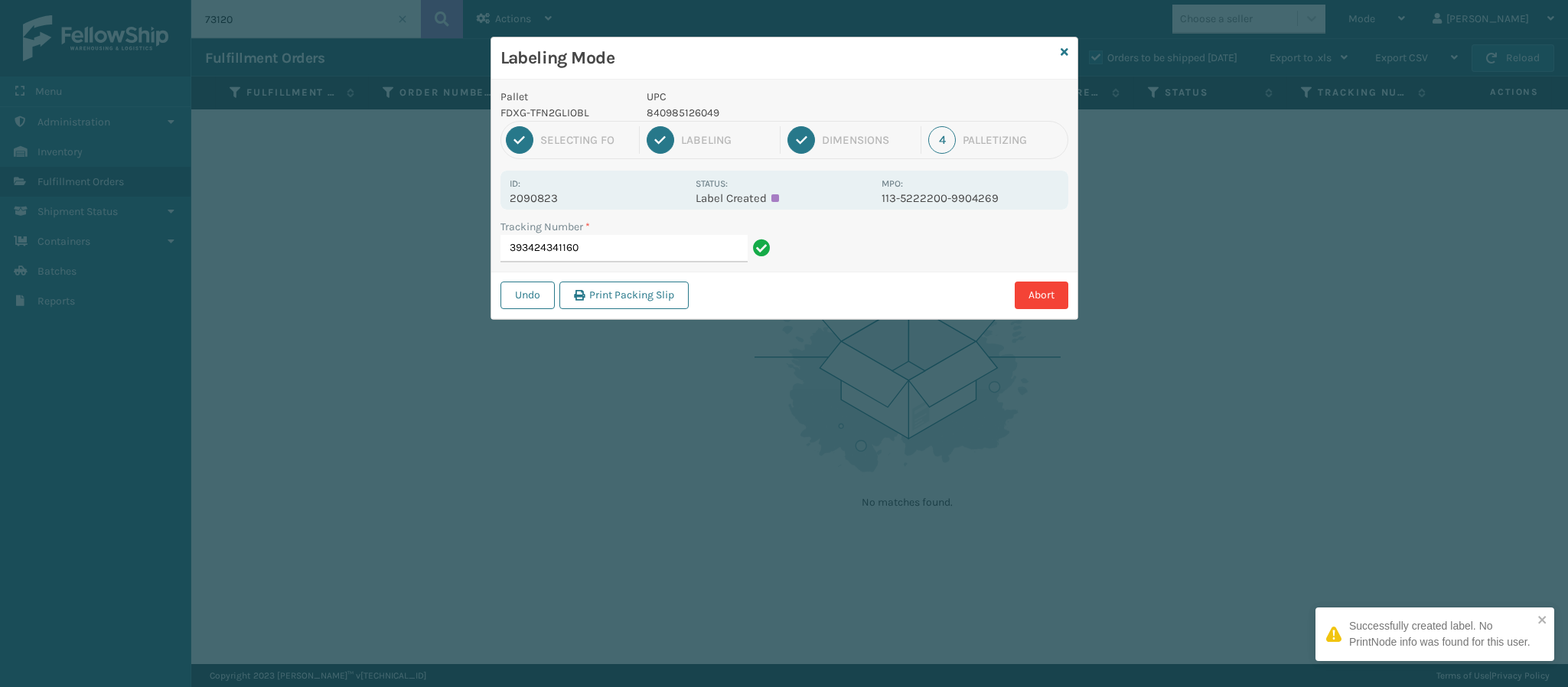
click at [561, 202] on p "2090823" at bounding box center [598, 198] width 177 height 14
click at [562, 204] on p "2090823" at bounding box center [598, 198] width 177 height 14
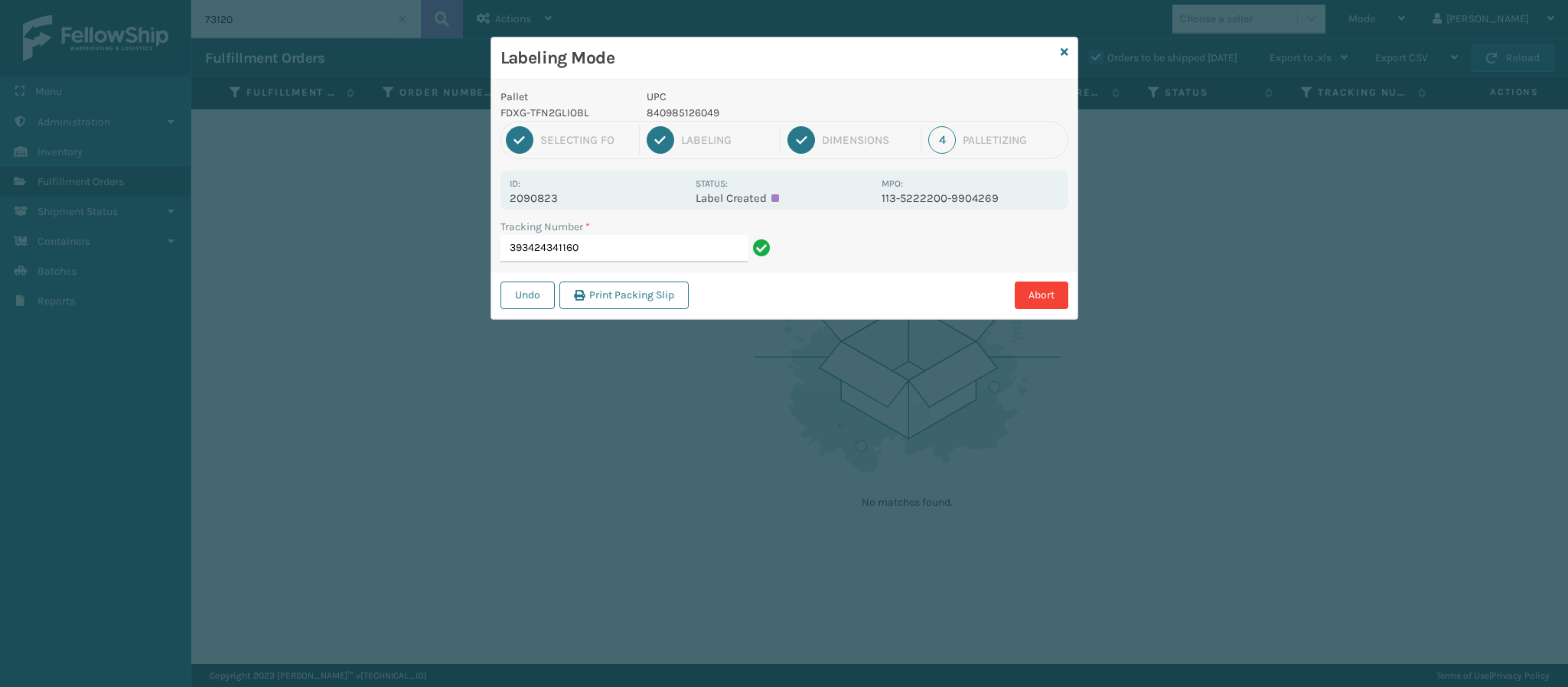
click at [613, 258] on div "Tracking Number * 393424341160" at bounding box center [638, 245] width 294 height 53
click at [611, 250] on input "393424341160" at bounding box center [624, 248] width 247 height 27
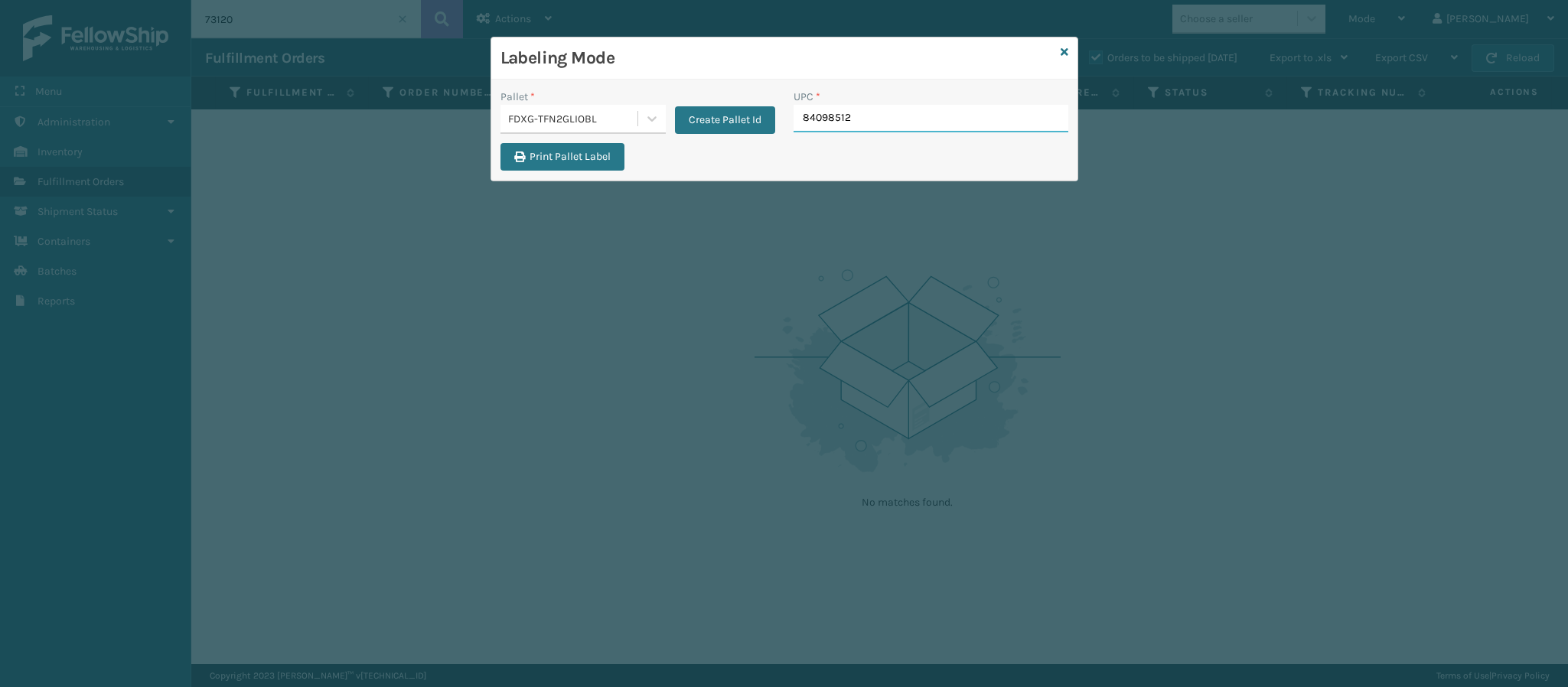
type input "840985126"
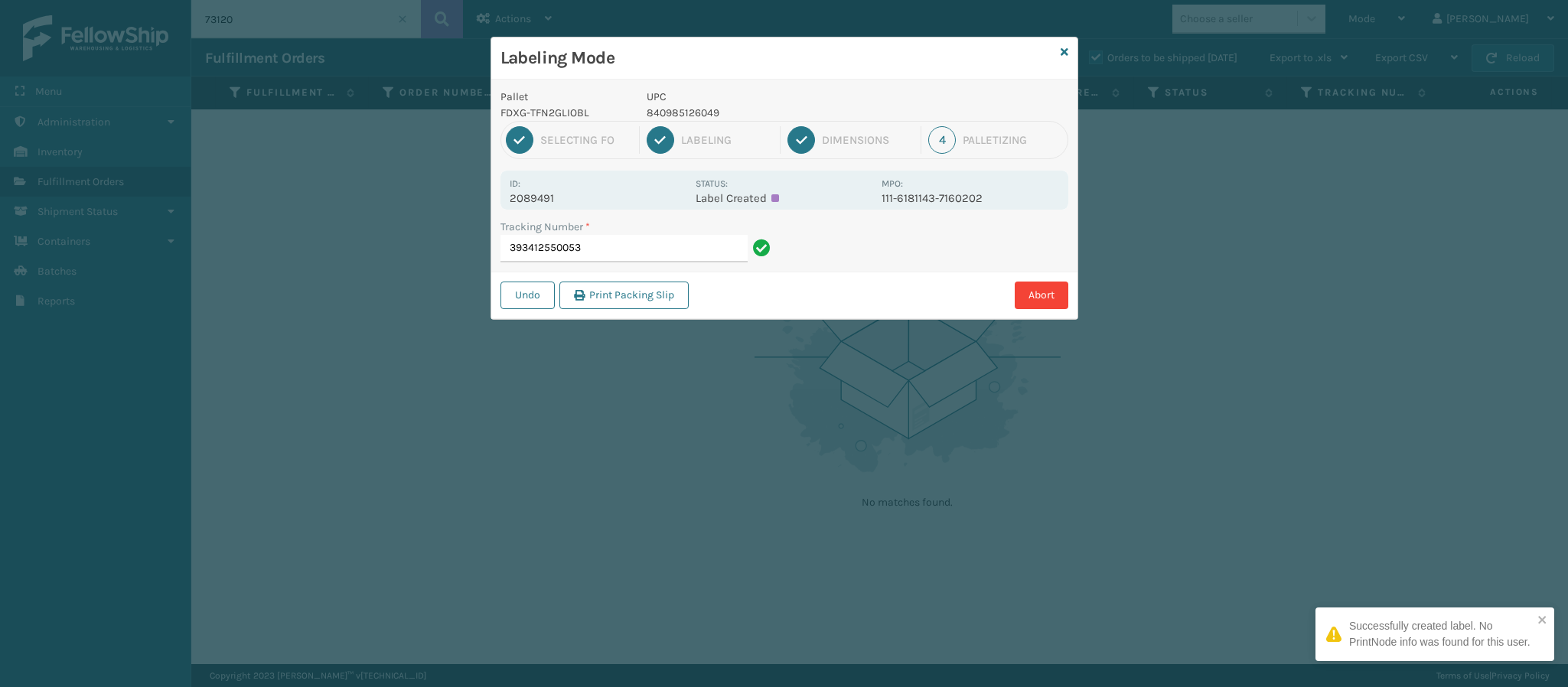
drag, startPoint x: 545, startPoint y: 182, endPoint x: 579, endPoint y: 210, distance: 44.0
click at [546, 184] on div "Id: 2089491" at bounding box center [598, 190] width 177 height 30
click at [579, 207] on div "Id: 2089491 Status: Label Created MPO: 111-6181143-7160202" at bounding box center [784, 190] width 568 height 39
drag, startPoint x: 579, startPoint y: 207, endPoint x: 558, endPoint y: 200, distance: 22.1
click at [577, 206] on div "Id: 2089491 Status: Label Created MPO: 111-6181143-7160202" at bounding box center [784, 190] width 568 height 39
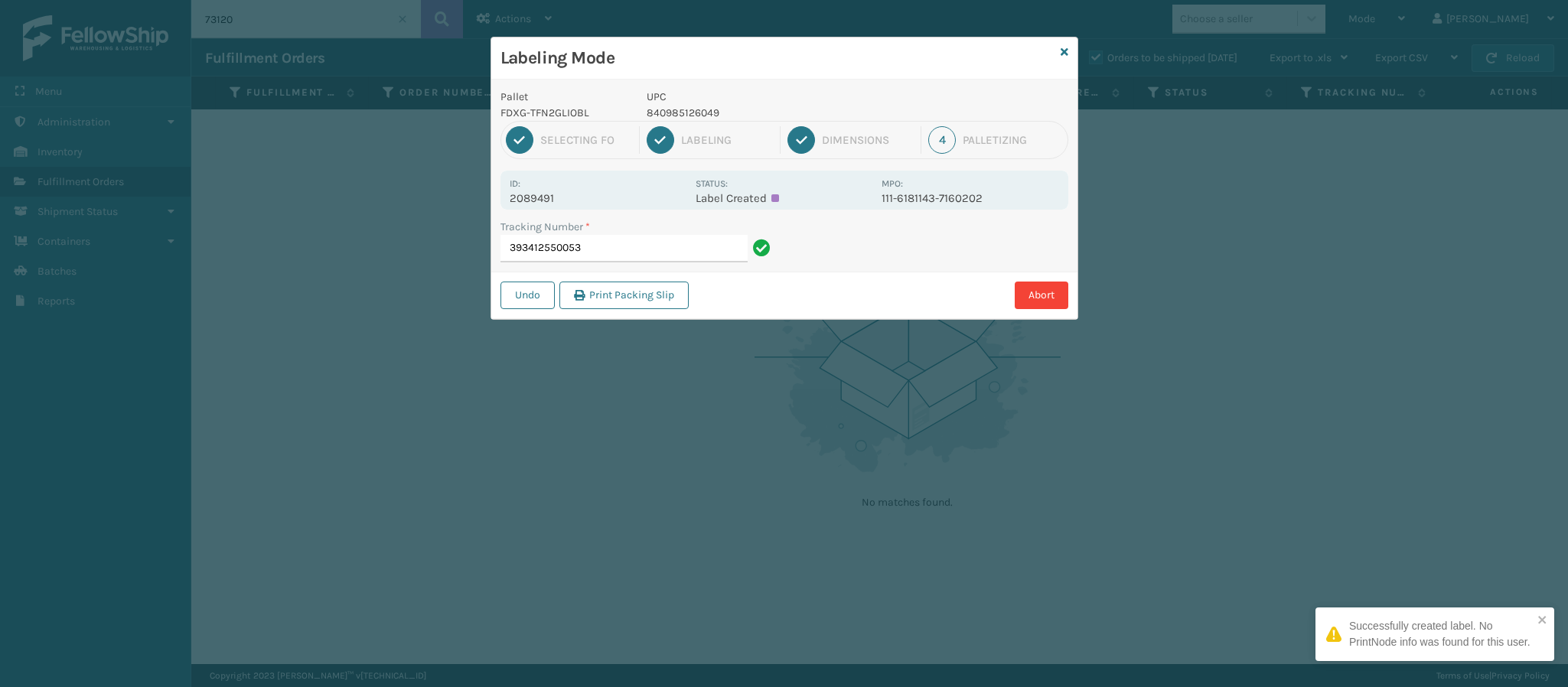
click at [559, 201] on p "2089491" at bounding box center [598, 198] width 177 height 14
click at [558, 201] on p "2089491" at bounding box center [598, 198] width 177 height 14
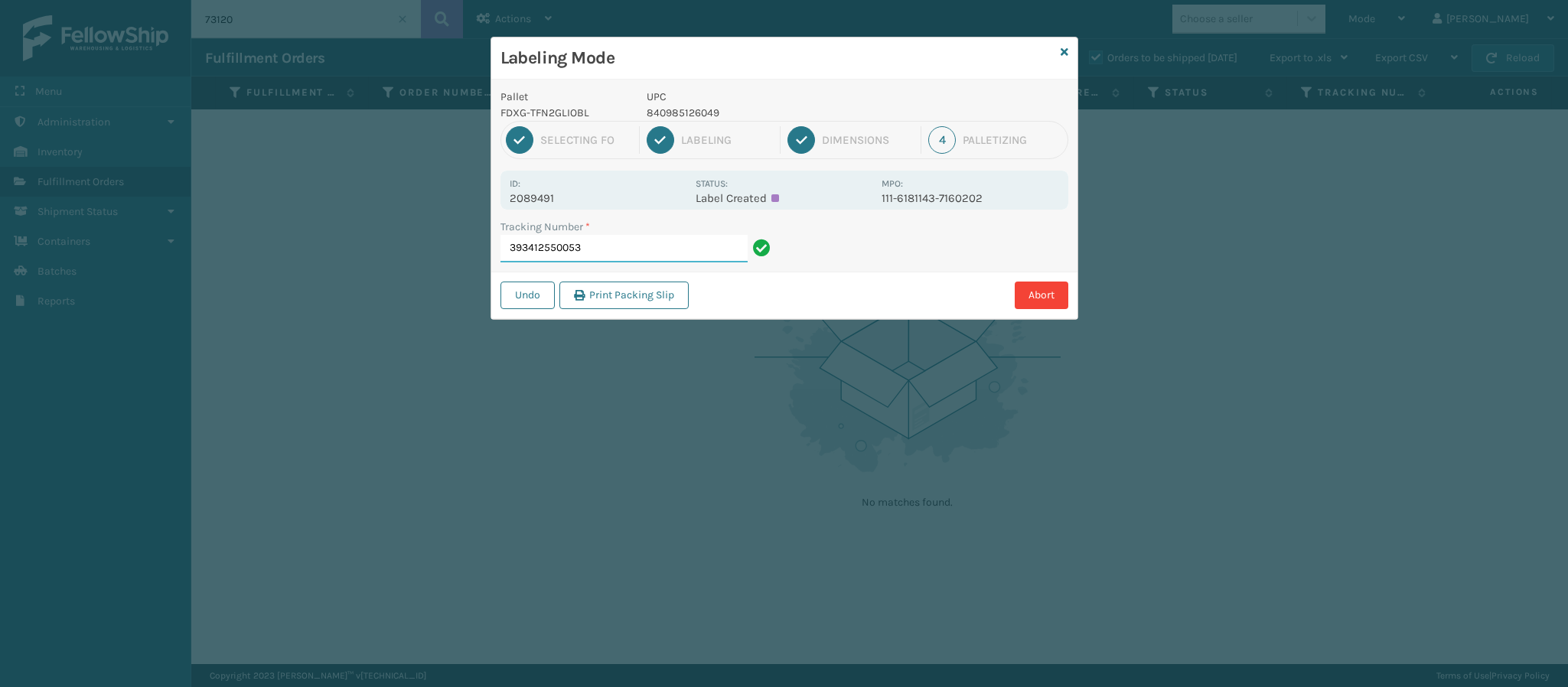
click at [641, 254] on input "393412550053" at bounding box center [624, 248] width 247 height 27
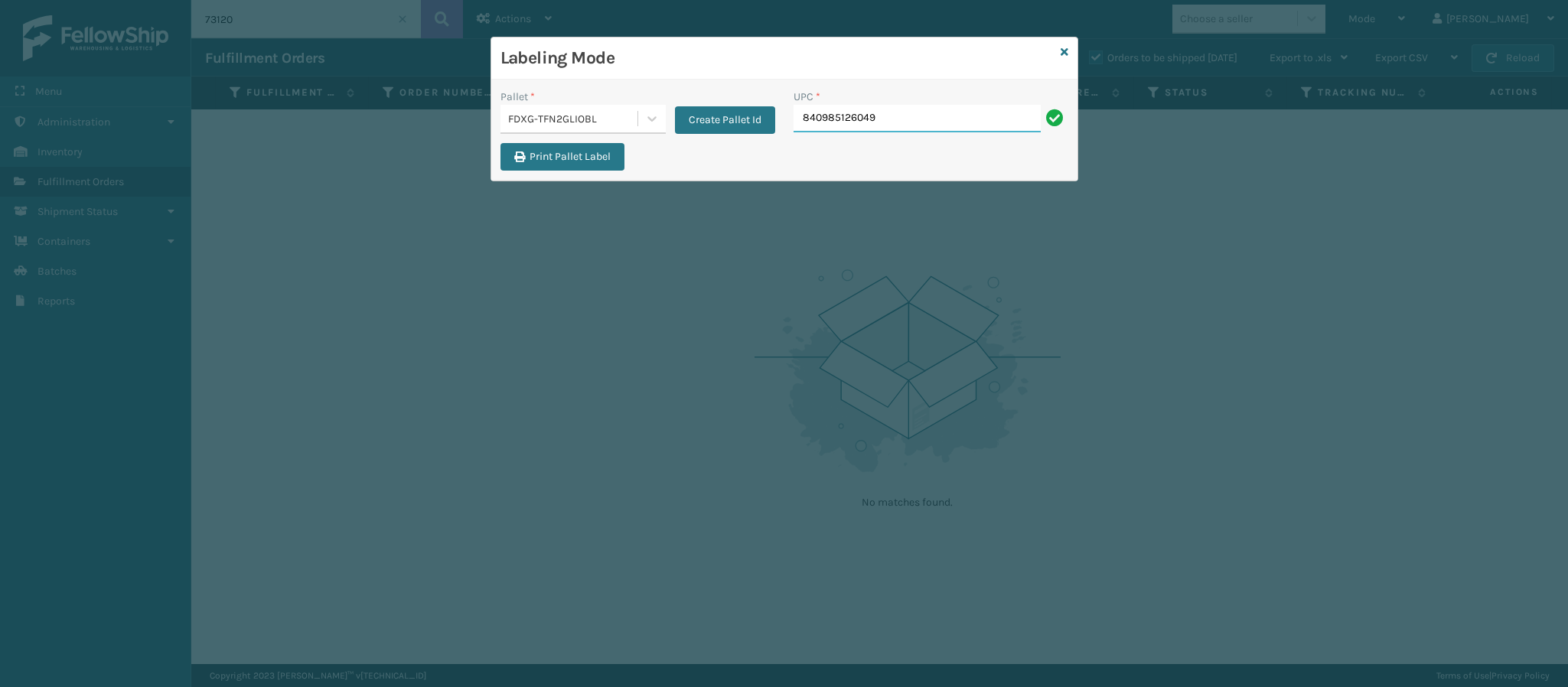
type input "840985126049"
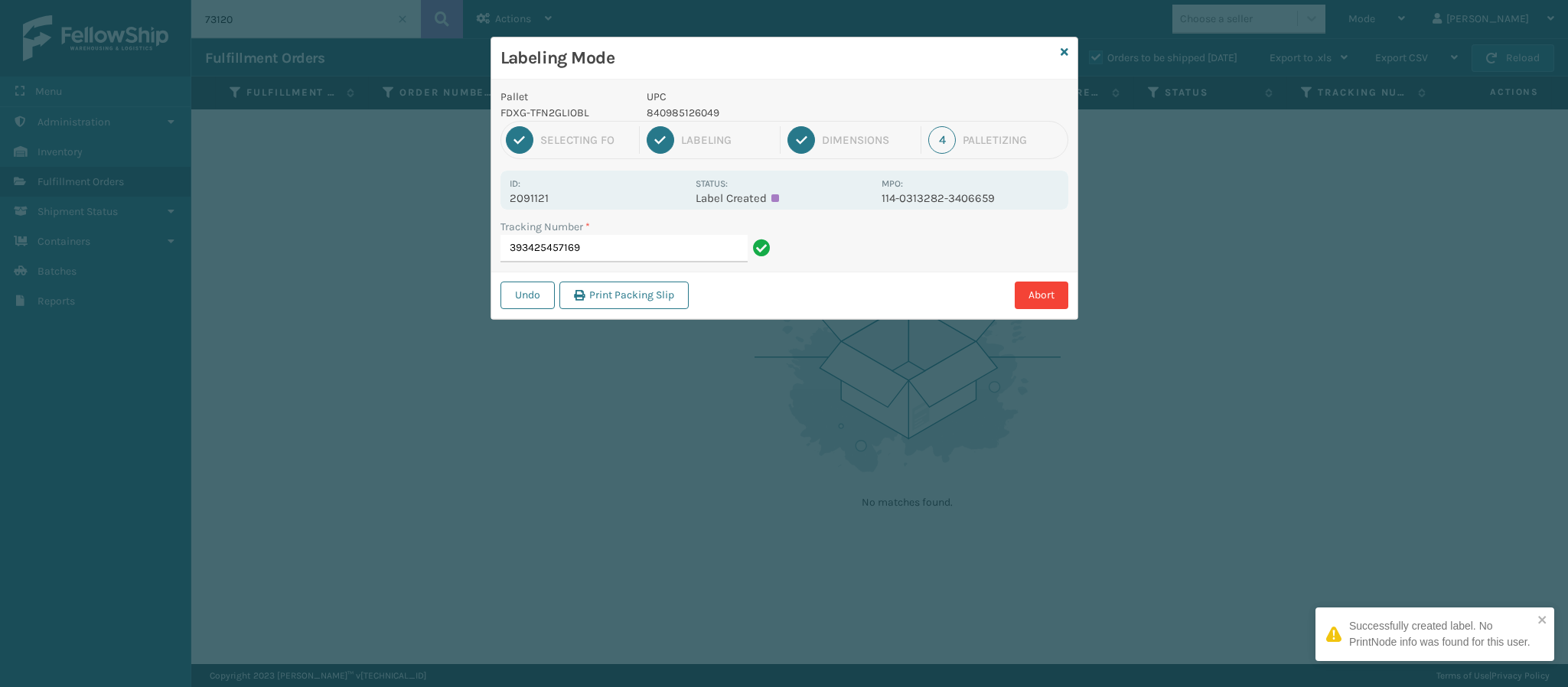
click at [533, 202] on p "2091121" at bounding box center [598, 198] width 177 height 14
click at [632, 248] on input "393425457169" at bounding box center [624, 248] width 247 height 27
